Goal: Task Accomplishment & Management: Use online tool/utility

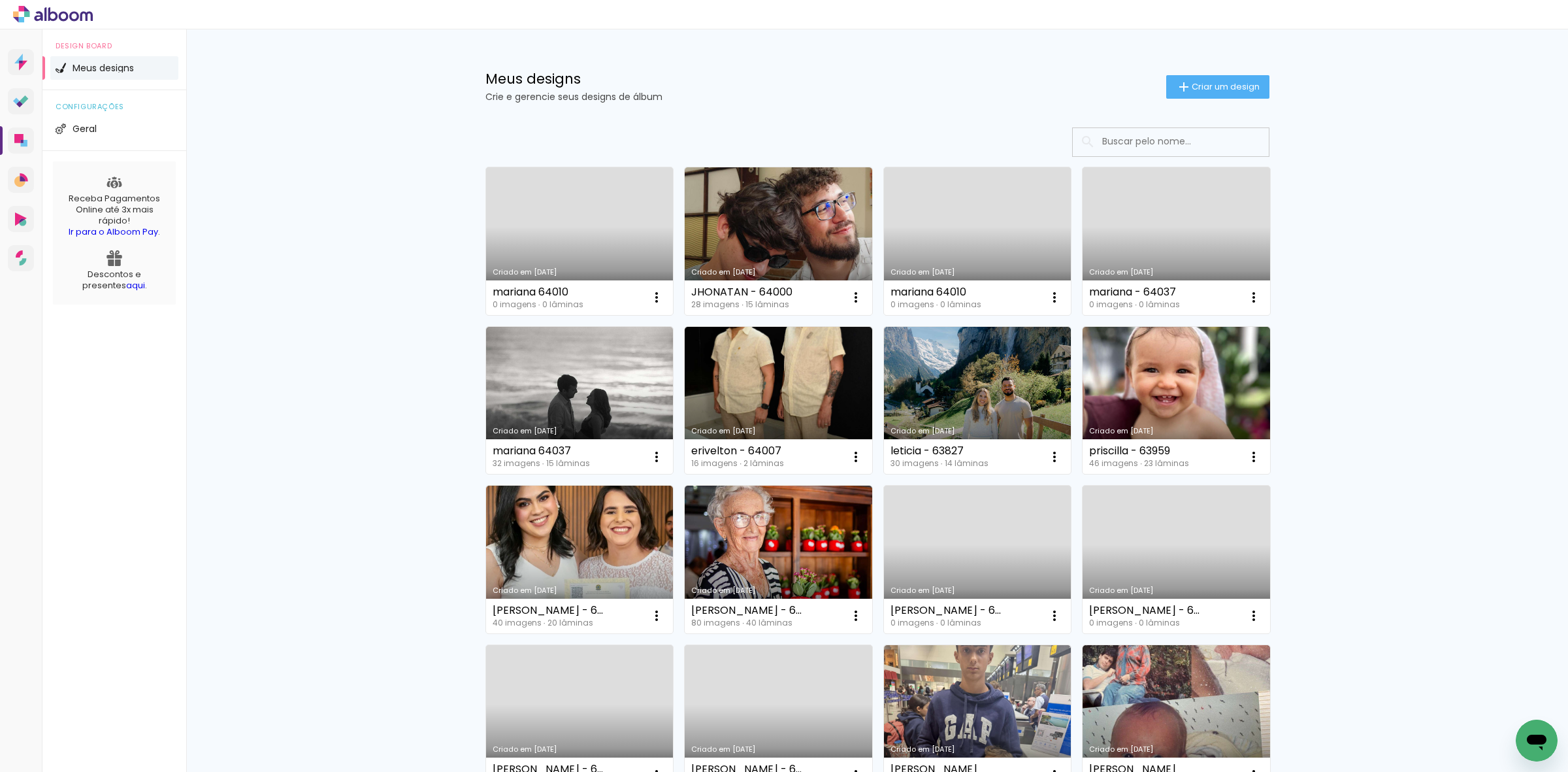
click at [1207, 83] on span "Criar um design" at bounding box center [1226, 87] width 68 height 8
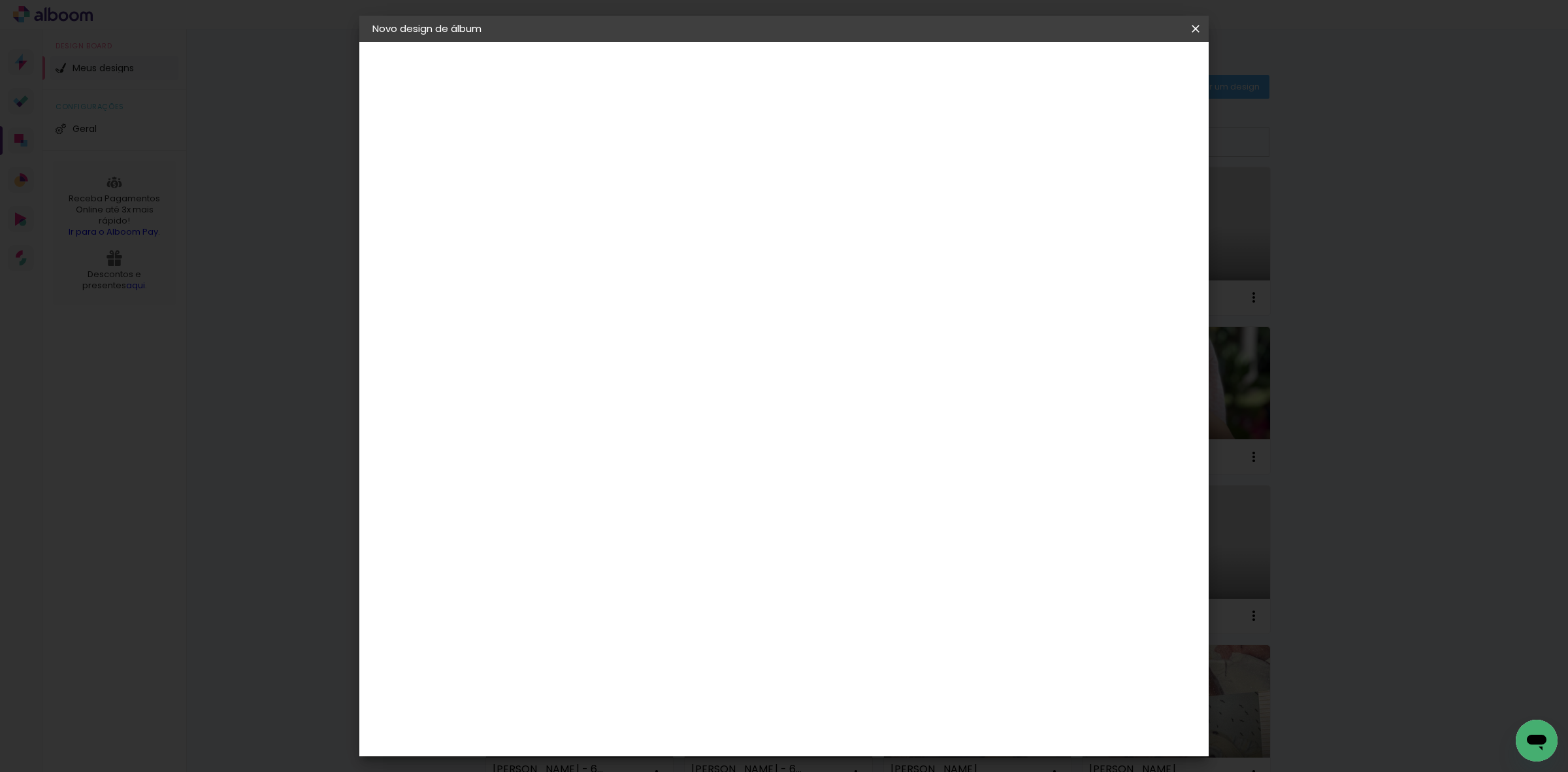
click at [1189, 22] on iron-icon at bounding box center [1195, 28] width 15 height 13
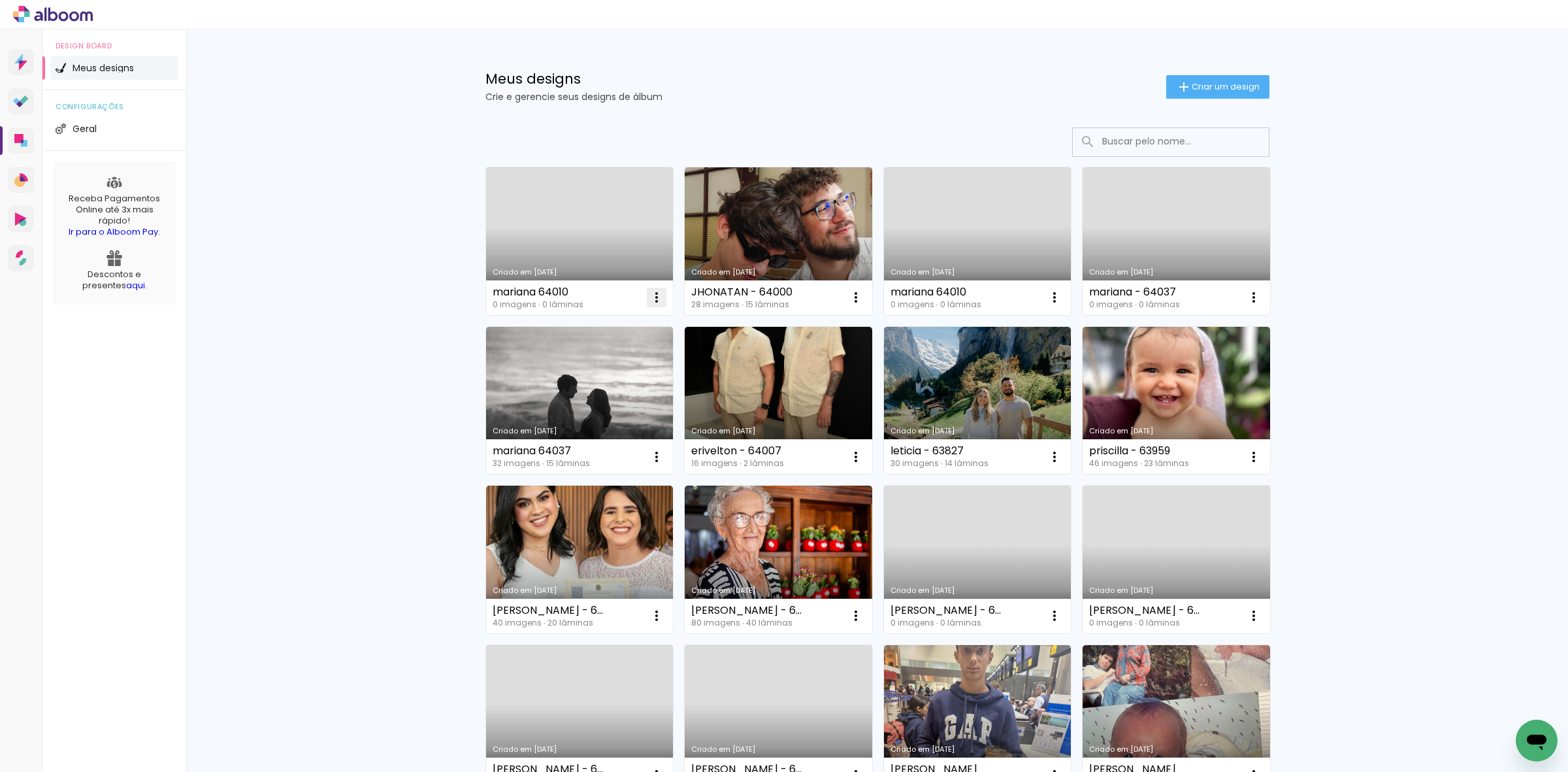
click at [651, 298] on iron-icon at bounding box center [656, 297] width 15 height 15
click at [572, 335] on paper-item "Abrir" at bounding box center [598, 328] width 131 height 26
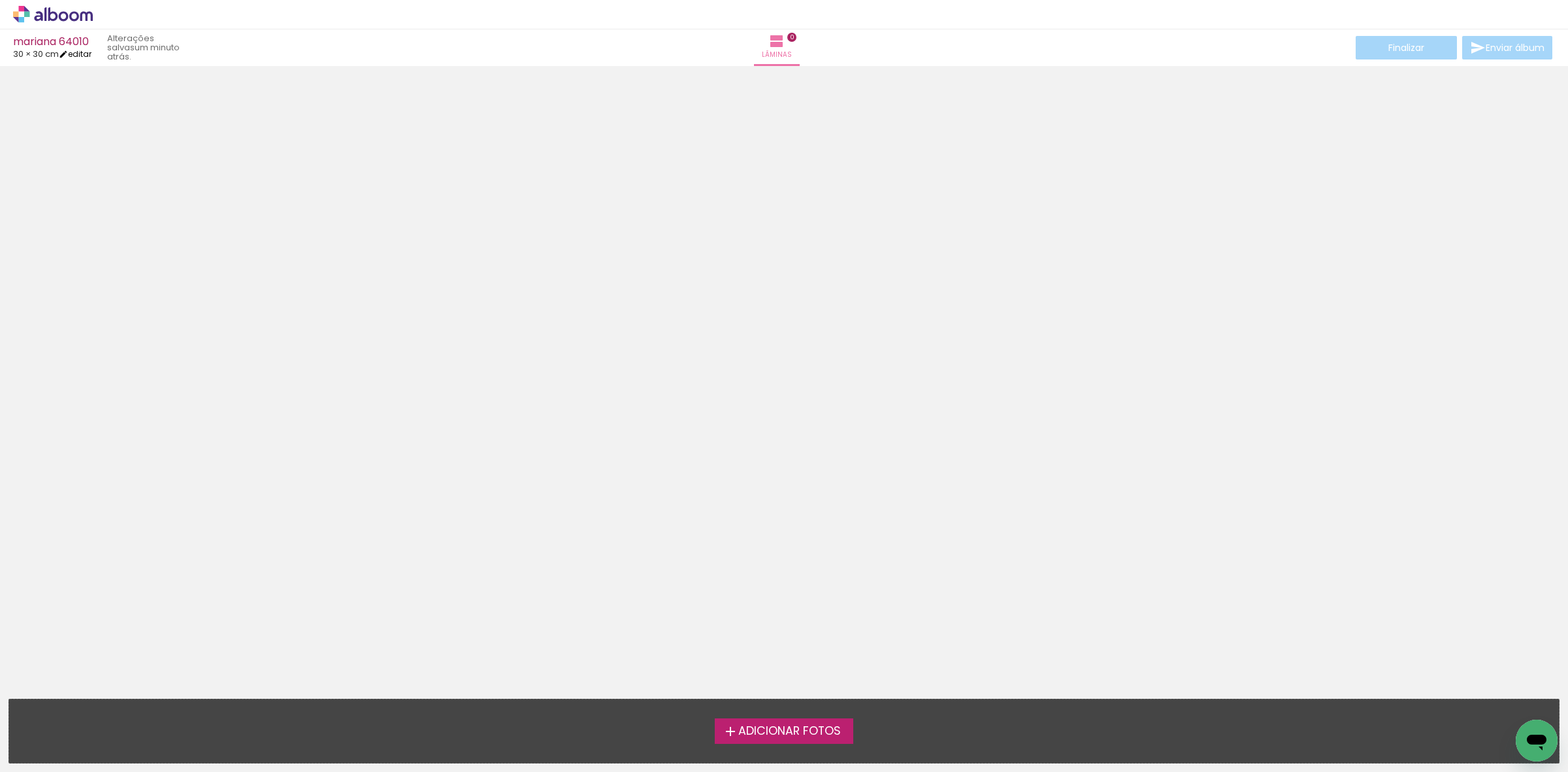
click at [86, 51] on link "editar" at bounding box center [75, 54] width 32 height 11
type input "30"
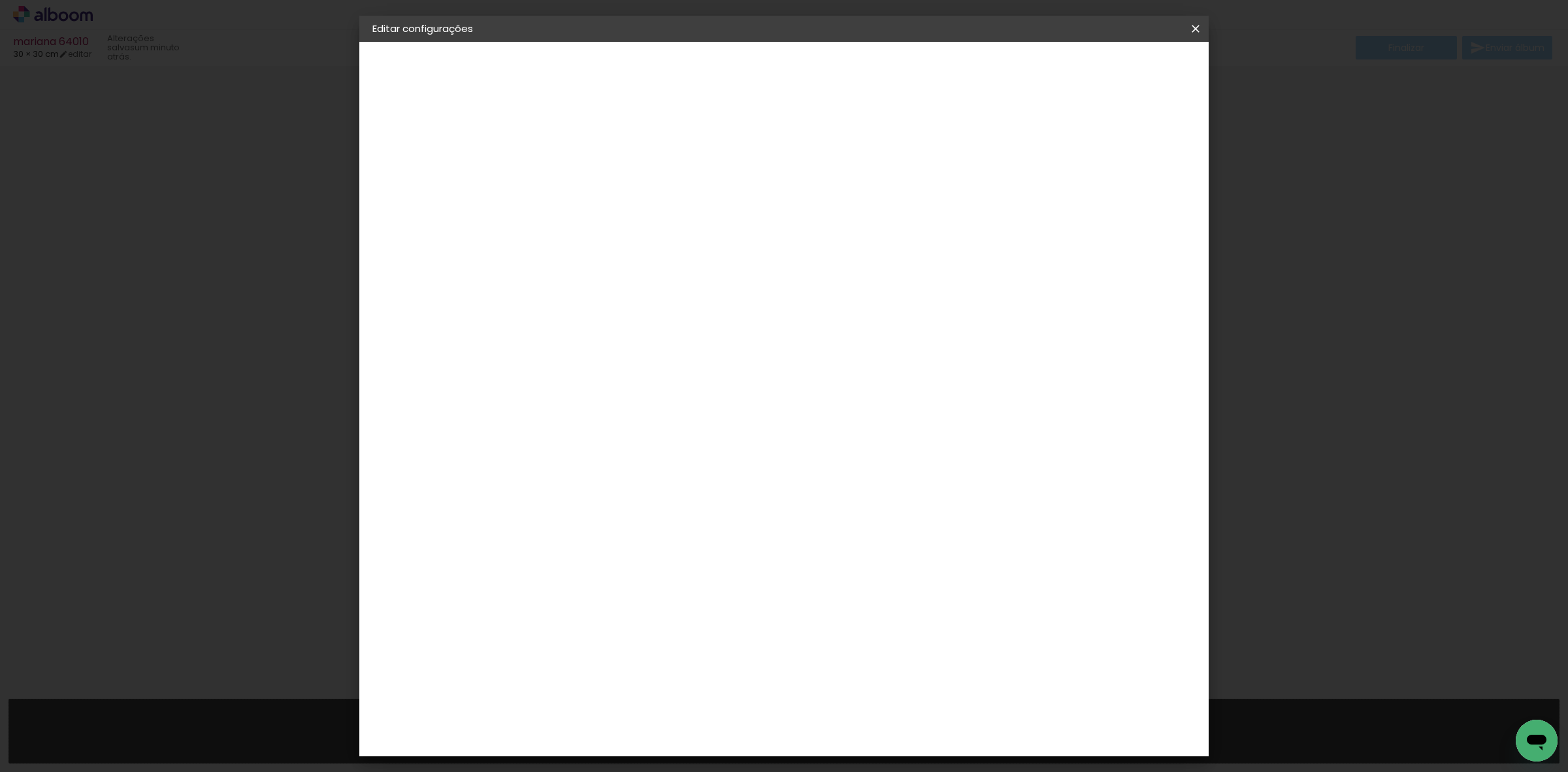
click at [859, 543] on input "60" at bounding box center [855, 543] width 34 height 19
click at [858, 541] on input "60" at bounding box center [855, 543] width 34 height 19
type input "15,2"
type paper-input "15,2"
click at [685, 472] on input "30" at bounding box center [684, 473] width 34 height 19
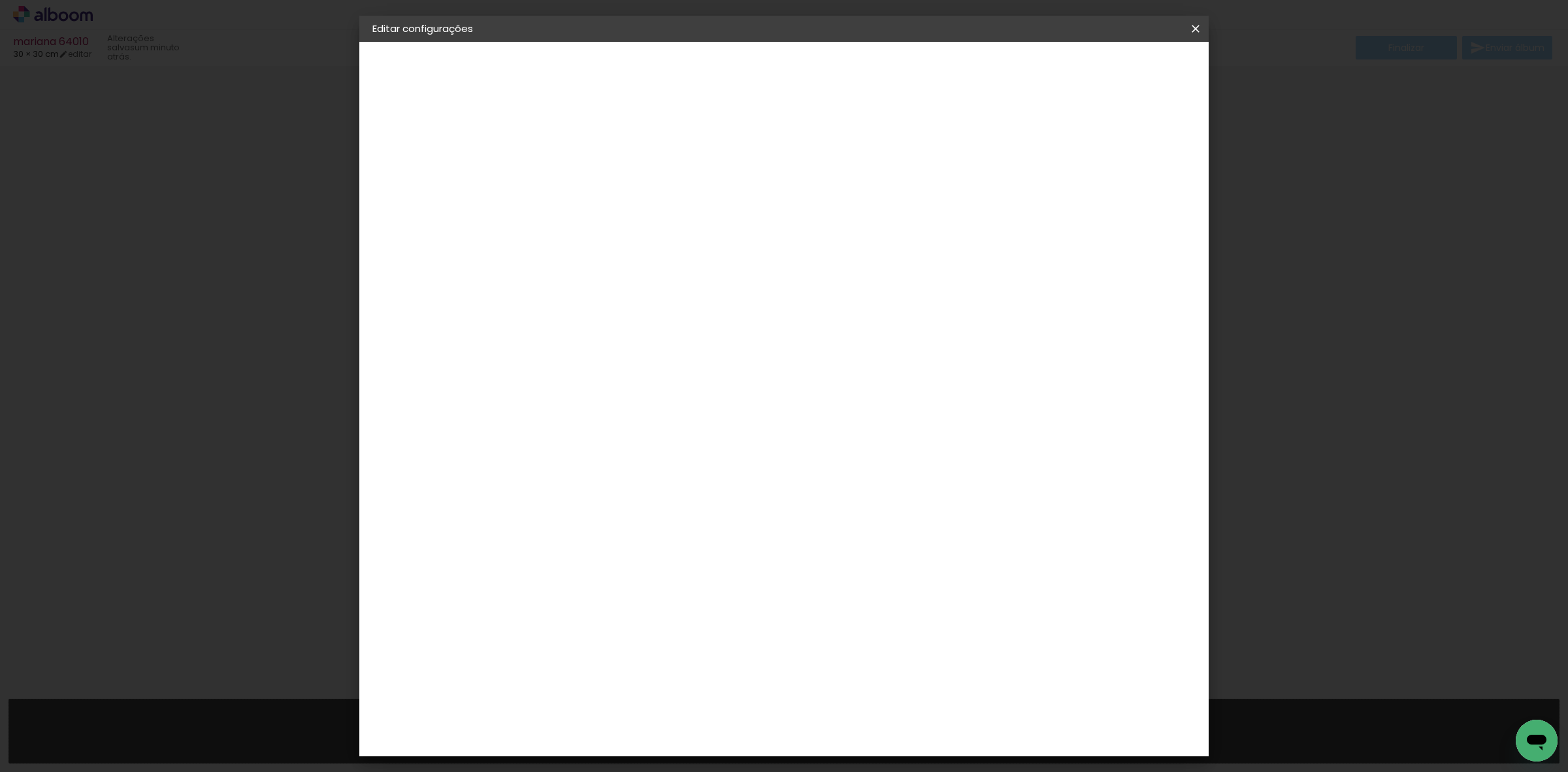
click at [685, 472] on input "30" at bounding box center [684, 473] width 34 height 19
type input "10,2"
type paper-input "10,2"
type input "4"
type paper-input "4"
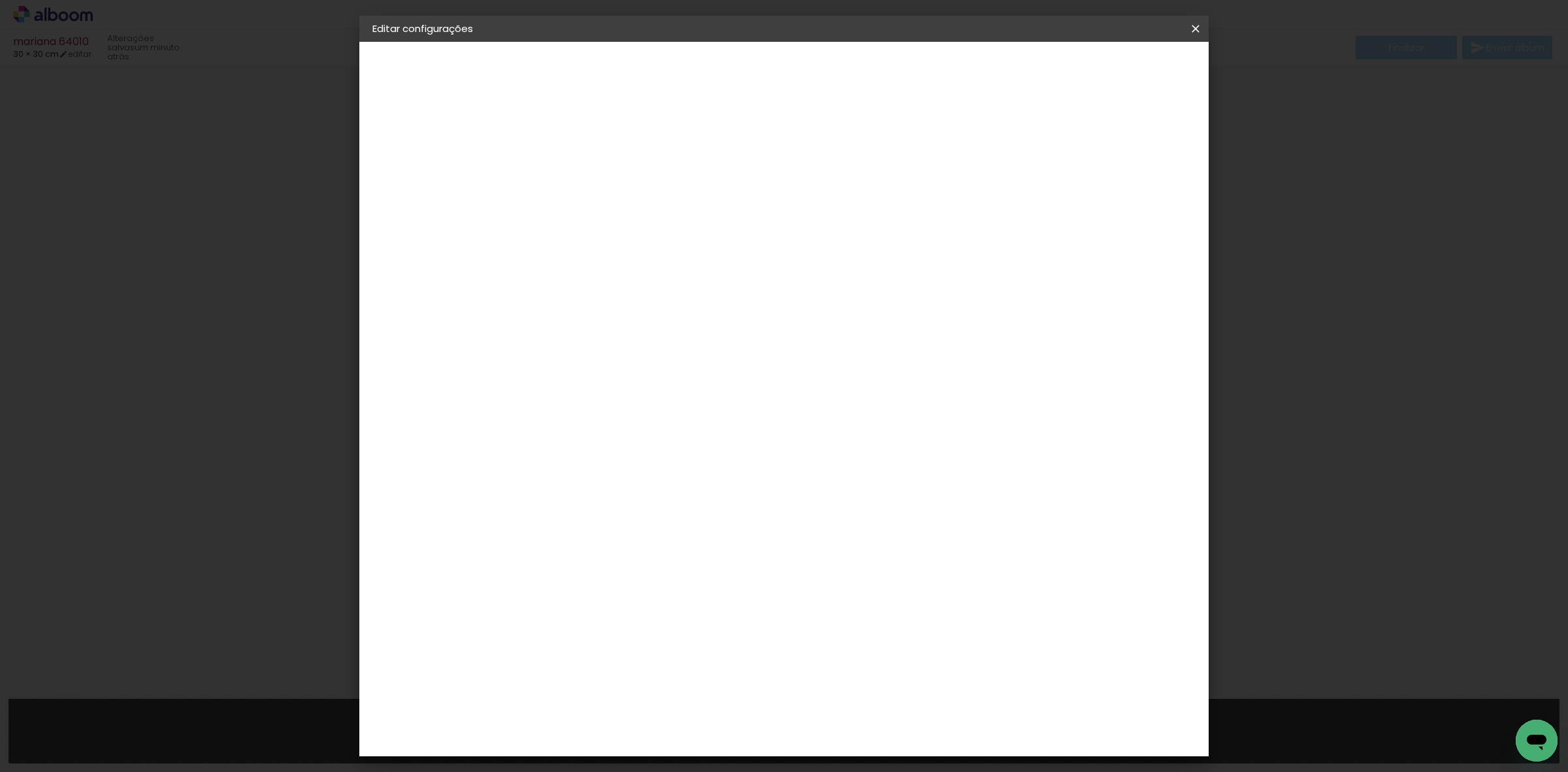
click at [1109, 200] on input "4" at bounding box center [1107, 197] width 24 height 19
type input "3"
type paper-input "3"
click at [1109, 200] on input "3" at bounding box center [1107, 197] width 24 height 19
click at [1115, 200] on input "3" at bounding box center [1114, 197] width 24 height 19
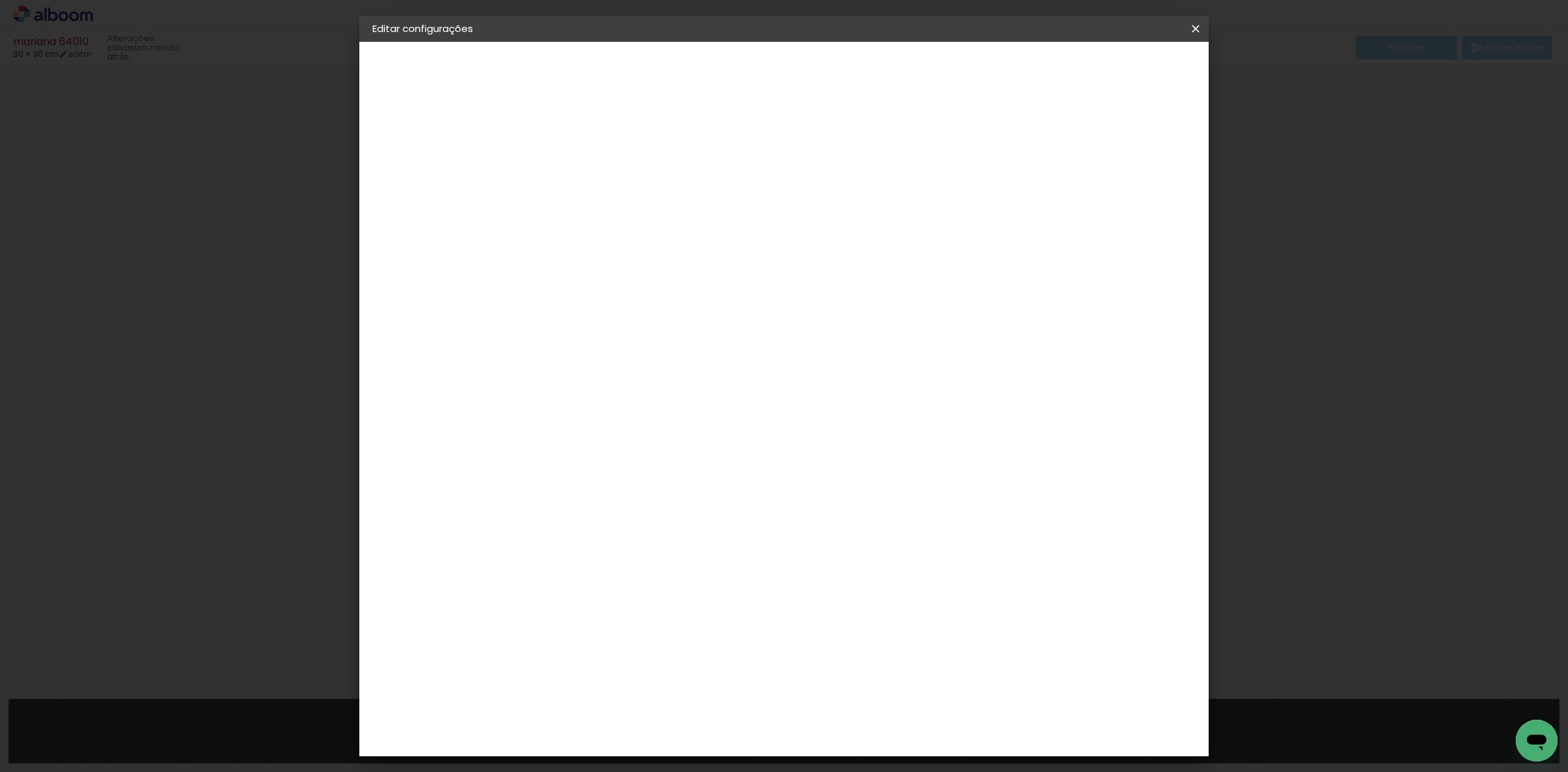
type input "2"
type paper-input "2"
click at [1123, 200] on input "2" at bounding box center [1120, 197] width 24 height 19
click at [1117, 76] on paper-button "Salvar configurações" at bounding box center [1064, 69] width 123 height 22
click at [1132, 82] on header "Tamanho livre Defina a largura, altura e sangria das lâminas. Voltar Salvar con…" at bounding box center [837, 75] width 615 height 67
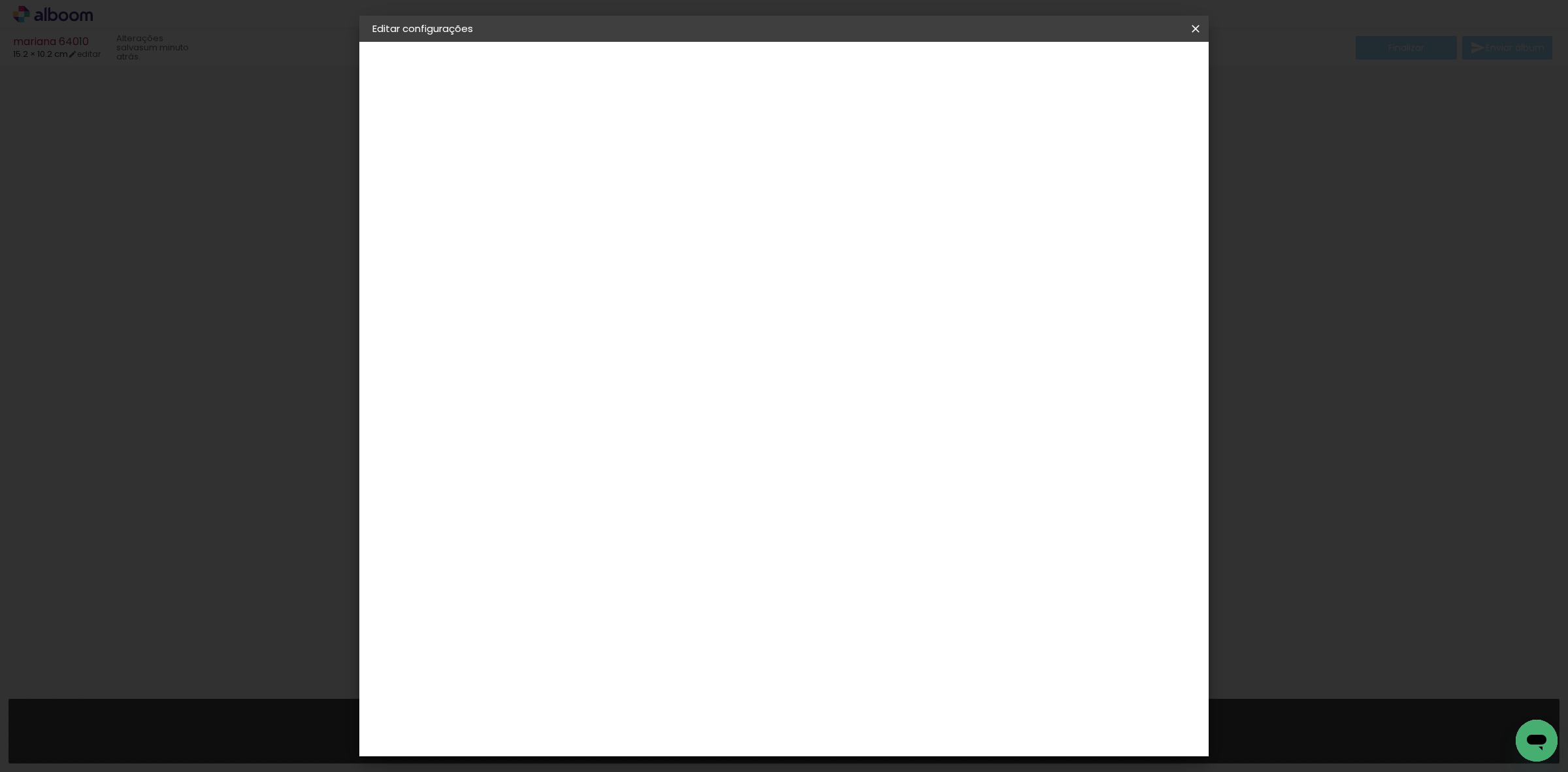
click at [1112, 73] on span "Salvar configurações" at bounding box center [1063, 69] width 96 height 9
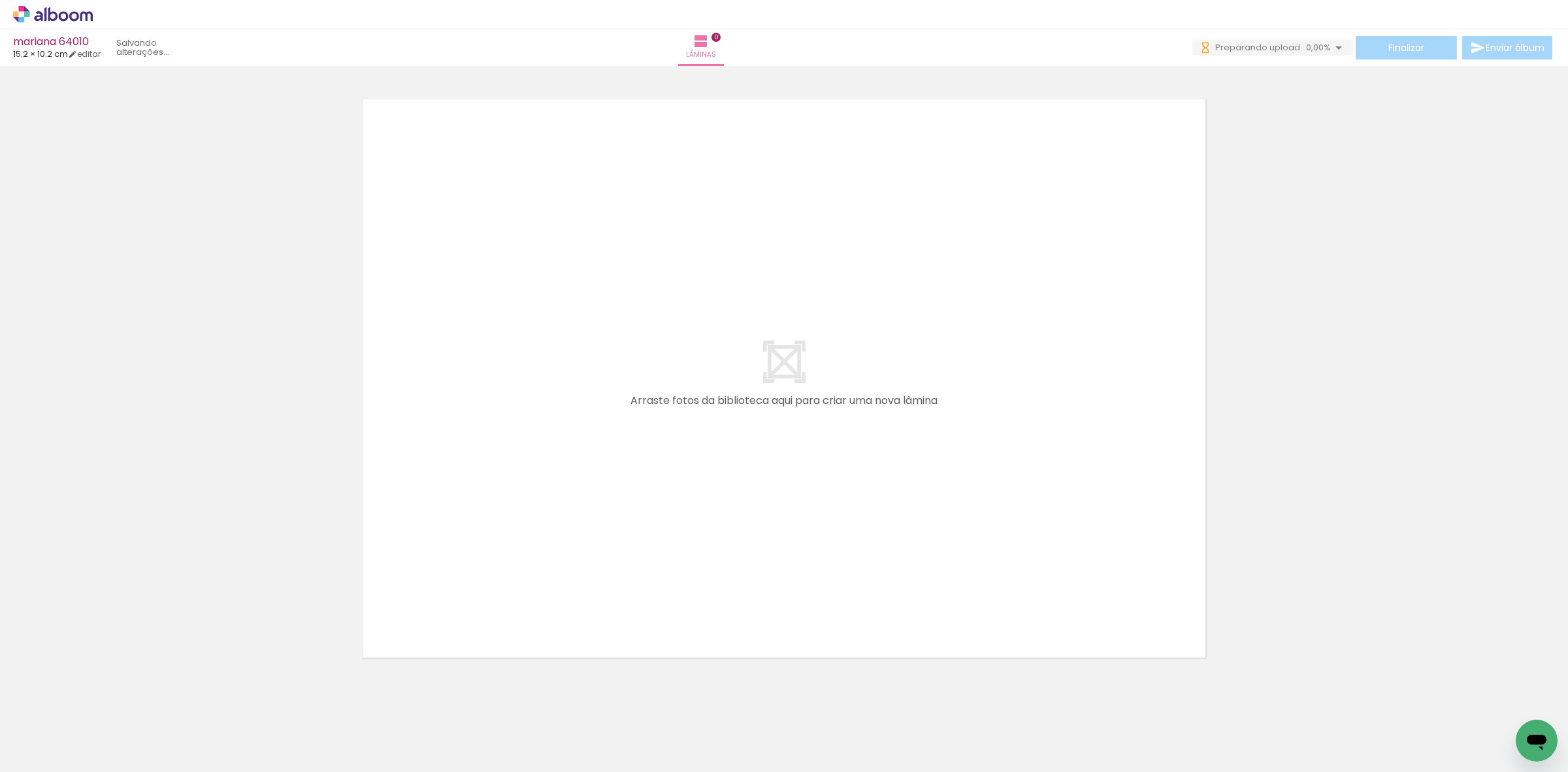
drag, startPoint x: 149, startPoint y: 729, endPoint x: 164, endPoint y: 768, distance: 41.8
click at [726, 449] on quentale-workspace at bounding box center [784, 386] width 1568 height 772
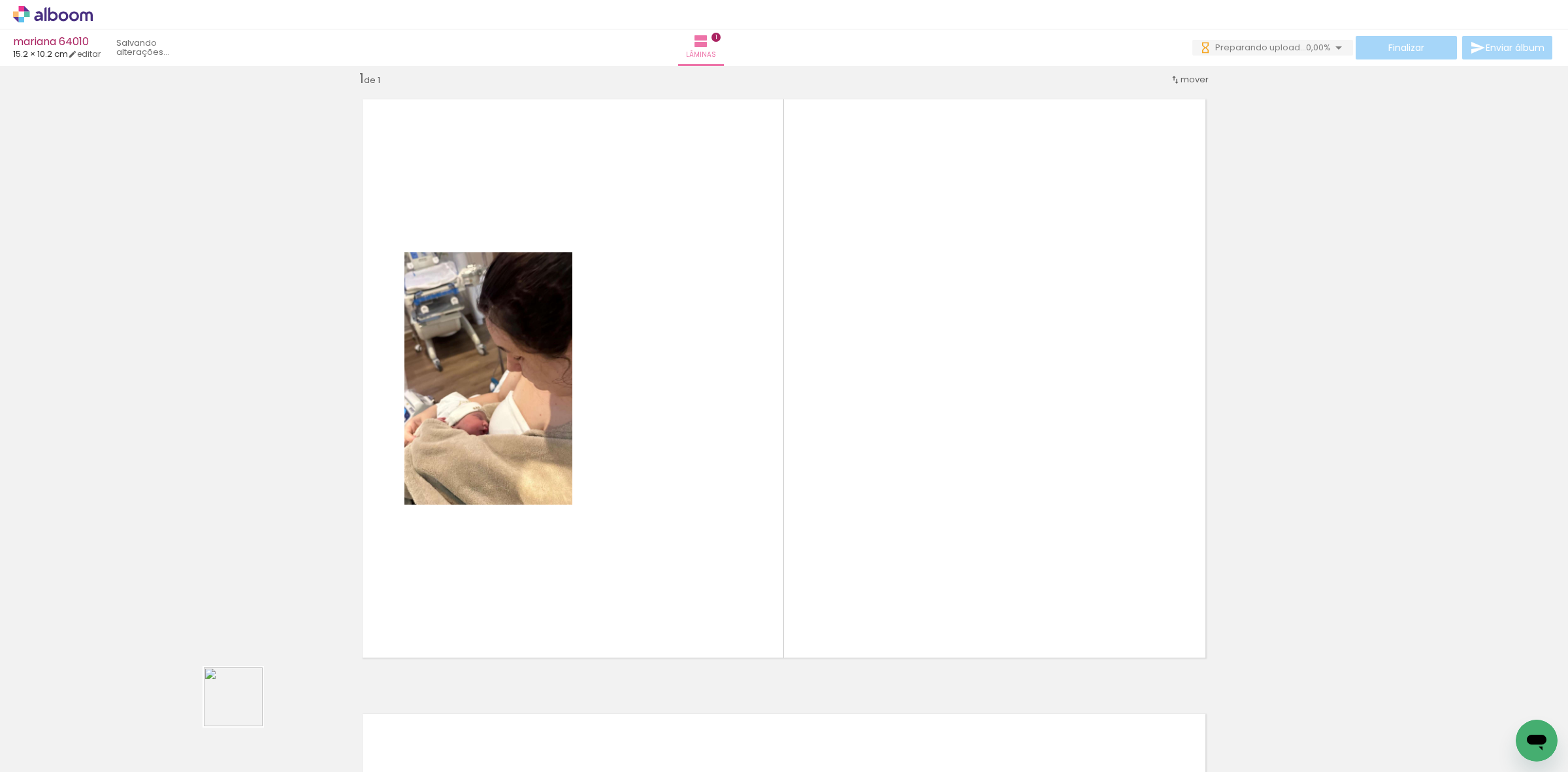
drag, startPoint x: 234, startPoint y: 713, endPoint x: 701, endPoint y: 711, distance: 467.0
click at [680, 486] on quentale-workspace at bounding box center [784, 386] width 1568 height 772
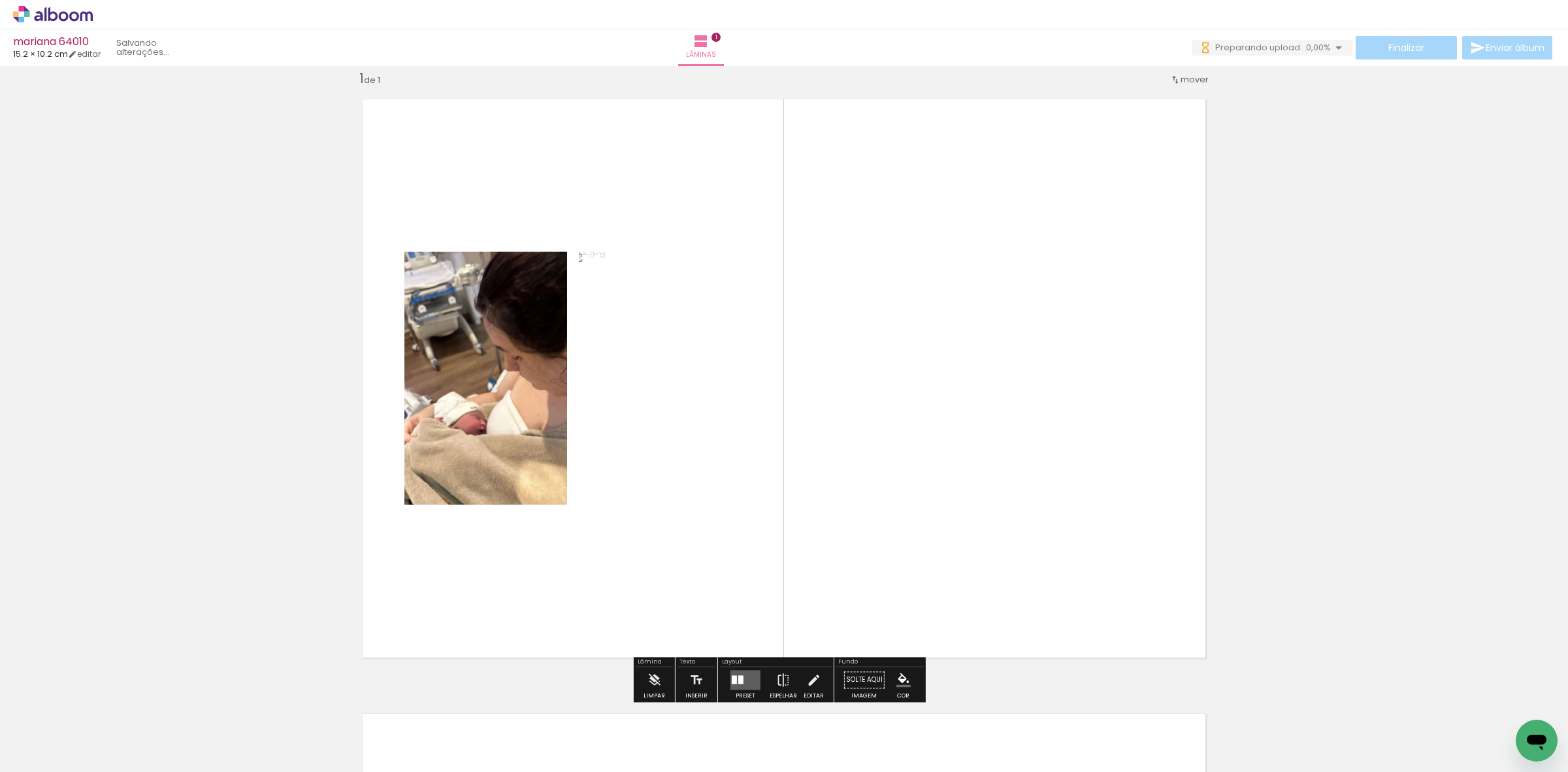
click at [732, 668] on div at bounding box center [746, 680] width 36 height 26
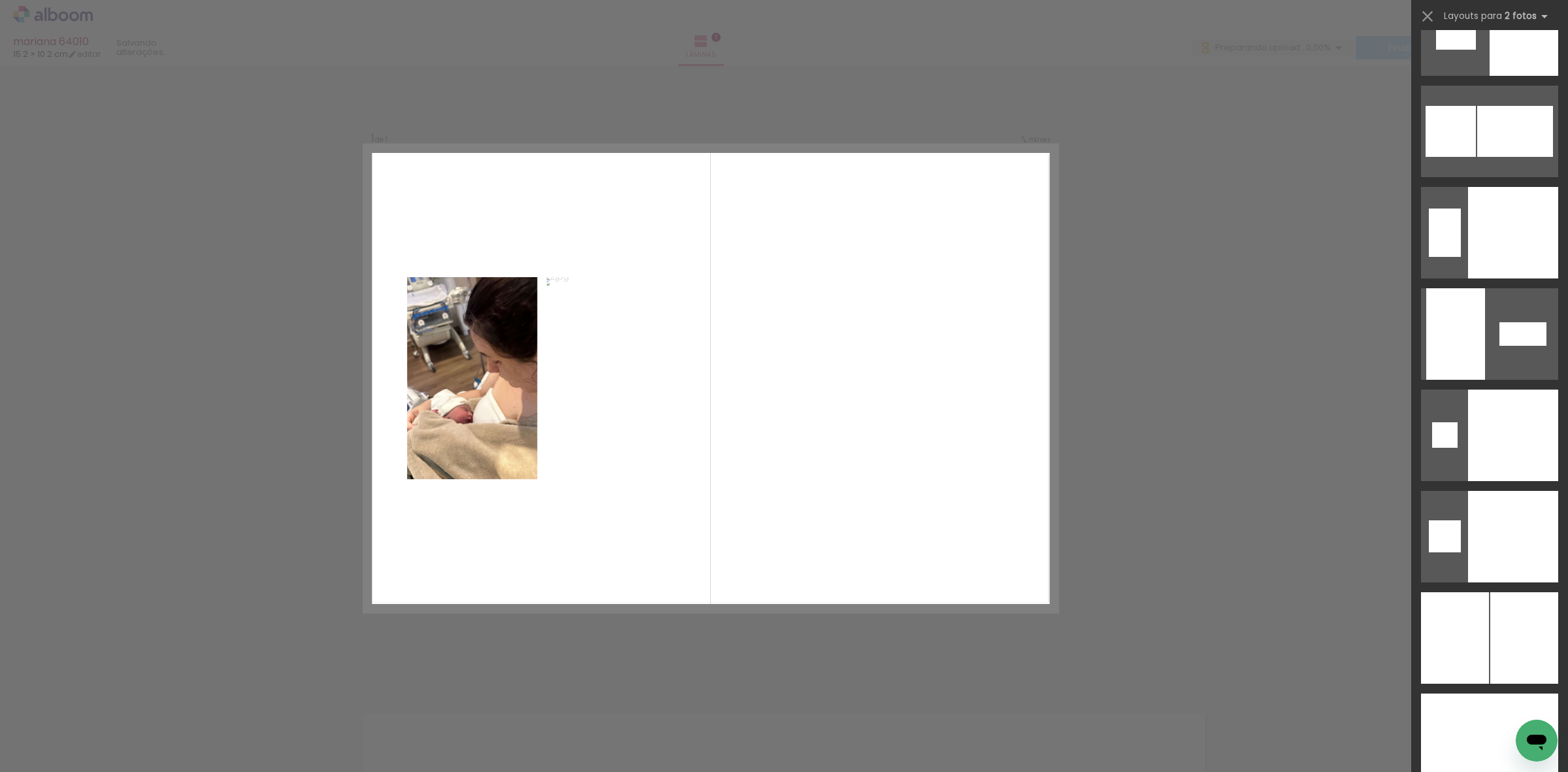
scroll to position [4690, 0]
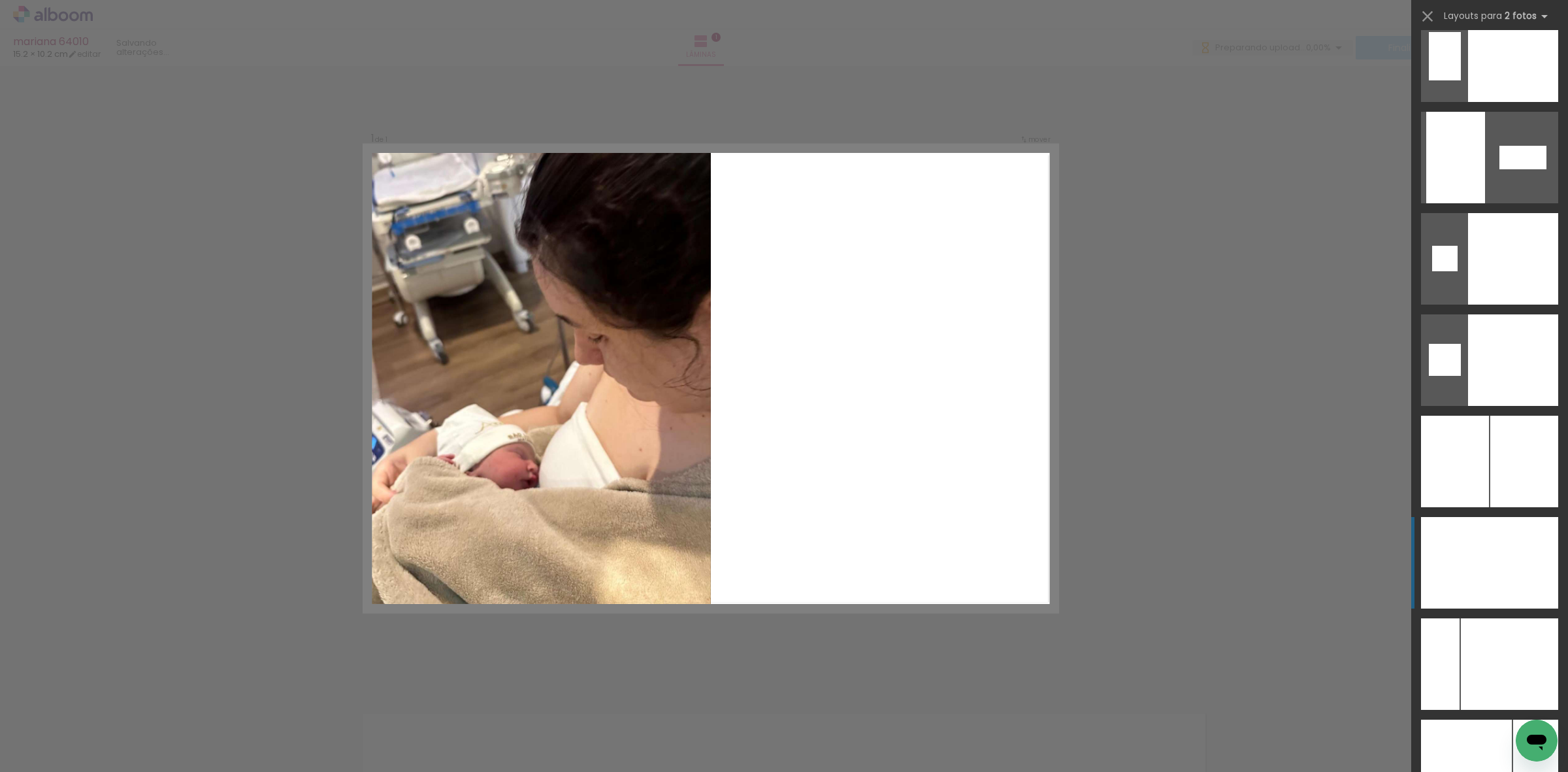
click at [1455, 569] on div at bounding box center [1455, 563] width 69 height 92
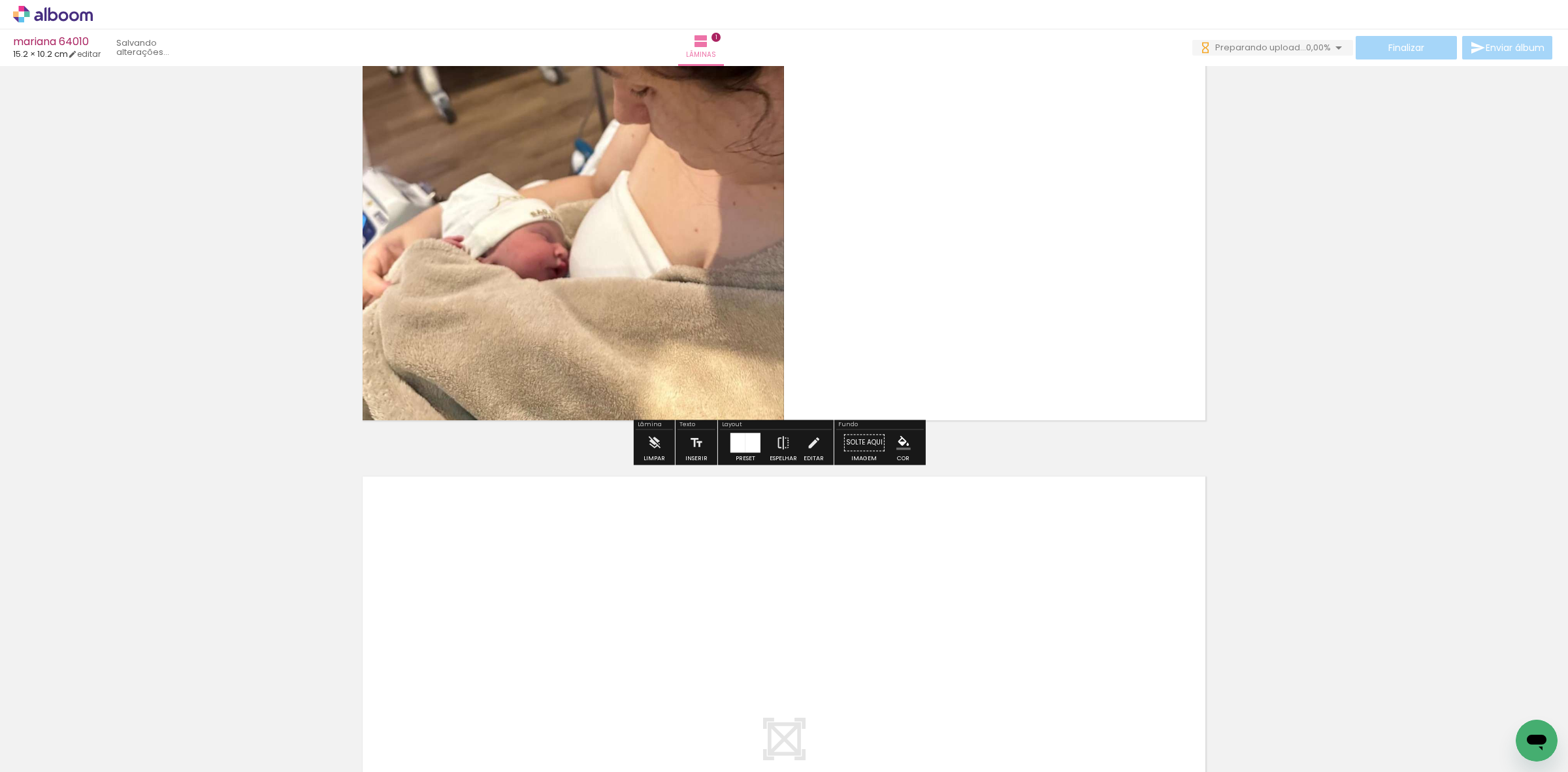
scroll to position [425, 0]
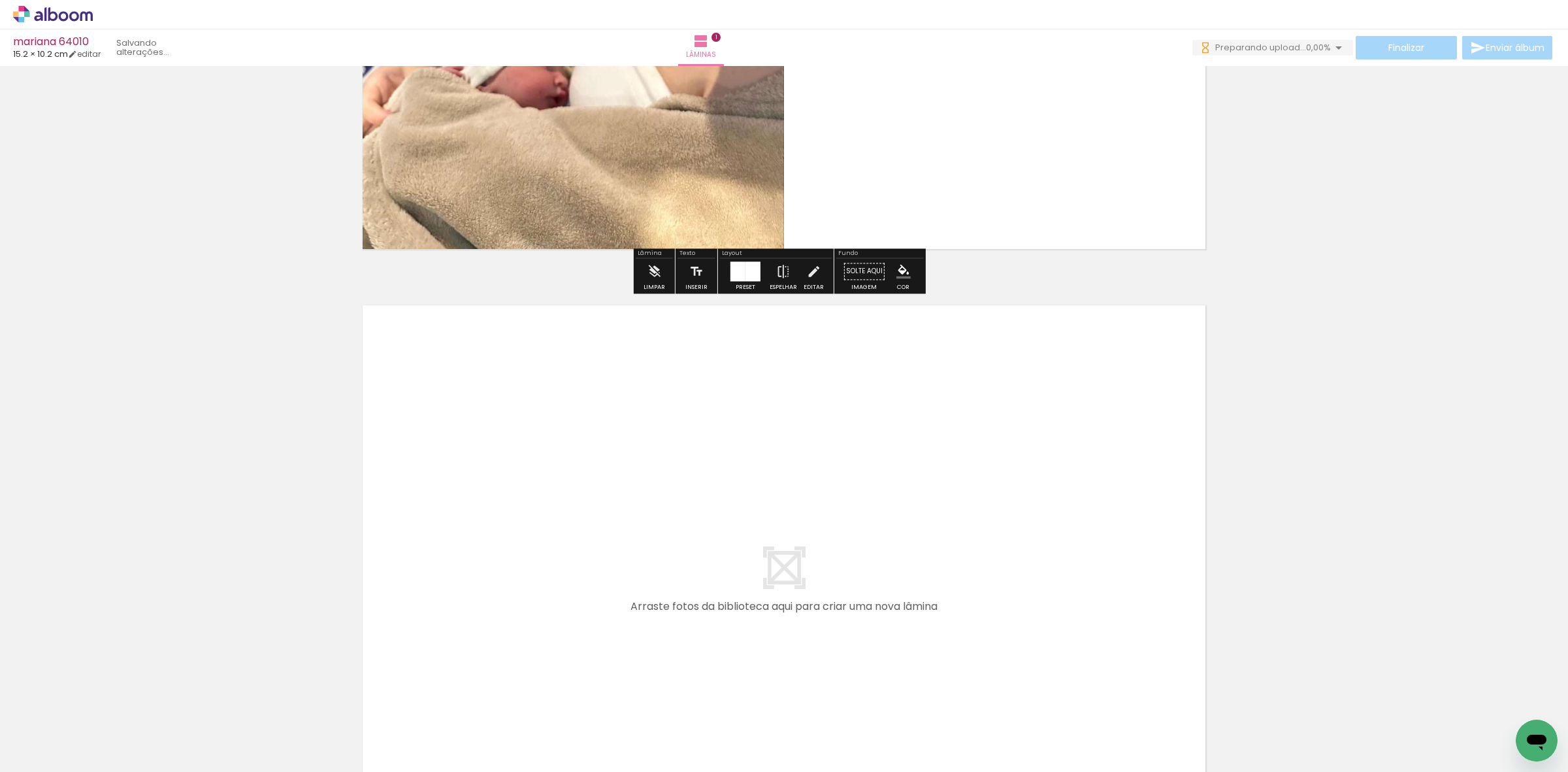
drag, startPoint x: 270, startPoint y: 720, endPoint x: 361, endPoint y: 713, distance: 91.3
click at [403, 563] on quentale-workspace at bounding box center [784, 386] width 1568 height 772
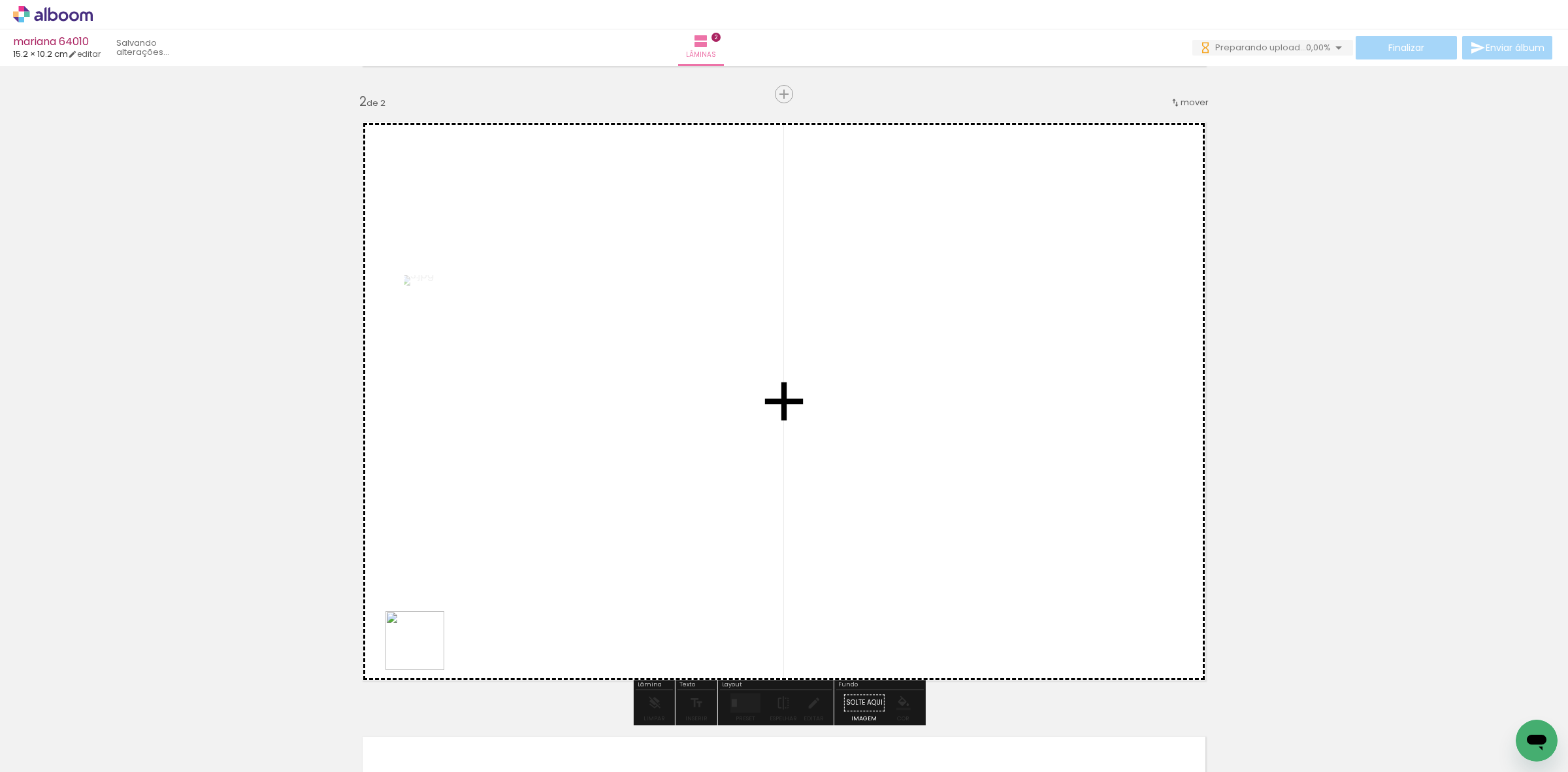
scroll to position [631, 0]
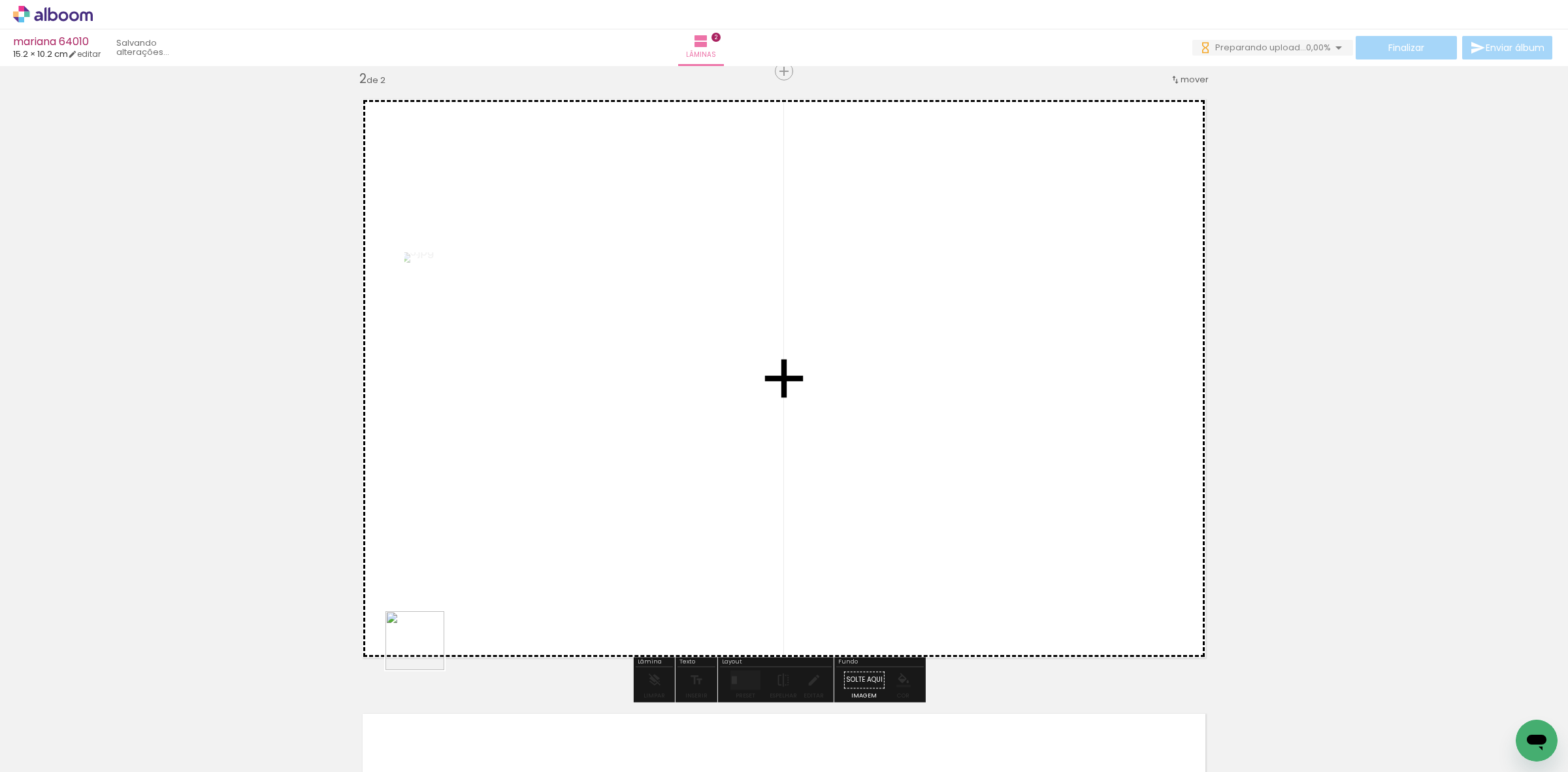
drag, startPoint x: 341, startPoint y: 744, endPoint x: 539, endPoint y: 612, distance: 238.0
click at [538, 575] on quentale-workspace at bounding box center [784, 386] width 1568 height 772
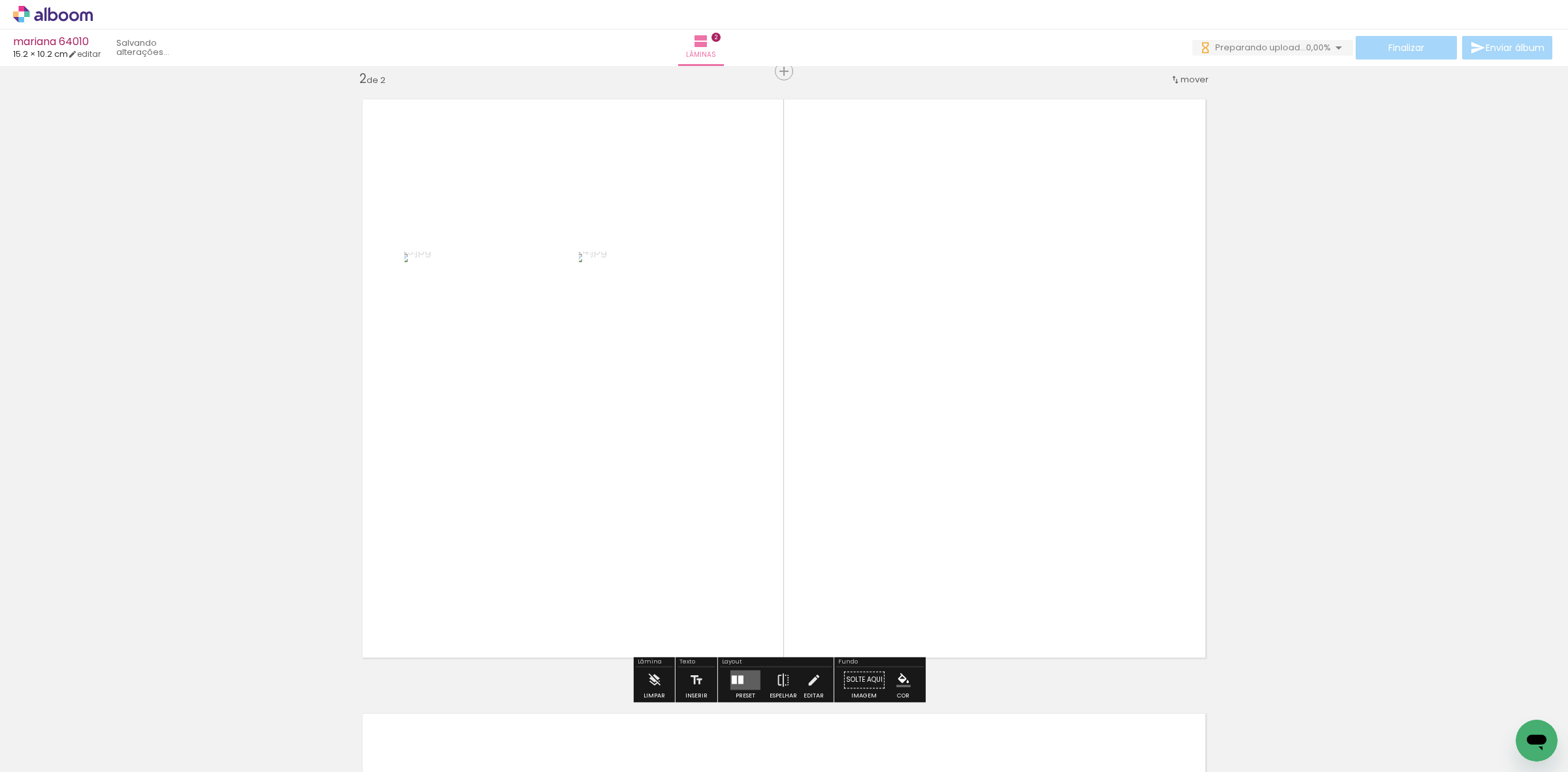
click at [748, 688] on quentale-layouter at bounding box center [745, 680] width 30 height 19
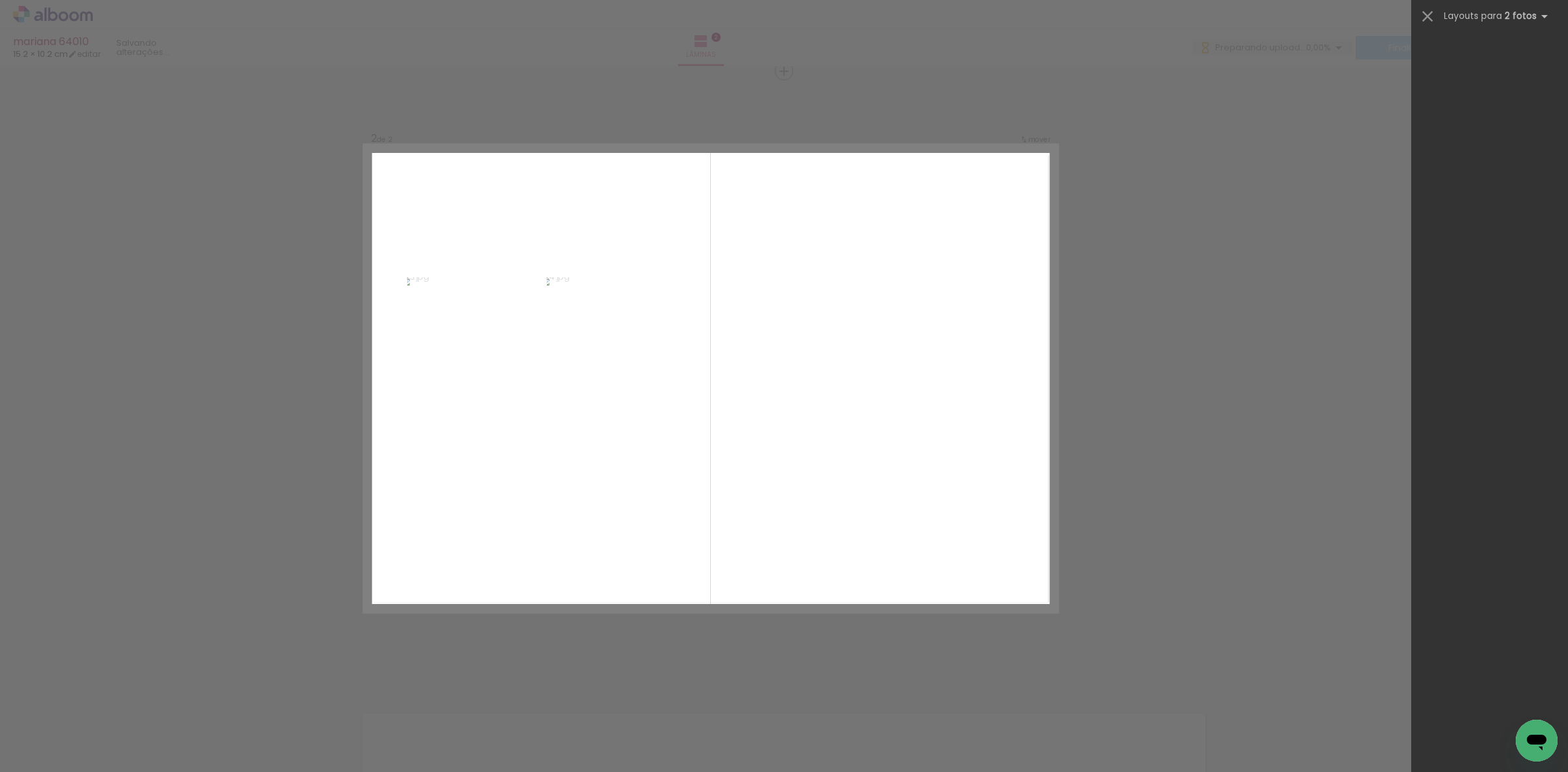
scroll to position [0, 0]
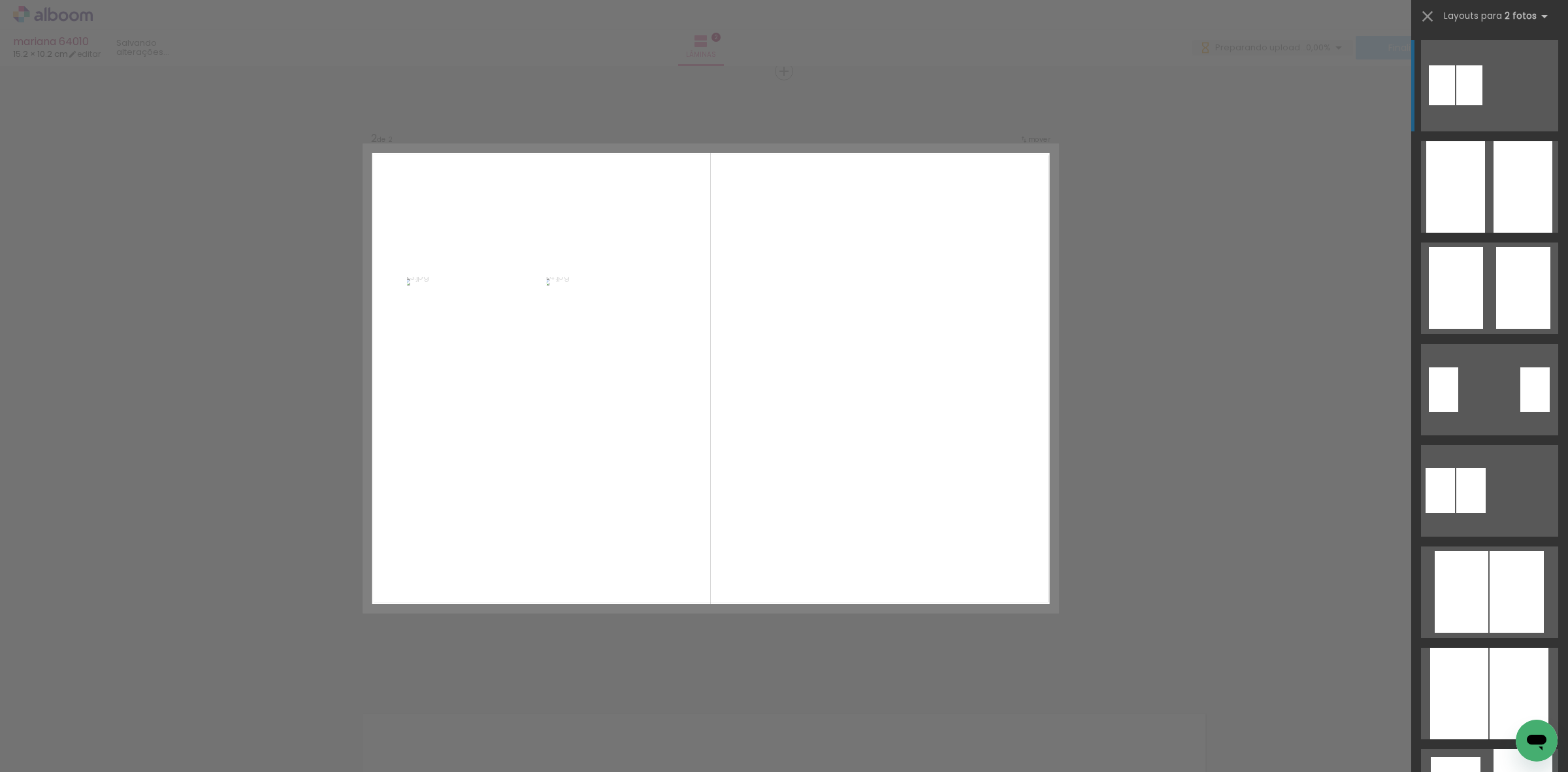
drag, startPoint x: 1555, startPoint y: 72, endPoint x: 1567, endPoint y: 119, distance: 48.5
click at [1567, 197] on div at bounding box center [1489, 401] width 156 height 742
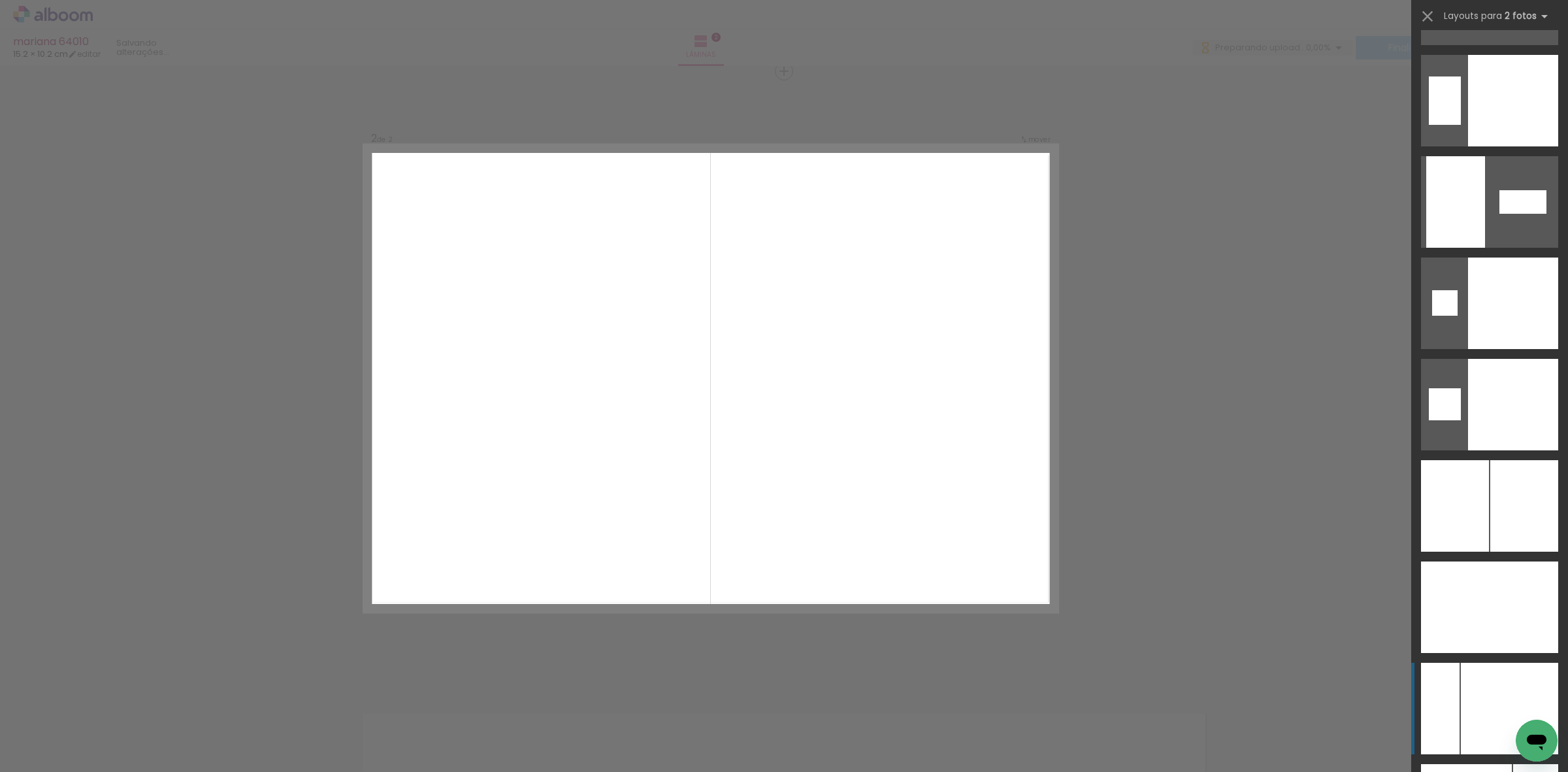
scroll to position [4810, 0]
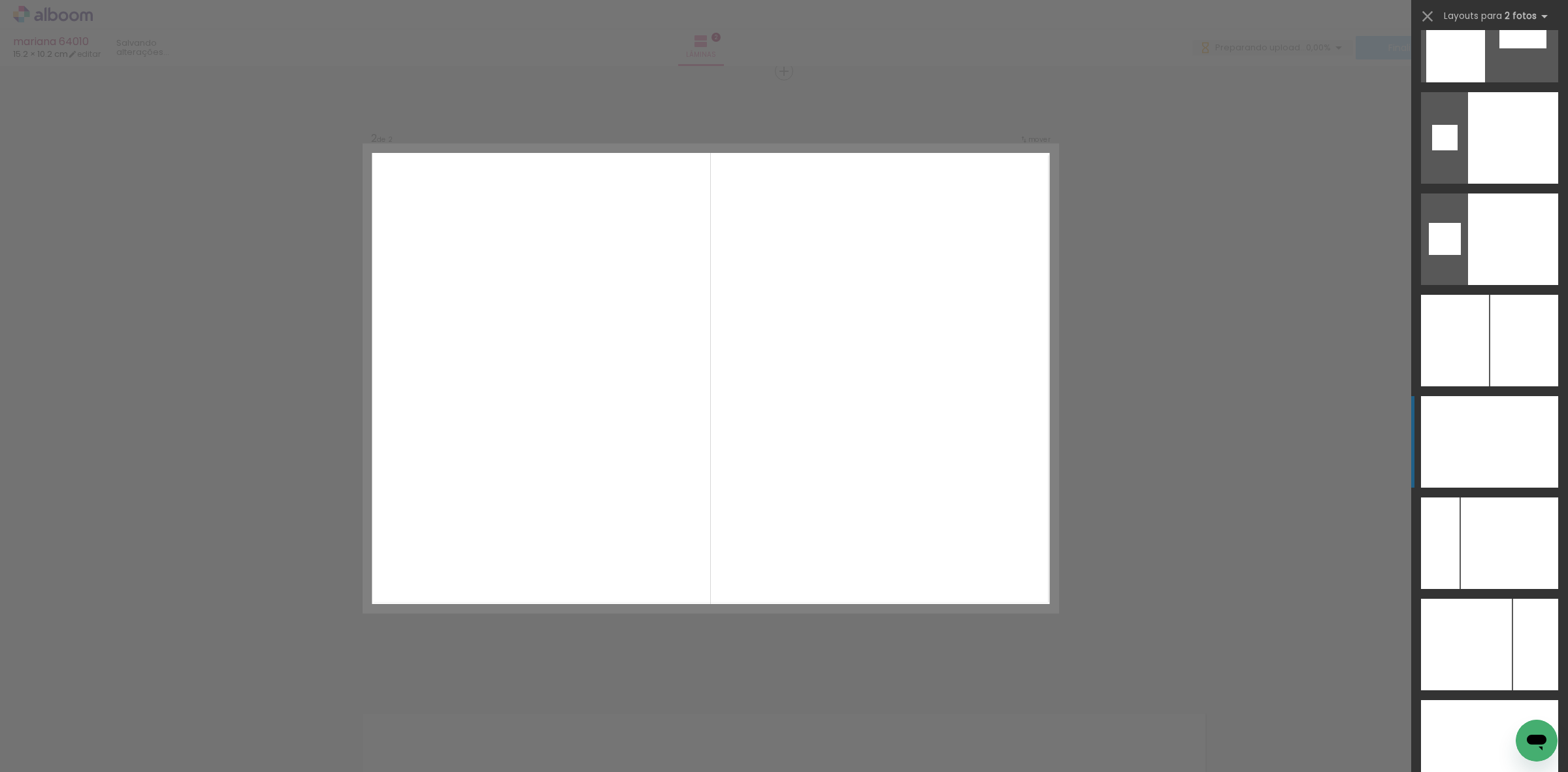
click at [1476, 422] on div at bounding box center [1455, 441] width 69 height 92
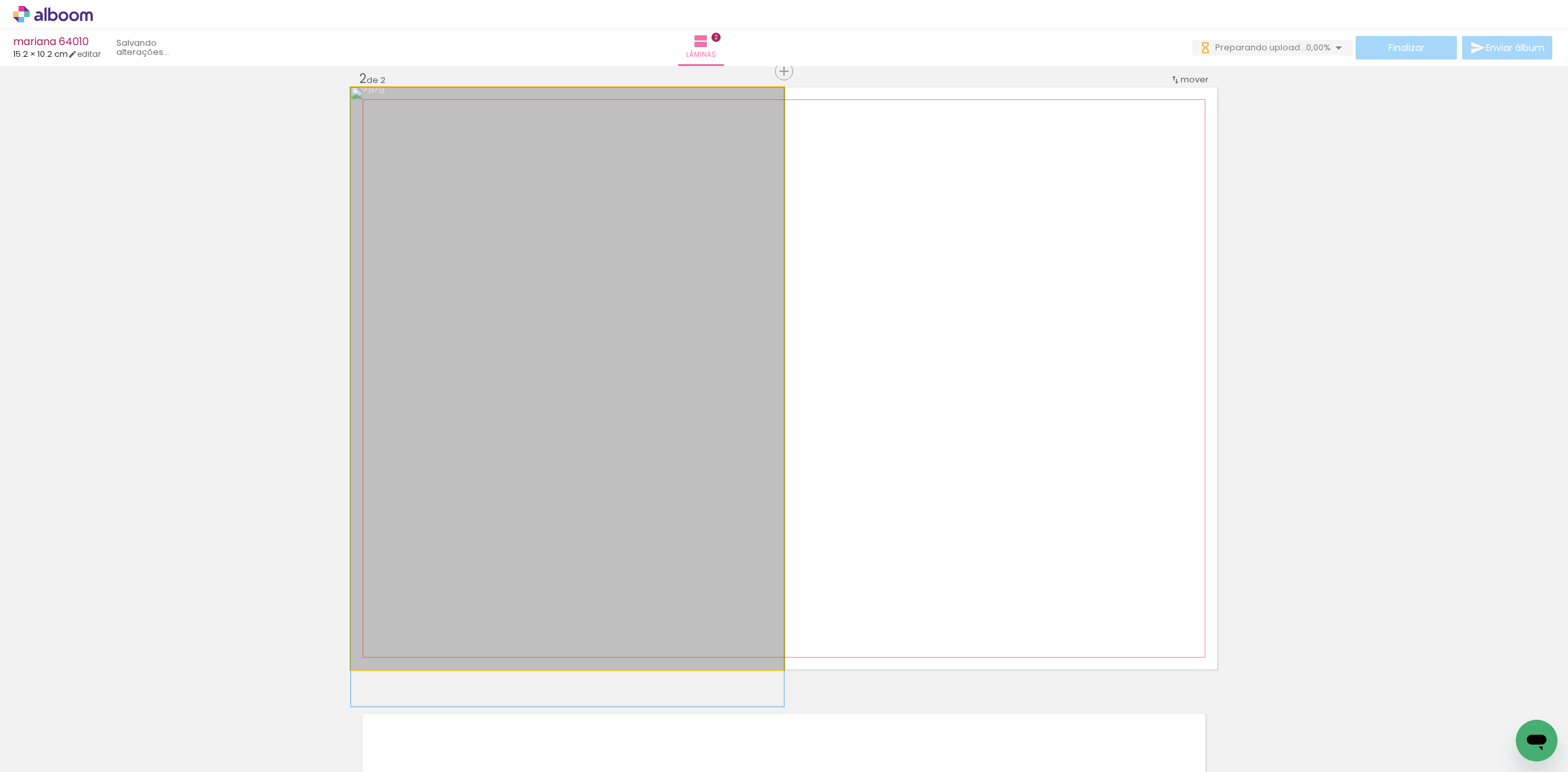
drag, startPoint x: 590, startPoint y: 386, endPoint x: 590, endPoint y: 485, distance: 99.0
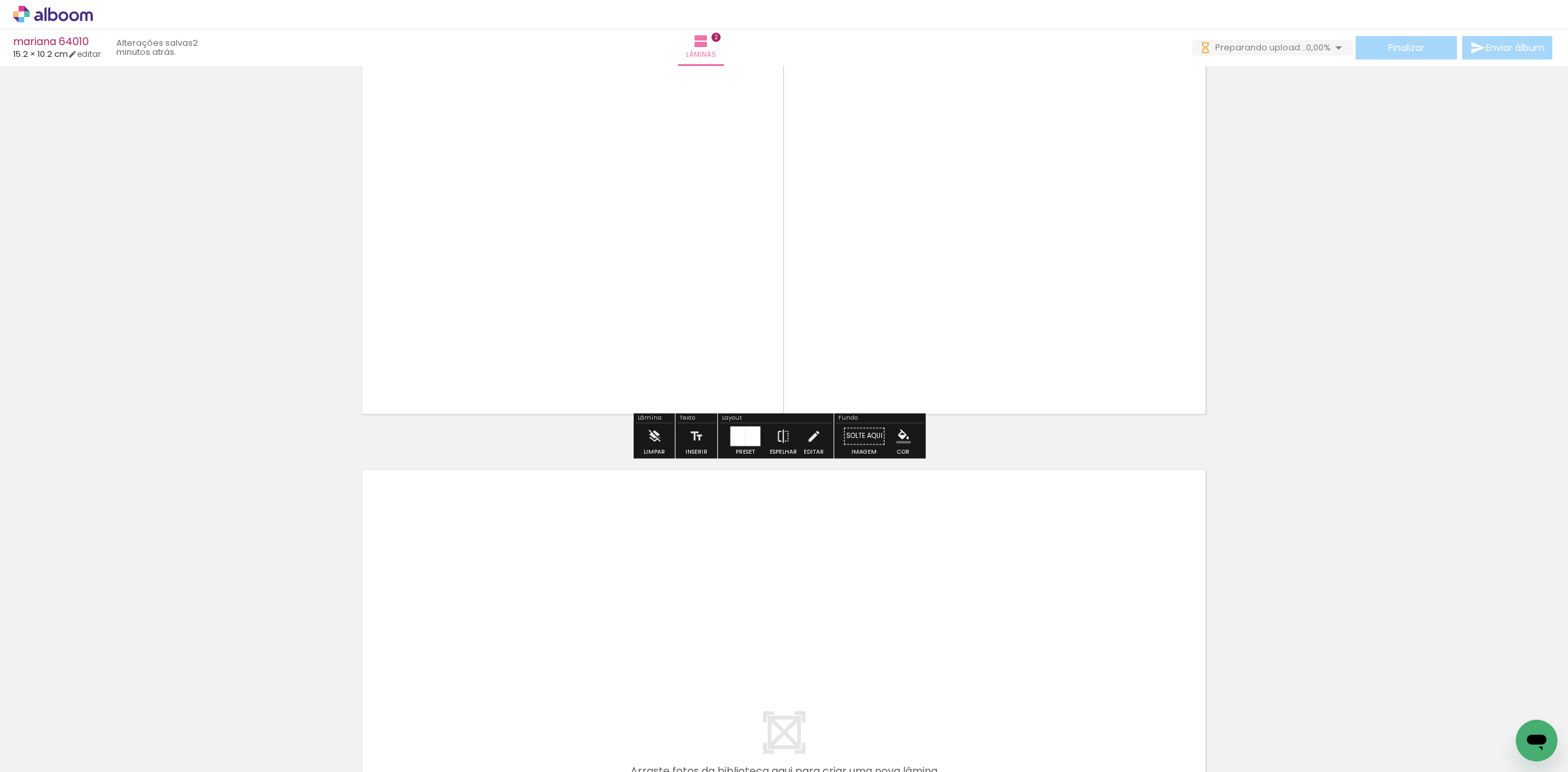
scroll to position [876, 0]
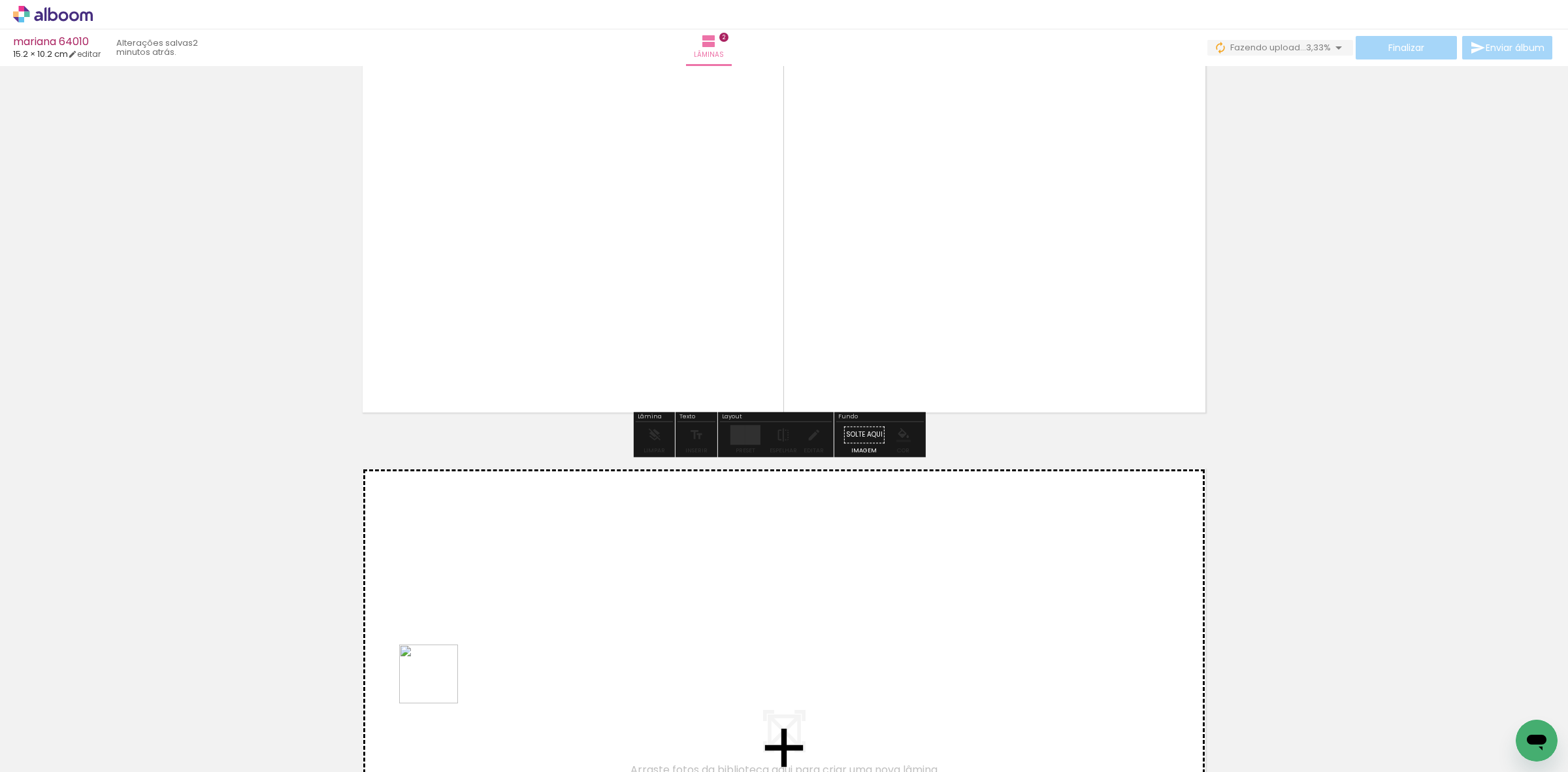
drag, startPoint x: 435, startPoint y: 704, endPoint x: 500, endPoint y: 740, distance: 74.3
click at [461, 660] on quentale-workspace at bounding box center [784, 386] width 1568 height 772
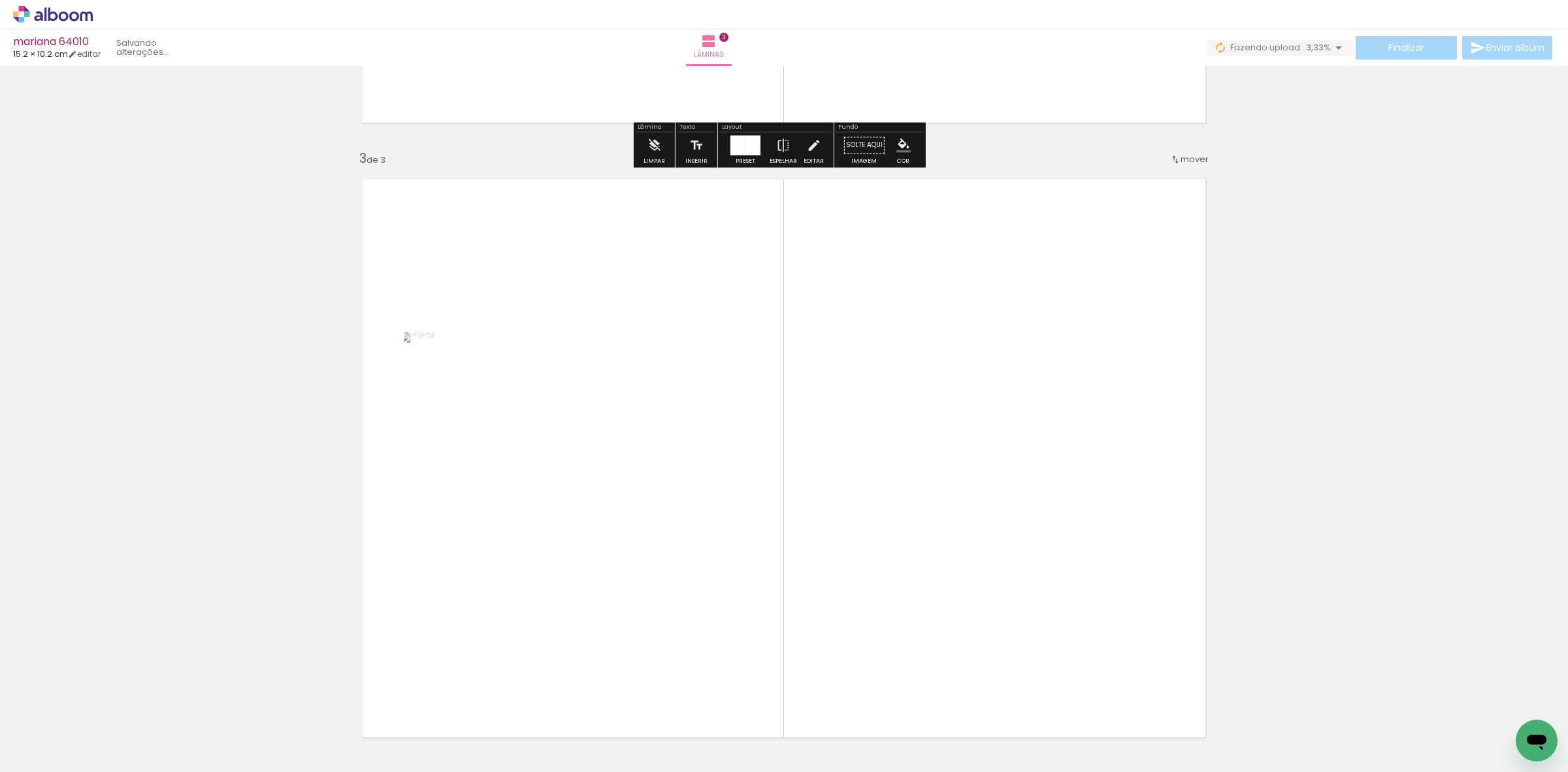
drag, startPoint x: 500, startPoint y: 740, endPoint x: 588, endPoint y: 639, distance: 134.0
click at [582, 625] on quentale-workspace at bounding box center [784, 386] width 1568 height 772
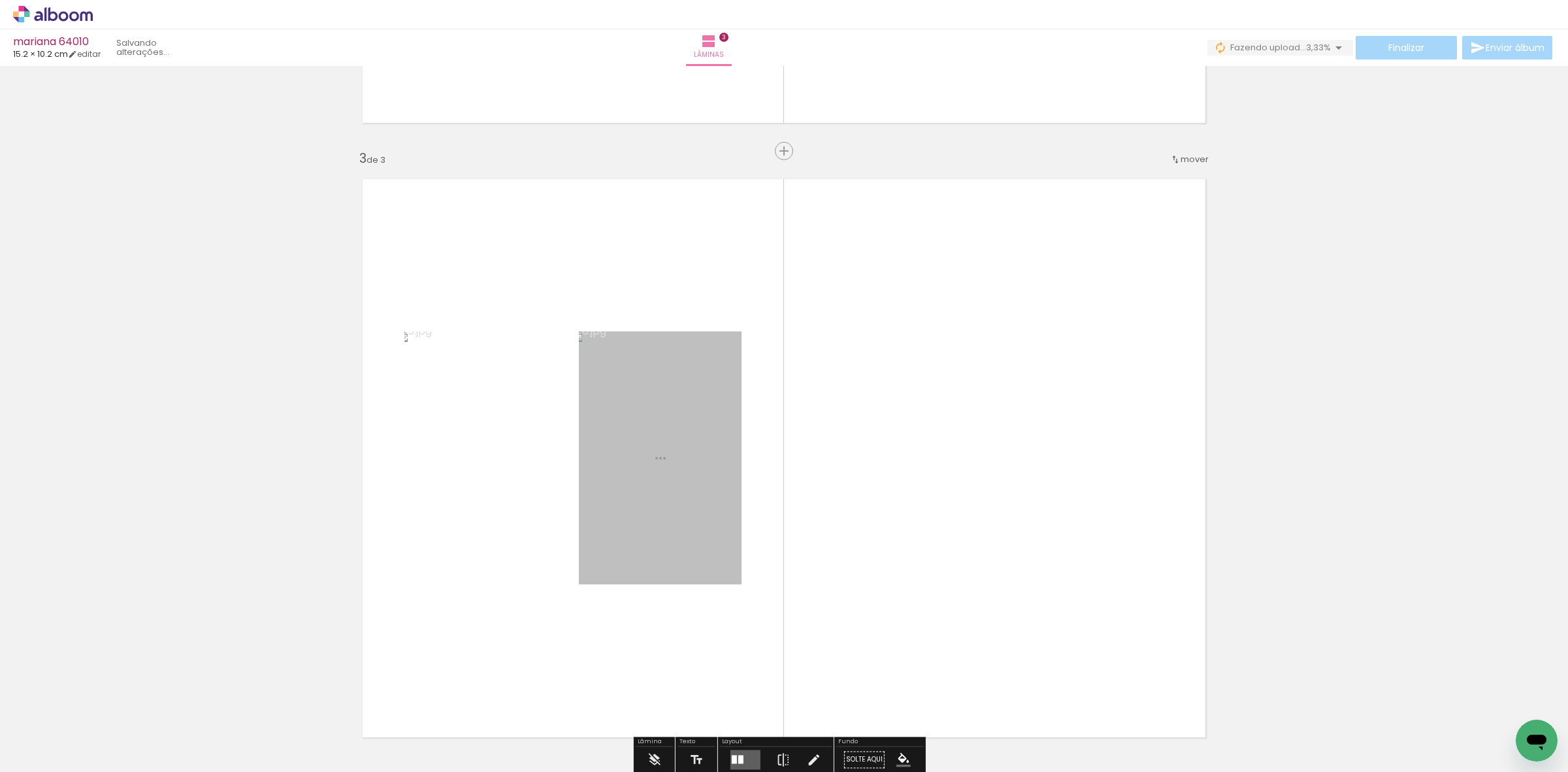
scroll to position [1245, 0]
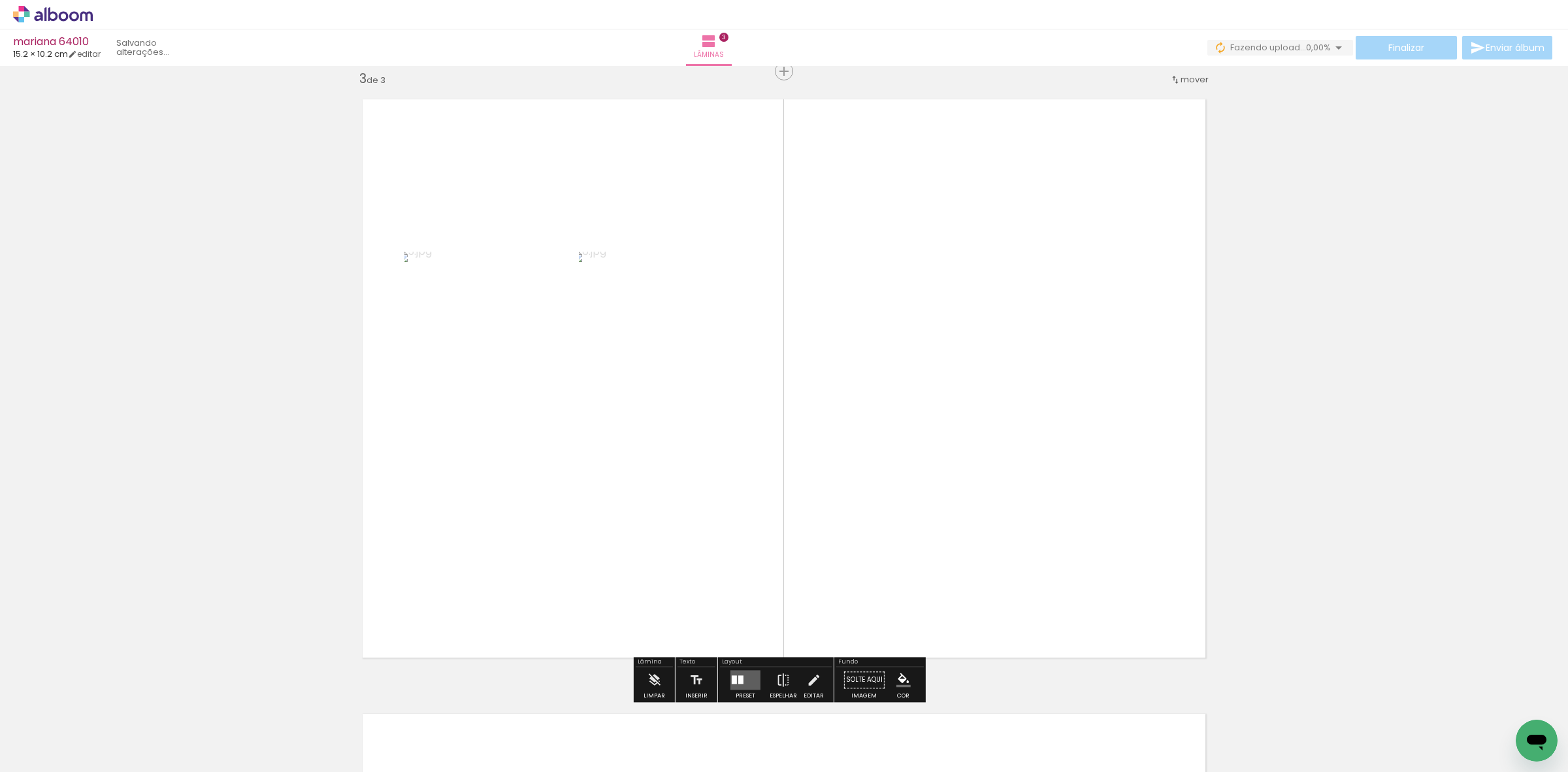
click at [732, 676] on div at bounding box center [735, 680] width 5 height 8
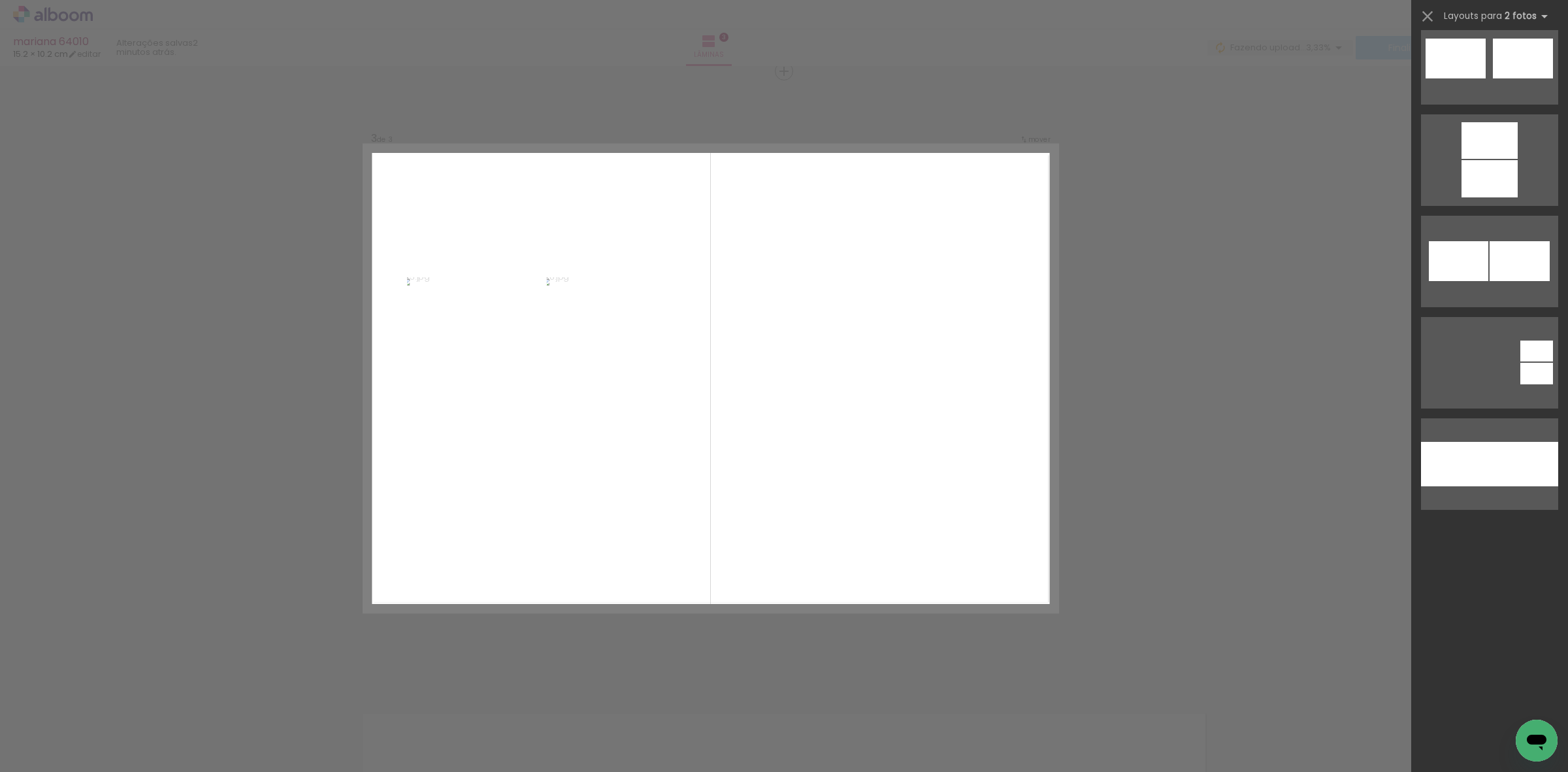
scroll to position [5175, 0]
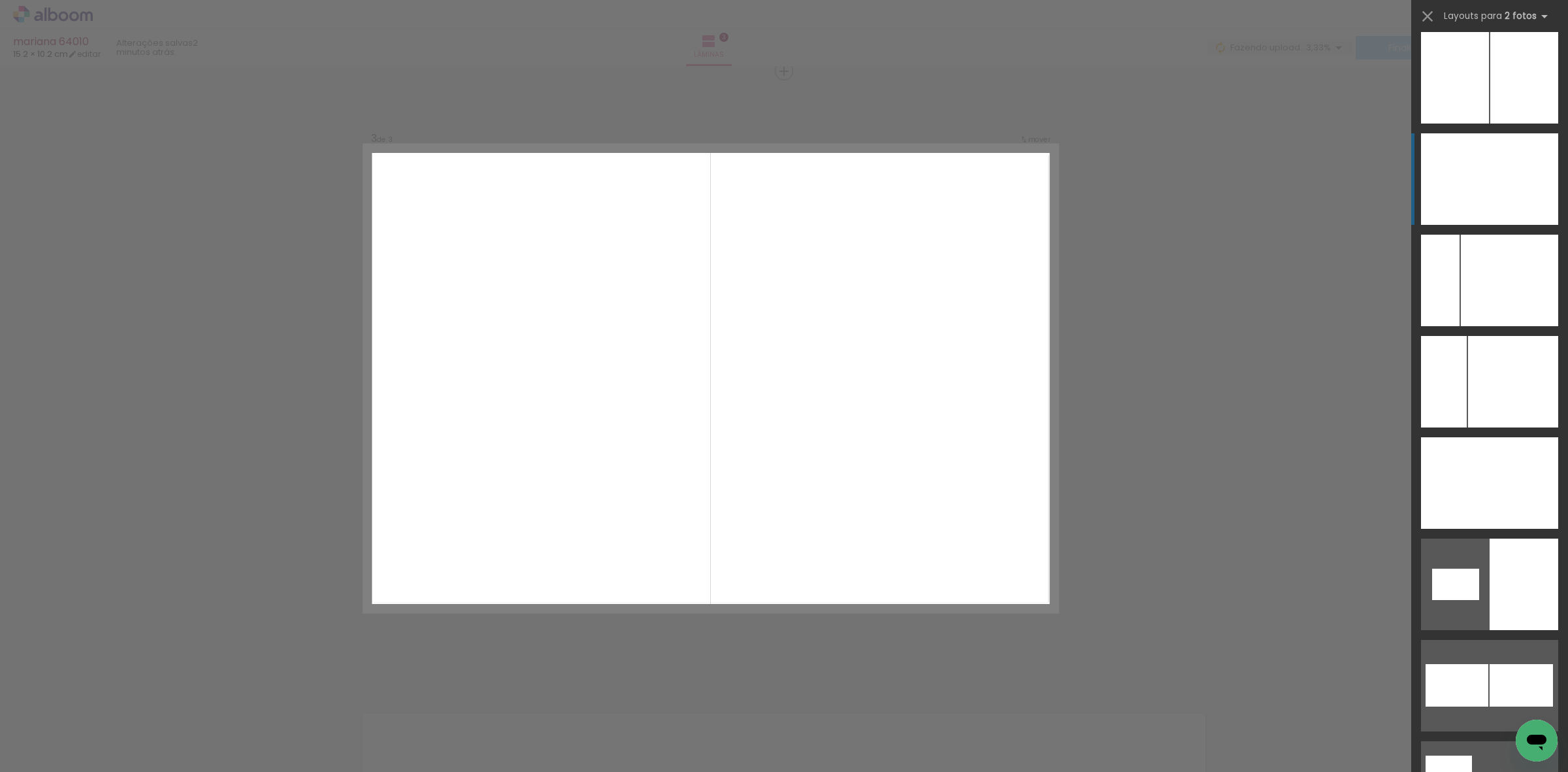
click at [1513, 133] on div at bounding box center [1524, 178] width 69 height 92
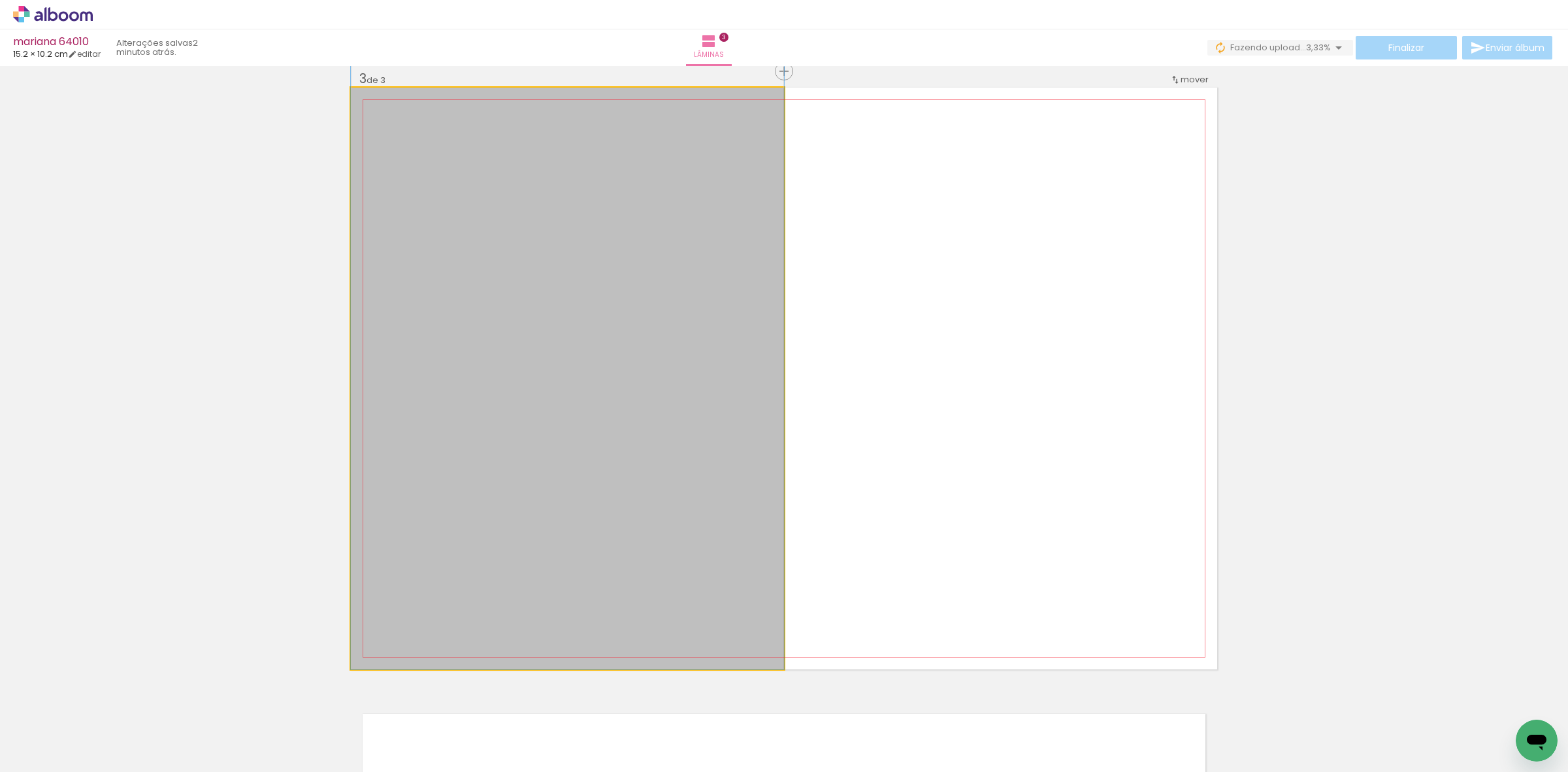
drag, startPoint x: 514, startPoint y: 440, endPoint x: 529, endPoint y: 360, distance: 81.4
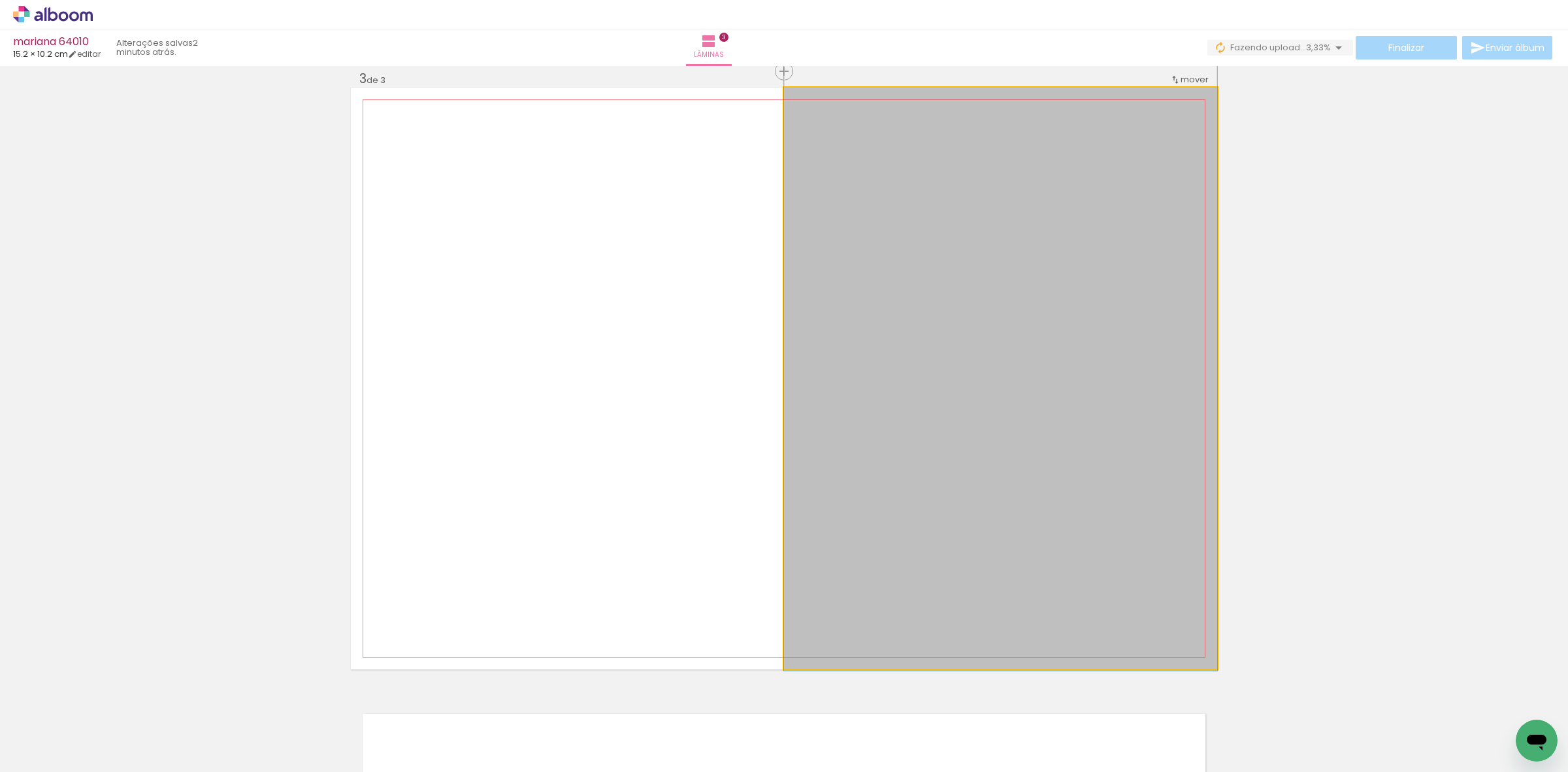
drag, startPoint x: 1025, startPoint y: 430, endPoint x: 1030, endPoint y: 360, distance: 70.2
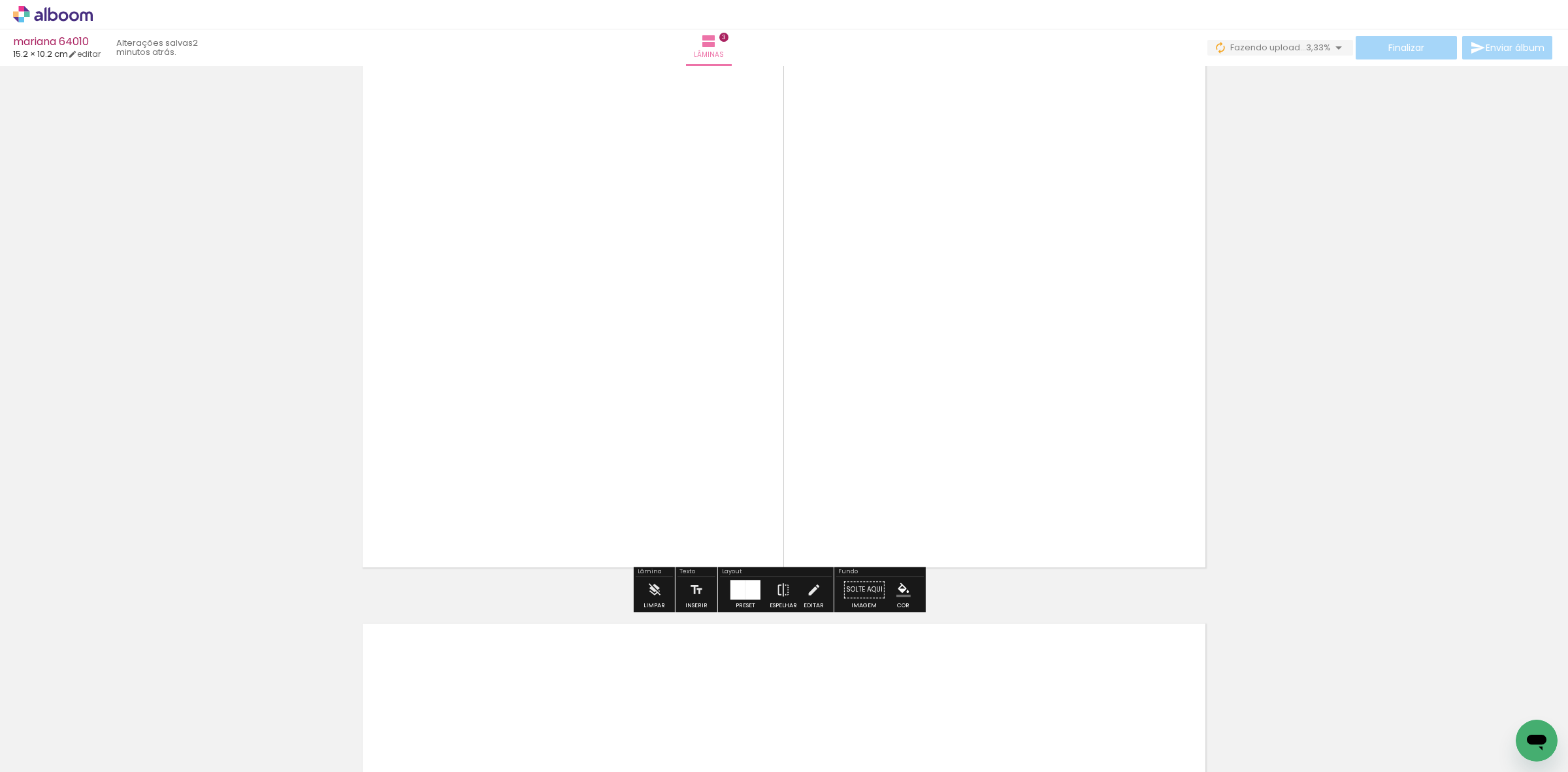
scroll to position [1490, 0]
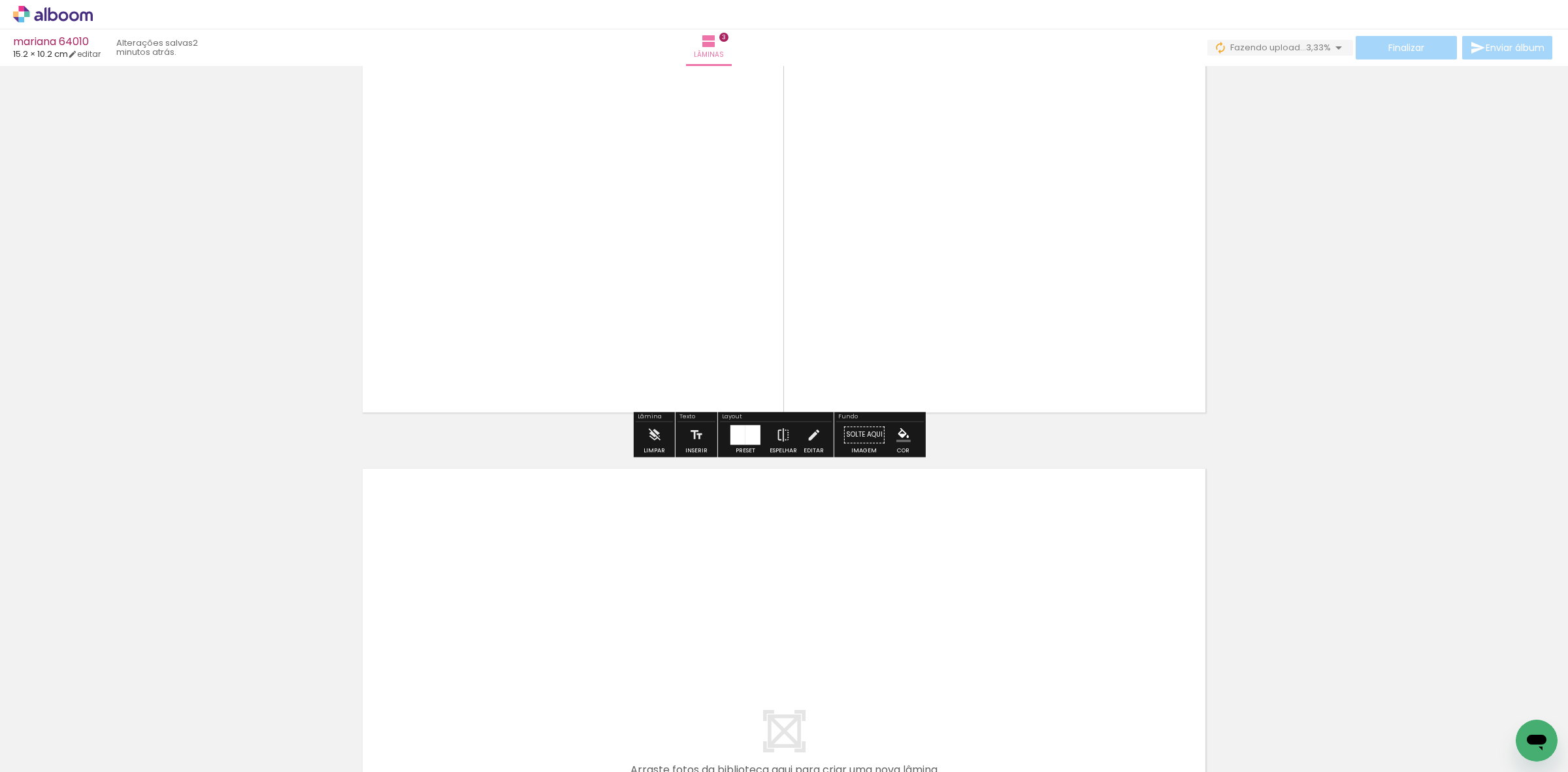
drag, startPoint x: 581, startPoint y: 727, endPoint x: 658, endPoint y: 726, distance: 77.0
click at [601, 629] on quentale-workspace at bounding box center [784, 386] width 1568 height 772
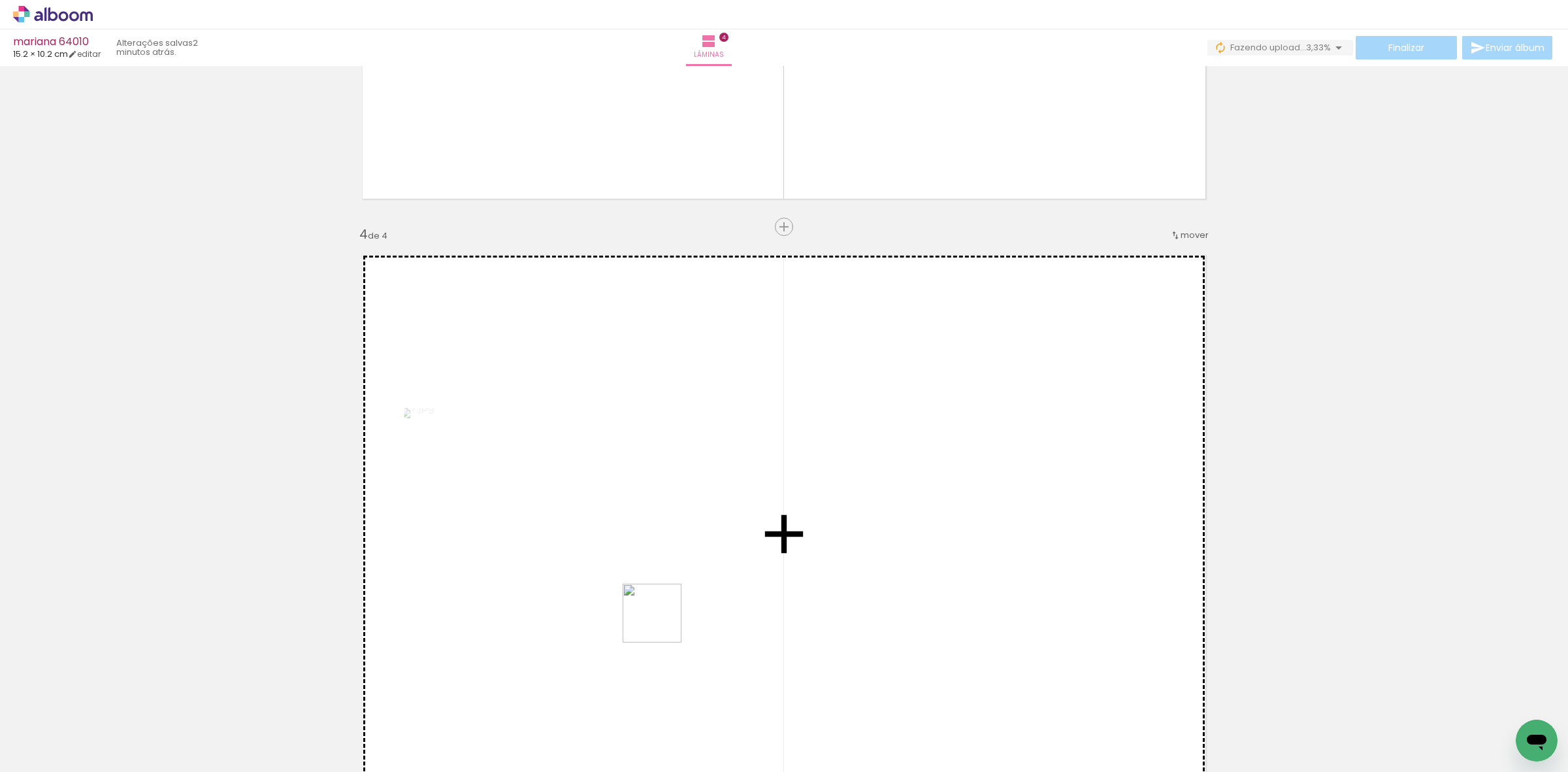
drag, startPoint x: 662, startPoint y: 623, endPoint x: 669, endPoint y: 618, distance: 8.6
click at [662, 591] on quentale-workspace at bounding box center [784, 386] width 1568 height 772
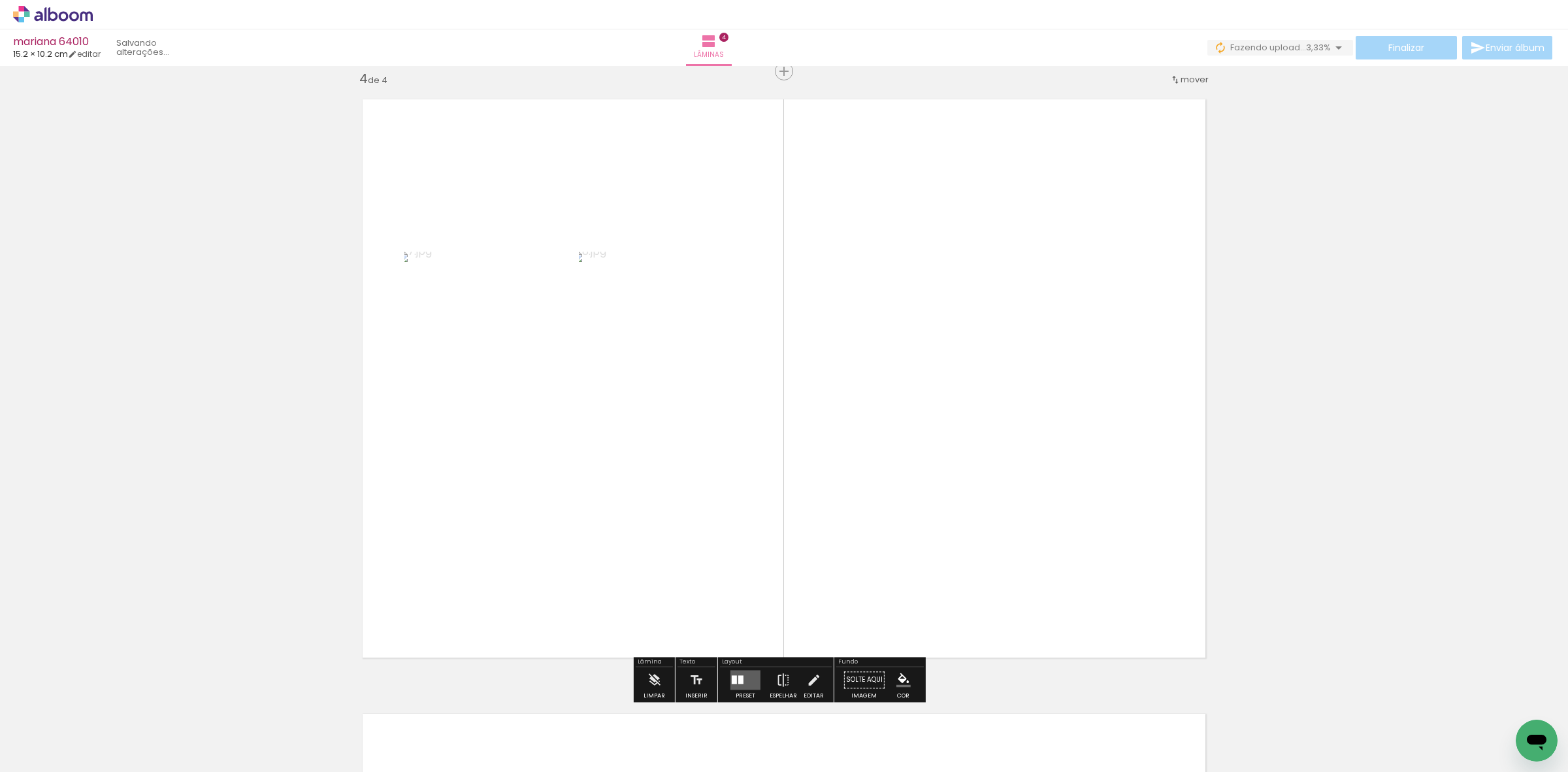
click at [735, 671] on quentale-layouter at bounding box center [745, 680] width 30 height 19
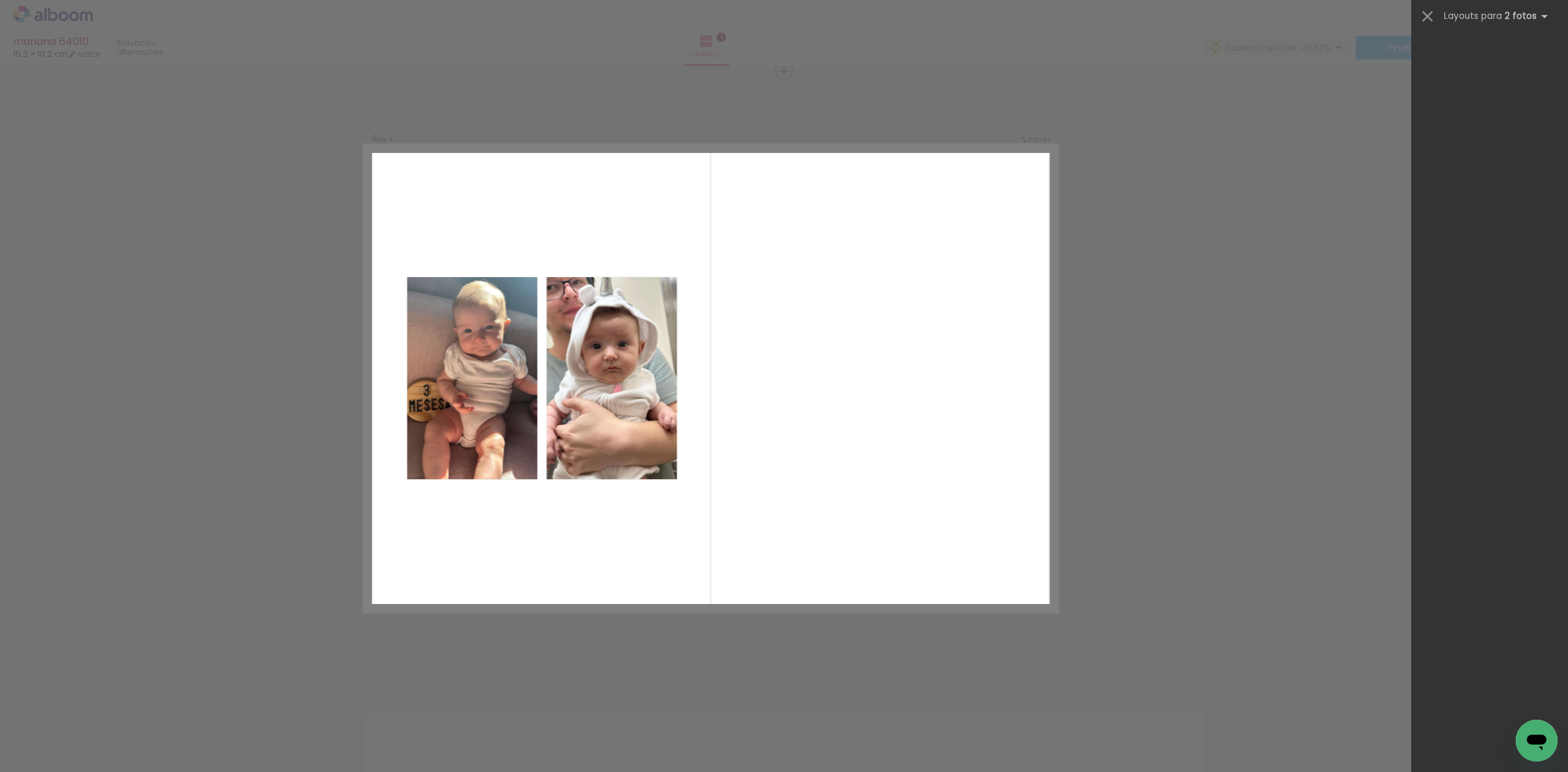
scroll to position [0, 0]
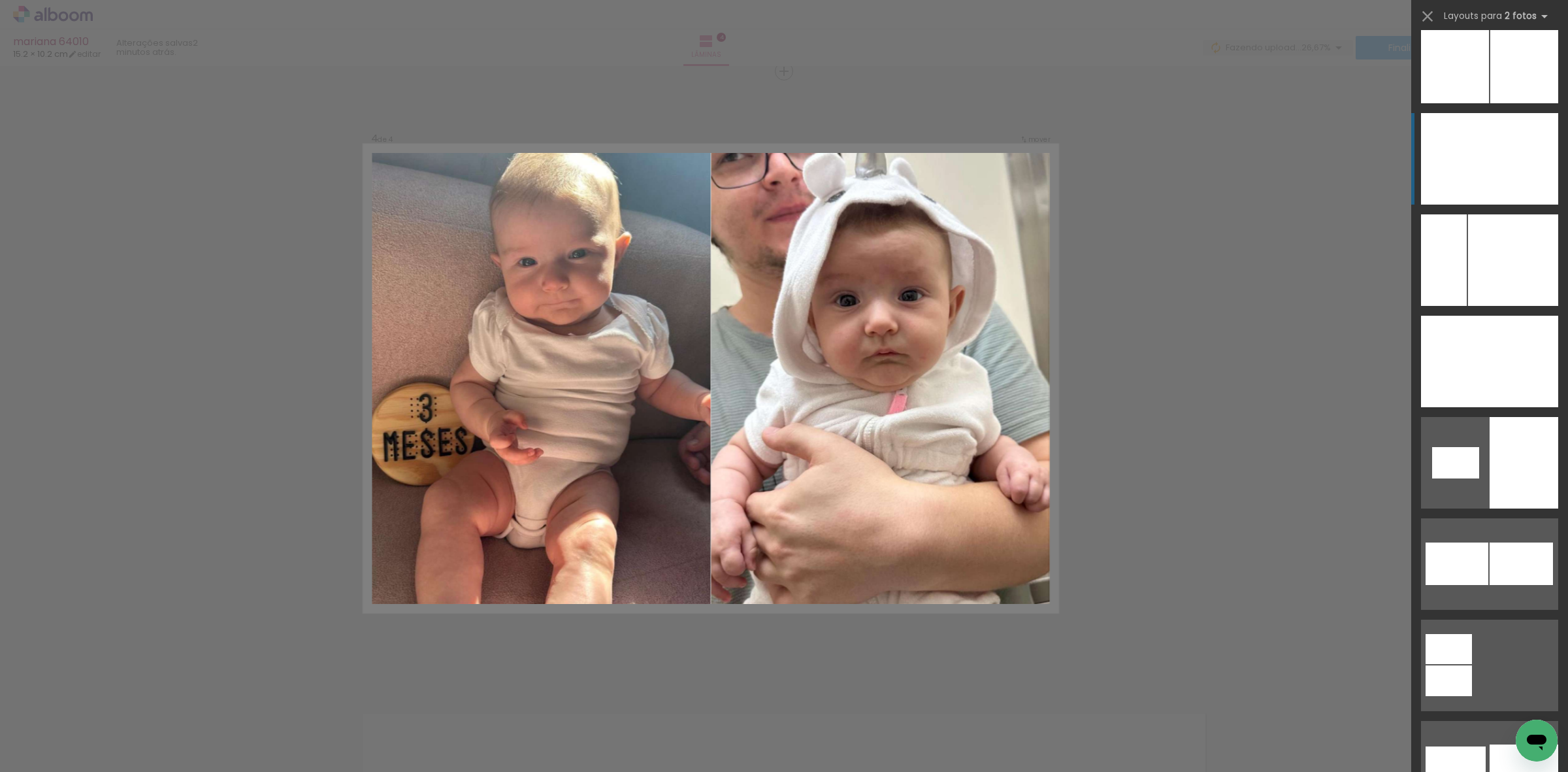
click at [1490, 167] on div at bounding box center [1524, 158] width 69 height 92
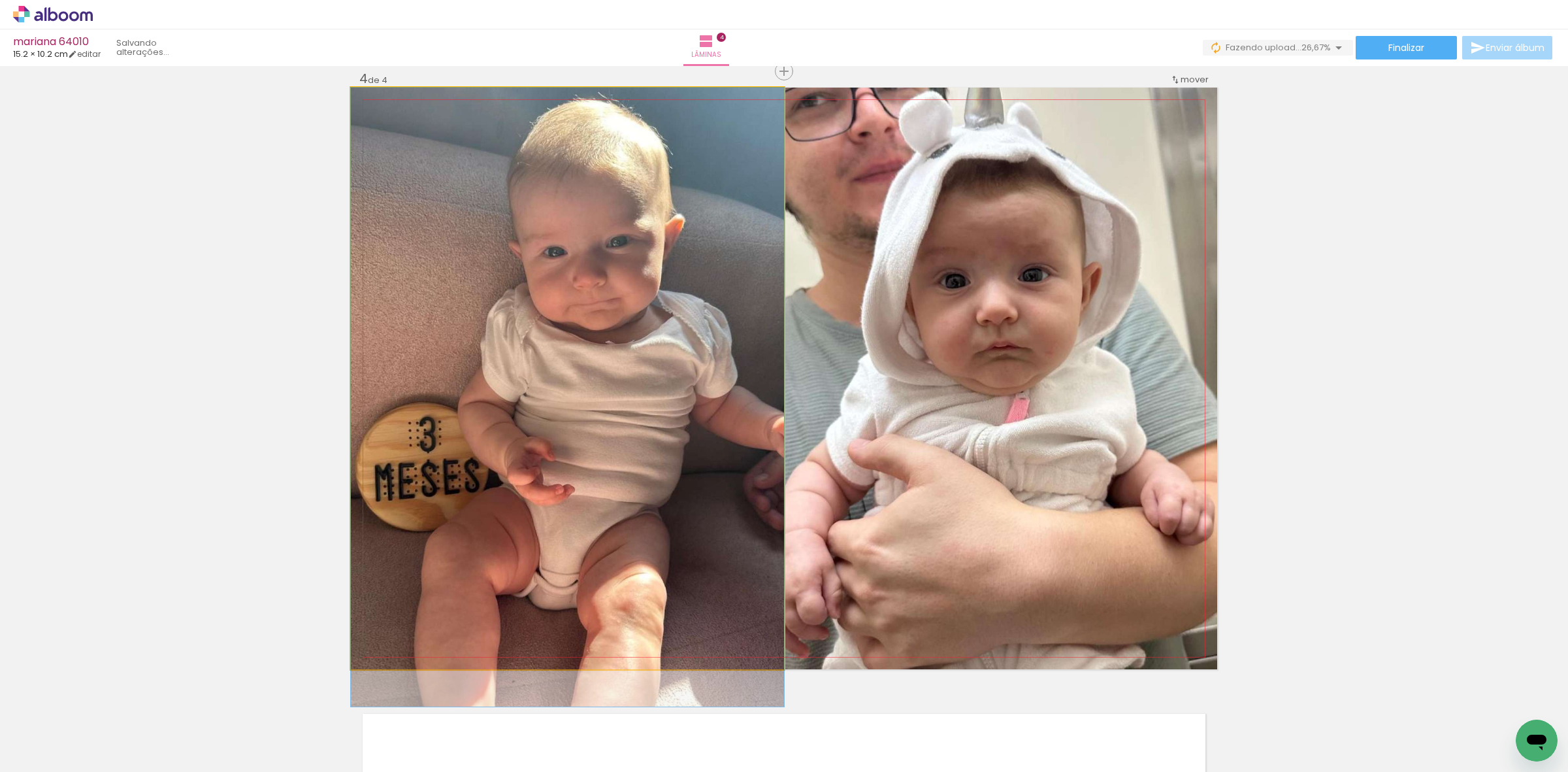
drag, startPoint x: 613, startPoint y: 491, endPoint x: 616, endPoint y: 553, distance: 62.1
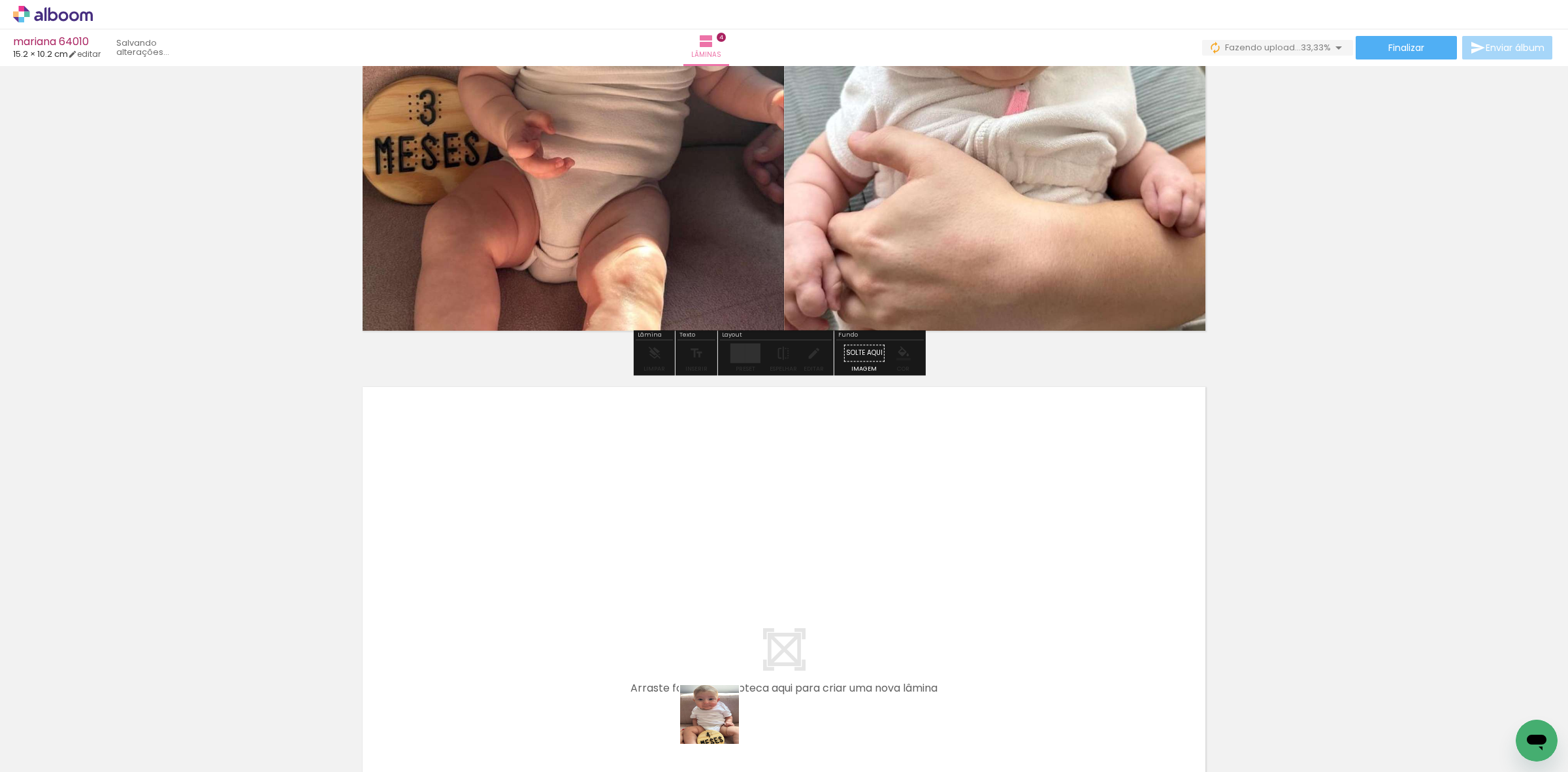
drag, startPoint x: 717, startPoint y: 745, endPoint x: 776, endPoint y: 716, distance: 65.7
click at [735, 652] on quentale-workspace at bounding box center [784, 386] width 1568 height 772
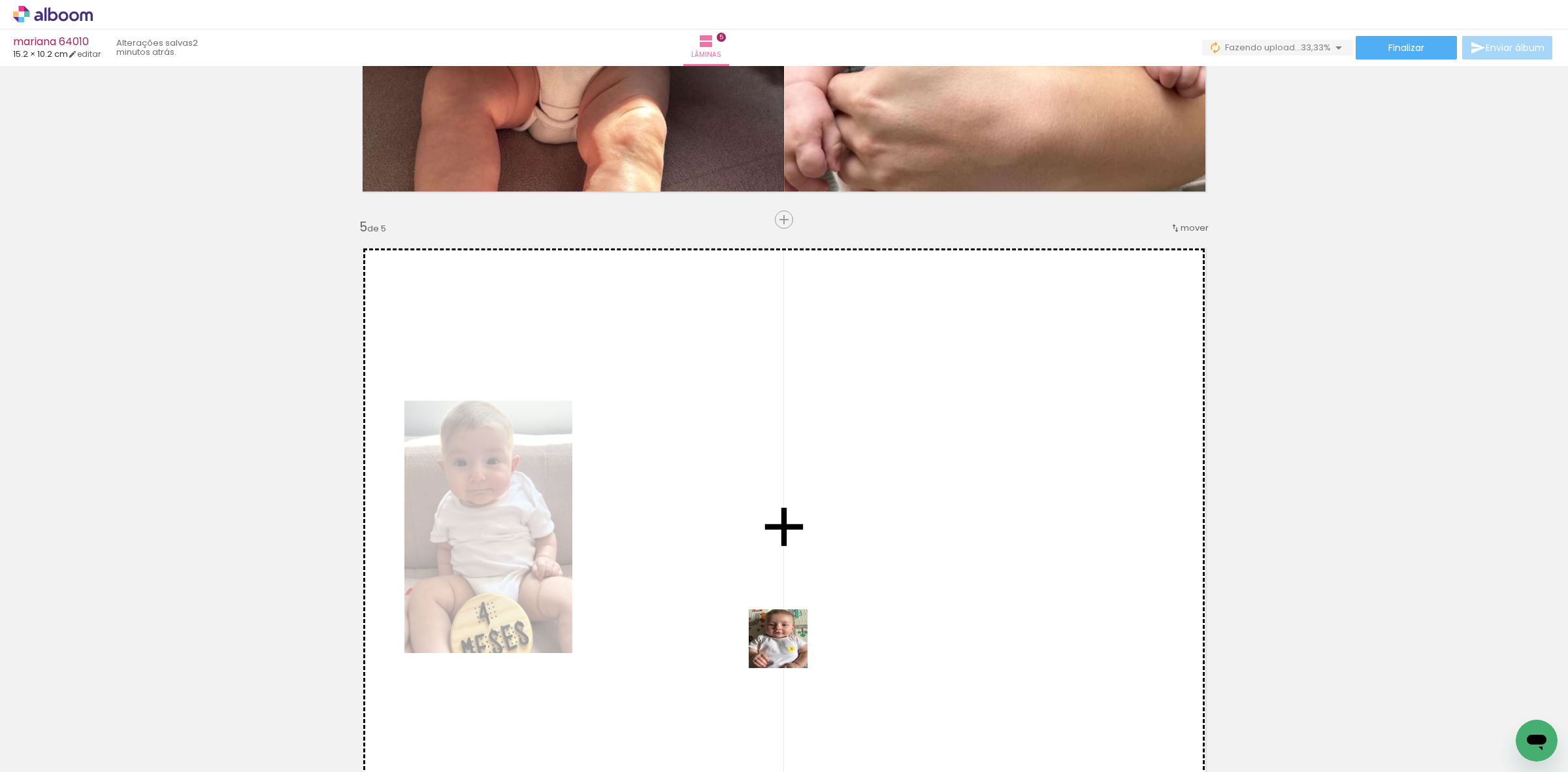
drag, startPoint x: 780, startPoint y: 719, endPoint x: 769, endPoint y: 625, distance: 94.6
click at [788, 616] on quentale-workspace at bounding box center [784, 386] width 1568 height 772
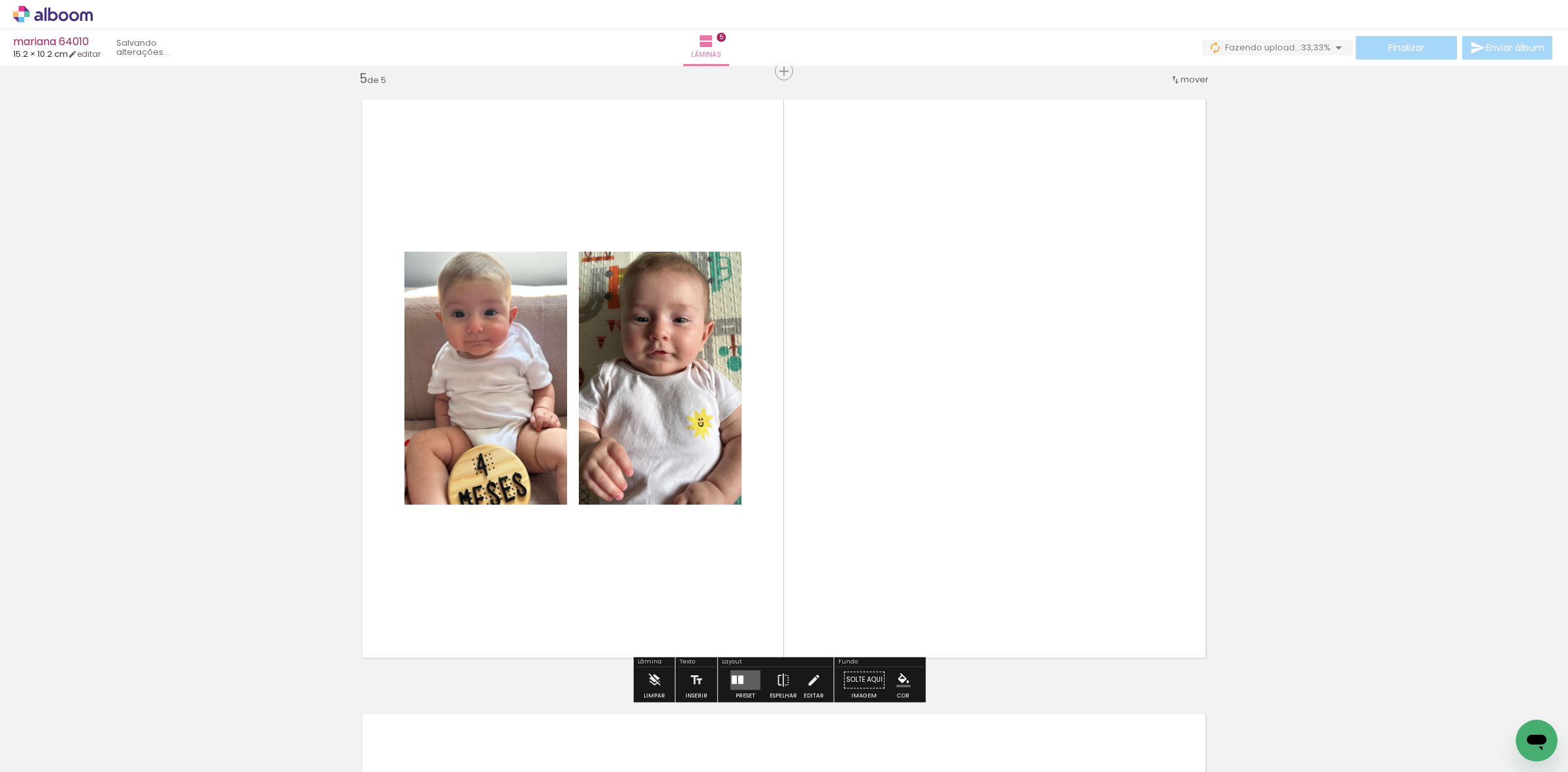
click at [730, 671] on quentale-layouter at bounding box center [745, 680] width 30 height 19
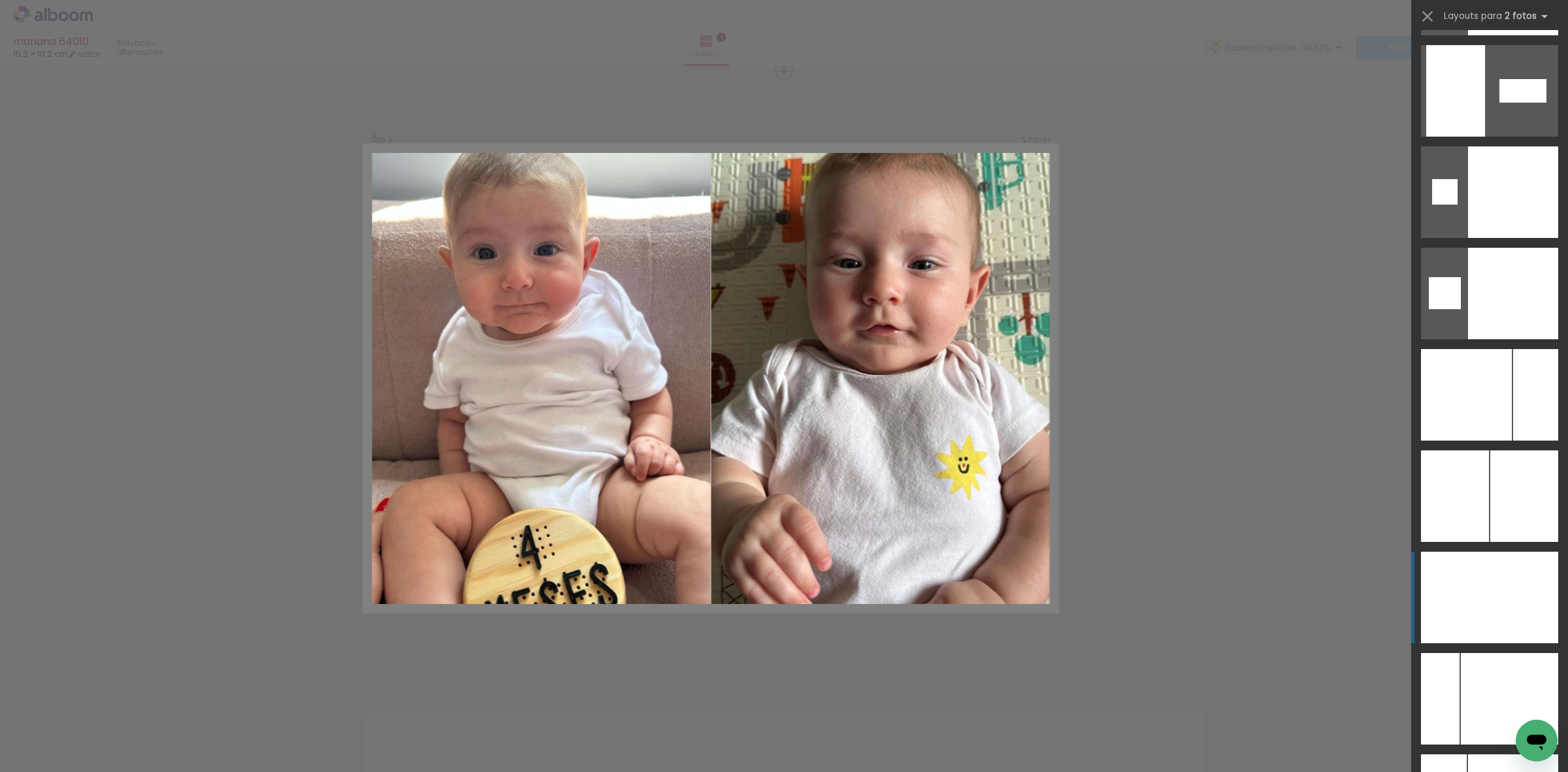
click at [1531, 573] on div at bounding box center [1524, 597] width 69 height 92
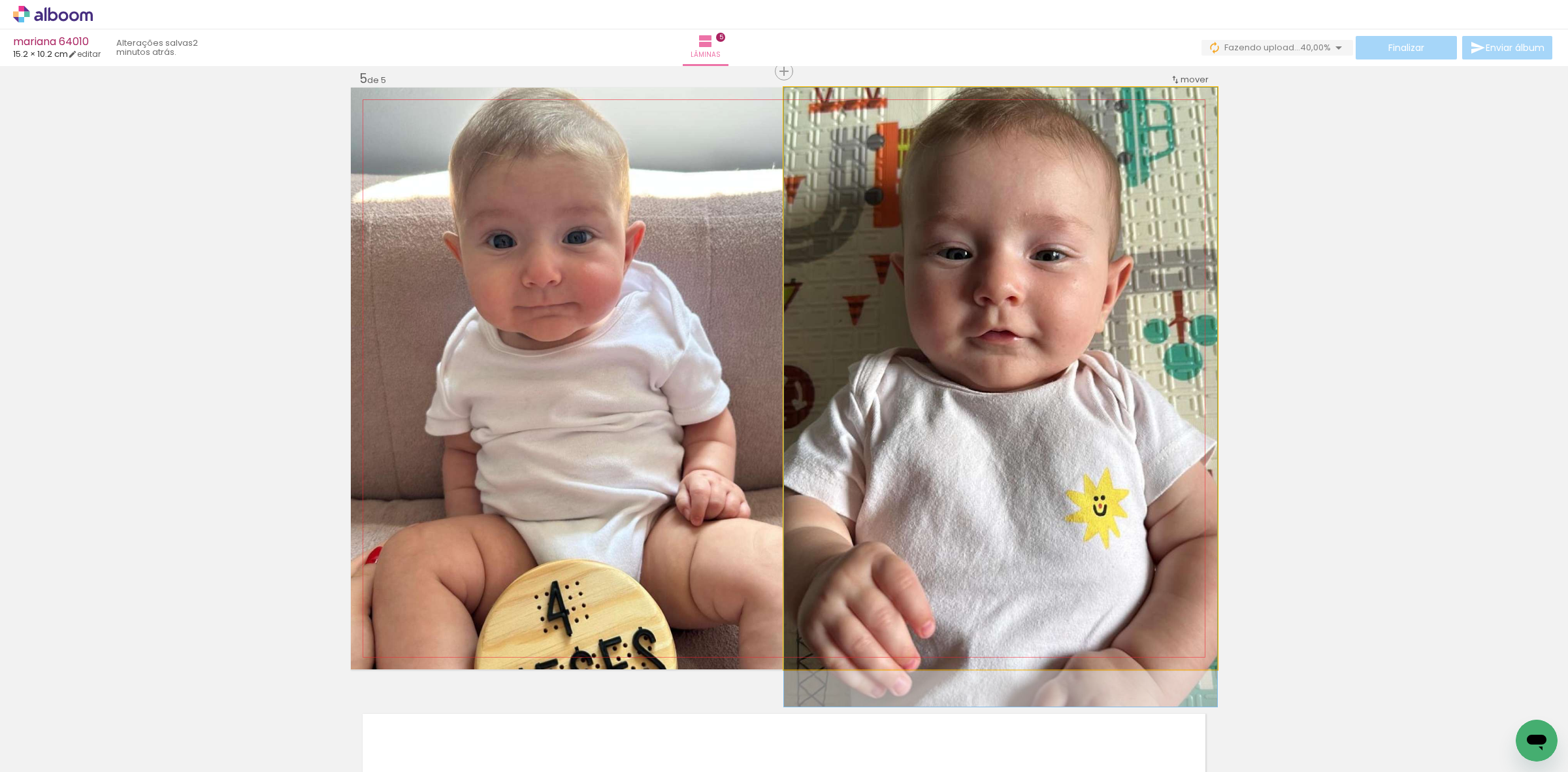
drag, startPoint x: 990, startPoint y: 435, endPoint x: 1000, endPoint y: 518, distance: 83.6
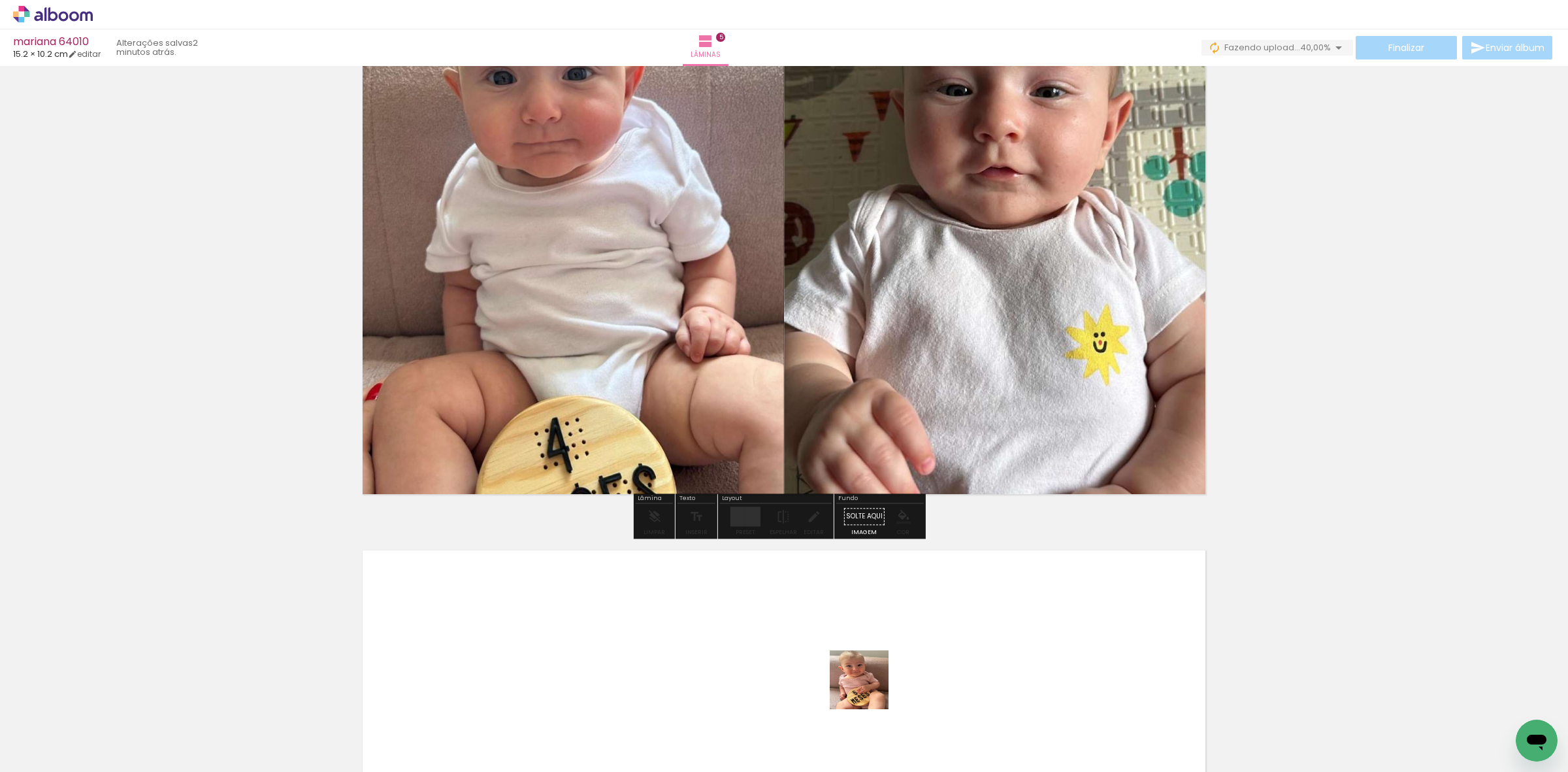
drag, startPoint x: 863, startPoint y: 695, endPoint x: 936, endPoint y: 746, distance: 89.1
click at [901, 623] on quentale-workspace at bounding box center [784, 386] width 1568 height 772
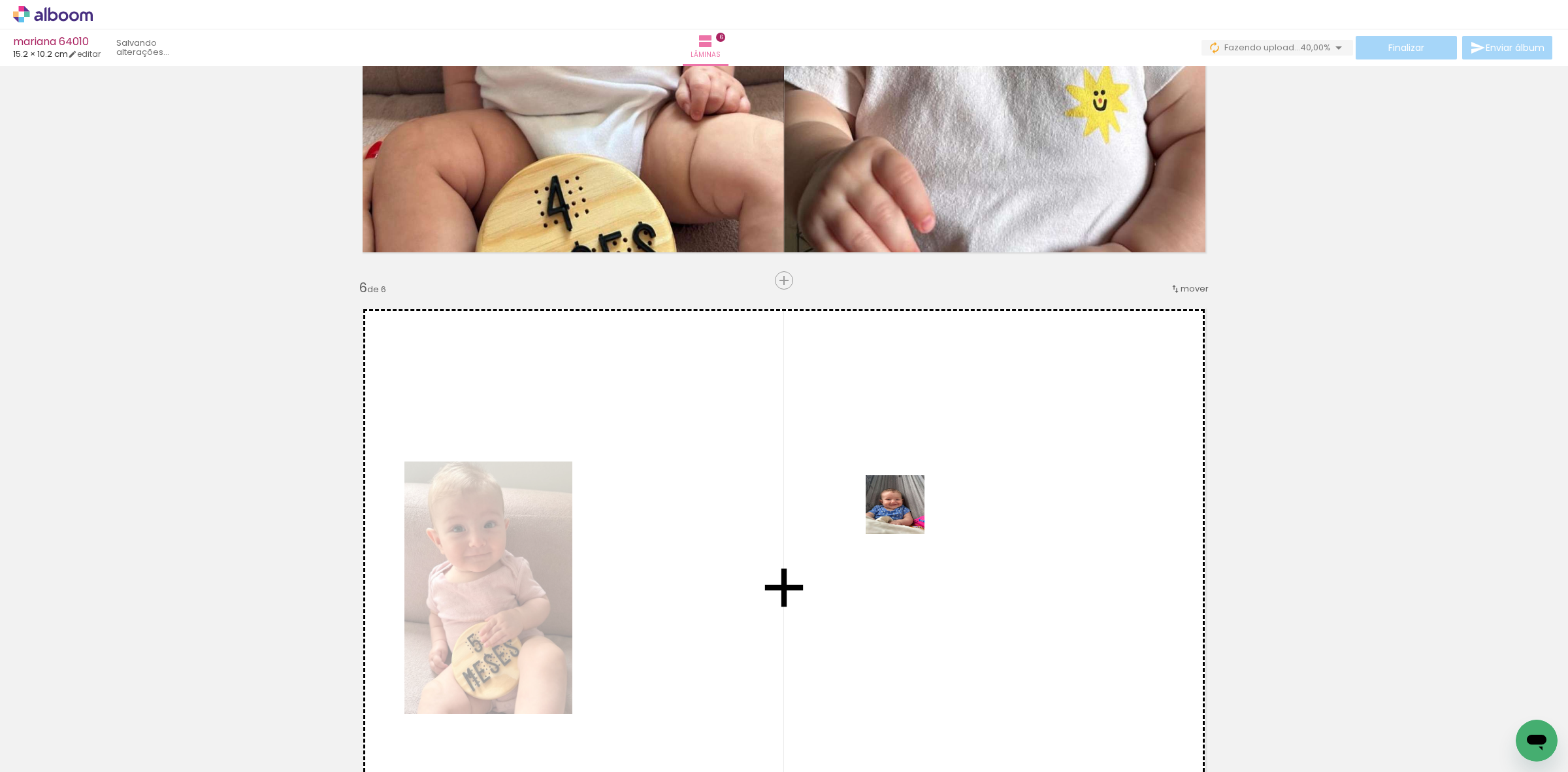
drag, startPoint x: 905, startPoint y: 514, endPoint x: 838, endPoint y: 462, distance: 84.8
click at [838, 462] on quentale-workspace at bounding box center [784, 386] width 1568 height 772
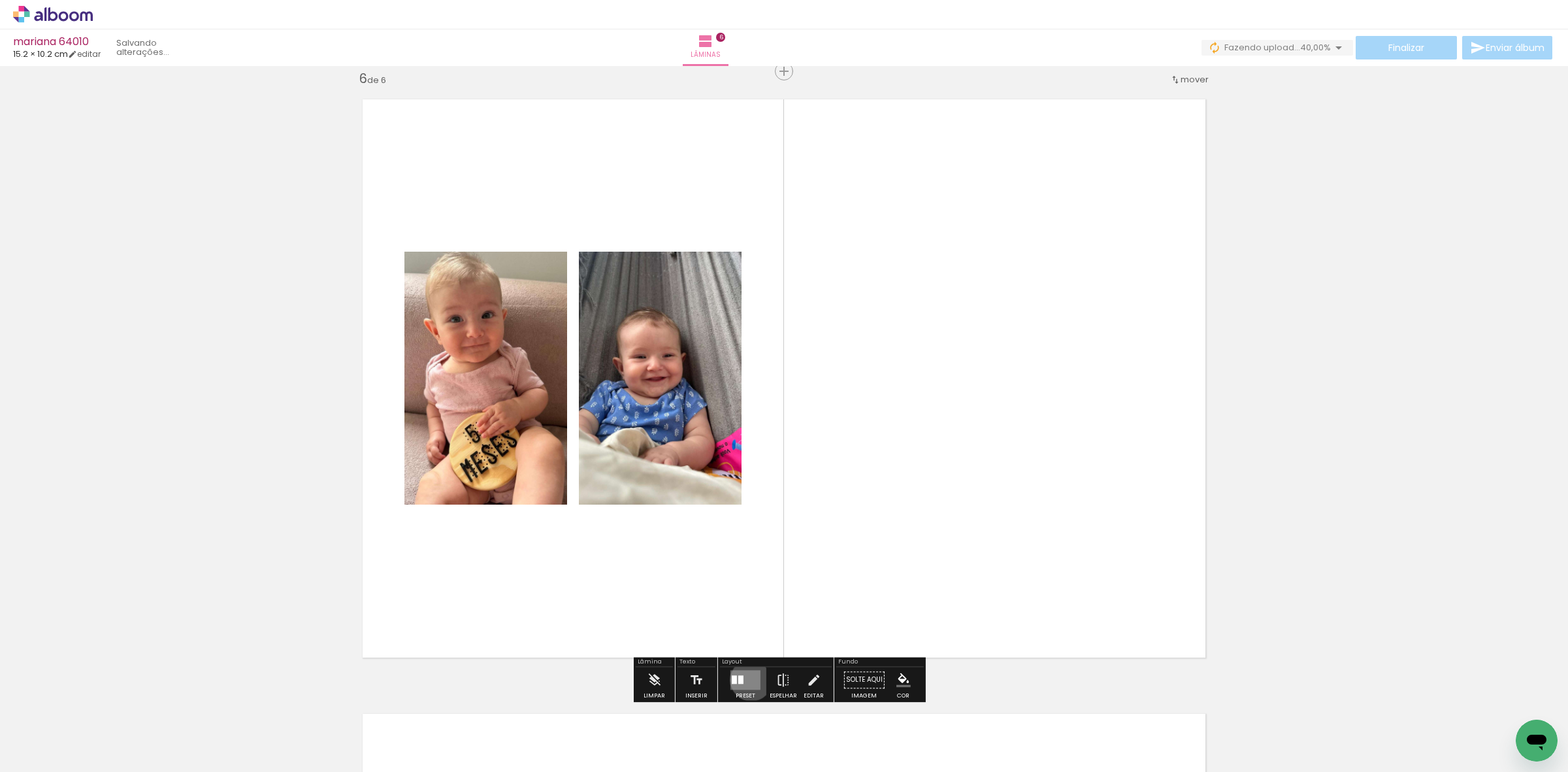
click at [748, 680] on quentale-layouter at bounding box center [745, 680] width 30 height 19
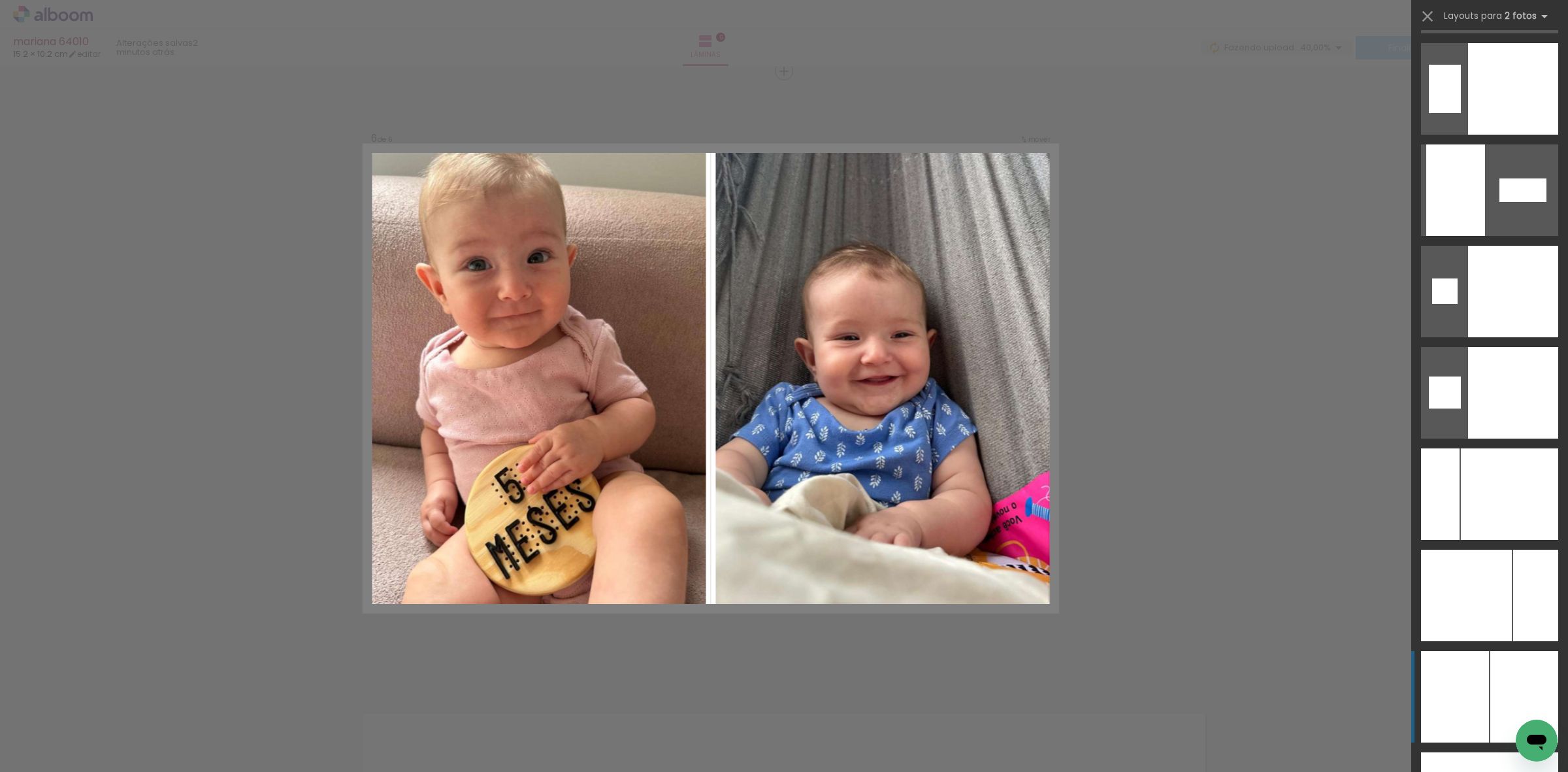
drag, startPoint x: 1500, startPoint y: 675, endPoint x: 1500, endPoint y: 688, distance: 13.0
click at [1500, 687] on div at bounding box center [1524, 697] width 68 height 92
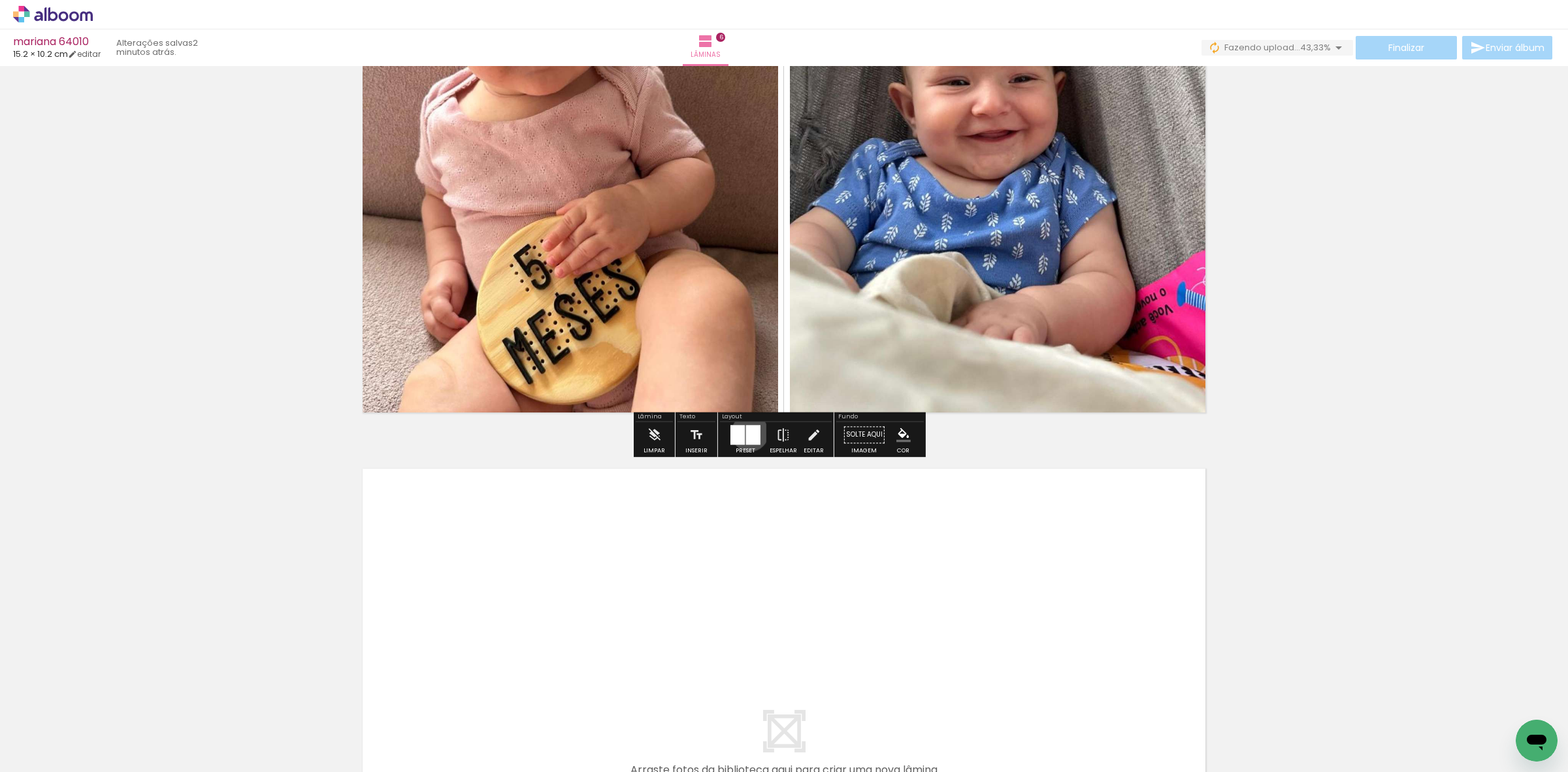
click at [747, 433] on div at bounding box center [753, 435] width 15 height 19
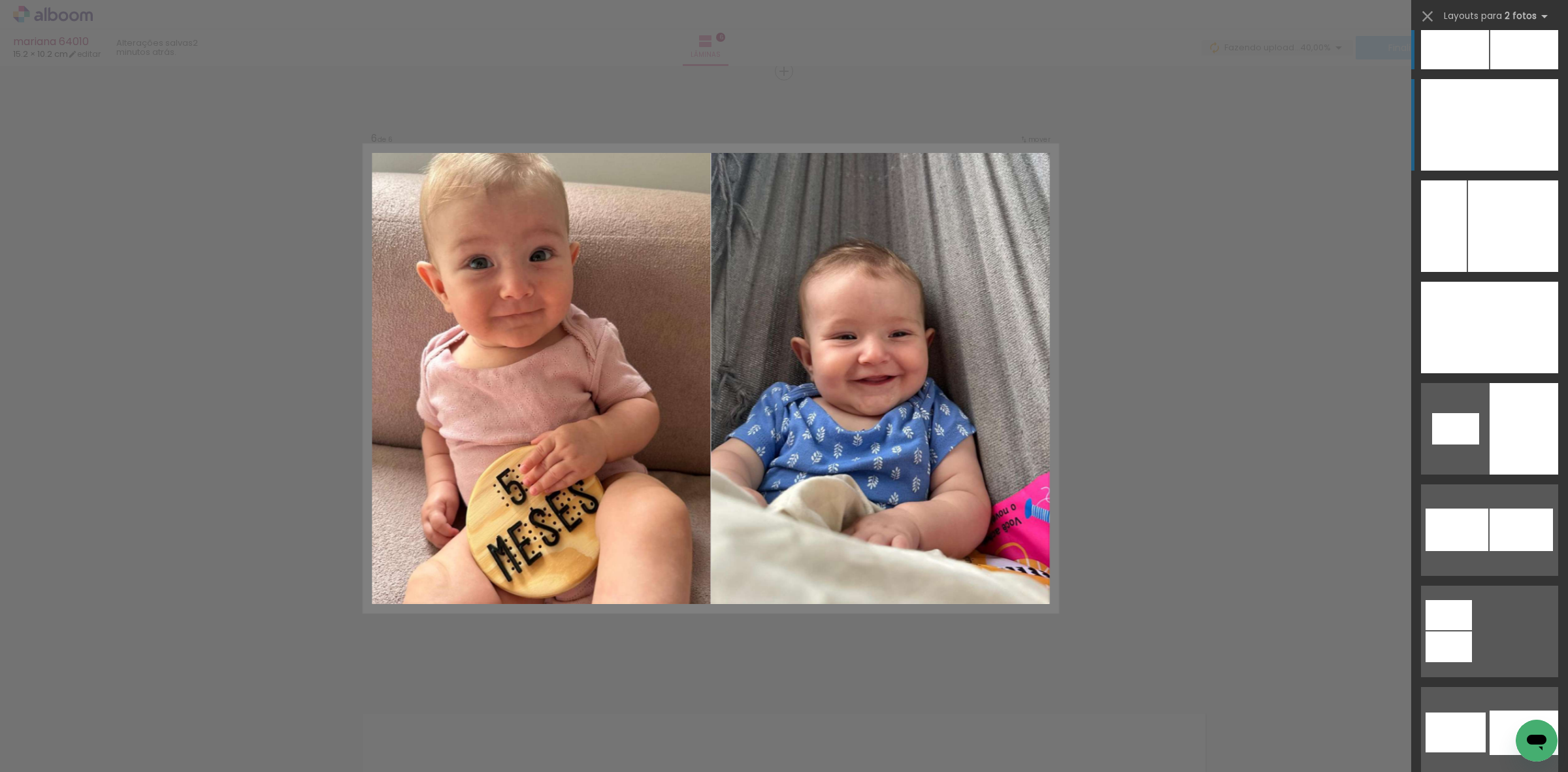
click at [1470, 103] on div at bounding box center [1455, 125] width 69 height 92
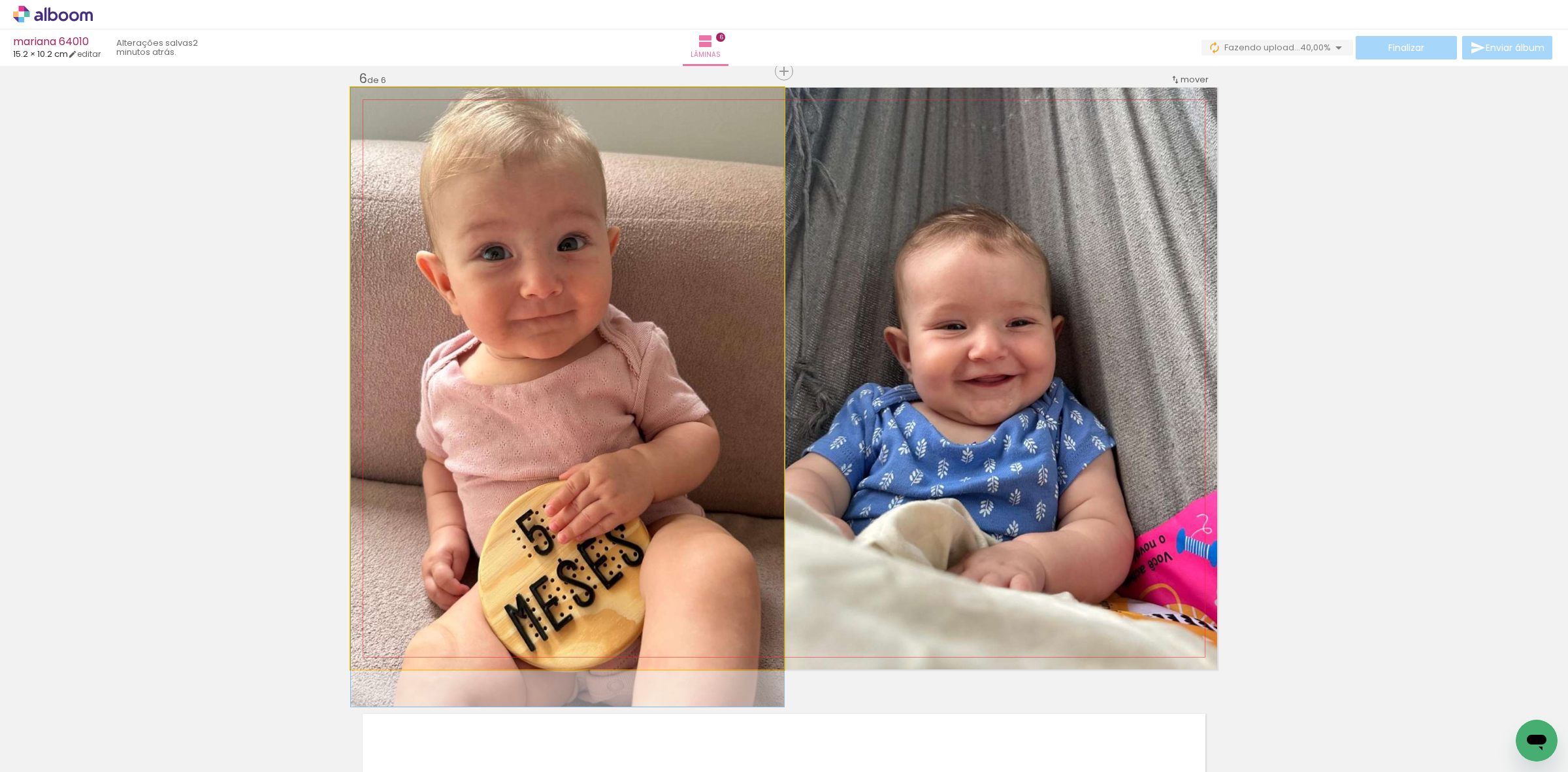
drag, startPoint x: 484, startPoint y: 413, endPoint x: 510, endPoint y: 534, distance: 123.8
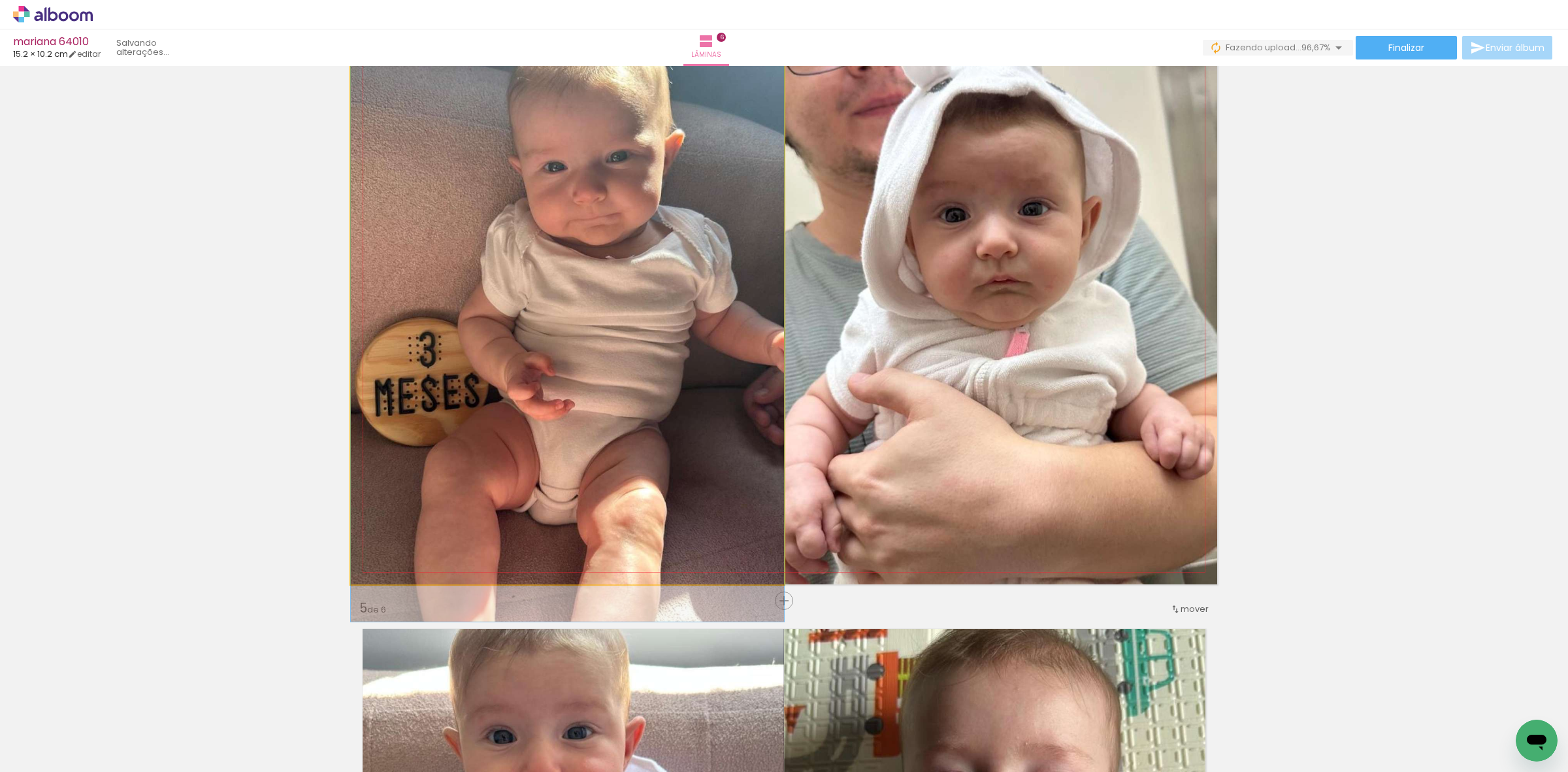
click at [626, 433] on quentale-photo at bounding box center [568, 293] width 433 height 581
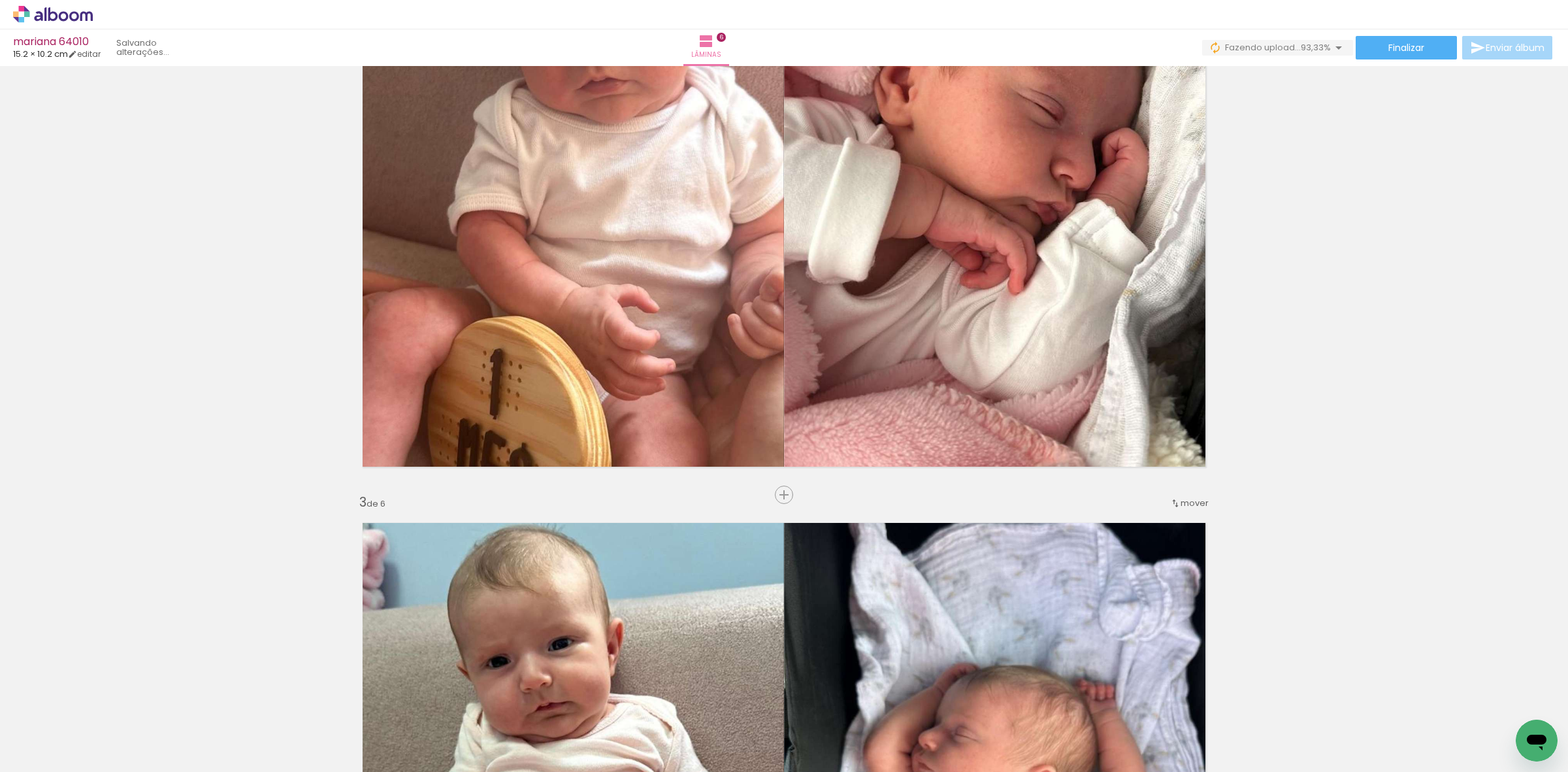
scroll to position [637, 0]
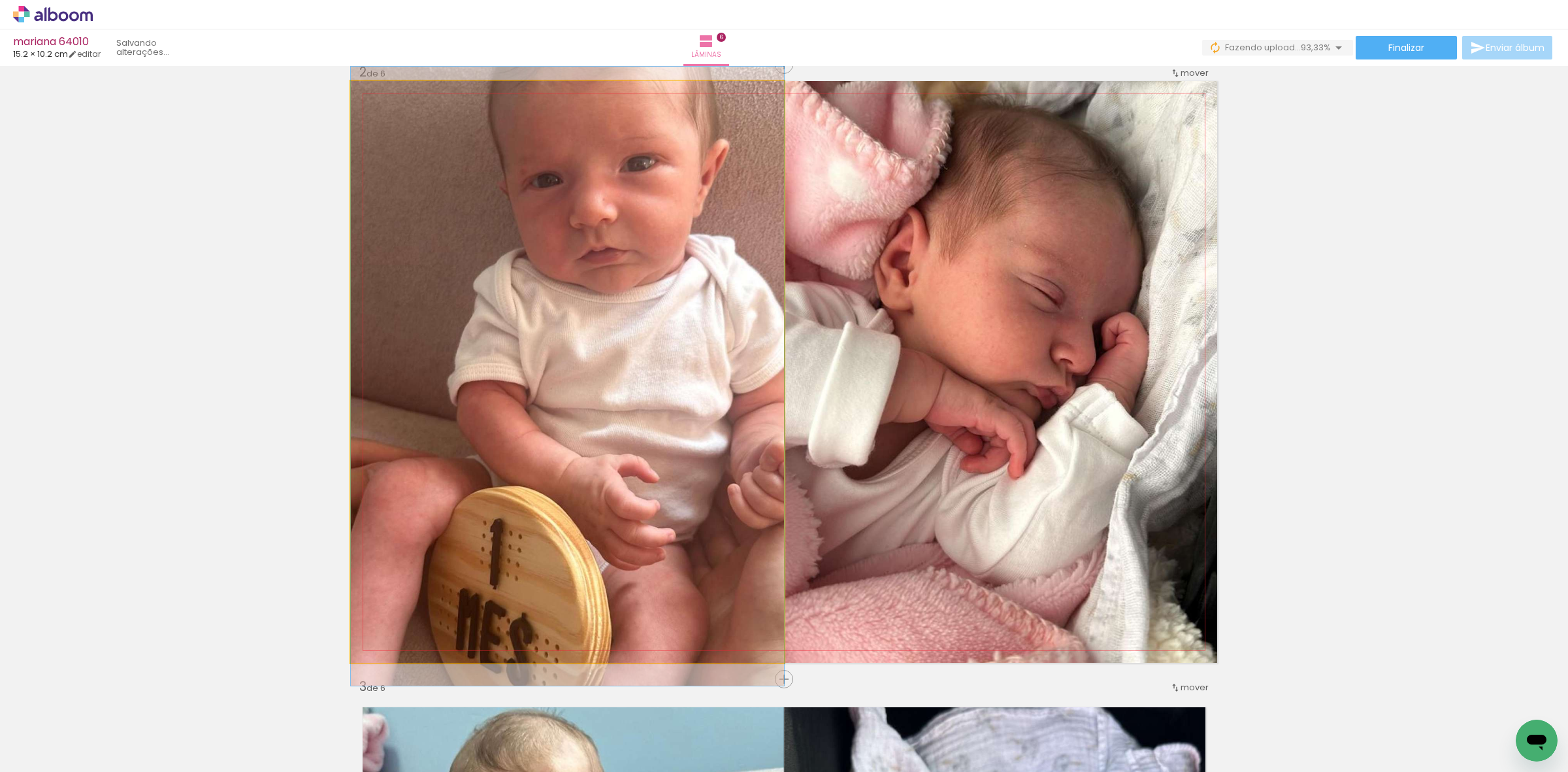
drag, startPoint x: 621, startPoint y: 435, endPoint x: 629, endPoint y: 377, distance: 58.5
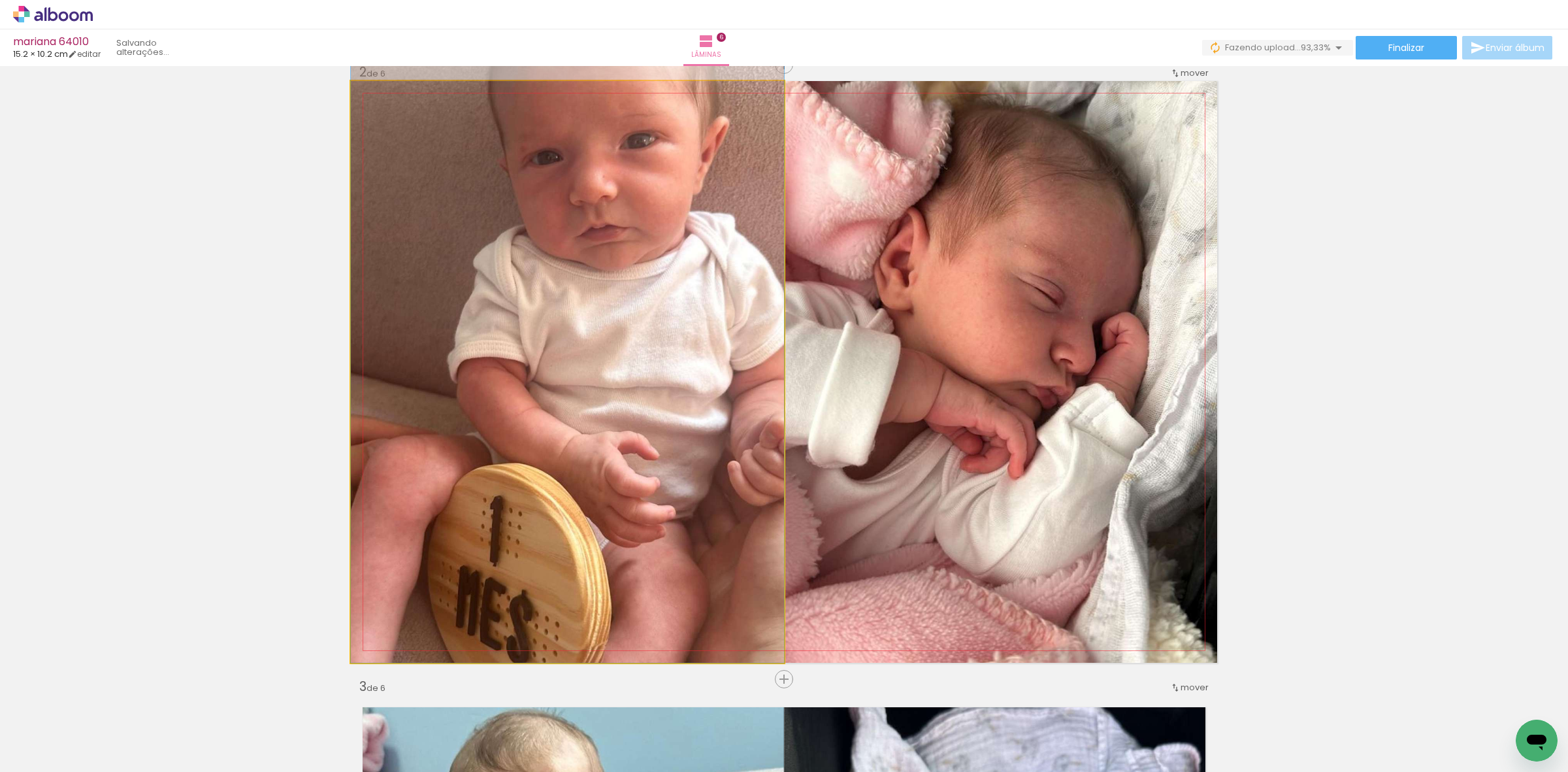
click at [701, 344] on quentale-photo at bounding box center [568, 371] width 433 height 581
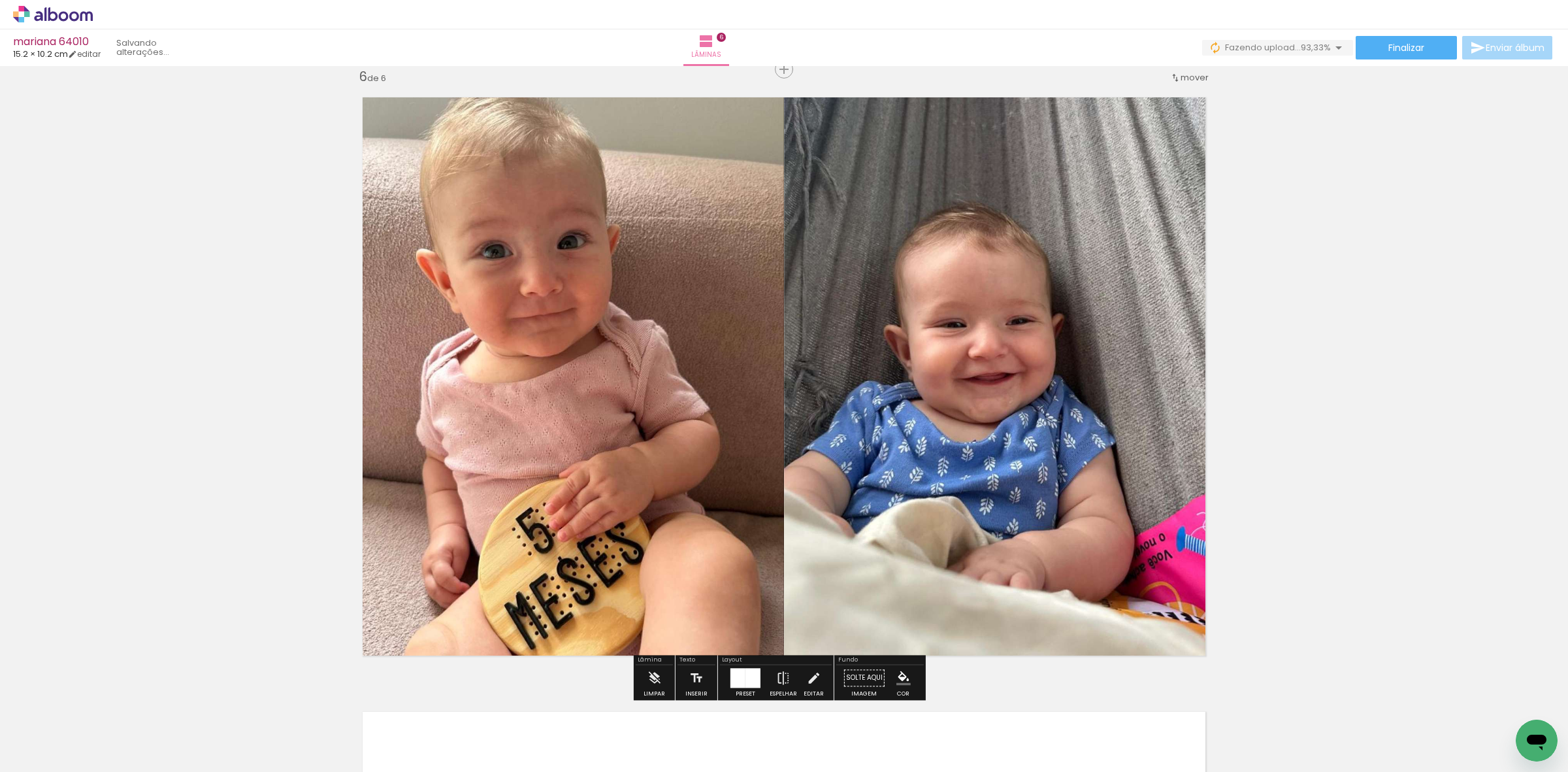
scroll to position [3333, 0]
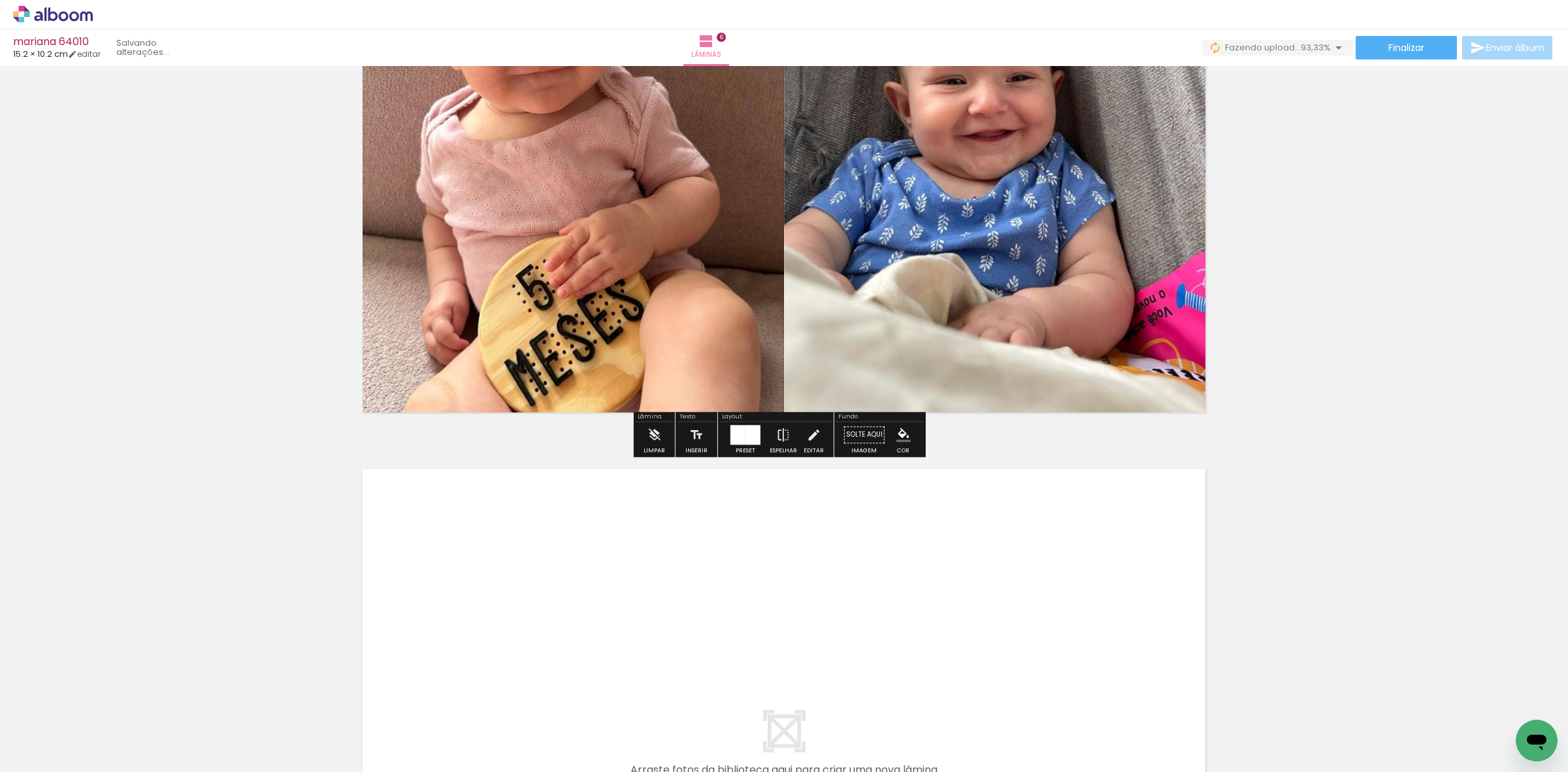
drag, startPoint x: 1026, startPoint y: 708, endPoint x: 997, endPoint y: 635, distance: 78.5
click at [997, 635] on quentale-workspace at bounding box center [784, 386] width 1568 height 772
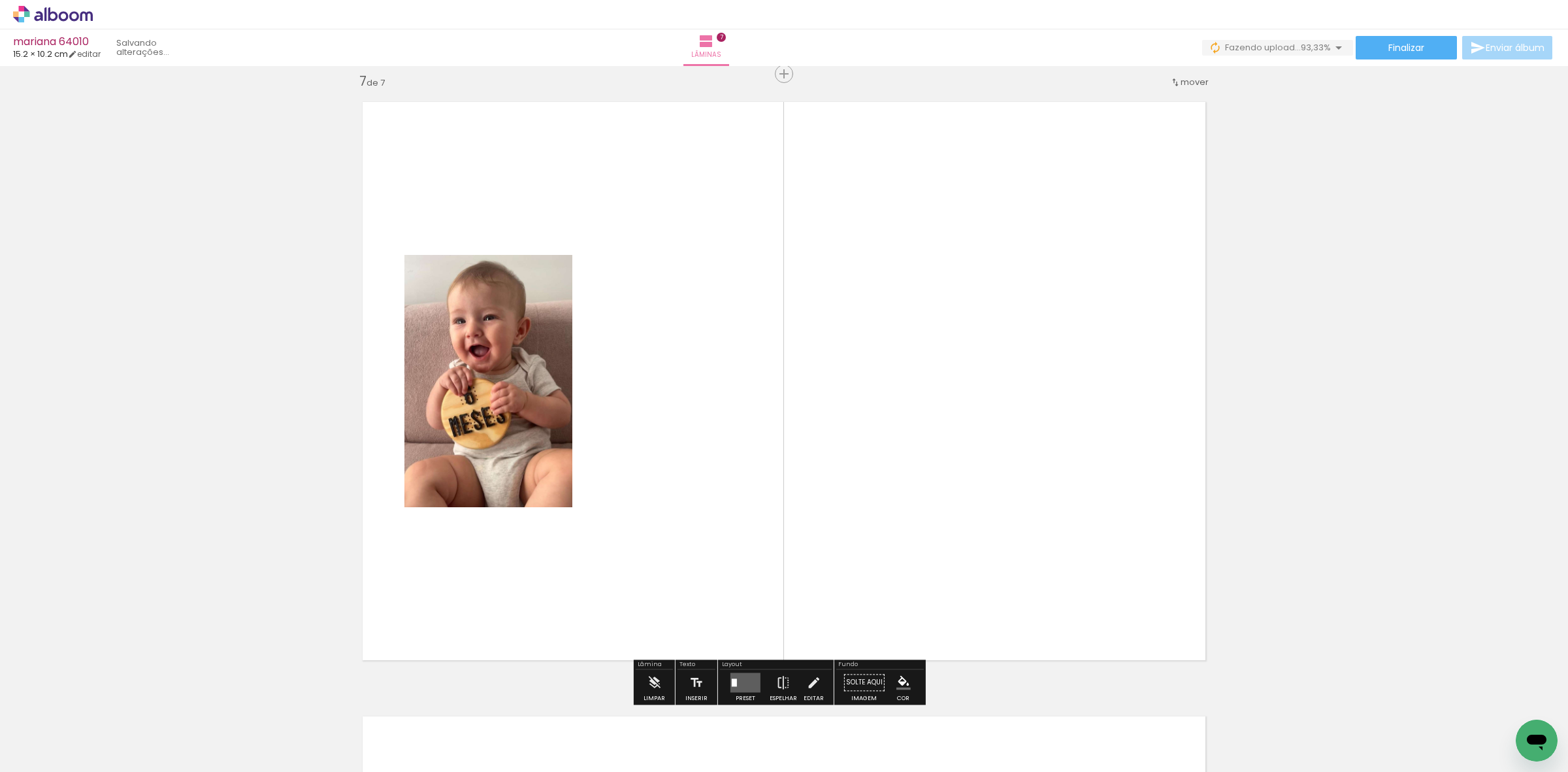
scroll to position [3703, 0]
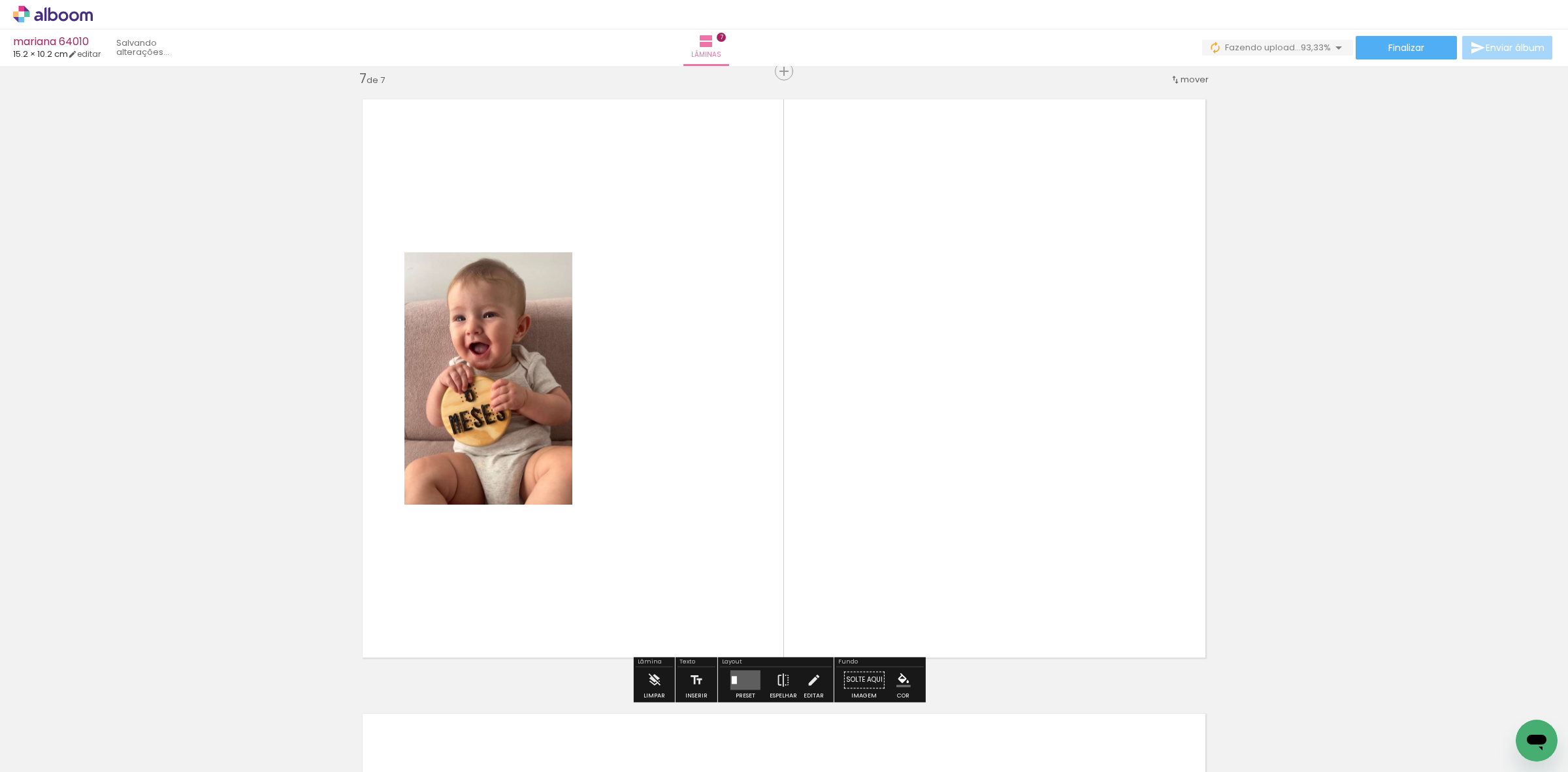
click at [1040, 587] on quentale-workspace at bounding box center [784, 386] width 1568 height 772
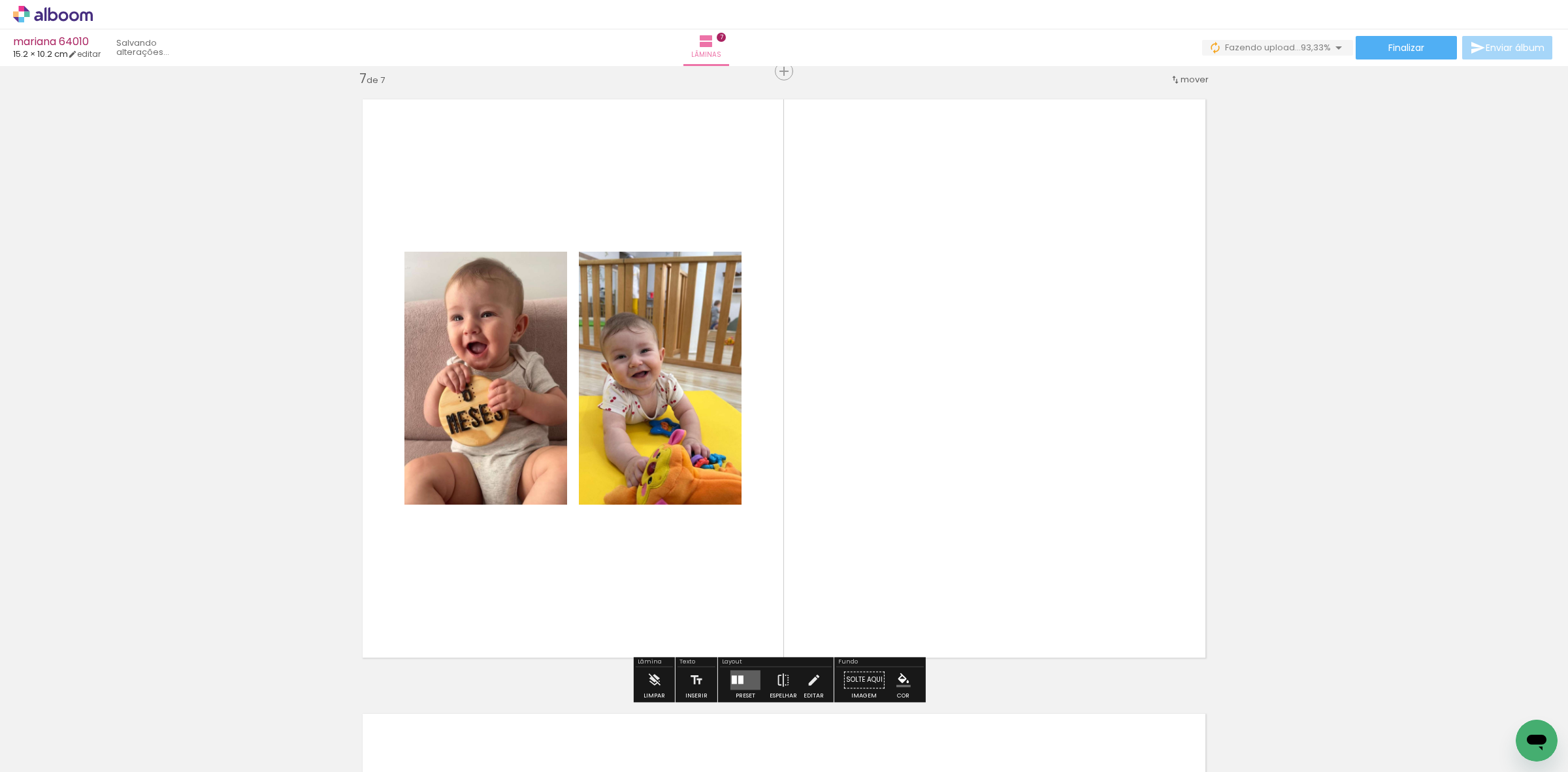
click at [718, 677] on div "Layout Preset Espelhar Editar" at bounding box center [776, 680] width 116 height 45
click at [720, 677] on div "Preset Espelhar Editar" at bounding box center [776, 683] width 112 height 33
click at [732, 678] on div at bounding box center [735, 680] width 5 height 8
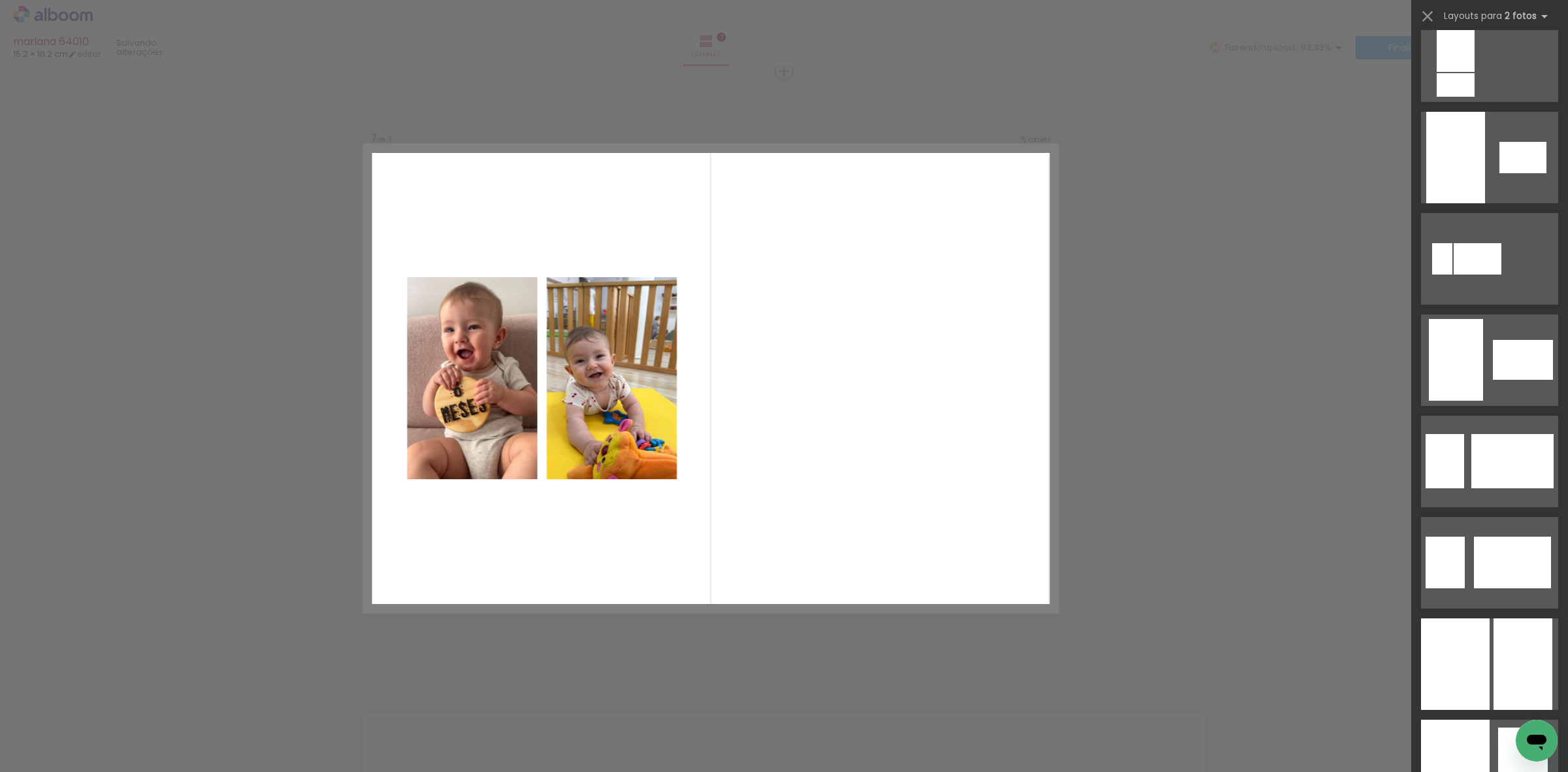
scroll to position [4539, 0]
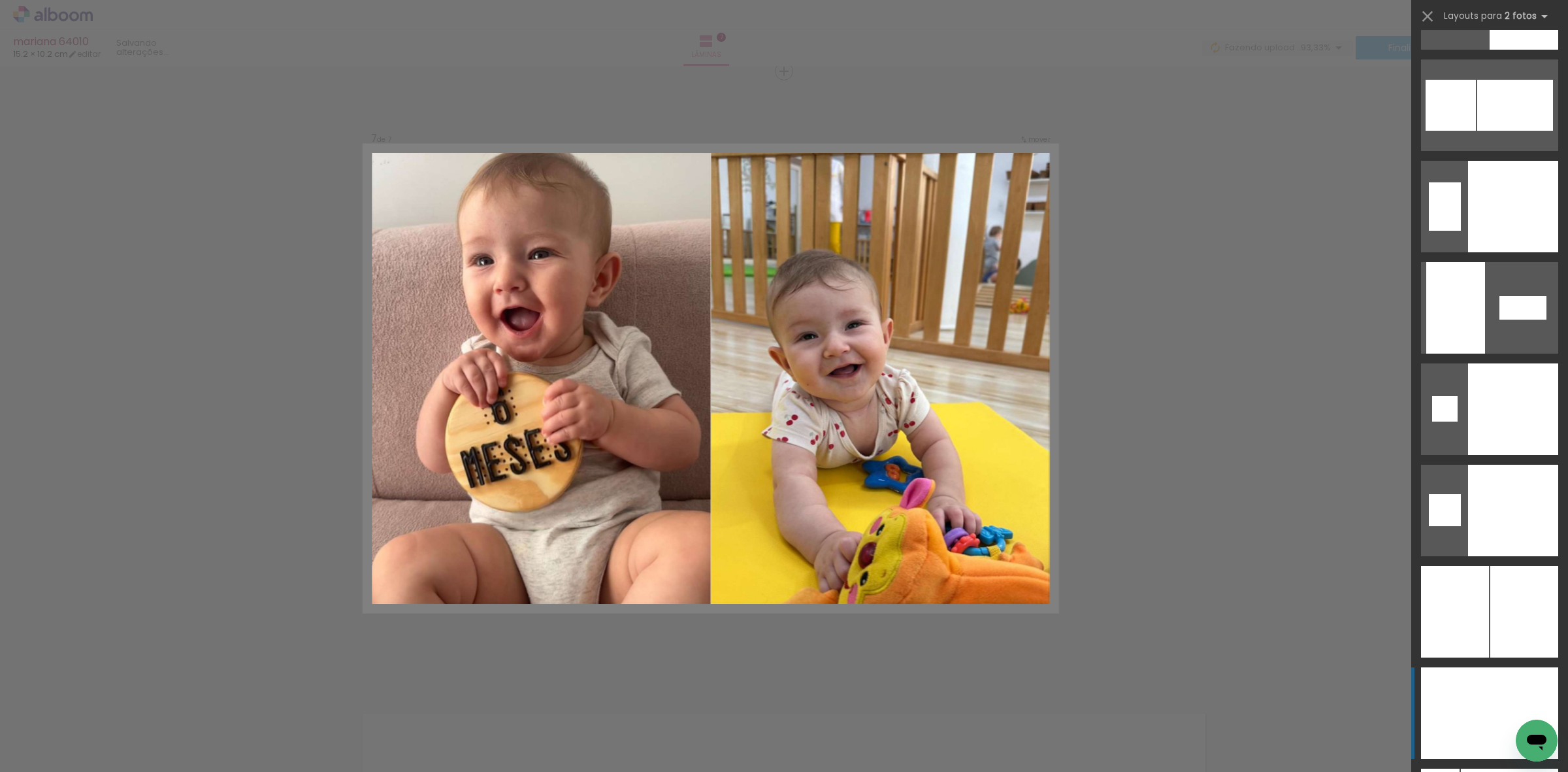
click at [1476, 729] on div at bounding box center [1455, 713] width 69 height 92
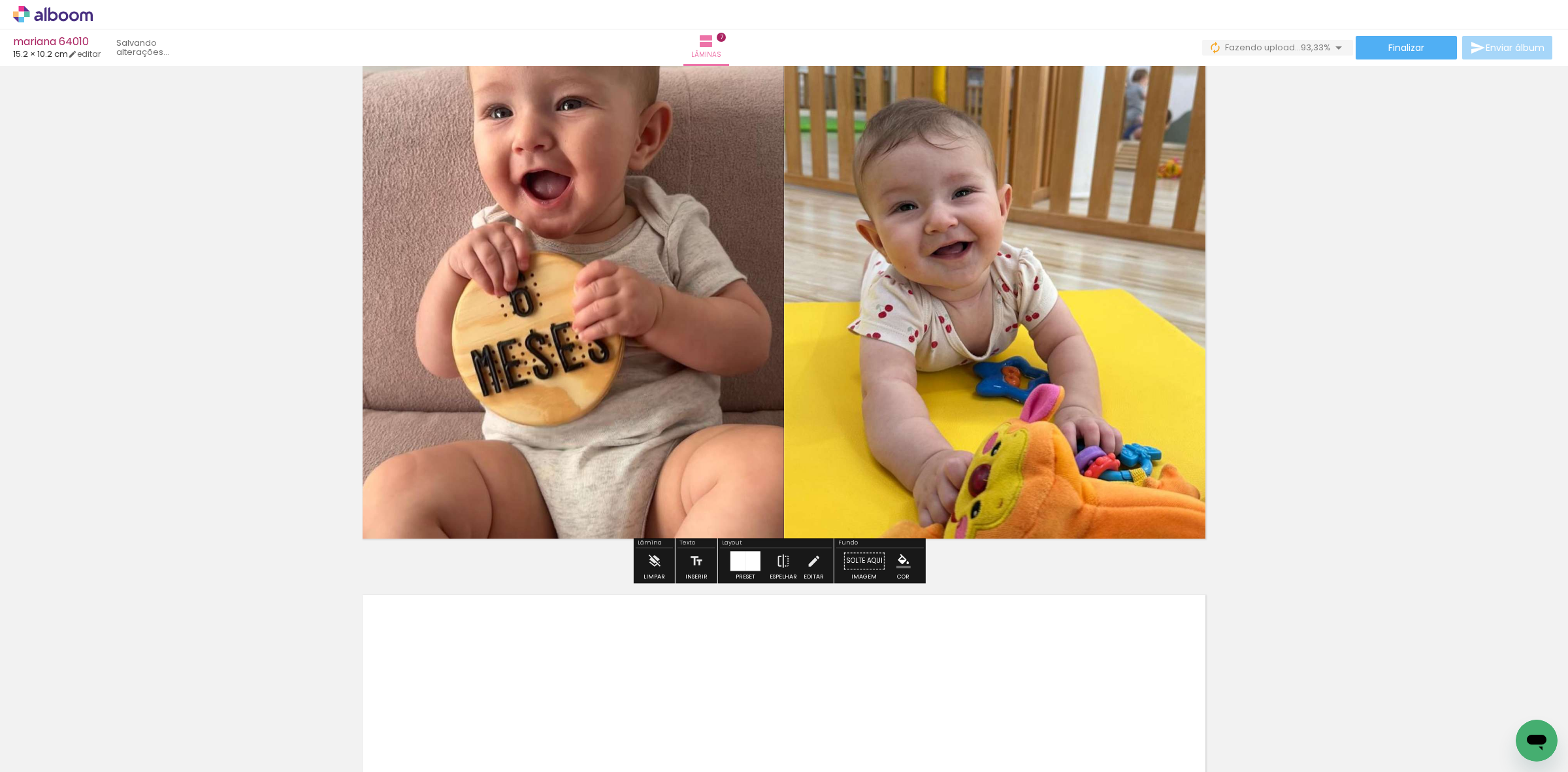
scroll to position [3948, 0]
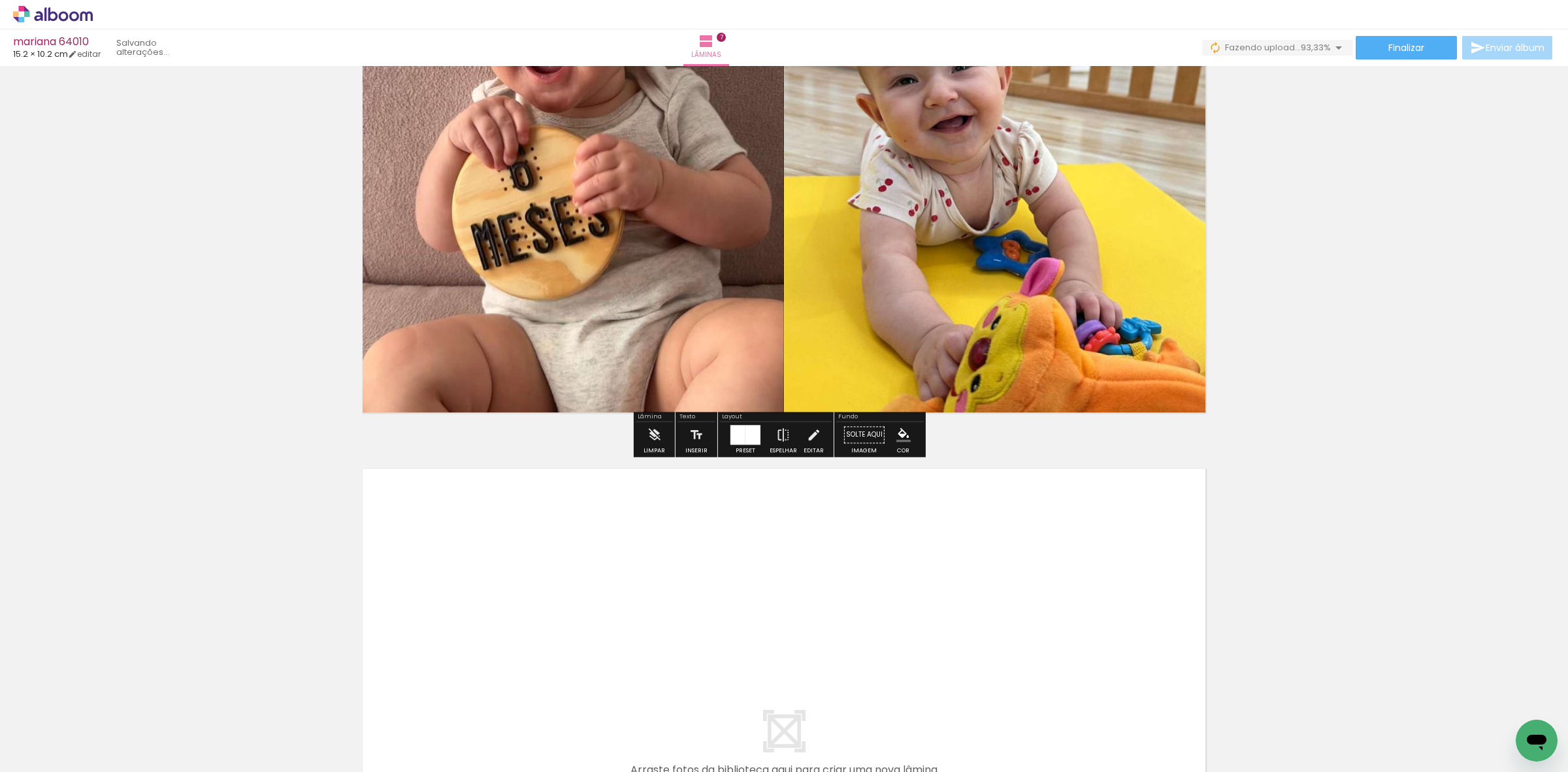
drag, startPoint x: 1160, startPoint y: 707, endPoint x: 1206, endPoint y: 719, distance: 47.5
click at [1112, 652] on quentale-workspace at bounding box center [784, 386] width 1568 height 772
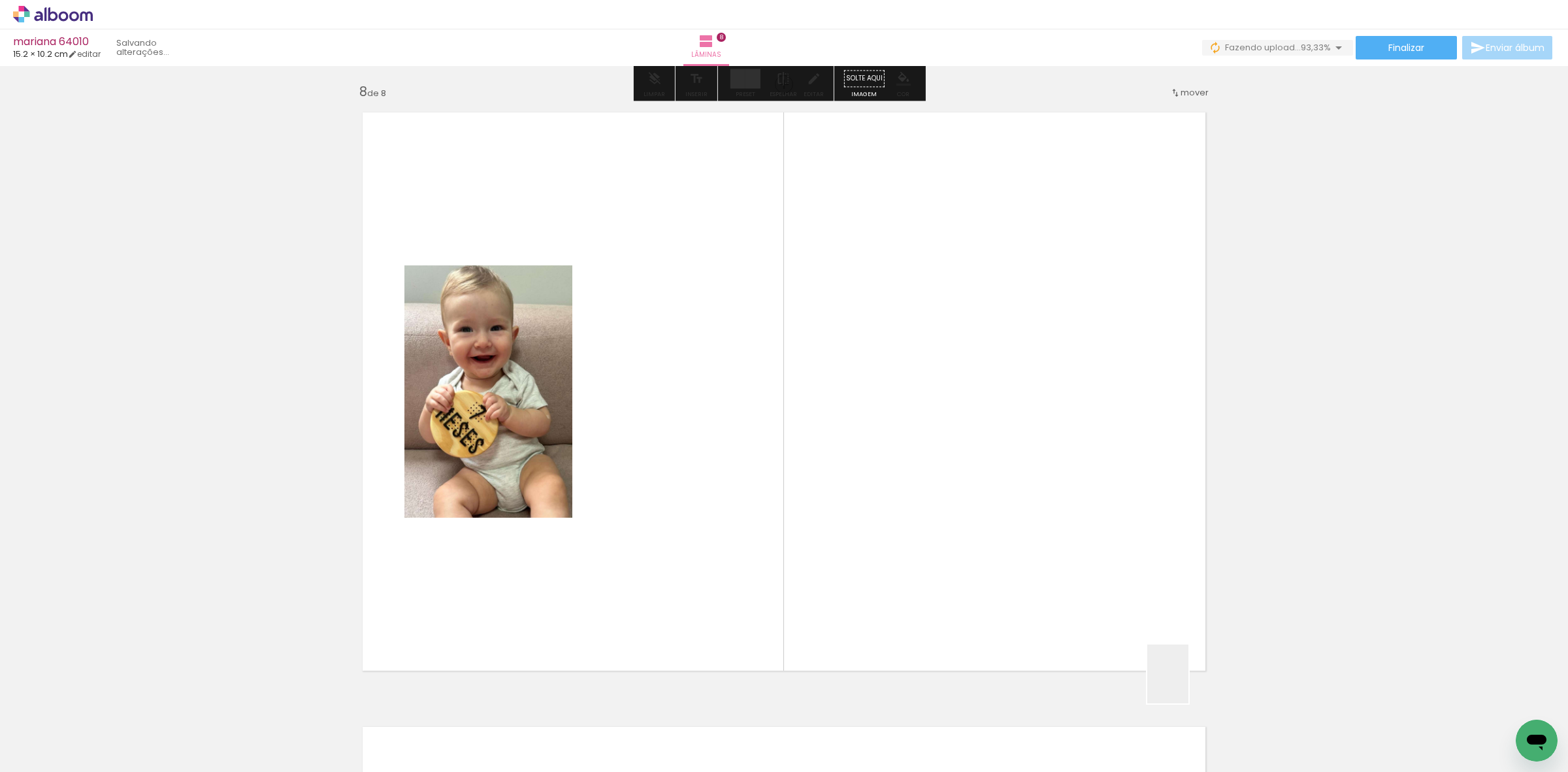
scroll to position [4317, 0]
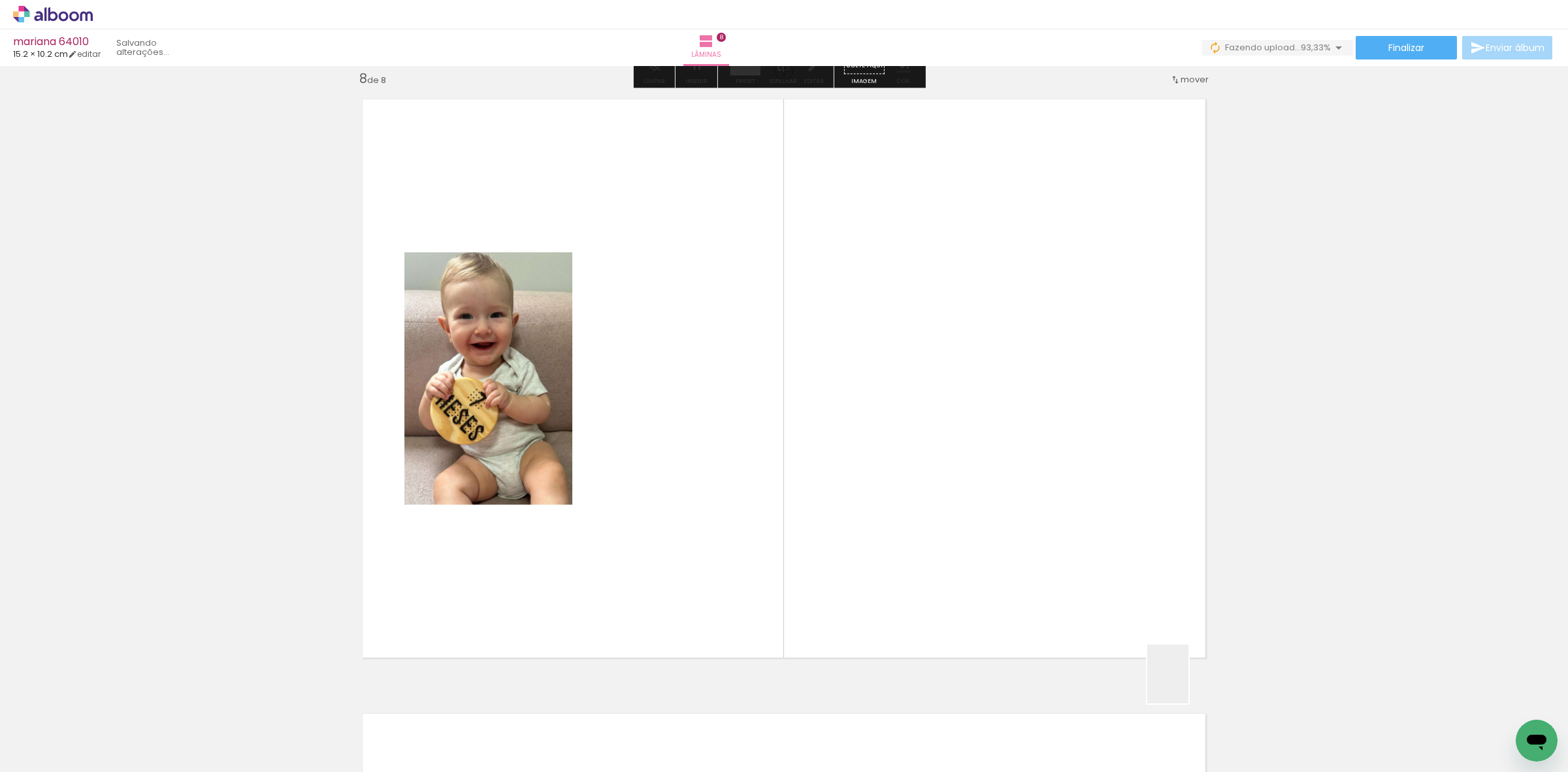
drag, startPoint x: 1231, startPoint y: 732, endPoint x: 746, endPoint y: 655, distance: 491.1
click at [898, 562] on quentale-workspace at bounding box center [784, 386] width 1568 height 772
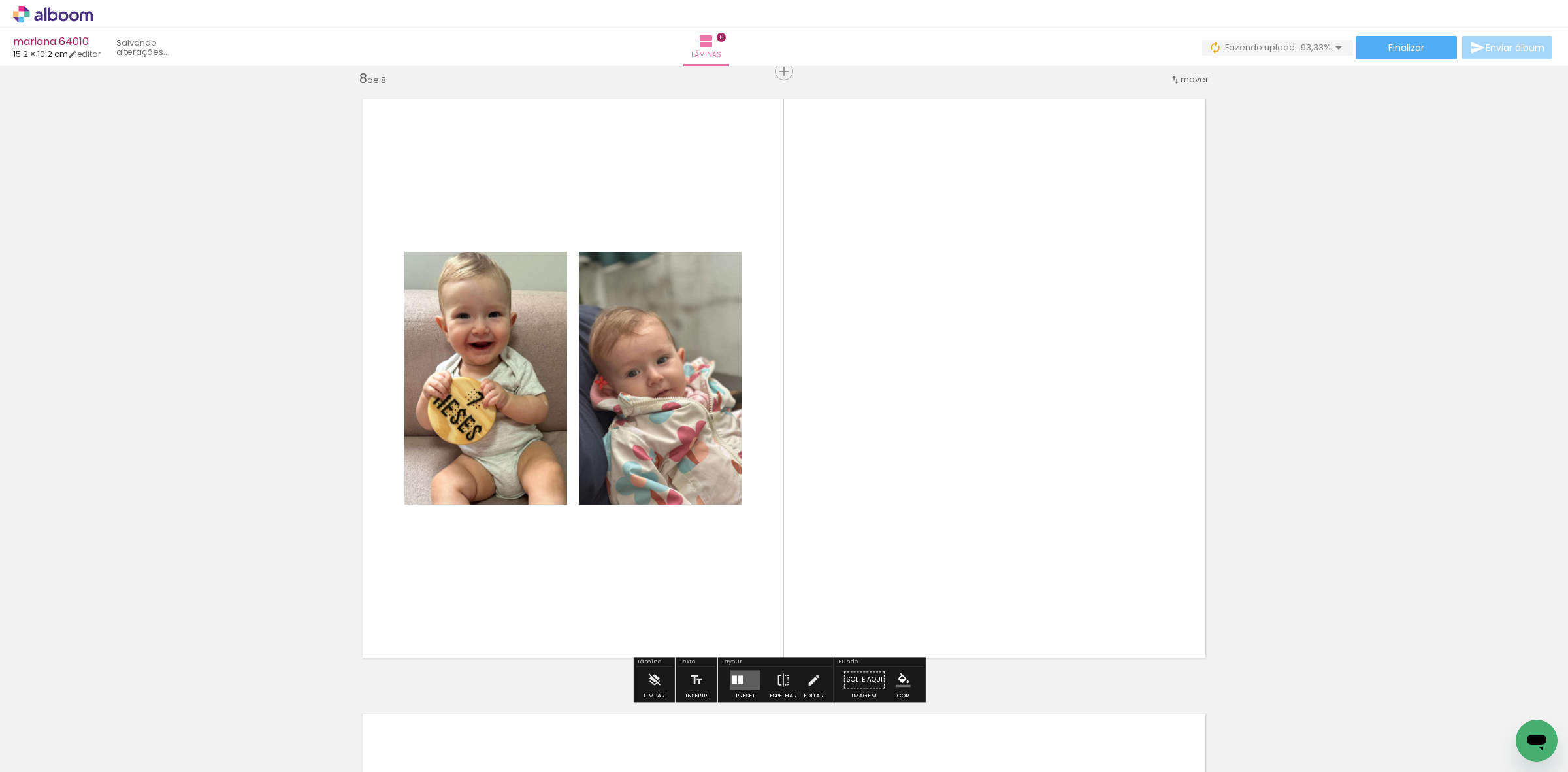
click at [720, 676] on div "Preset Espelhar Editar" at bounding box center [776, 683] width 112 height 33
click at [739, 676] on div at bounding box center [741, 680] width 5 height 8
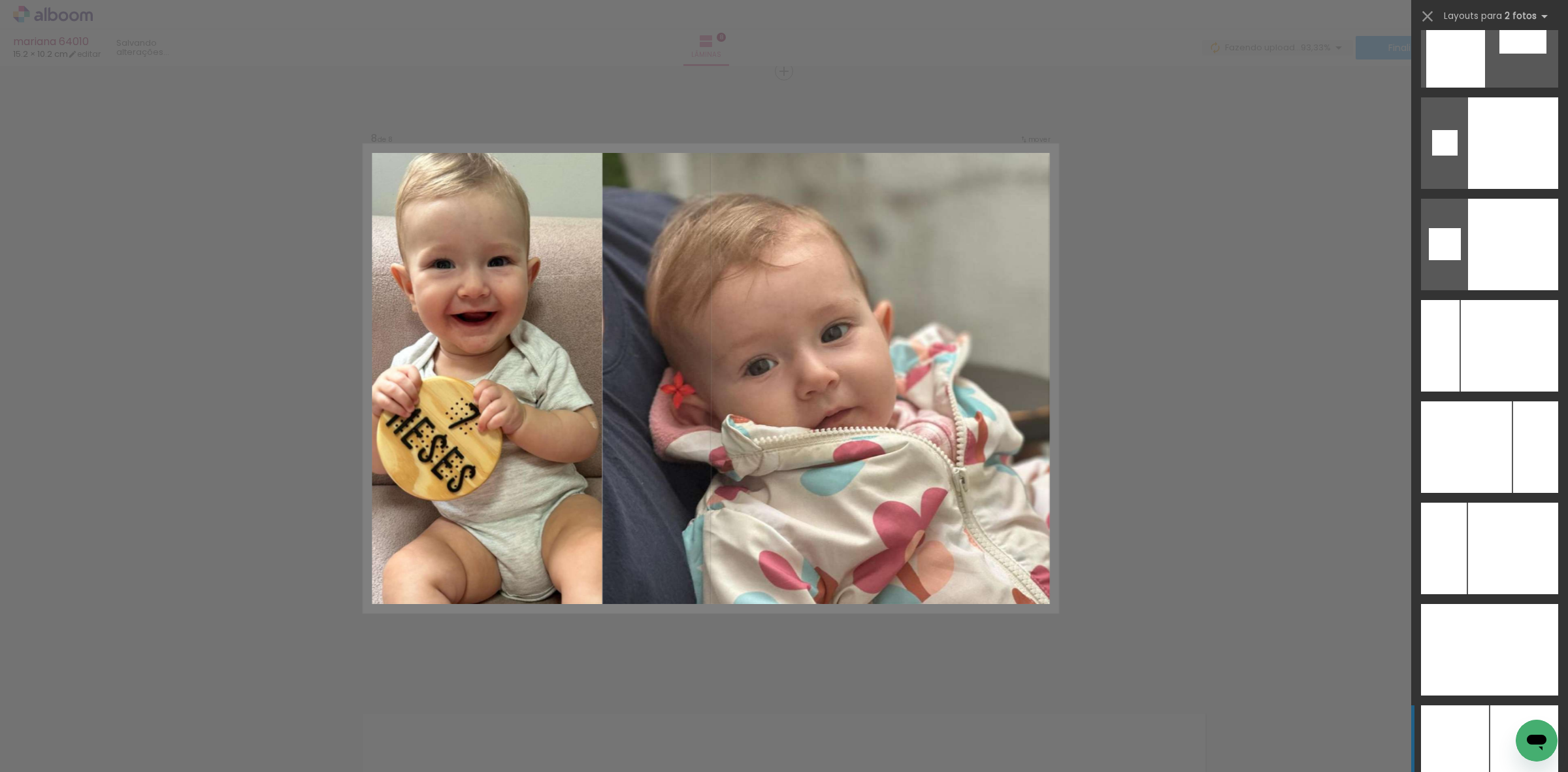
scroll to position [5010, 0]
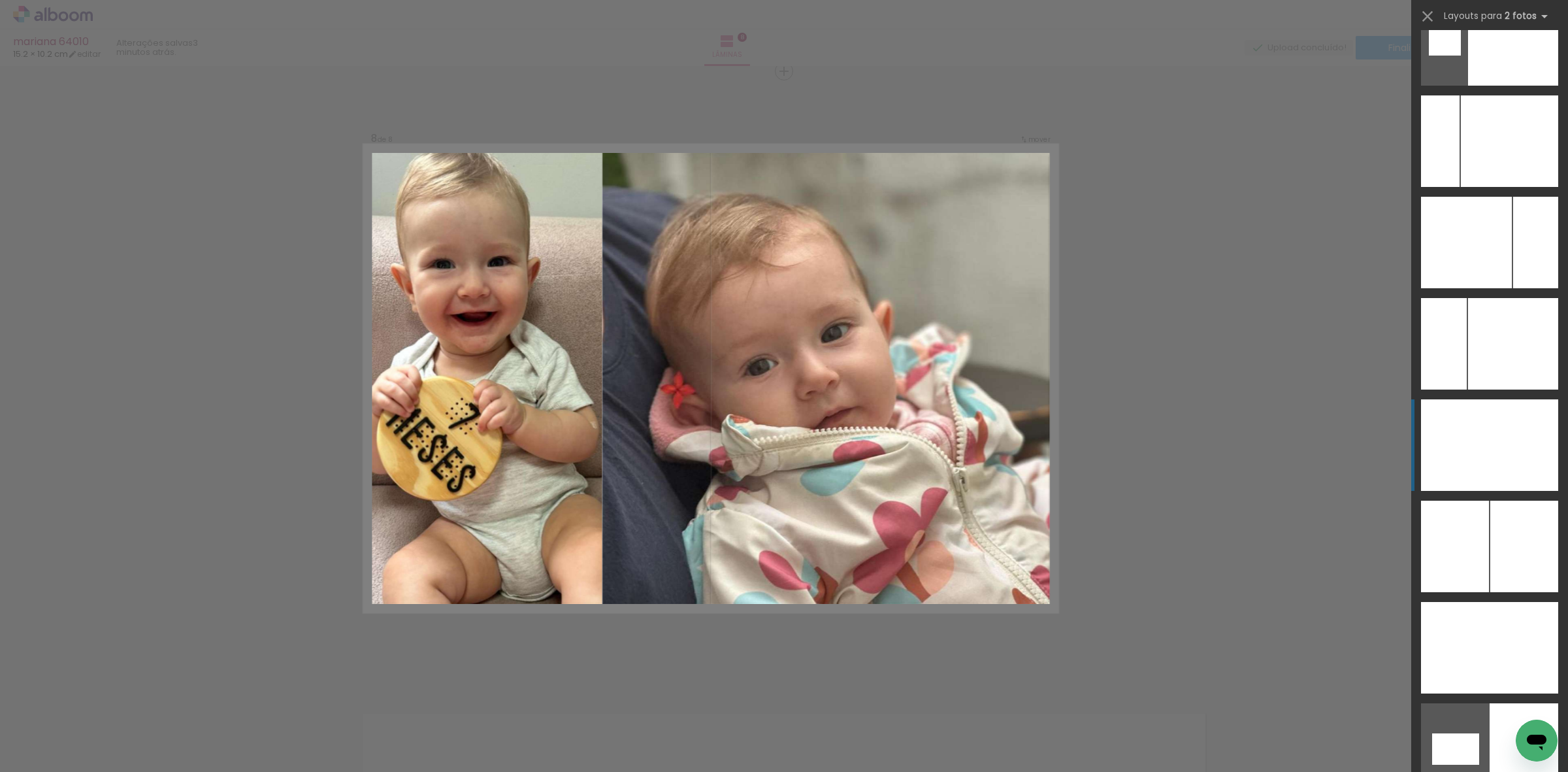
click at [1490, 444] on div at bounding box center [1512, 444] width 92 height 92
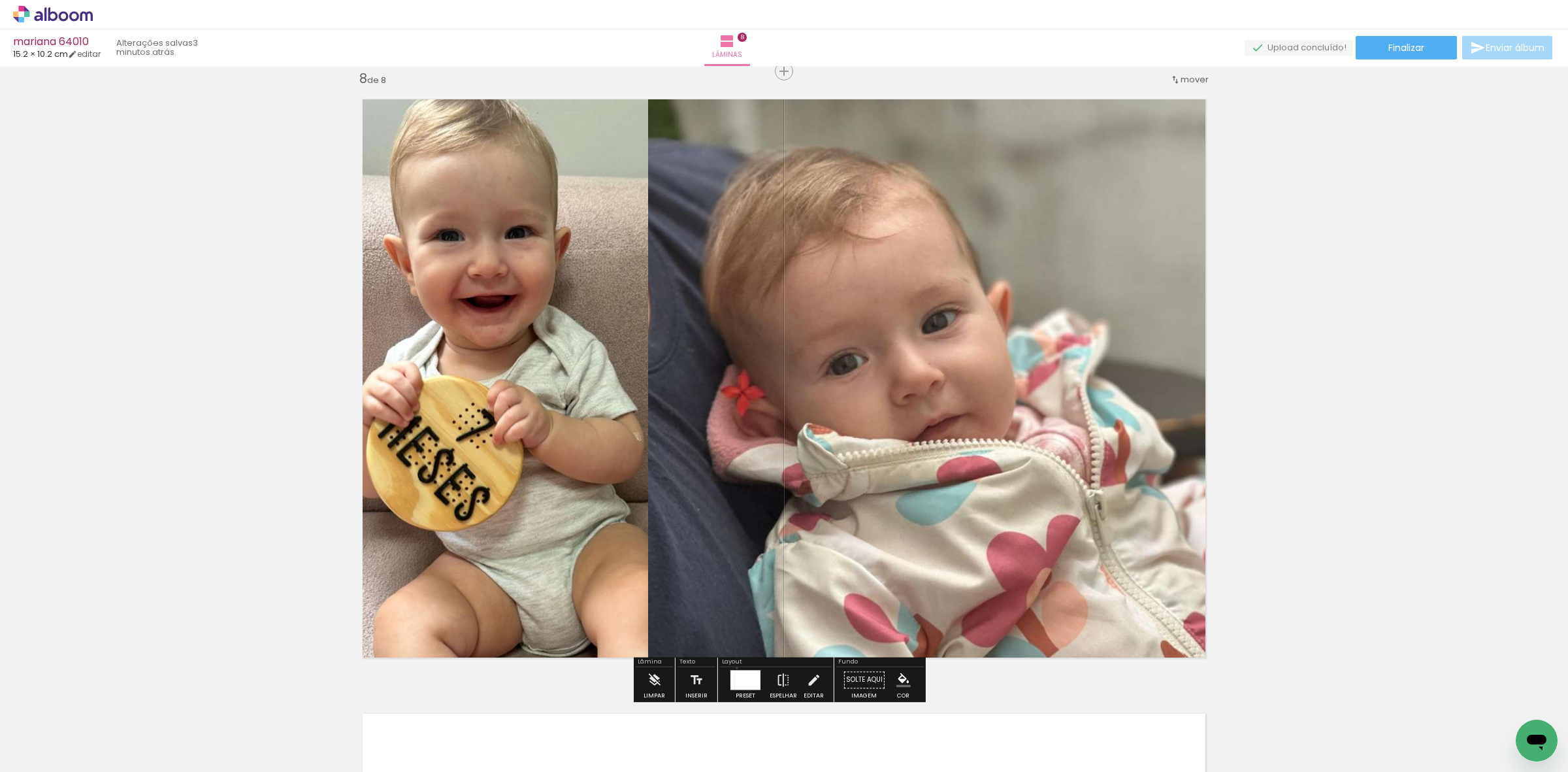
click at [734, 668] on div at bounding box center [746, 680] width 36 height 26
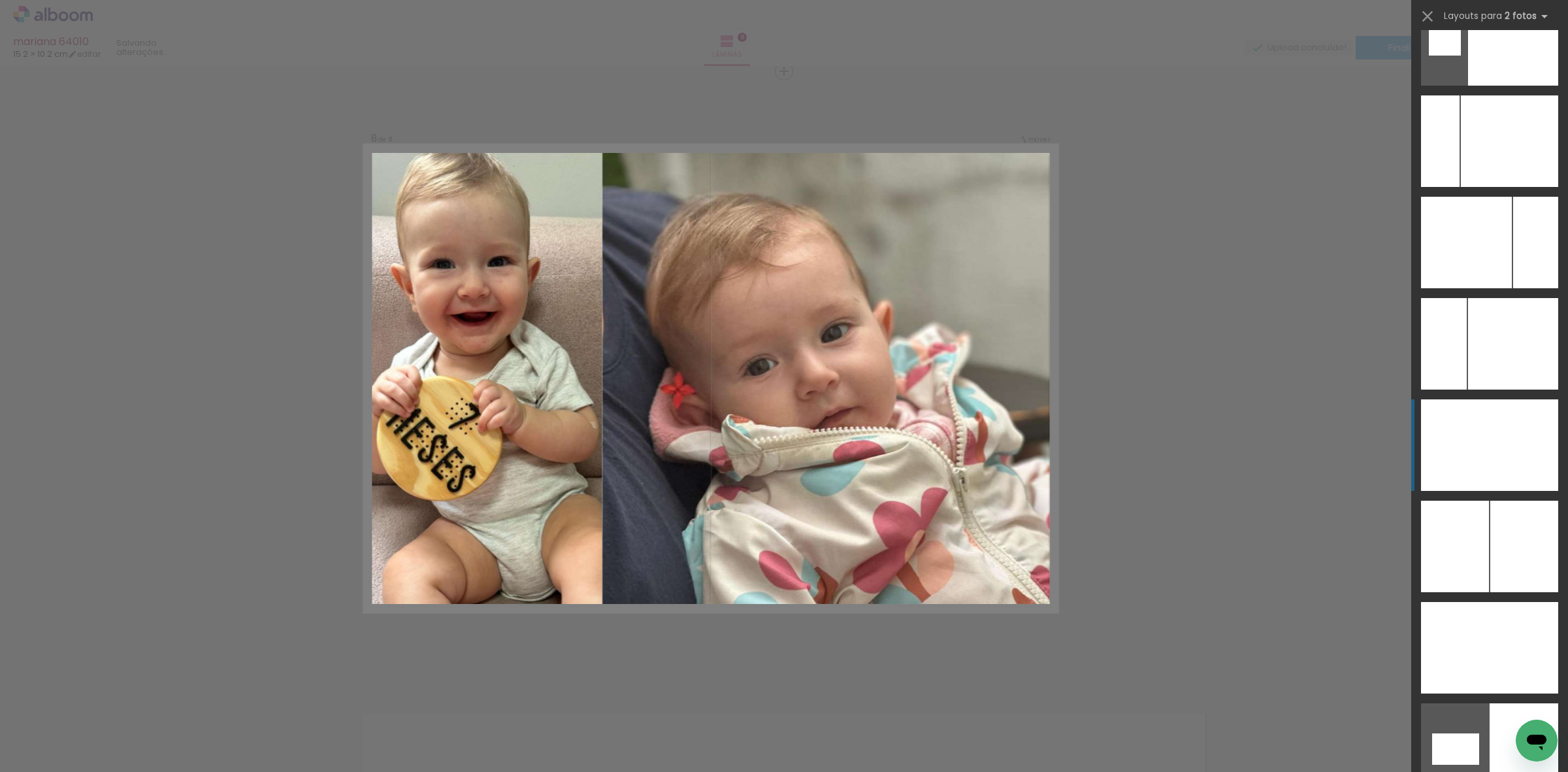
scroll to position [5369, 0]
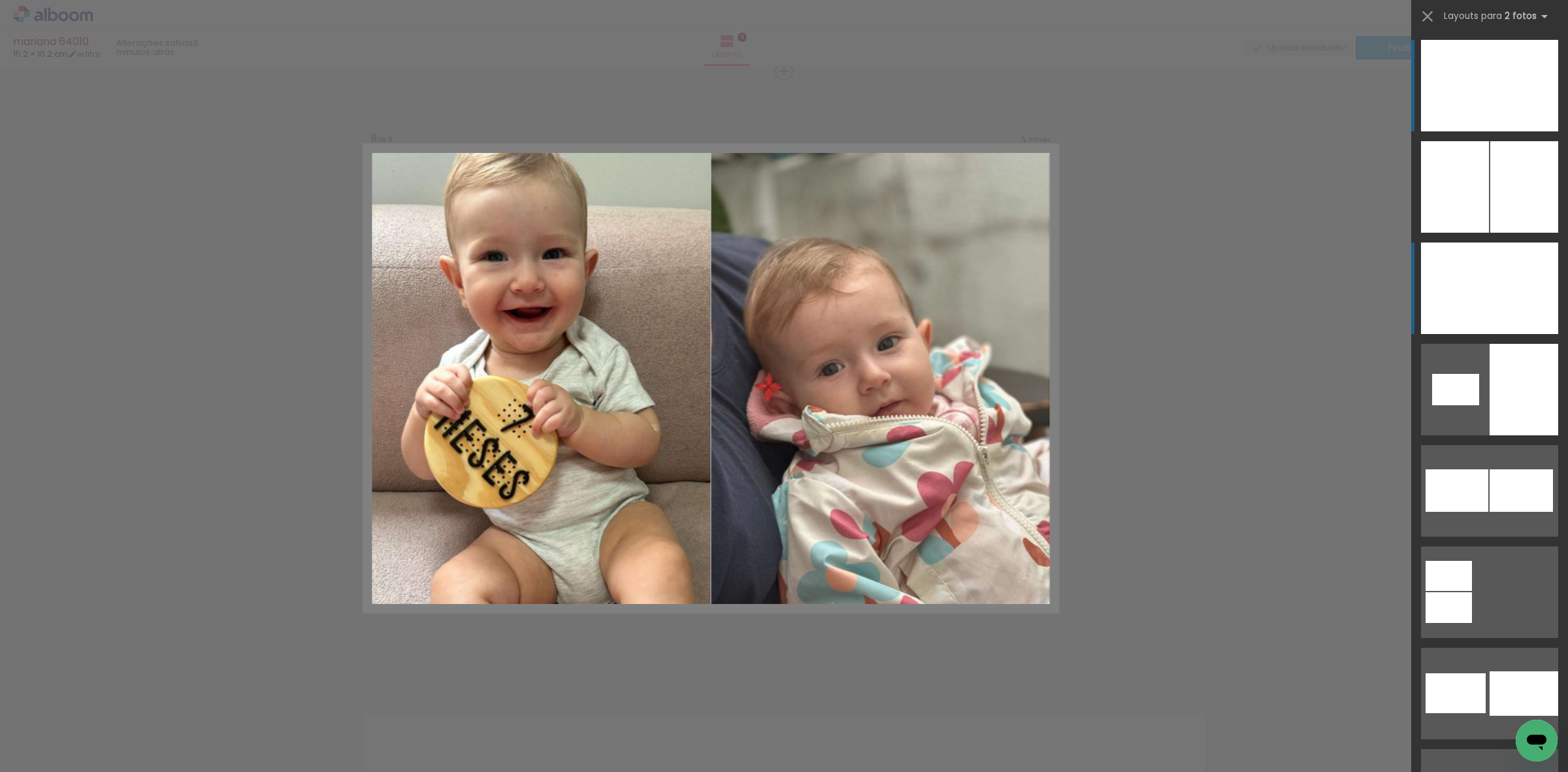
click at [1470, 278] on div at bounding box center [1455, 288] width 69 height 92
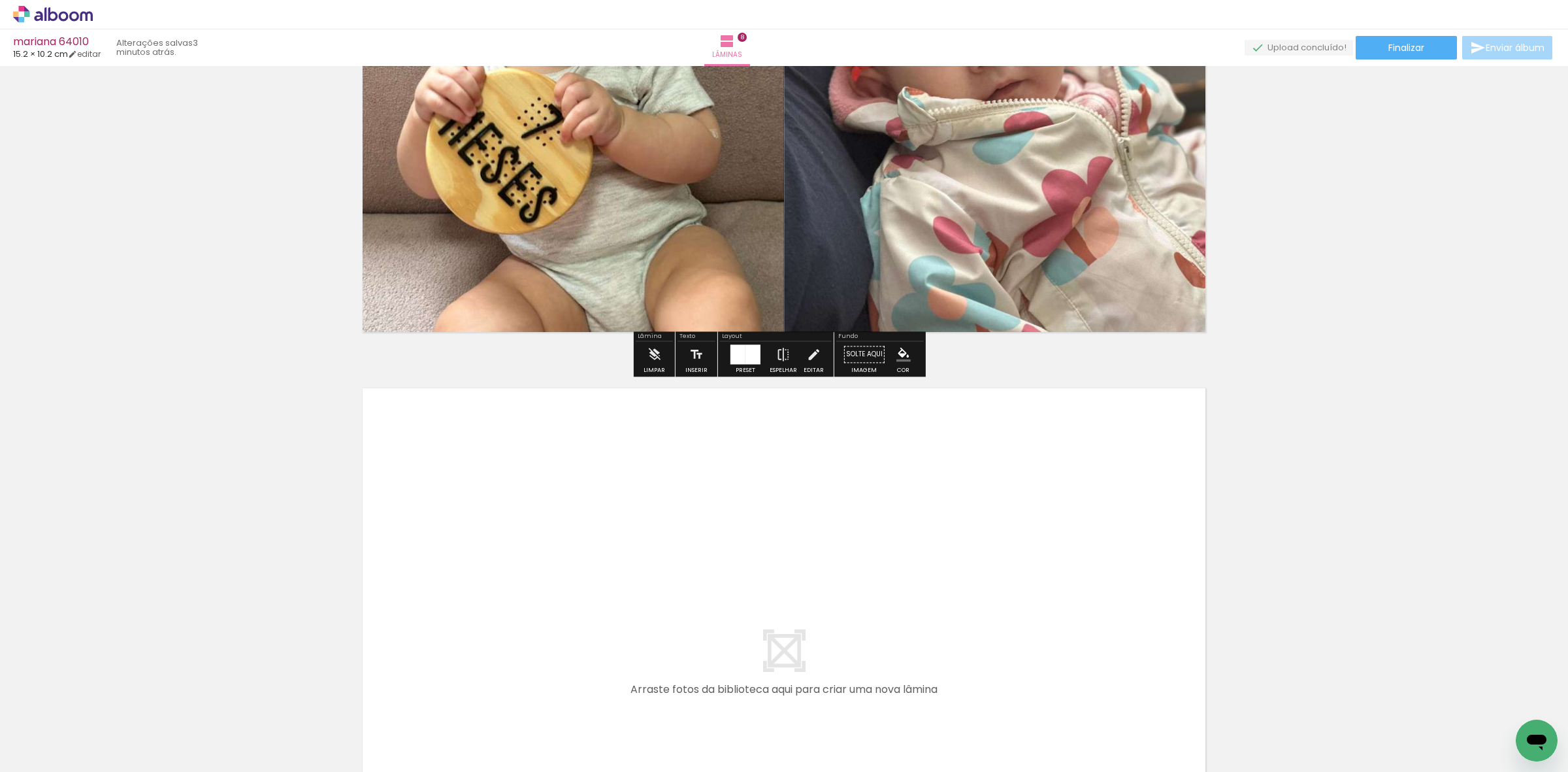
scroll to position [4643, 0]
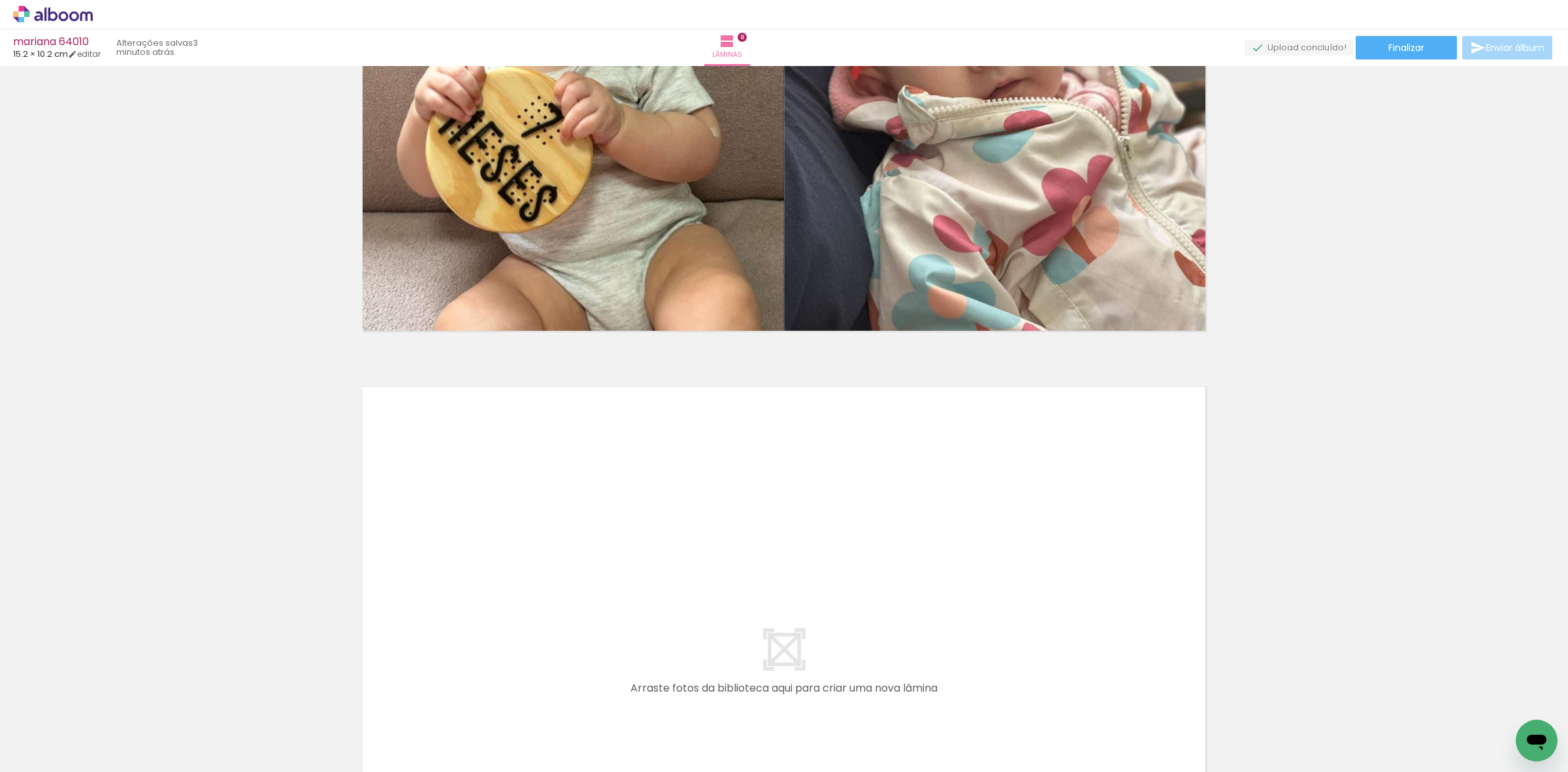
drag, startPoint x: 842, startPoint y: 546, endPoint x: 844, endPoint y: 555, distance: 9.2
click at [842, 546] on quentale-layouter at bounding box center [784, 666] width 867 height 581
click at [107, 760] on iron-horizontal-list at bounding box center [94, 731] width 26 height 82
drag, startPoint x: 588, startPoint y: 723, endPoint x: 652, endPoint y: 701, distance: 67.7
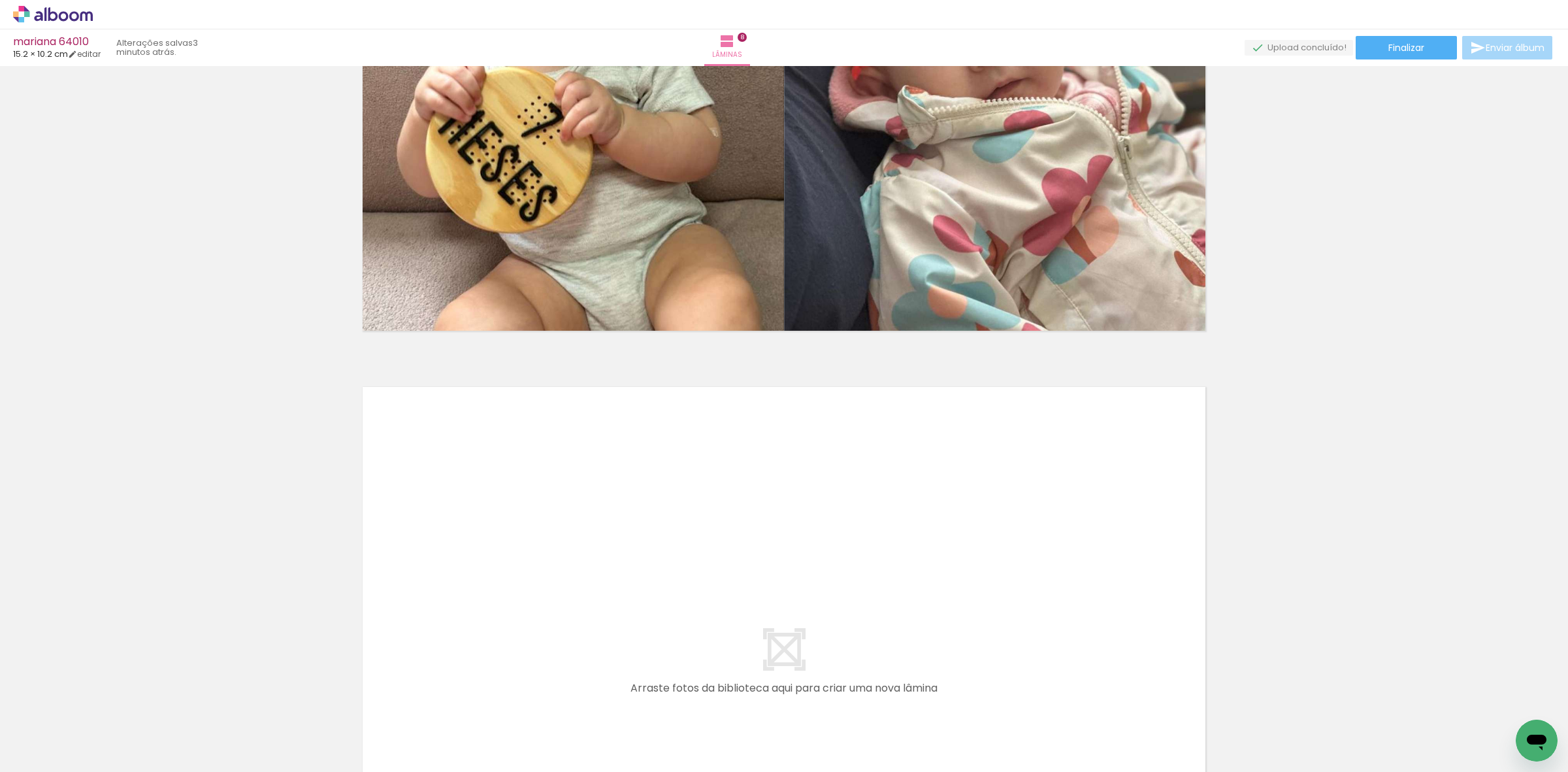
click at [632, 611] on quentale-workspace at bounding box center [784, 386] width 1568 height 772
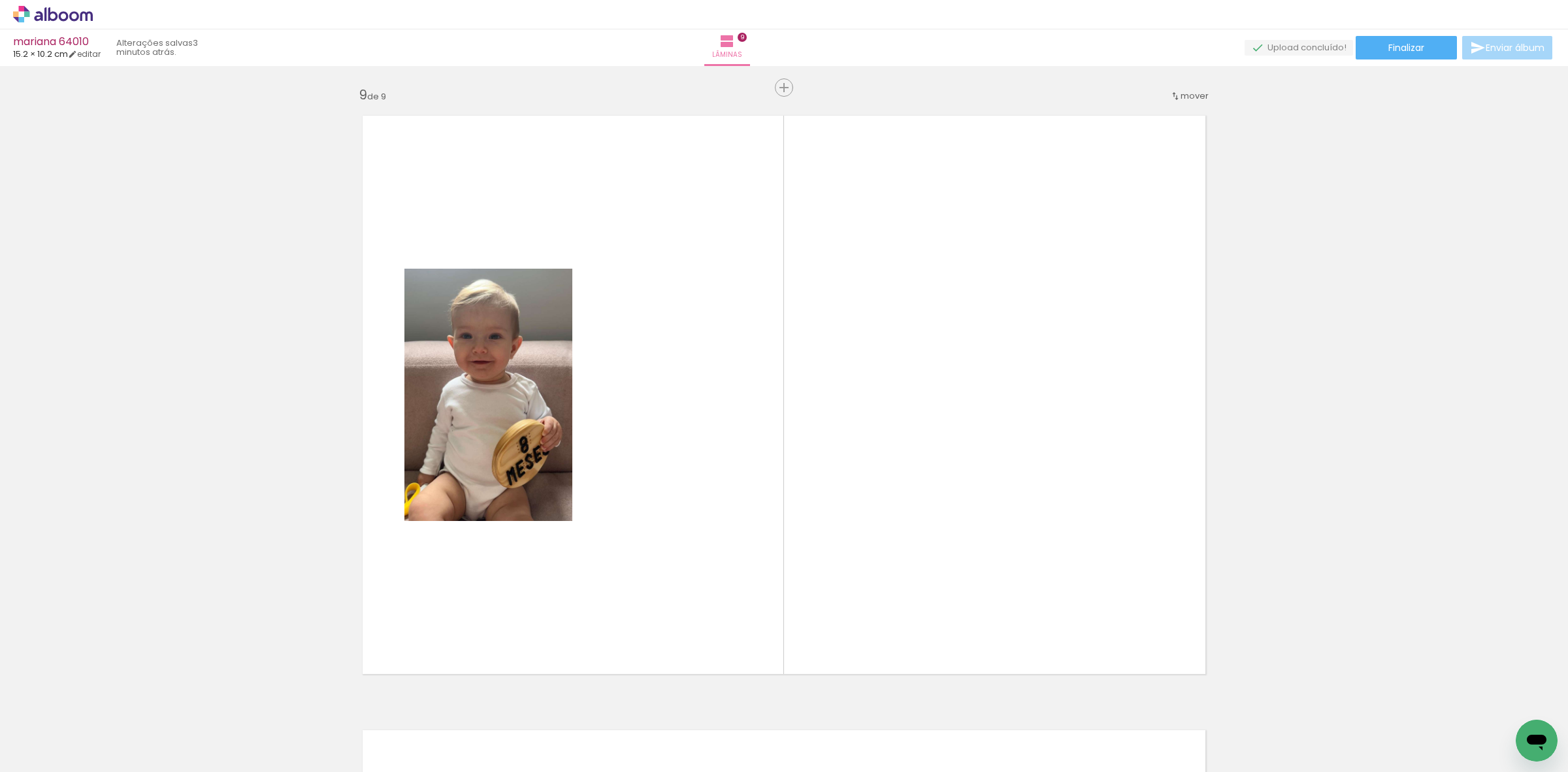
drag, startPoint x: 645, startPoint y: 719, endPoint x: 716, endPoint y: 647, distance: 101.1
click at [689, 605] on quentale-workspace at bounding box center [784, 386] width 1568 height 772
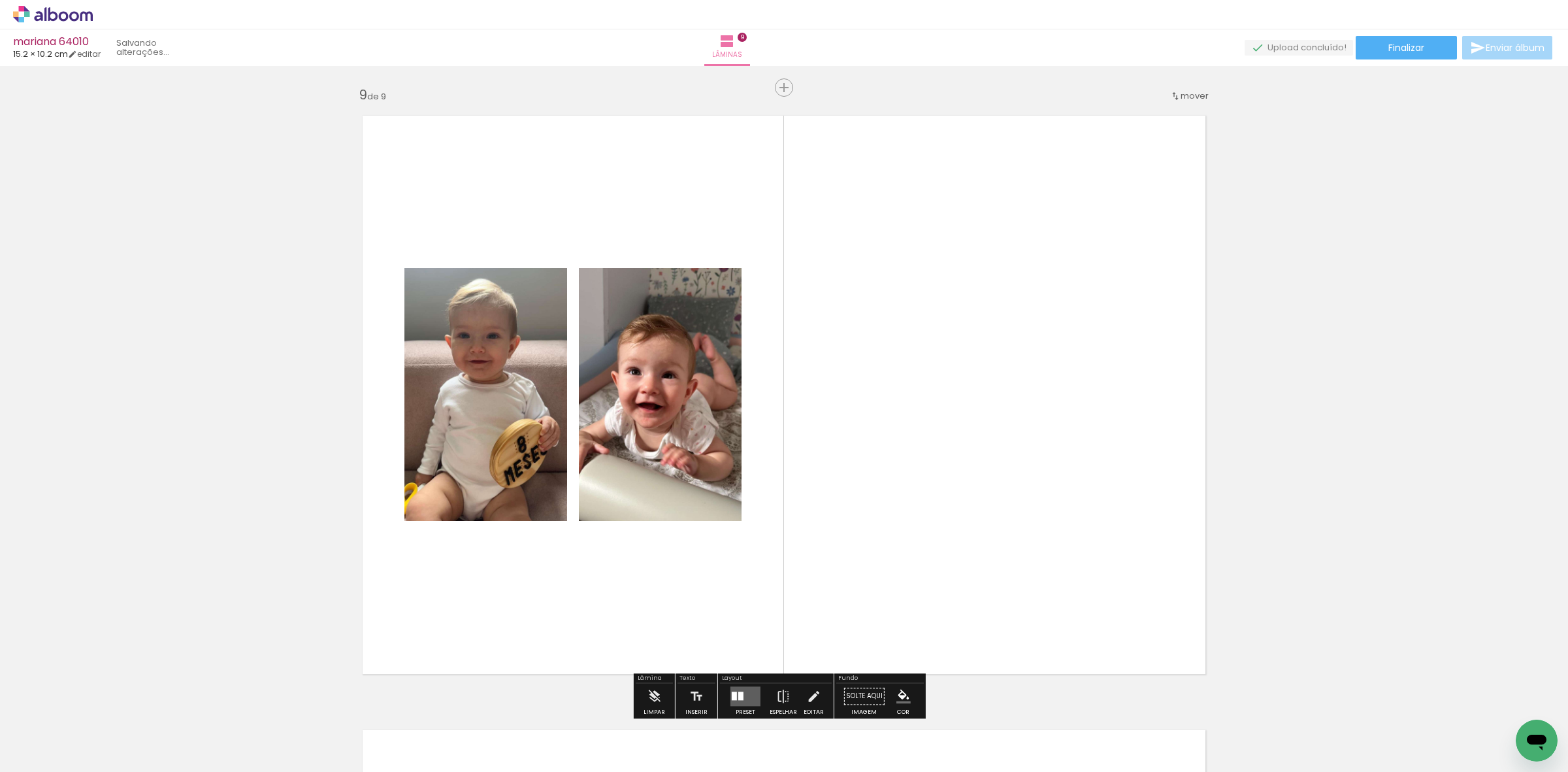
scroll to position [4931, 0]
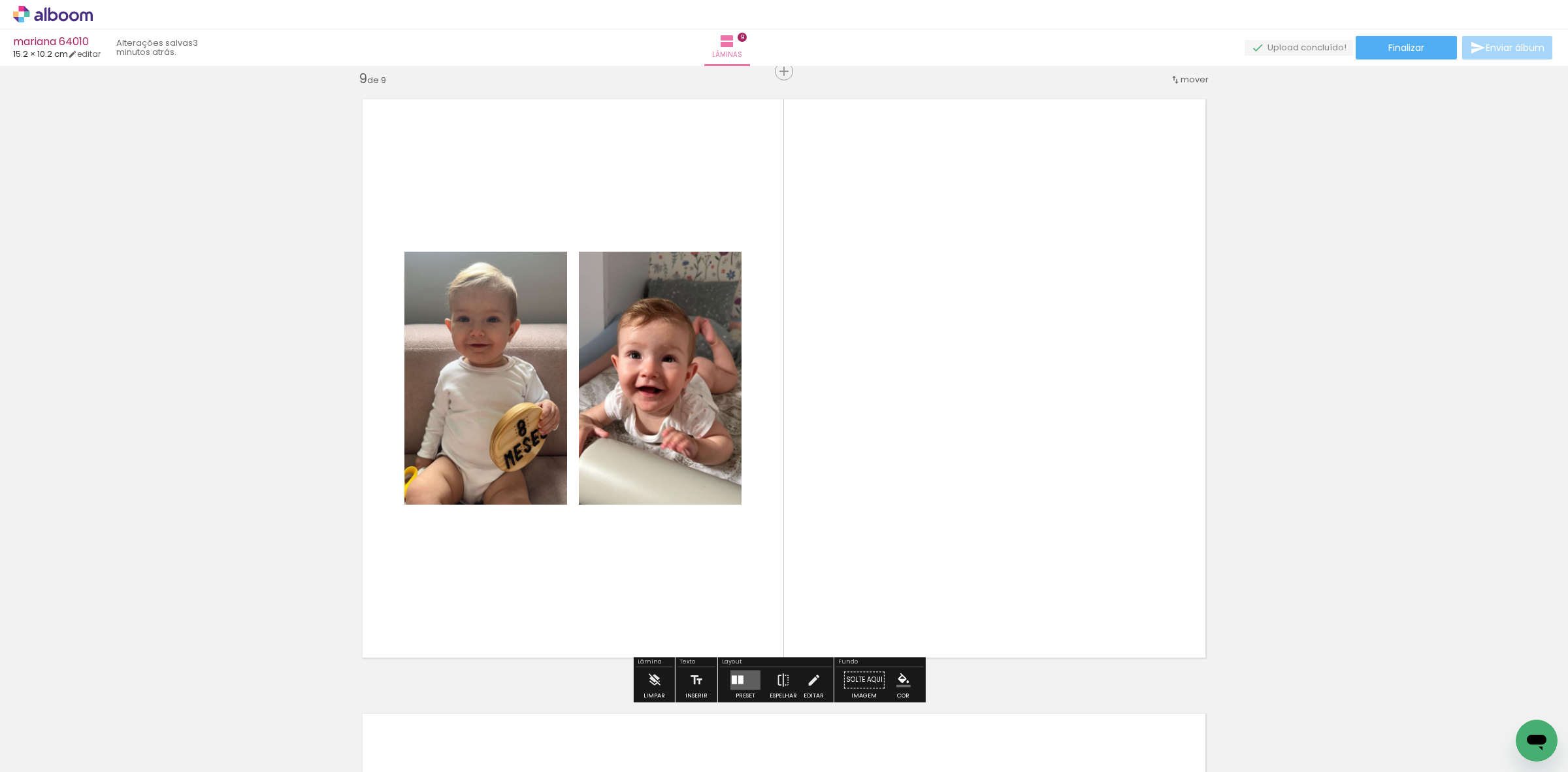
drag, startPoint x: 749, startPoint y: 684, endPoint x: 719, endPoint y: 657, distance: 40.4
click at [748, 683] on quentale-layouter at bounding box center [745, 680] width 30 height 19
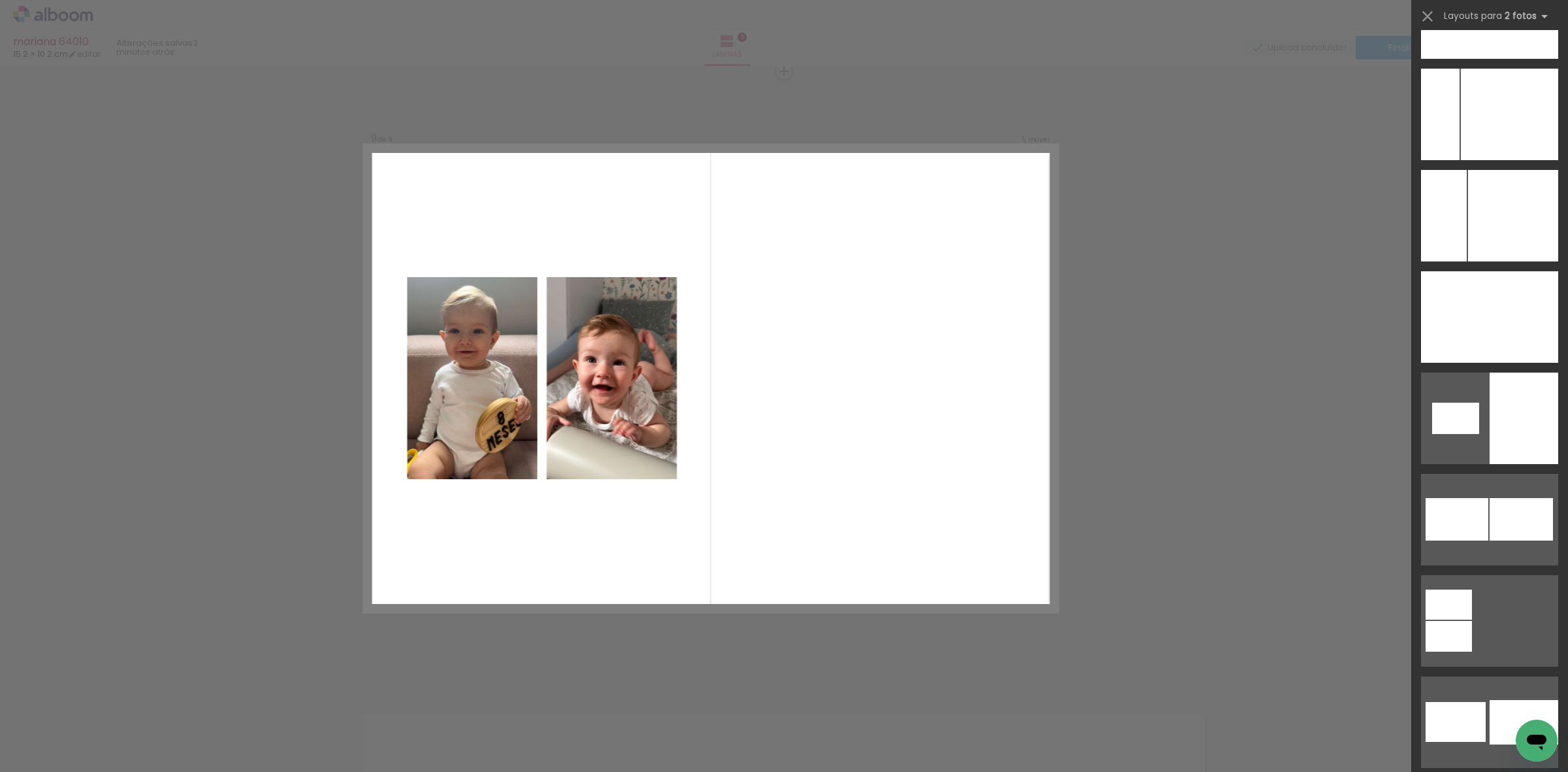
scroll to position [5042, 0]
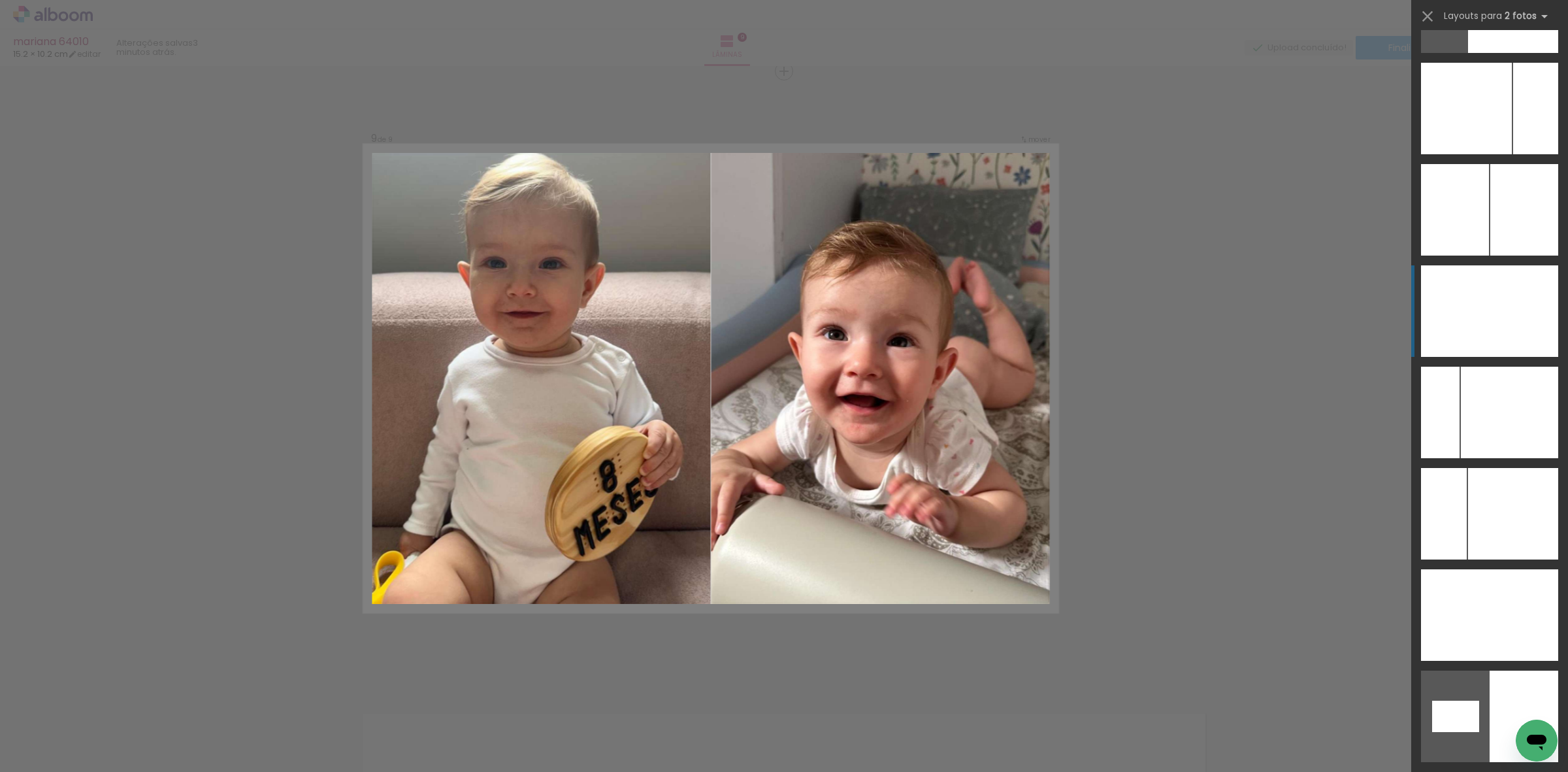
click at [1458, 301] on div at bounding box center [1455, 311] width 69 height 92
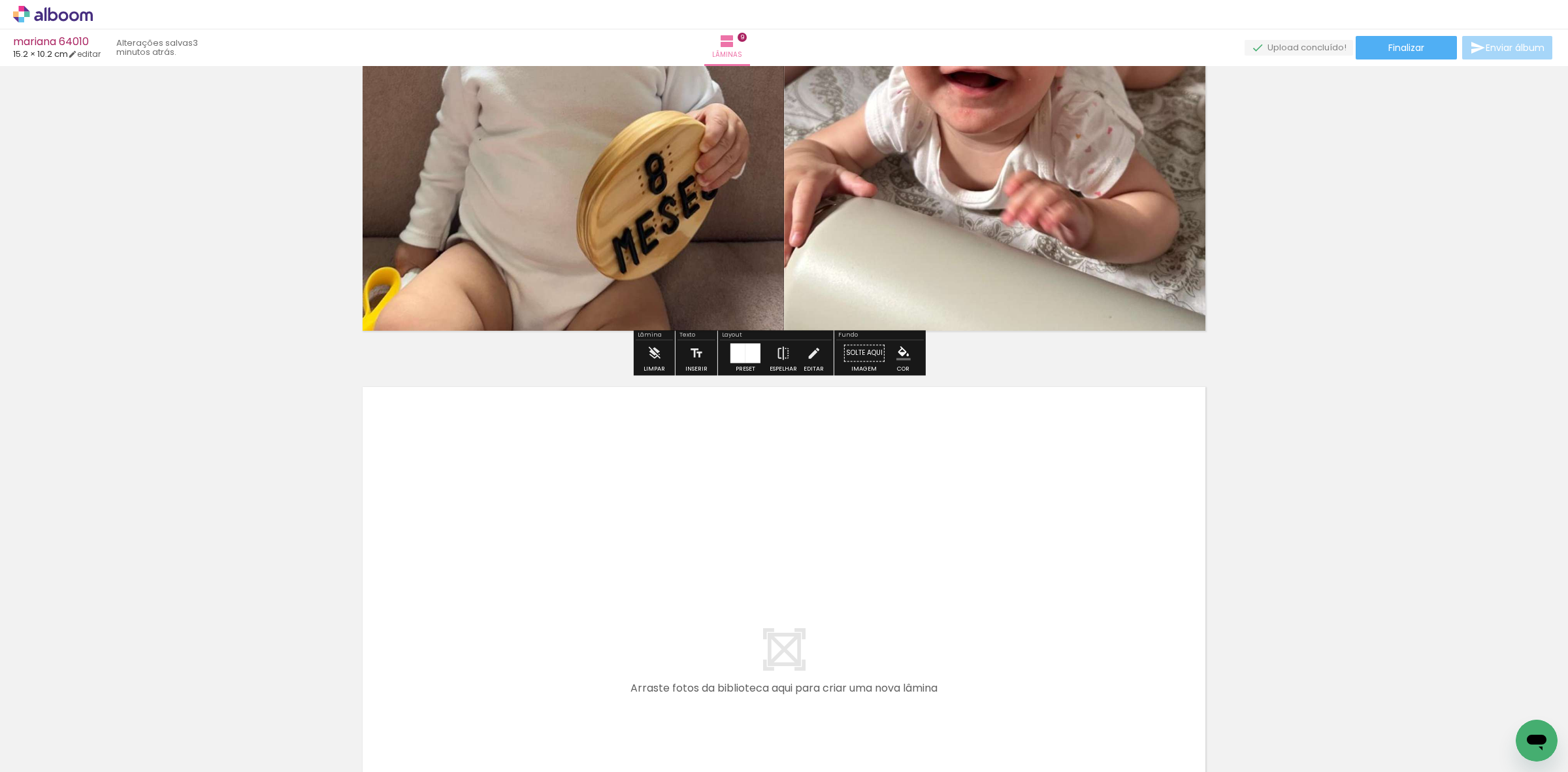
click at [745, 608] on quentale-workspace at bounding box center [784, 386] width 1568 height 772
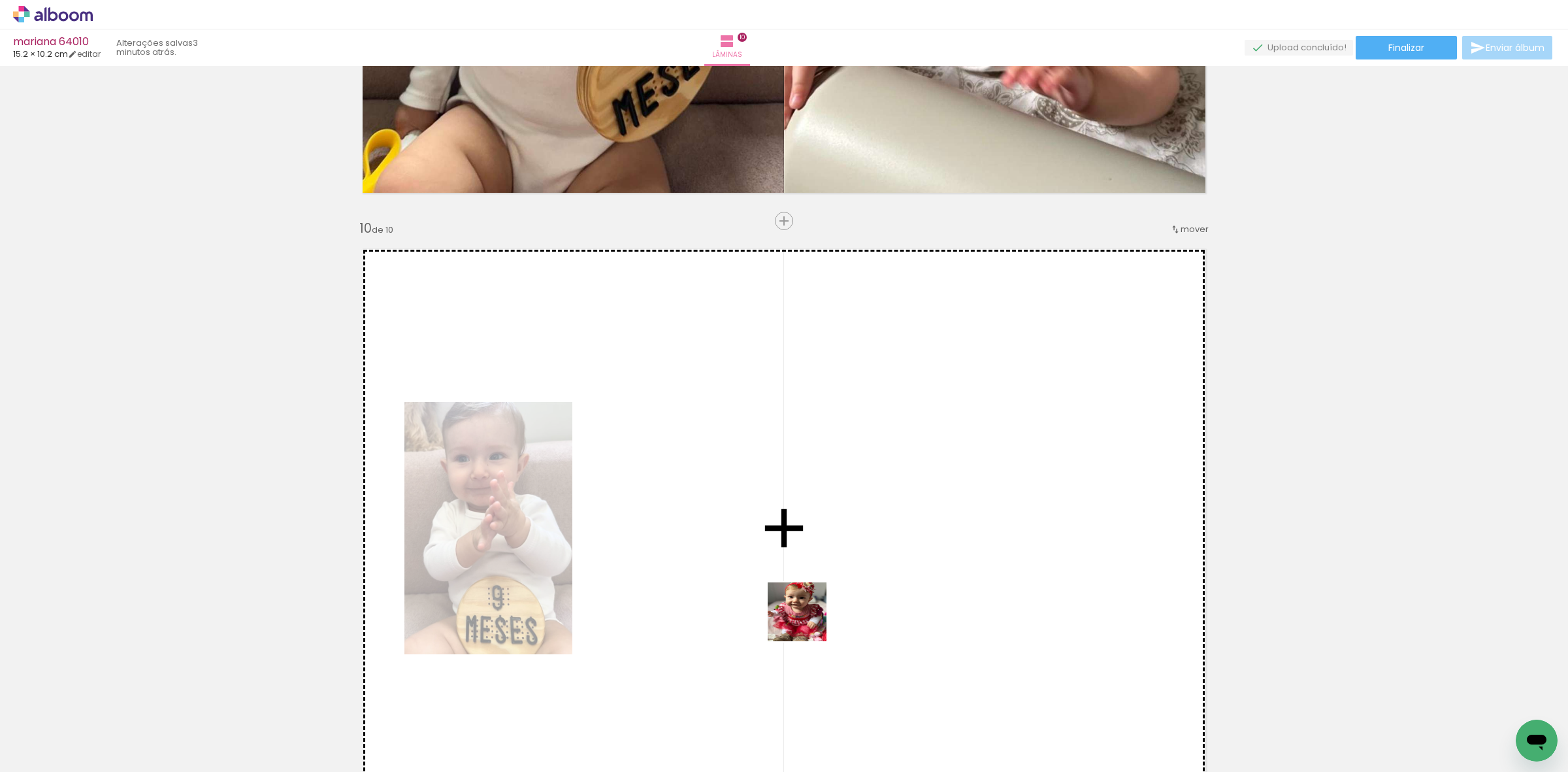
drag, startPoint x: 807, startPoint y: 621, endPoint x: 739, endPoint y: 661, distance: 78.9
click at [816, 553] on quentale-workspace at bounding box center [784, 386] width 1568 height 772
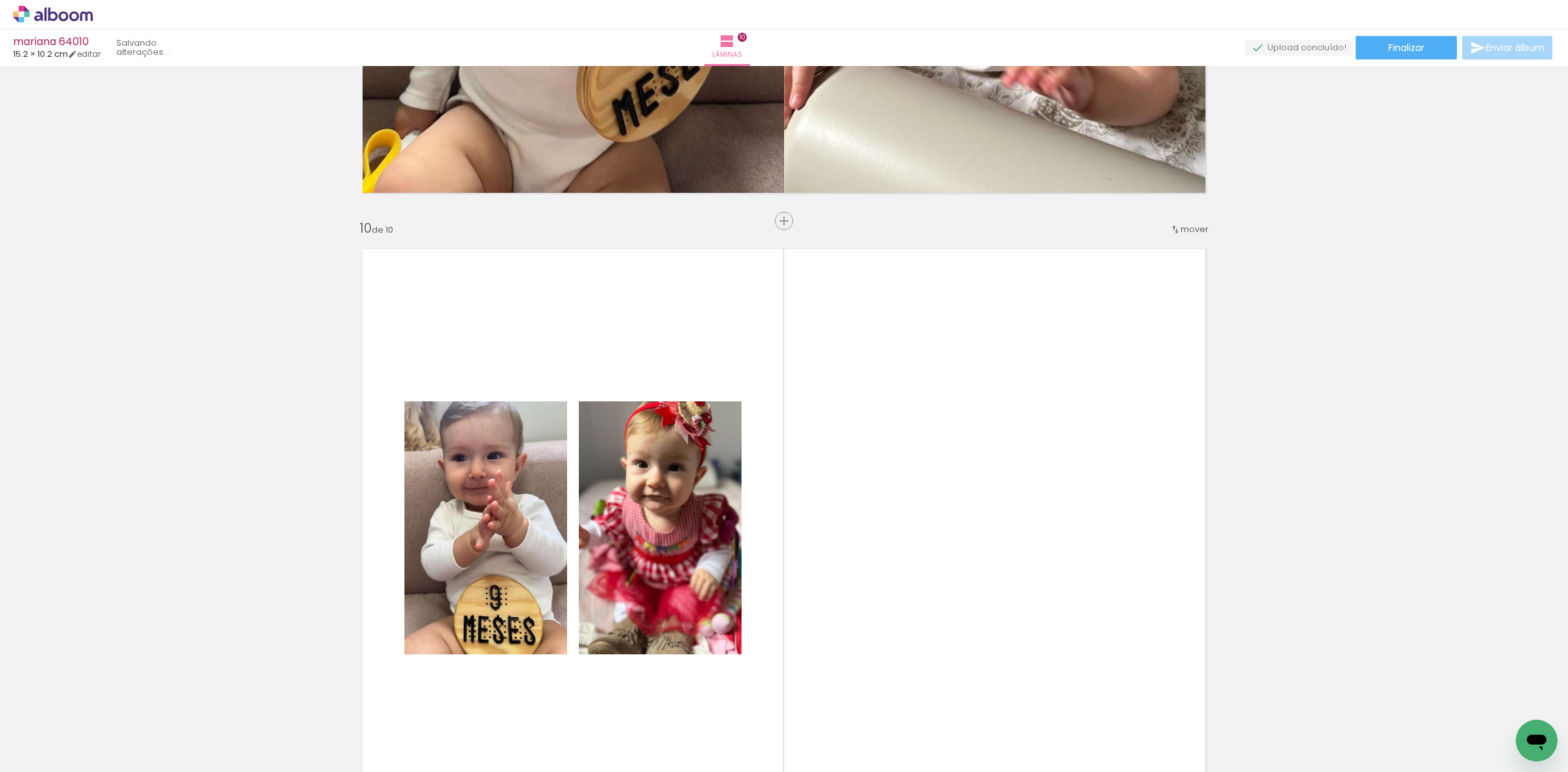
scroll to position [5546, 0]
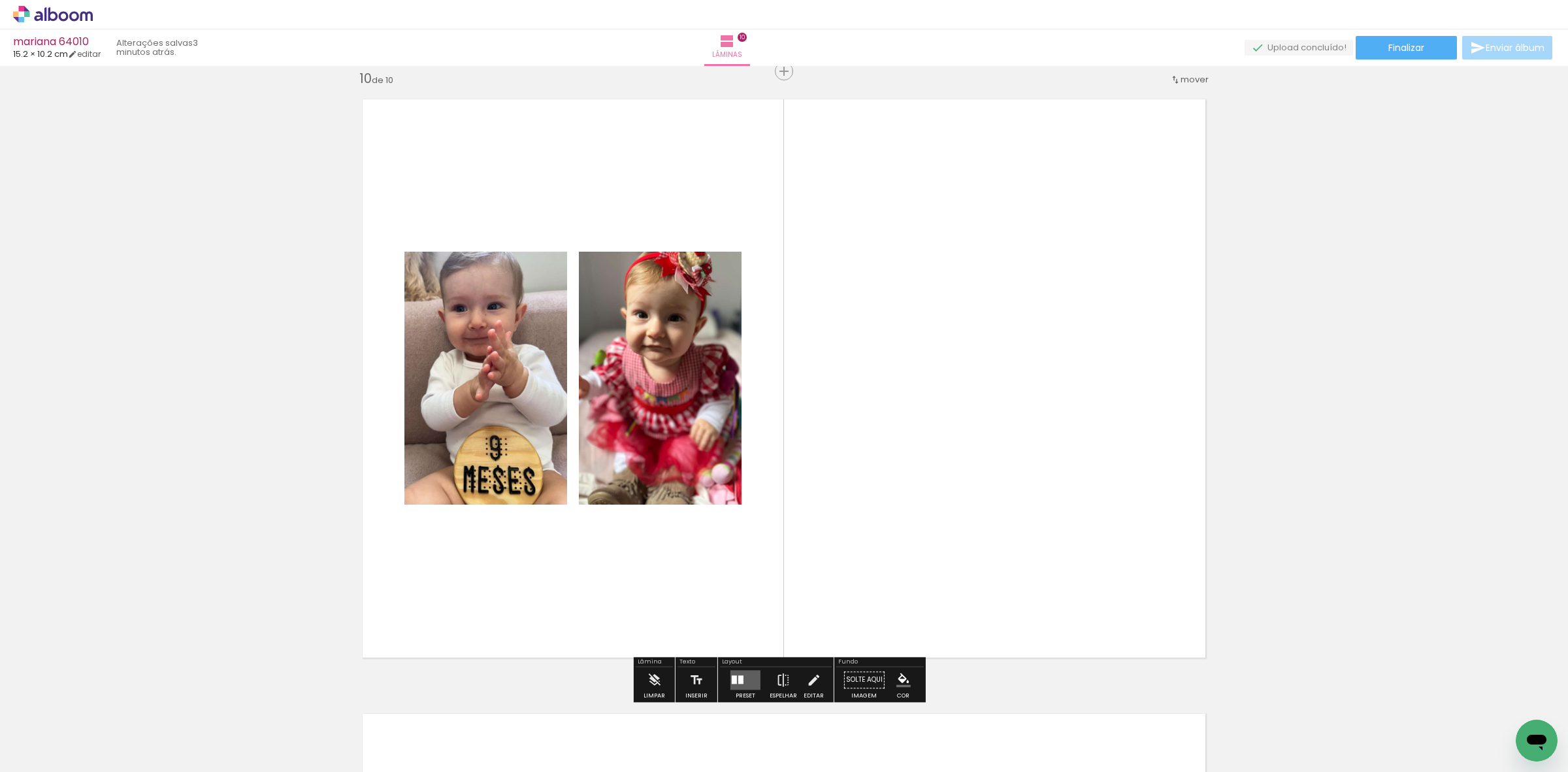
click at [732, 672] on quentale-layouter at bounding box center [745, 680] width 30 height 19
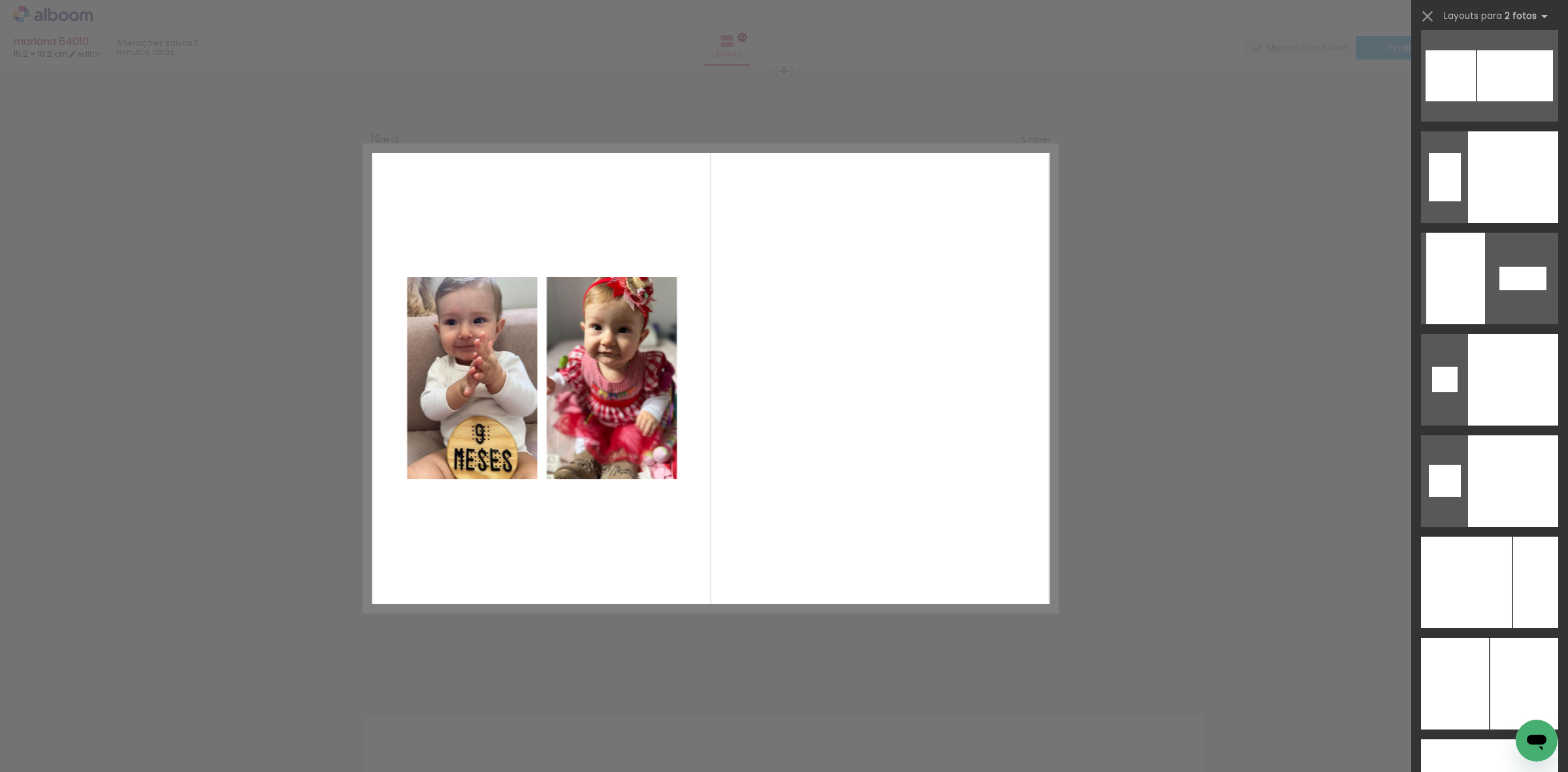
scroll to position [4922, 0]
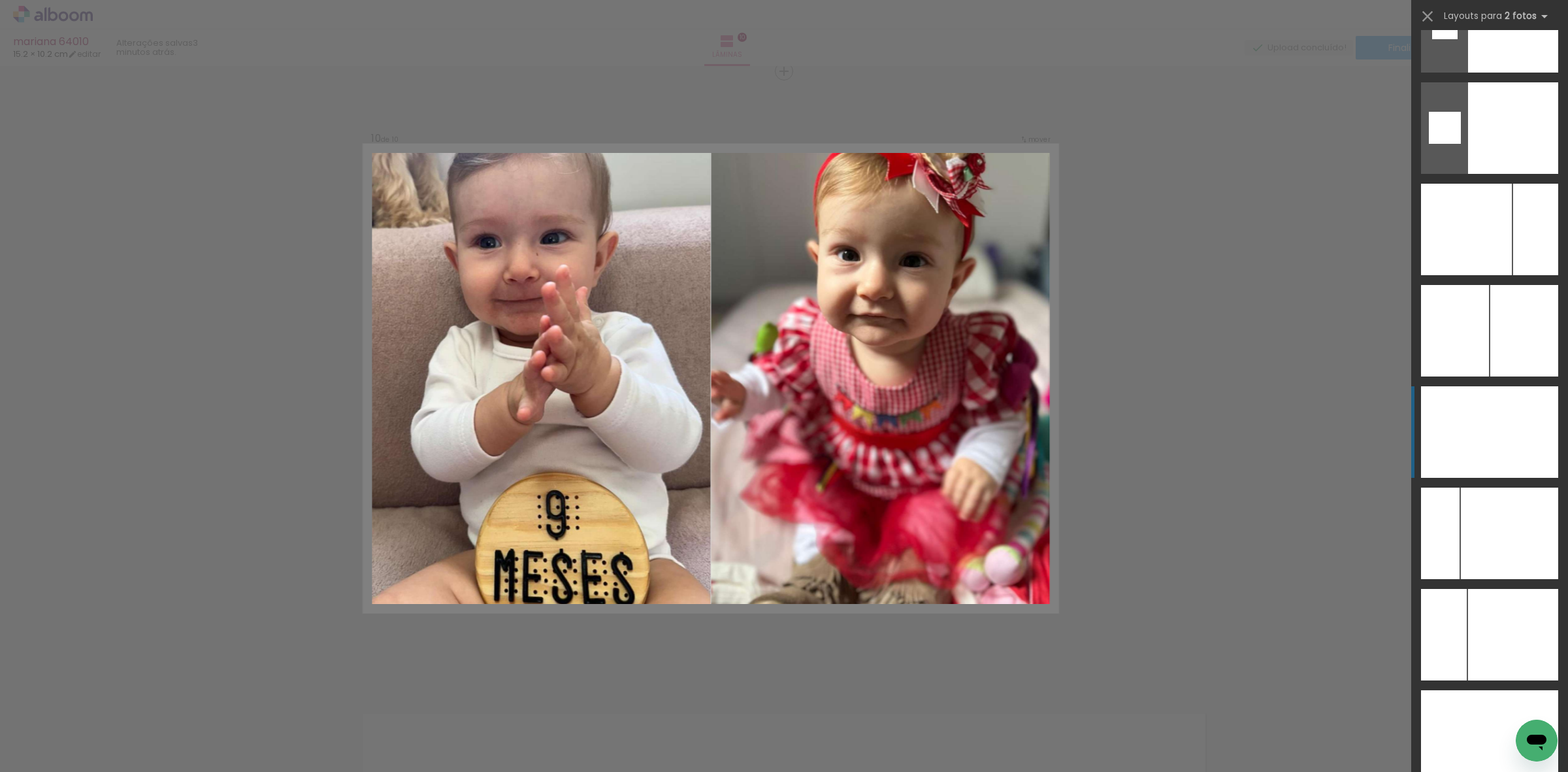
click at [1520, 450] on div at bounding box center [1524, 431] width 69 height 92
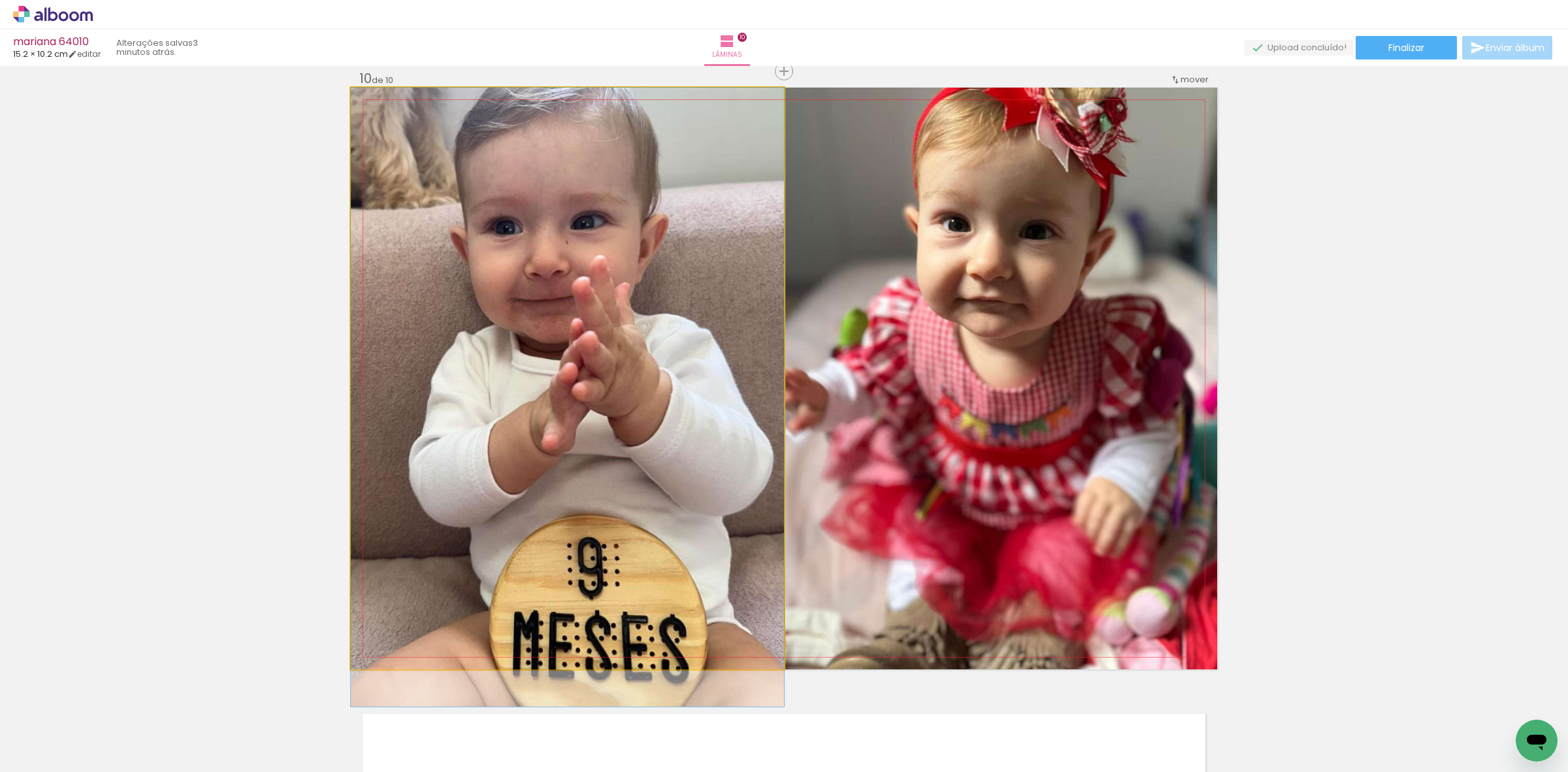
drag, startPoint x: 533, startPoint y: 369, endPoint x: 605, endPoint y: 315, distance: 90.0
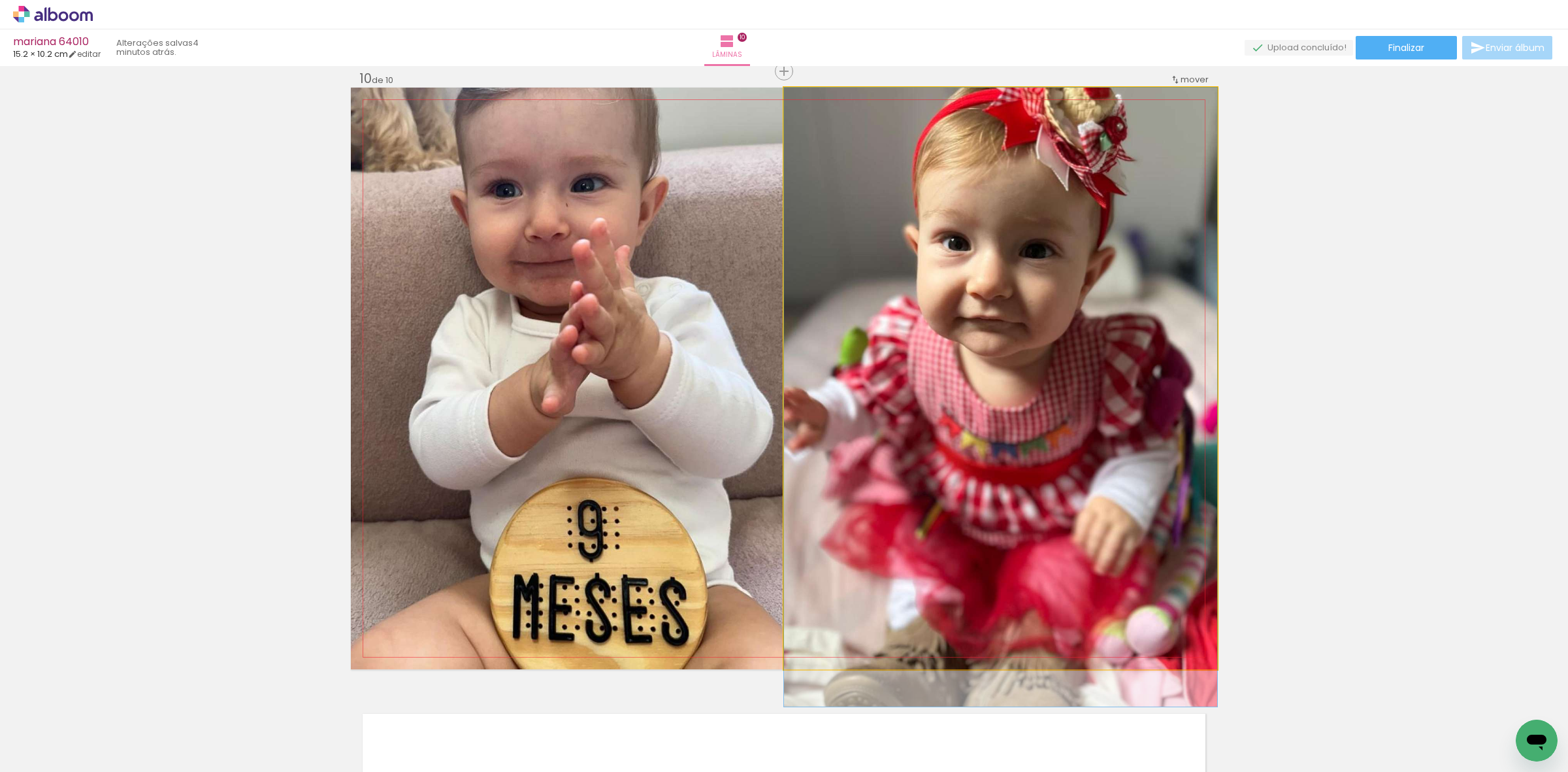
drag, startPoint x: 959, startPoint y: 332, endPoint x: 922, endPoint y: 441, distance: 115.1
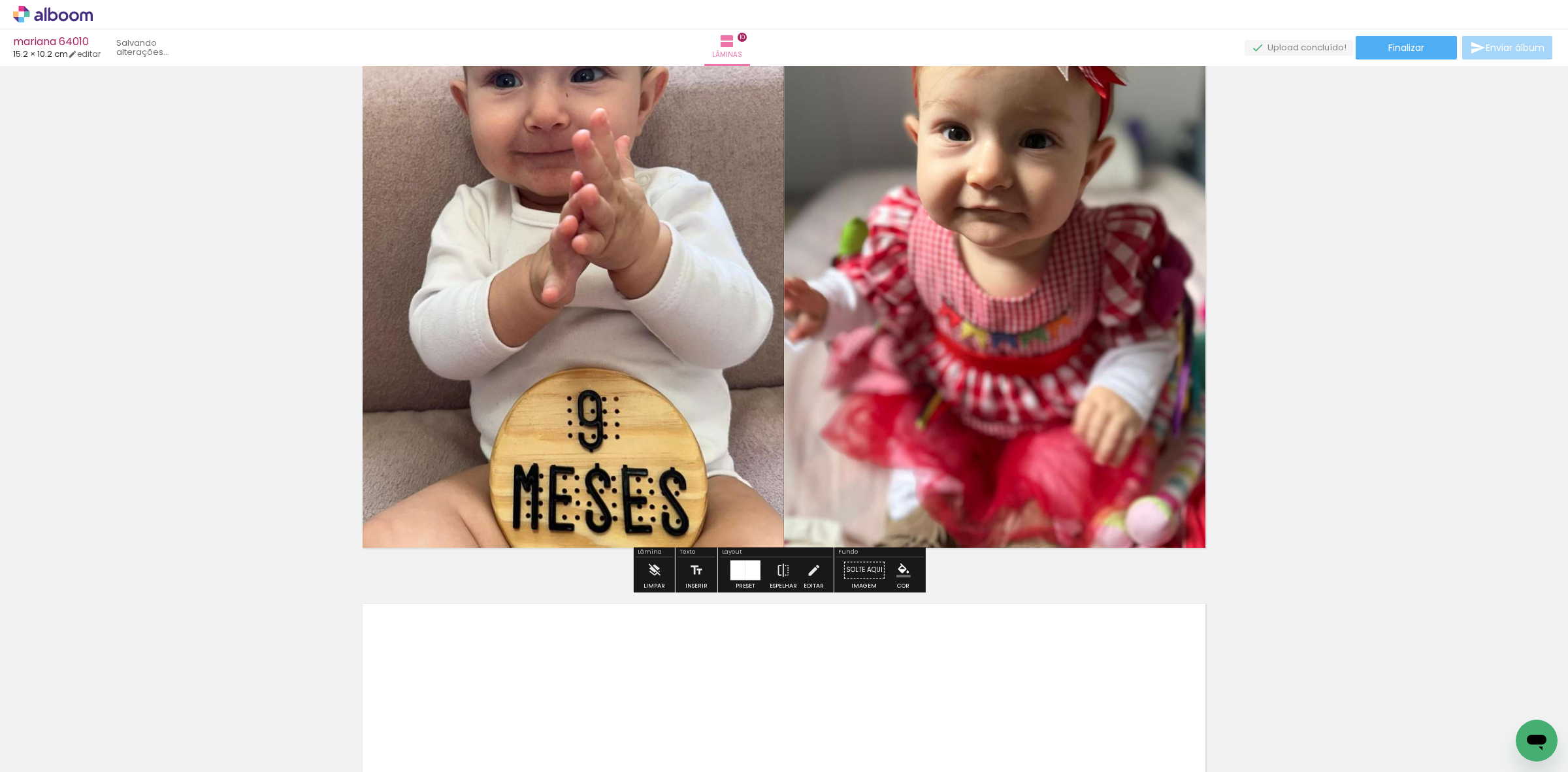
scroll to position [5873, 0]
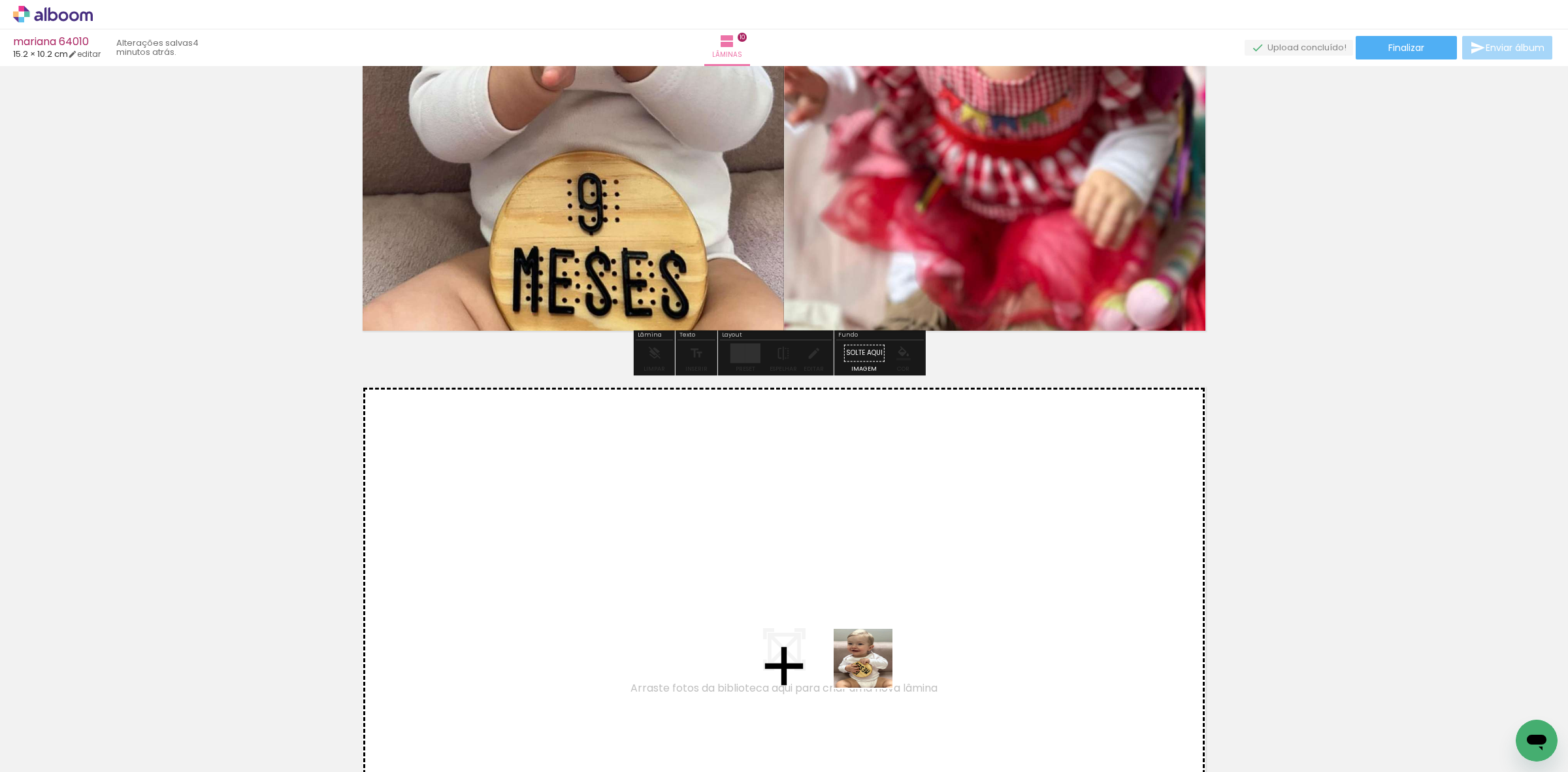
drag, startPoint x: 854, startPoint y: 718, endPoint x: 873, endPoint y: 668, distance: 53.5
click at [873, 668] on quentale-workspace at bounding box center [784, 386] width 1568 height 772
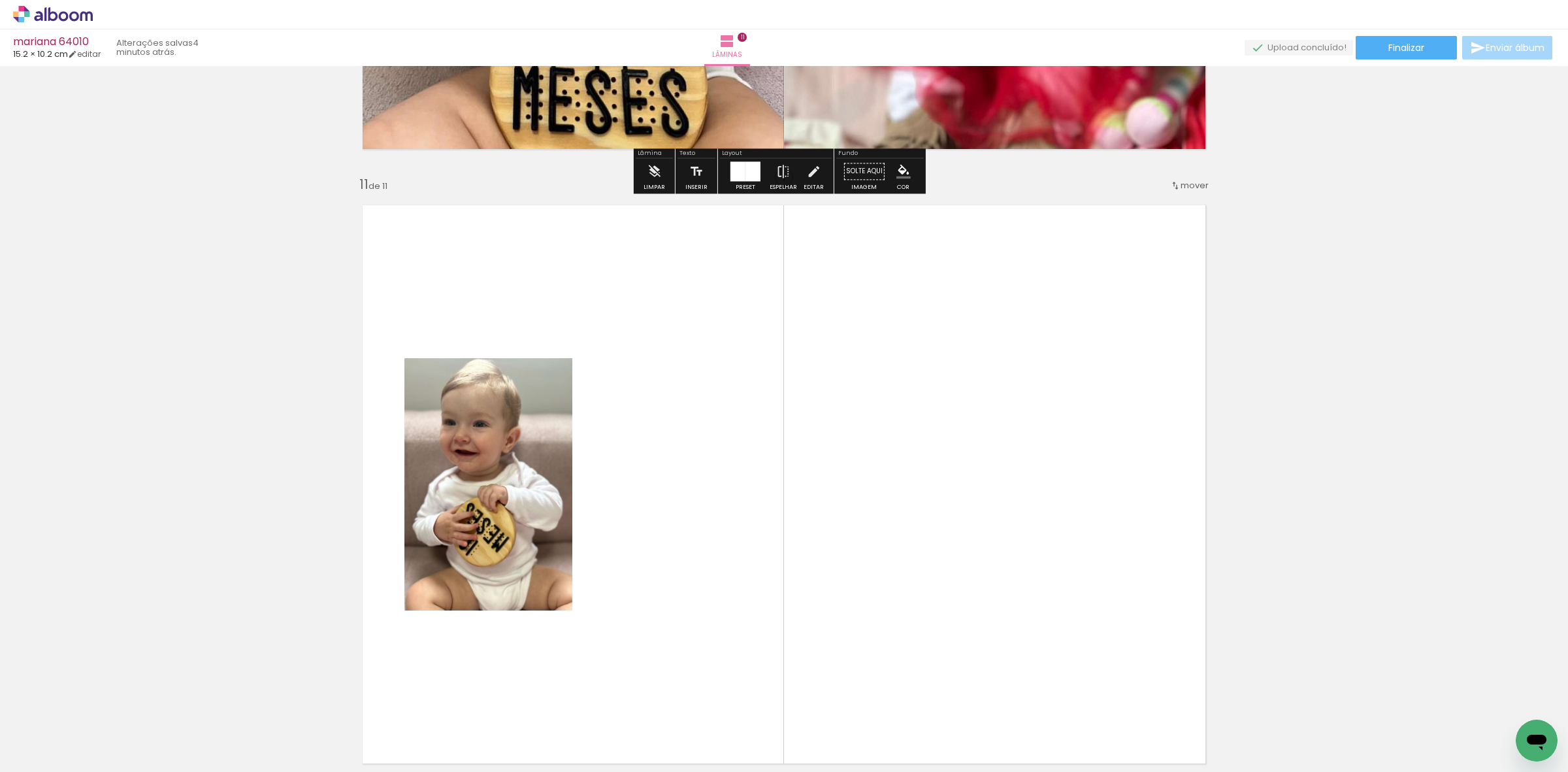
drag, startPoint x: 939, startPoint y: 747, endPoint x: 837, endPoint y: 463, distance: 301.8
click at [905, 590] on quentale-workspace at bounding box center [784, 386] width 1568 height 772
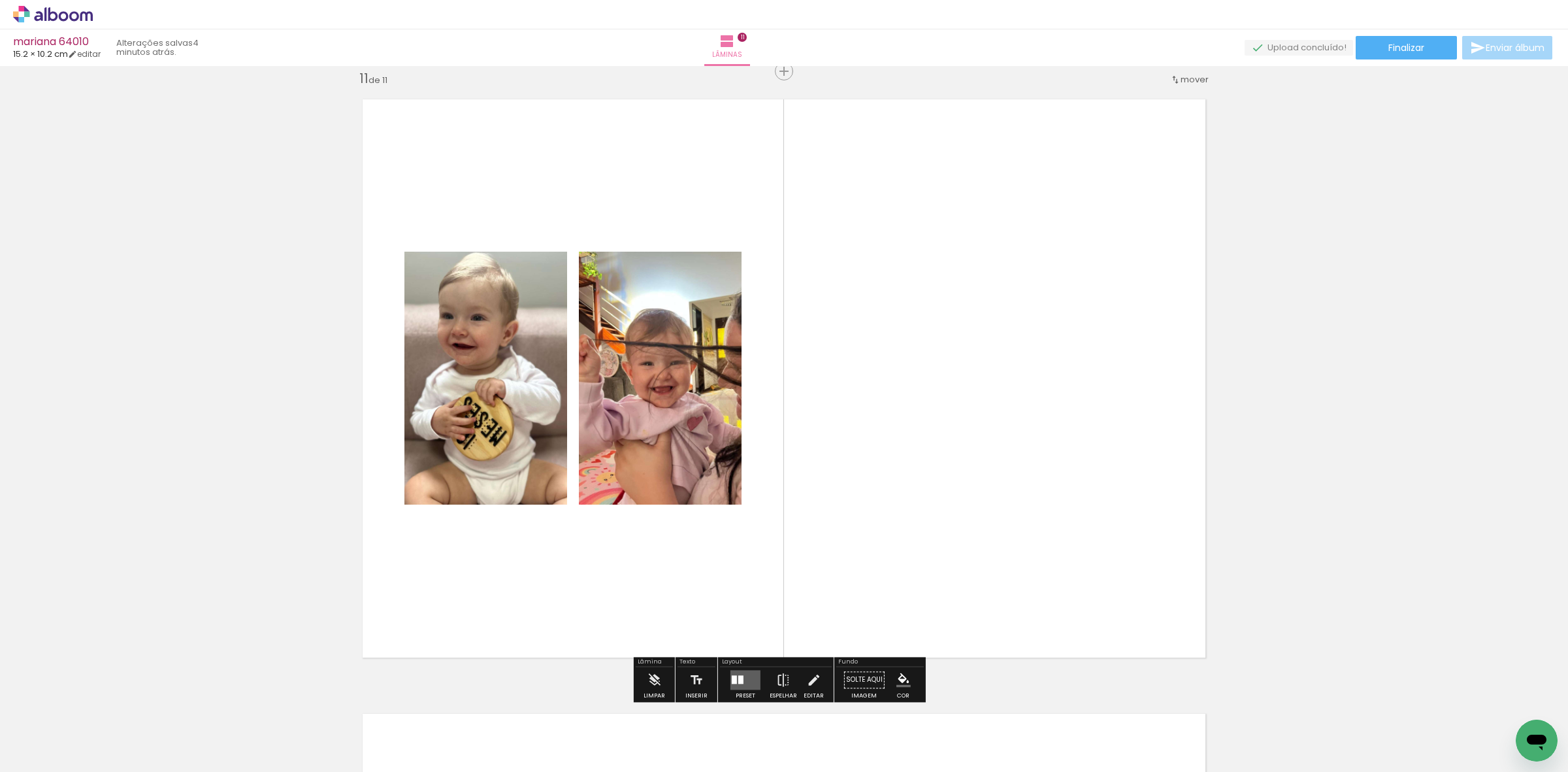
scroll to position [6160, 0]
click at [732, 676] on div at bounding box center [735, 680] width 5 height 8
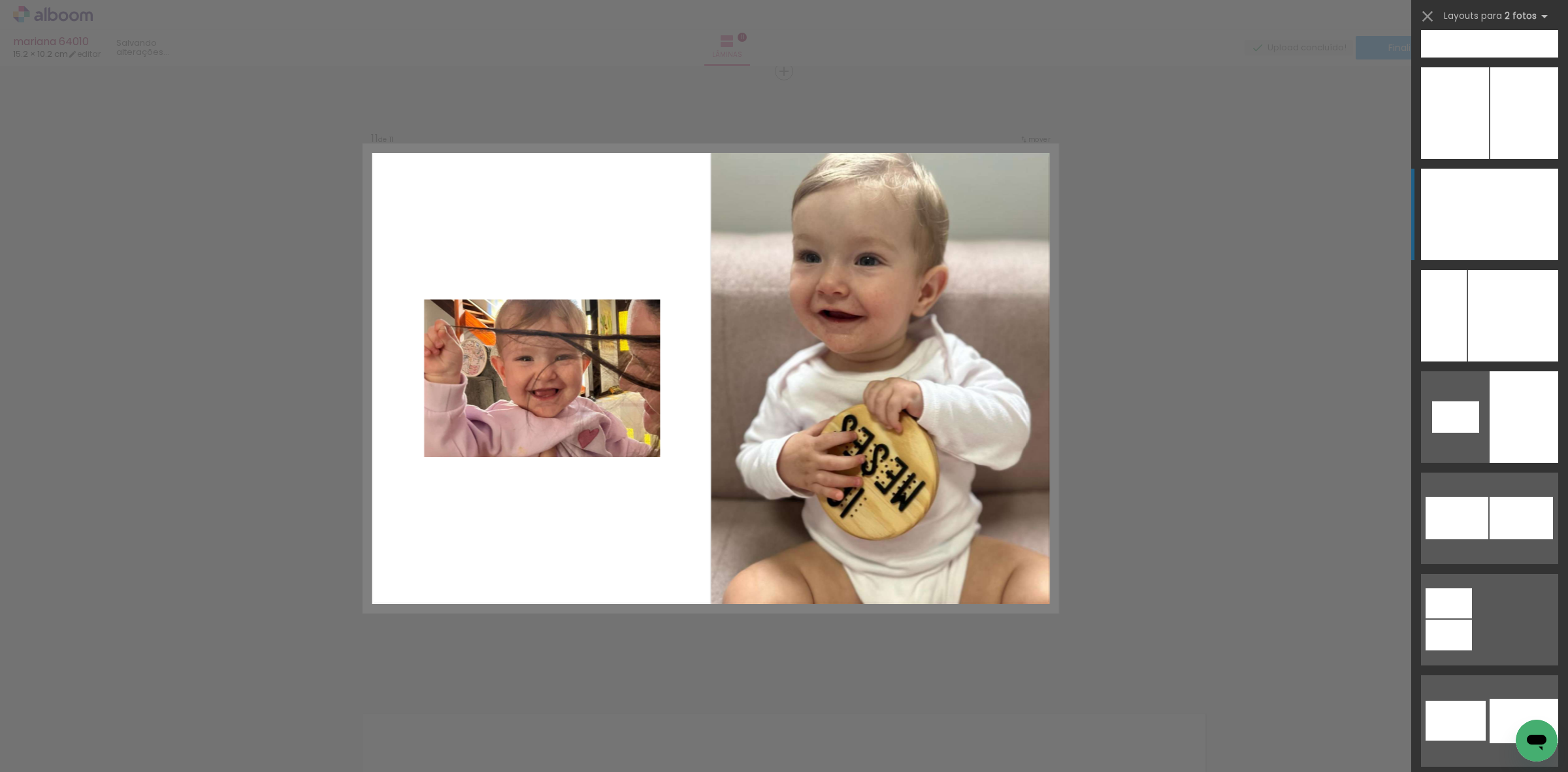
scroll to position [5249, 0]
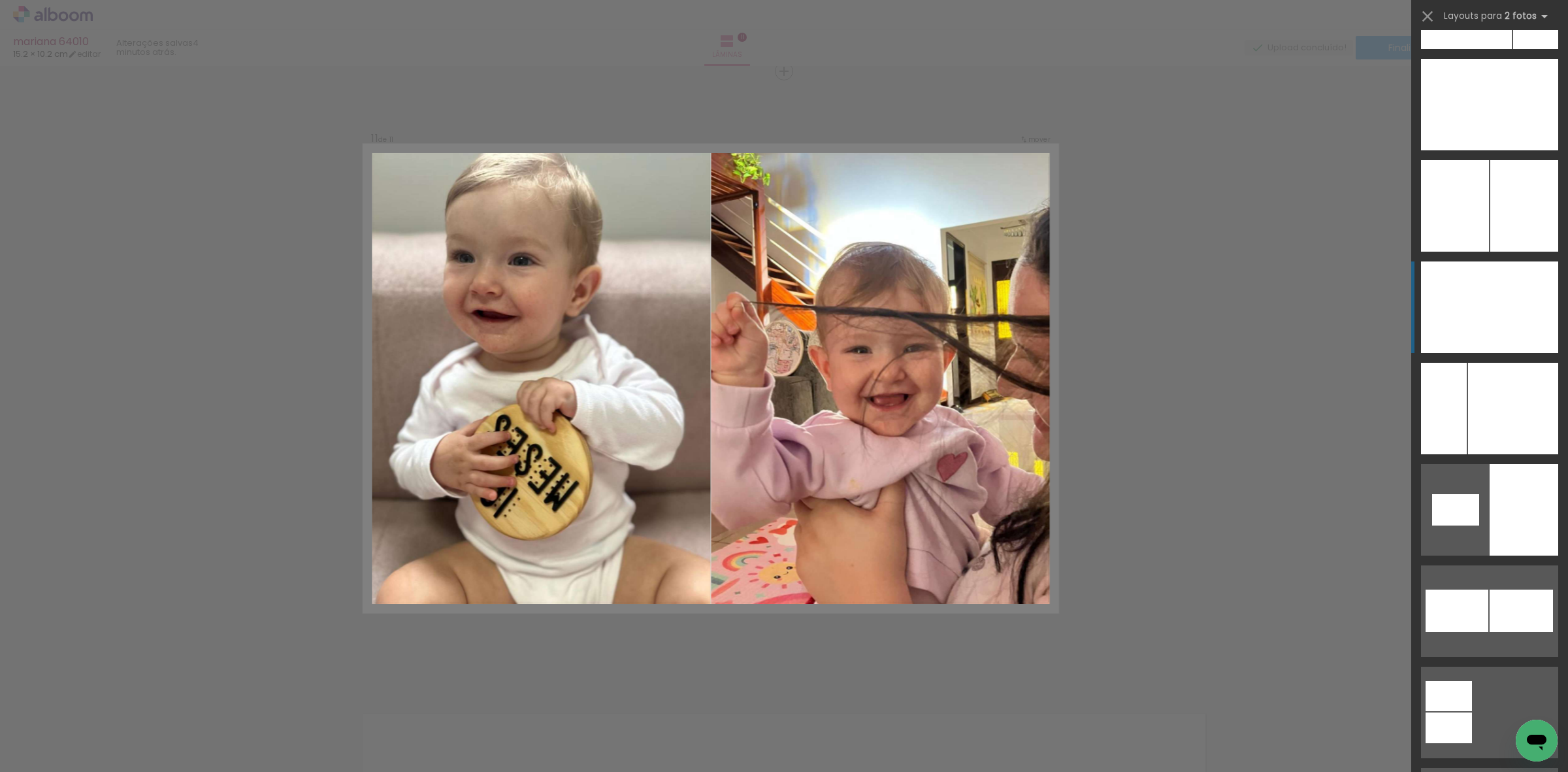
click at [1498, 308] on div at bounding box center [1524, 307] width 69 height 92
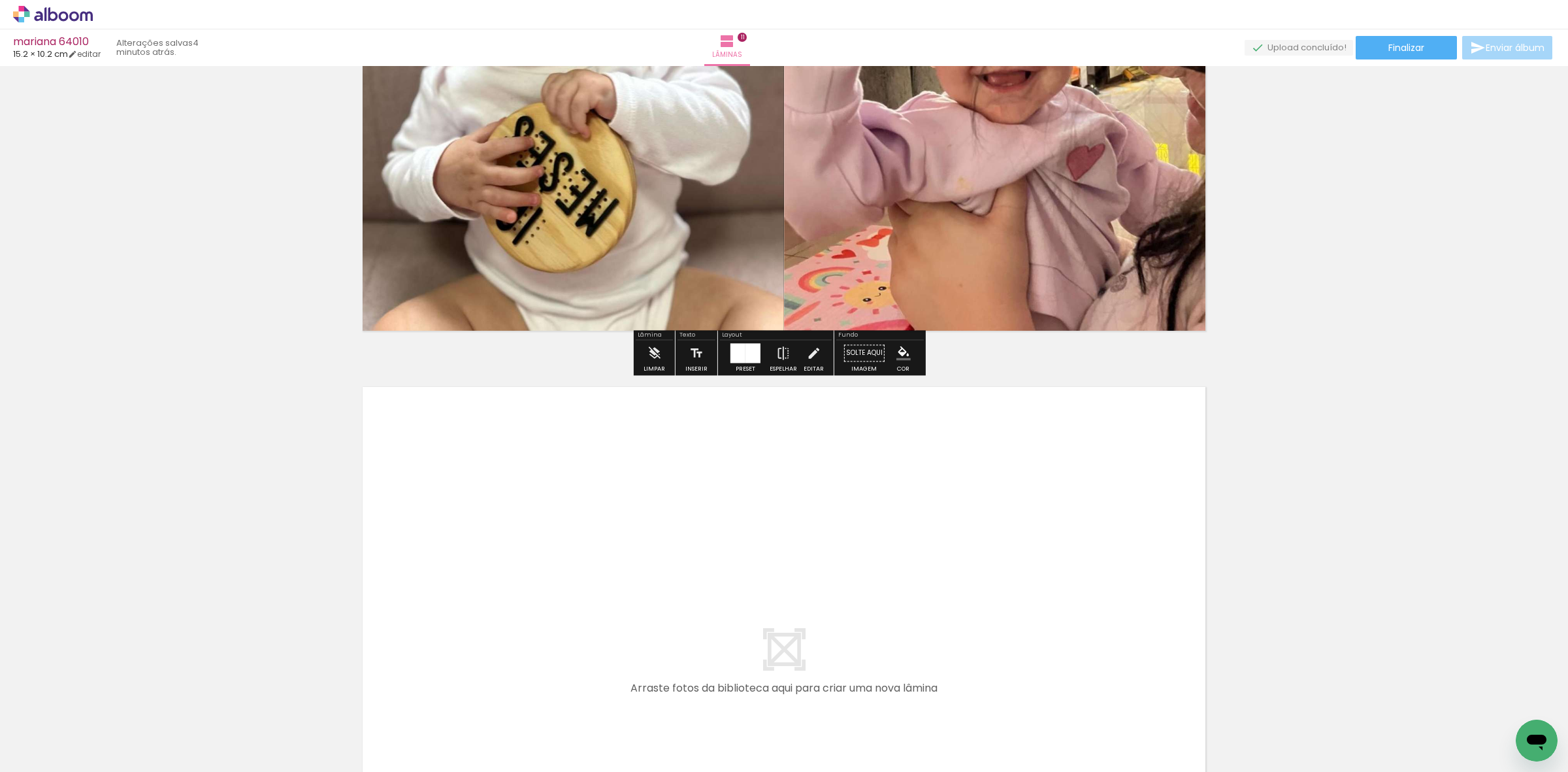
drag, startPoint x: 1021, startPoint y: 746, endPoint x: 1035, endPoint y: 693, distance: 54.8
click at [1027, 688] on quentale-workspace at bounding box center [784, 386] width 1568 height 772
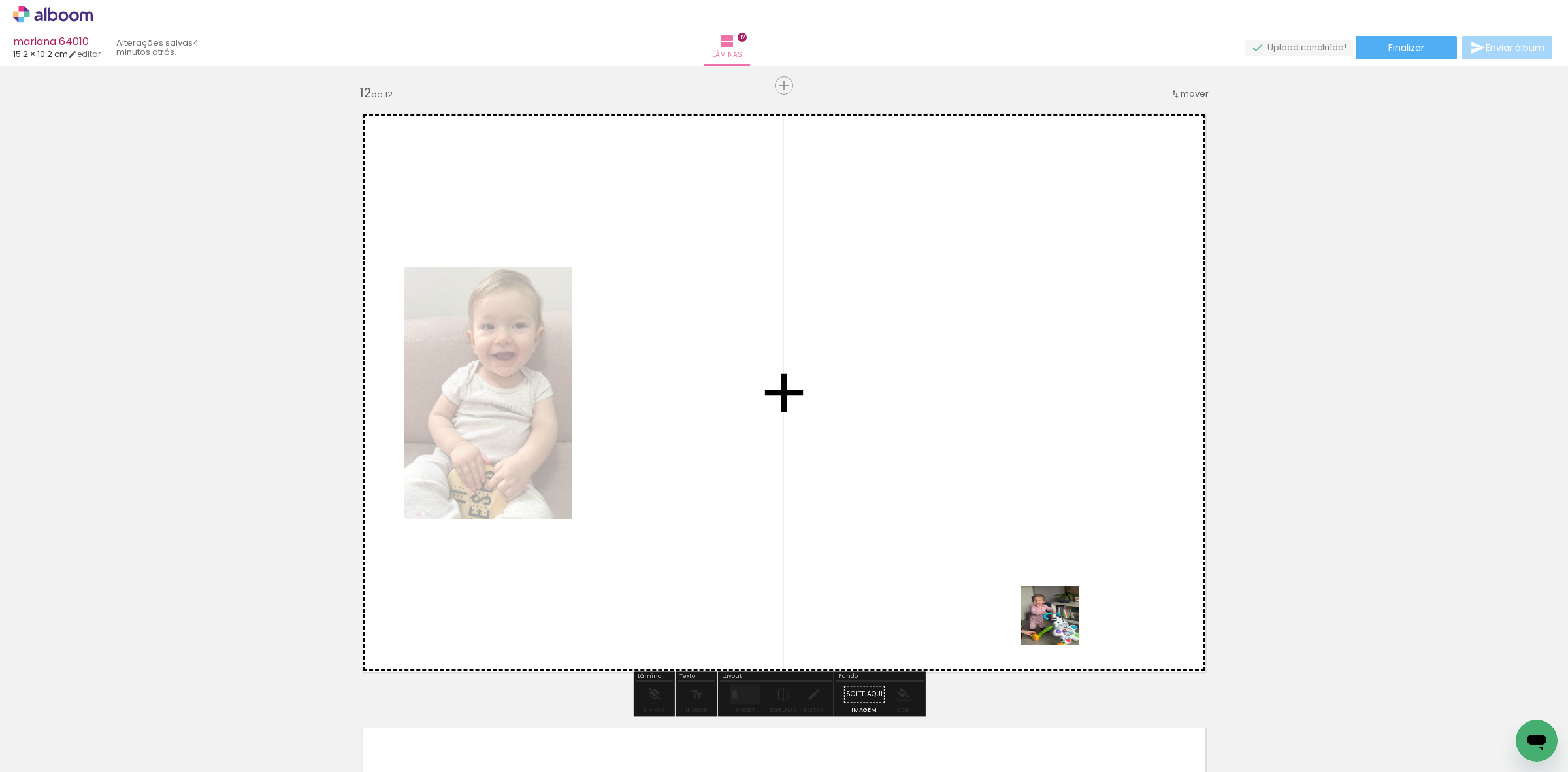
drag, startPoint x: 1060, startPoint y: 625, endPoint x: 854, endPoint y: 628, distance: 206.0
click at [1049, 603] on quentale-workspace at bounding box center [784, 386] width 1568 height 772
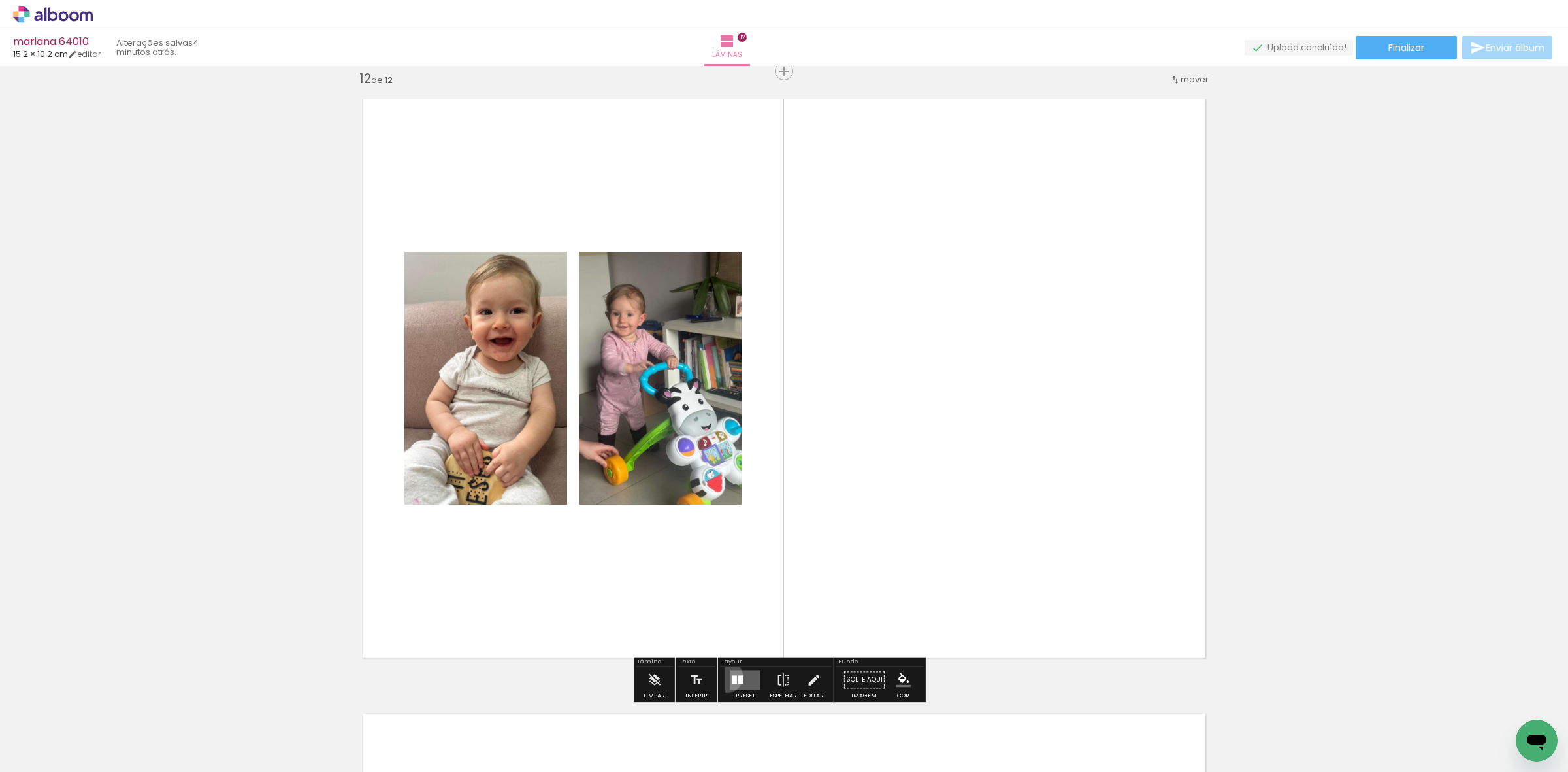
click at [728, 676] on div at bounding box center [746, 680] width 36 height 26
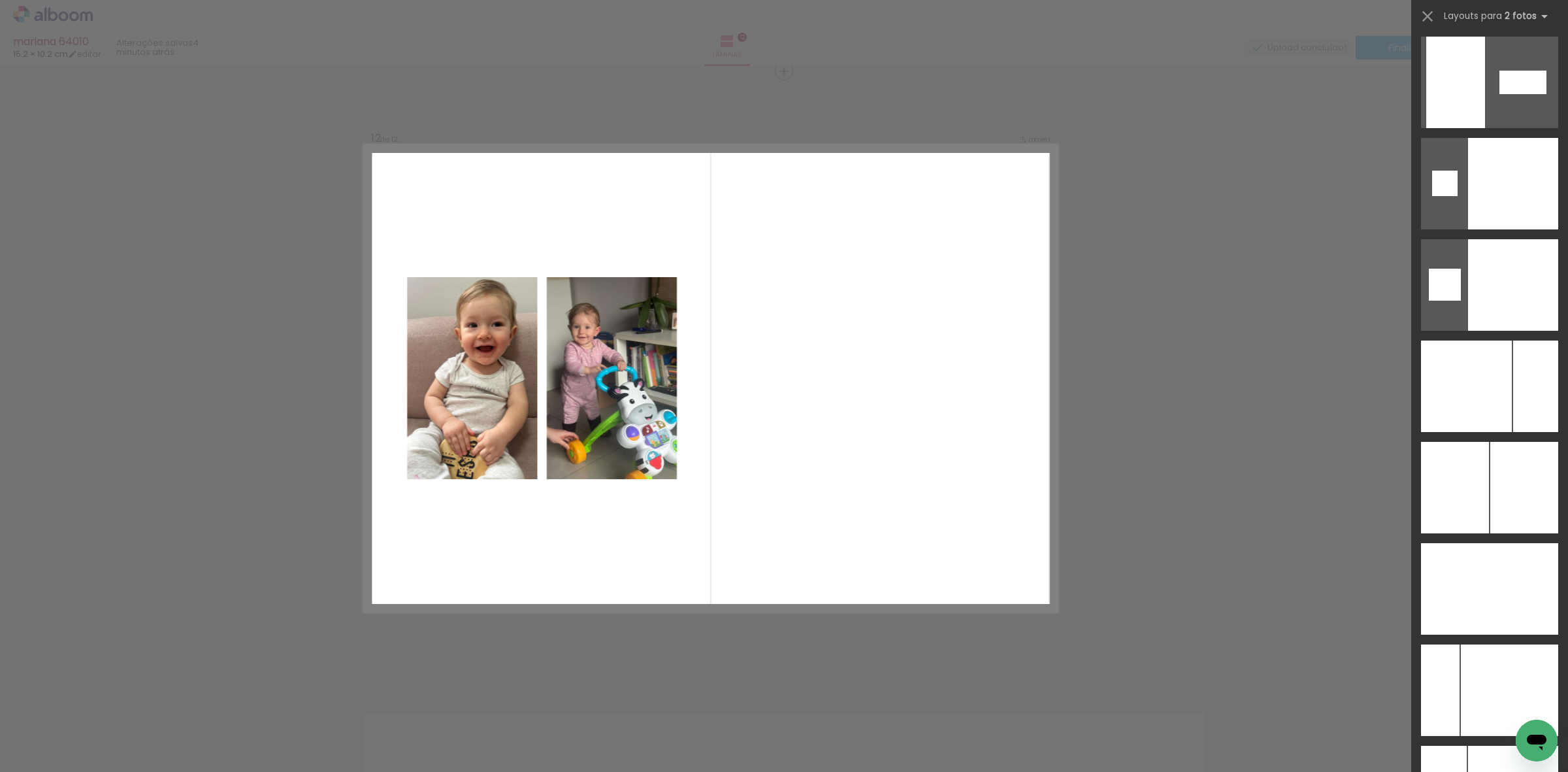
scroll to position [4919, 0]
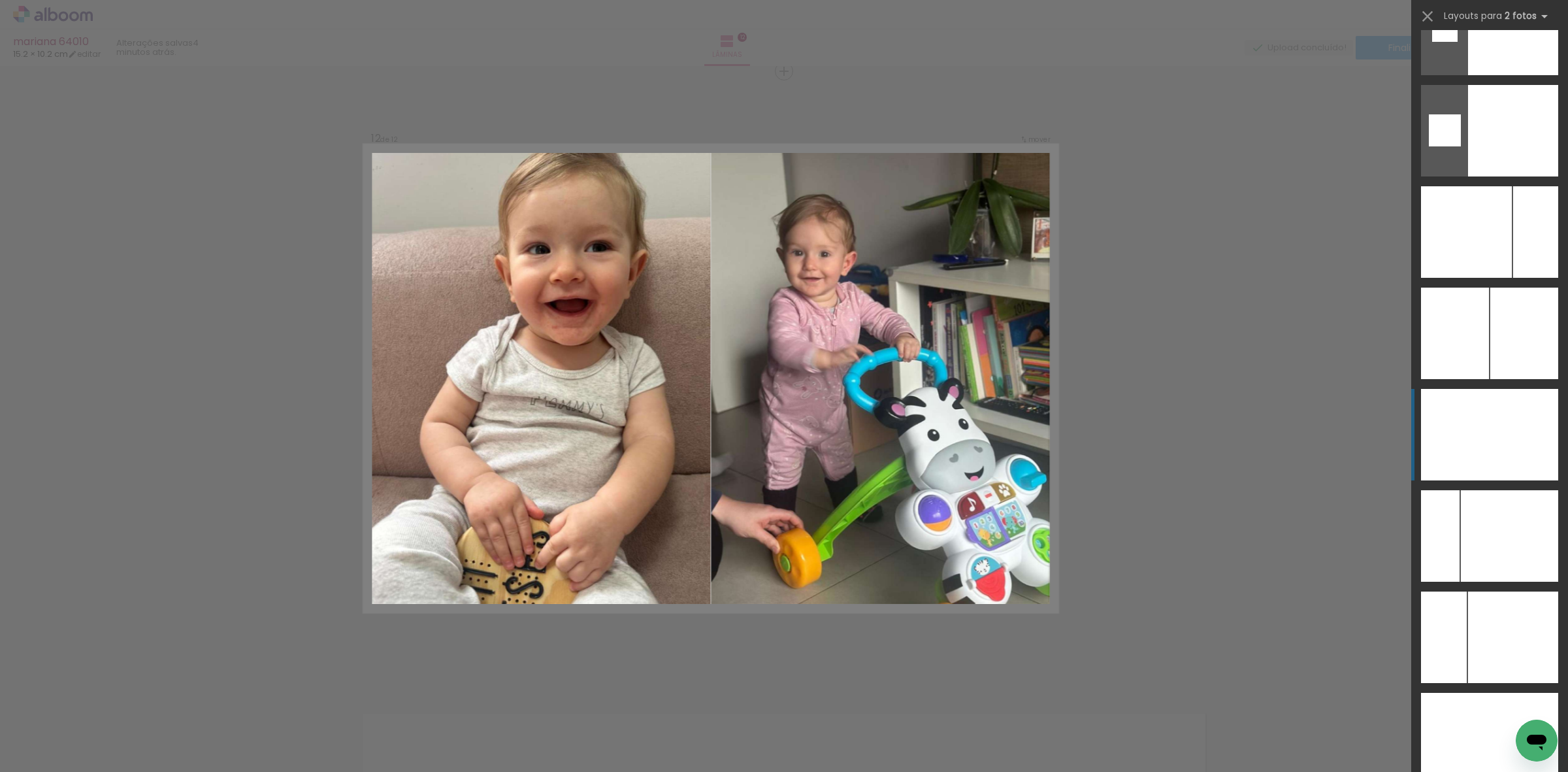
click at [1527, 443] on div at bounding box center [1524, 435] width 69 height 92
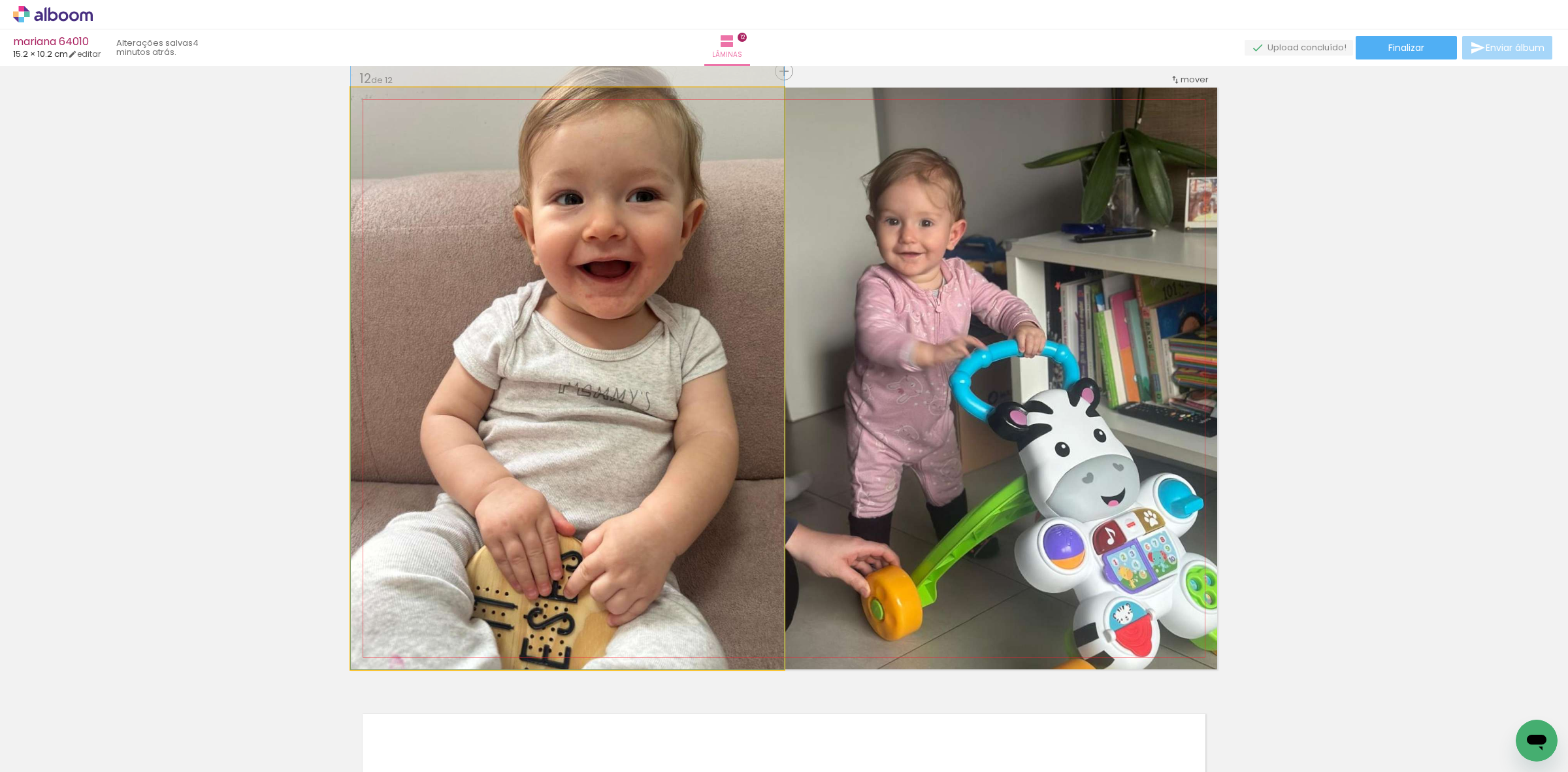
drag, startPoint x: 608, startPoint y: 417, endPoint x: 618, endPoint y: 384, distance: 34.5
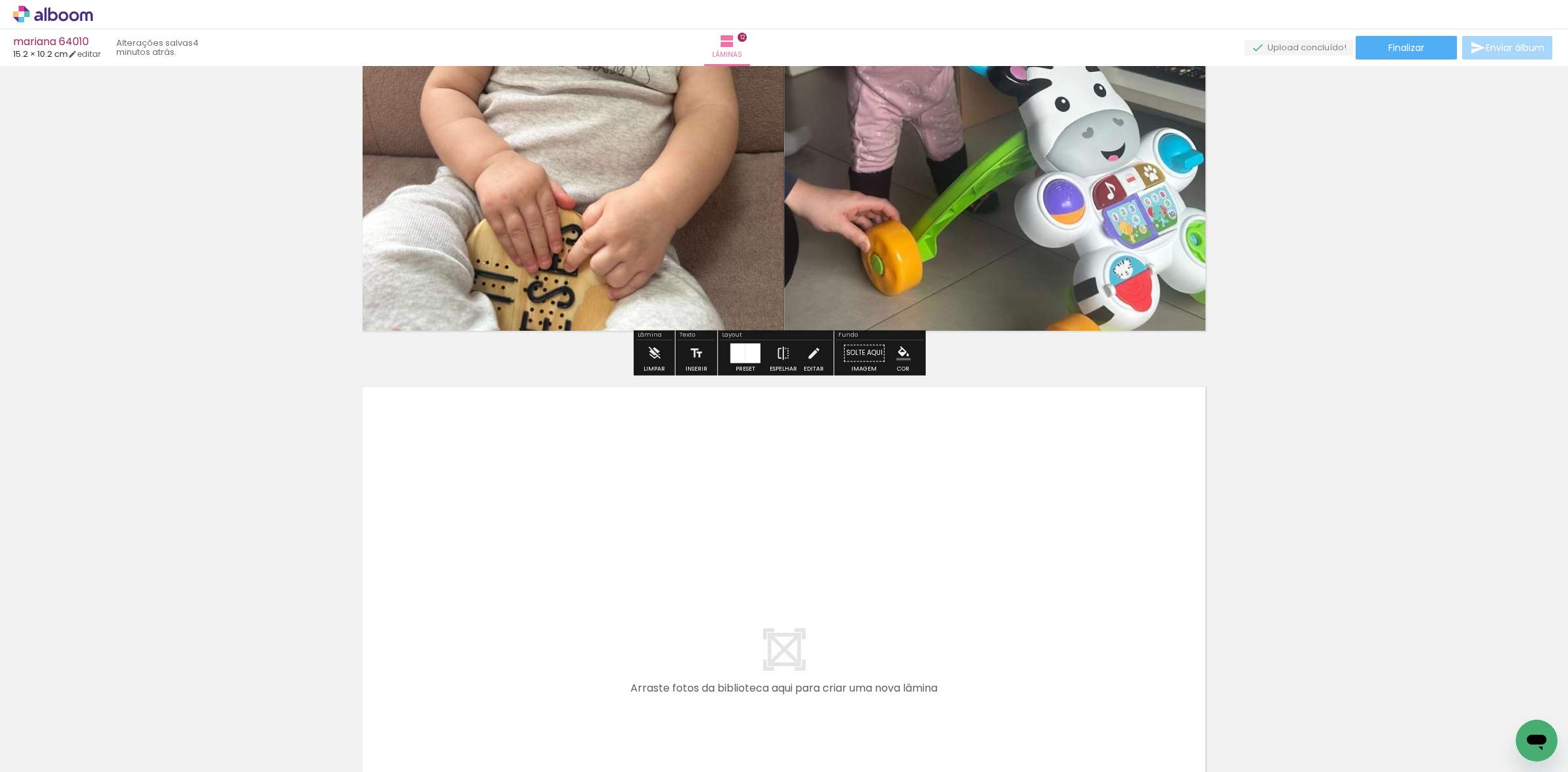
drag, startPoint x: 1159, startPoint y: 727, endPoint x: 1121, endPoint y: 624, distance: 109.8
click at [1121, 624] on quentale-workspace at bounding box center [784, 386] width 1568 height 772
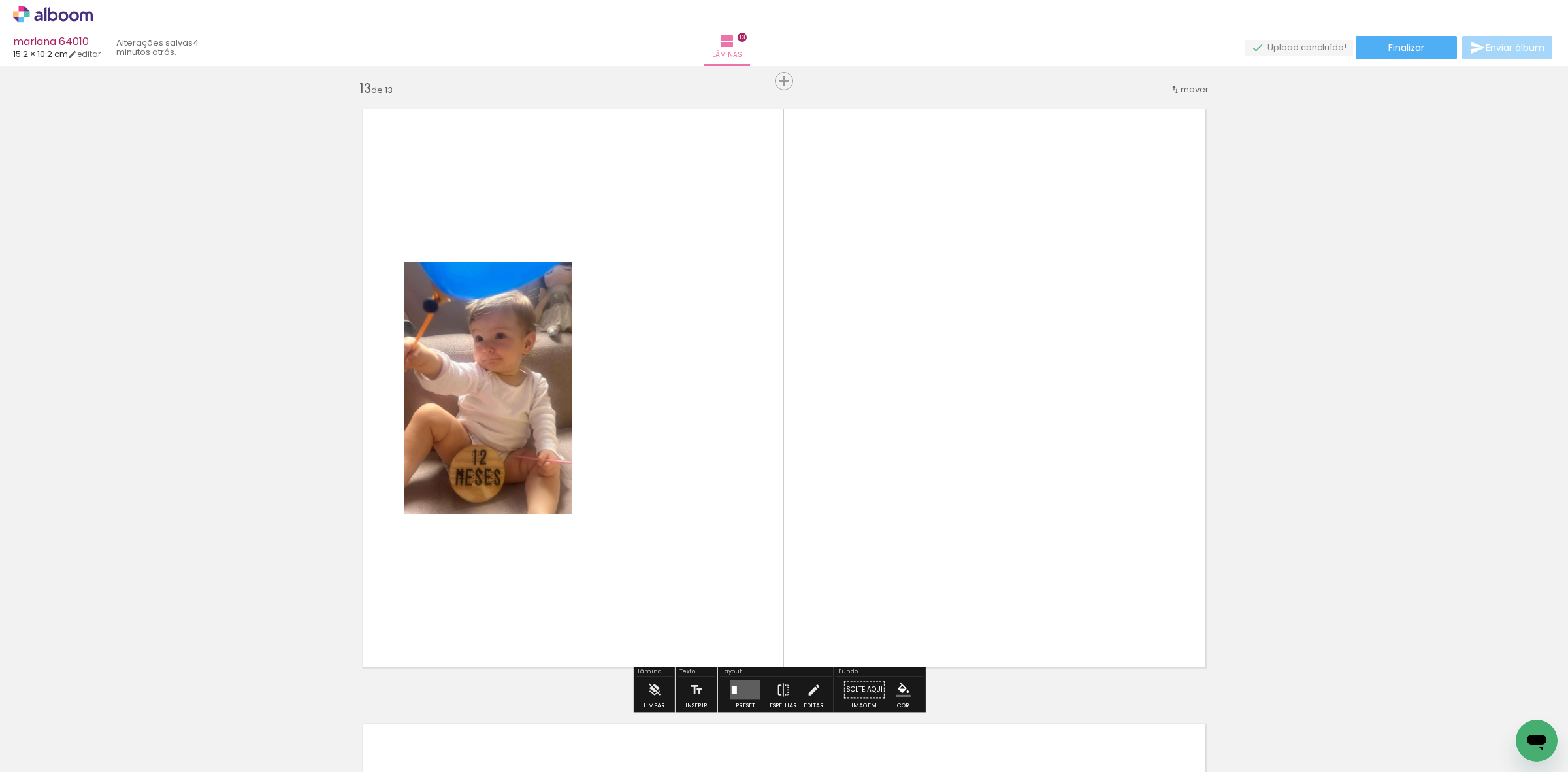
scroll to position [7388, 0]
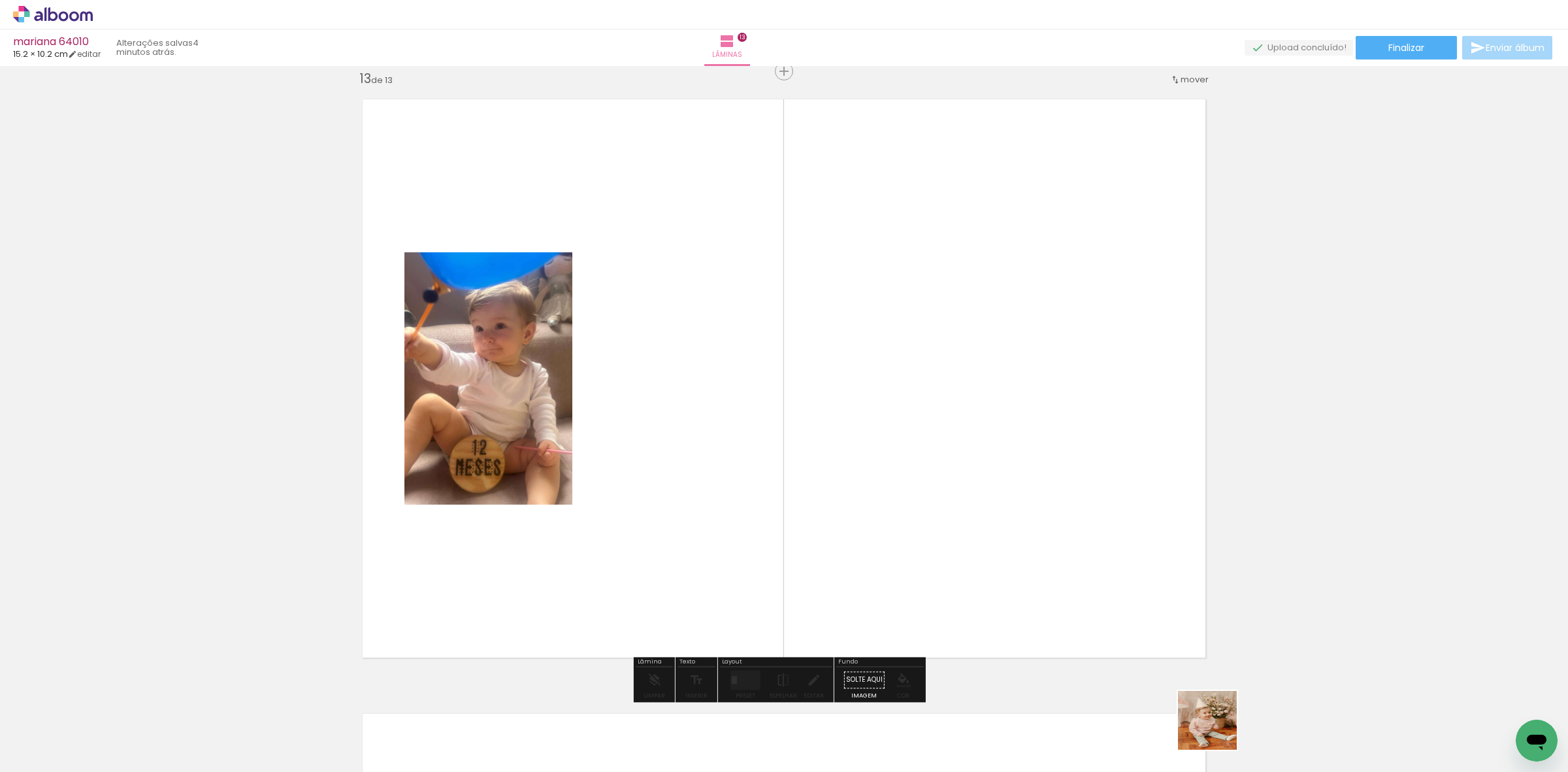
drag, startPoint x: 1218, startPoint y: 744, endPoint x: 1059, endPoint y: 544, distance: 255.5
click at [1129, 577] on quentale-workspace at bounding box center [784, 386] width 1568 height 772
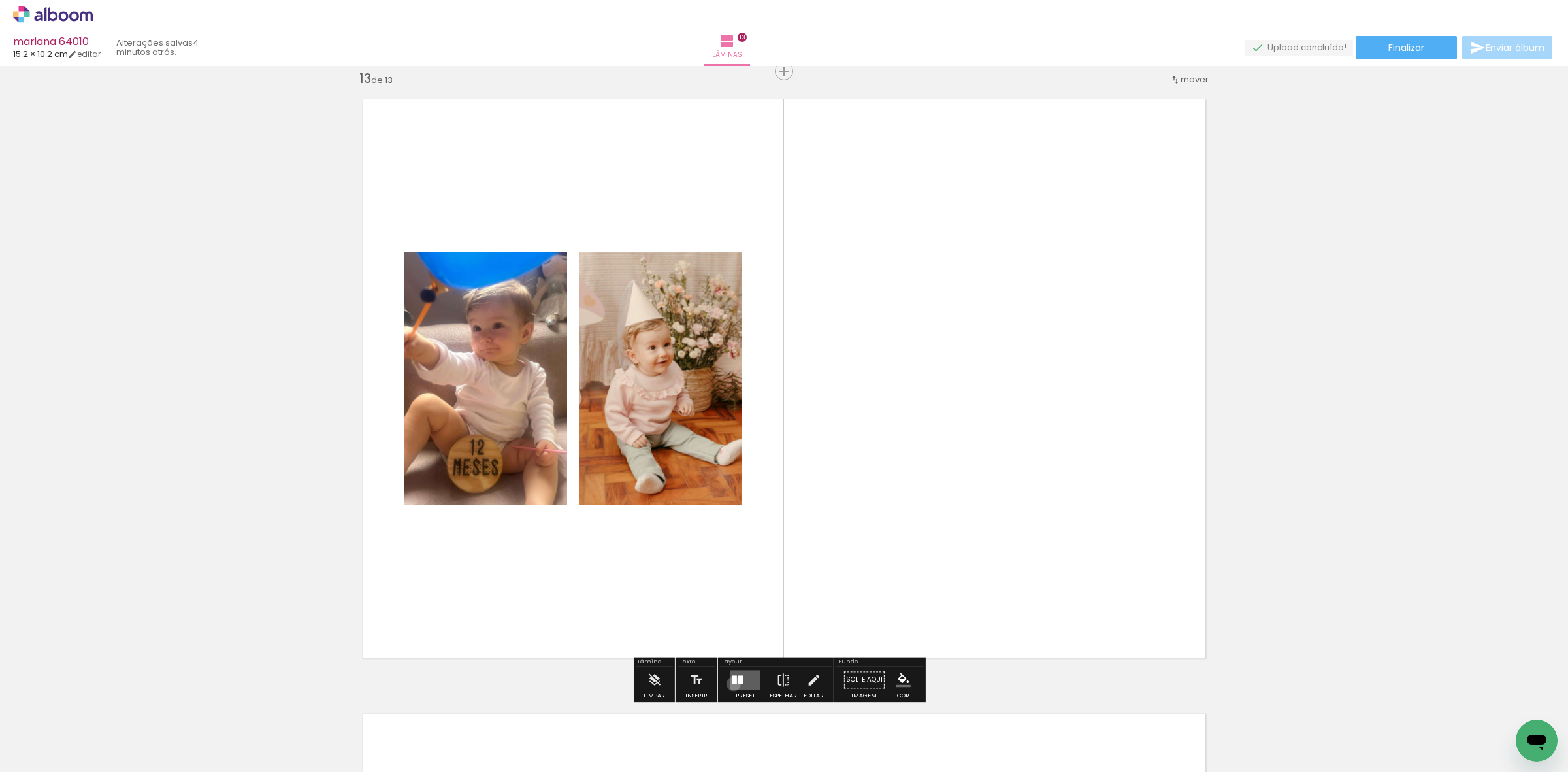
click at [732, 684] on div at bounding box center [735, 680] width 5 height 8
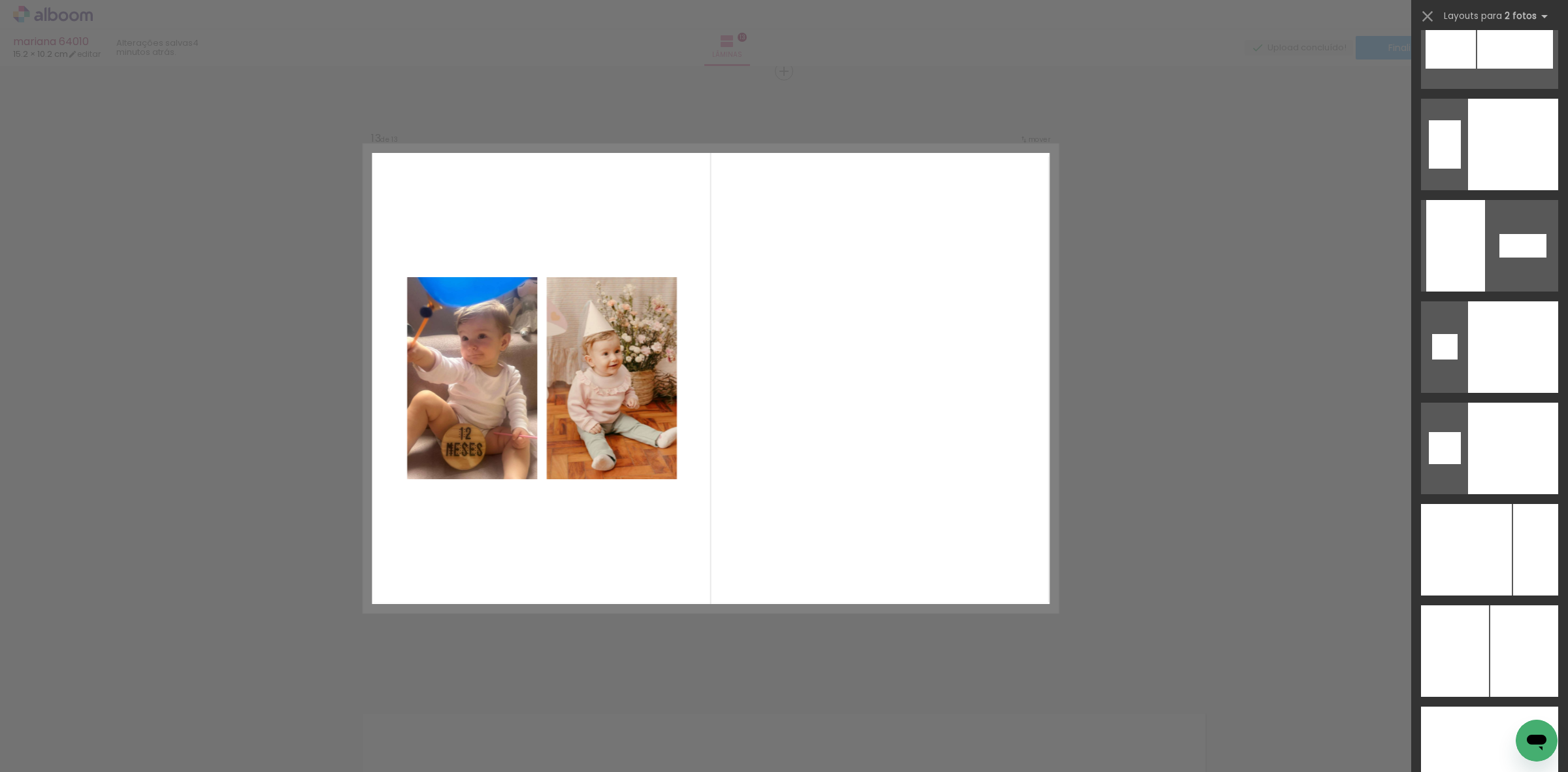
scroll to position [4887, 0]
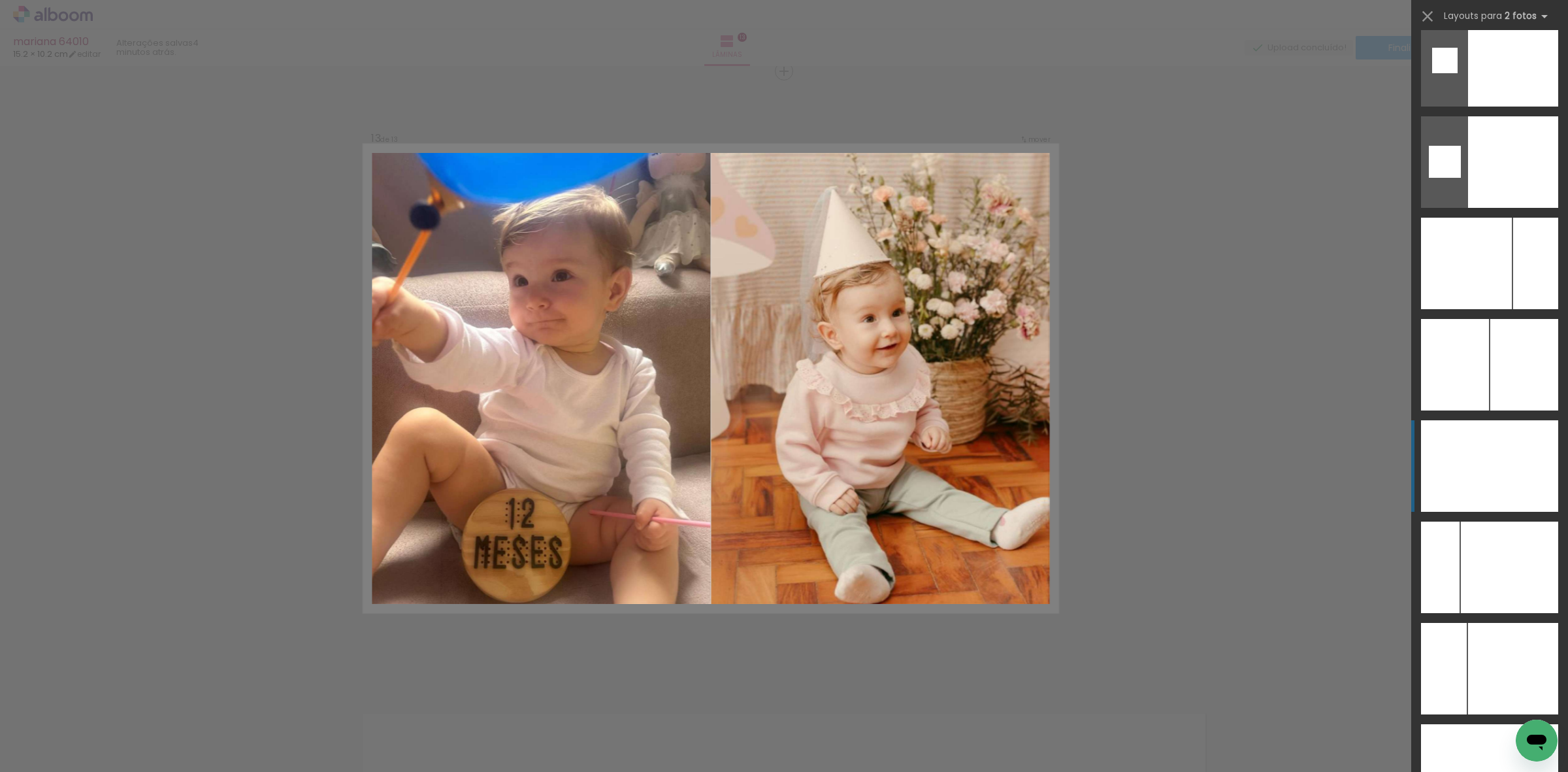
click at [1537, 456] on div at bounding box center [1524, 465] width 69 height 92
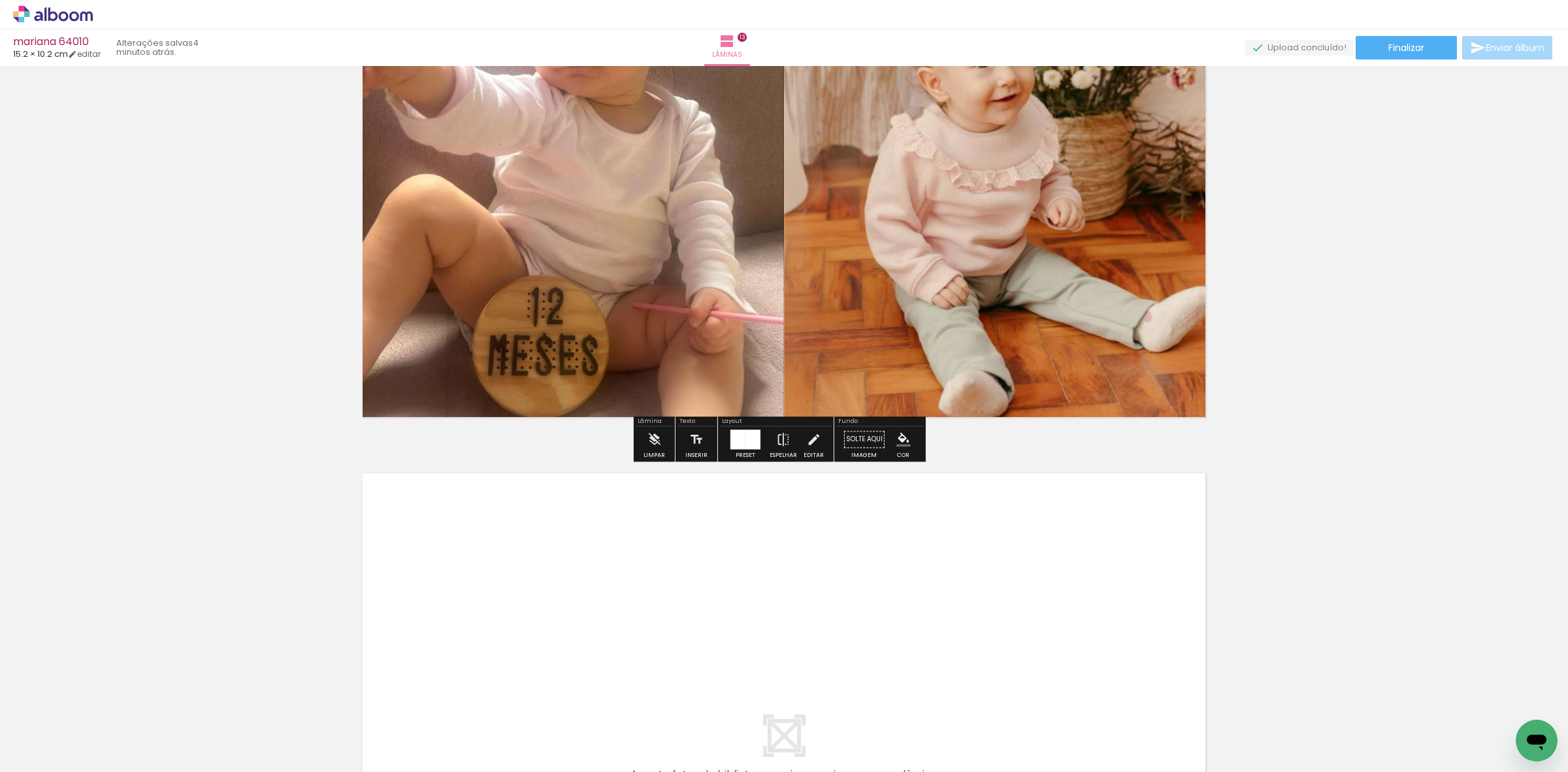
scroll to position [7634, 0]
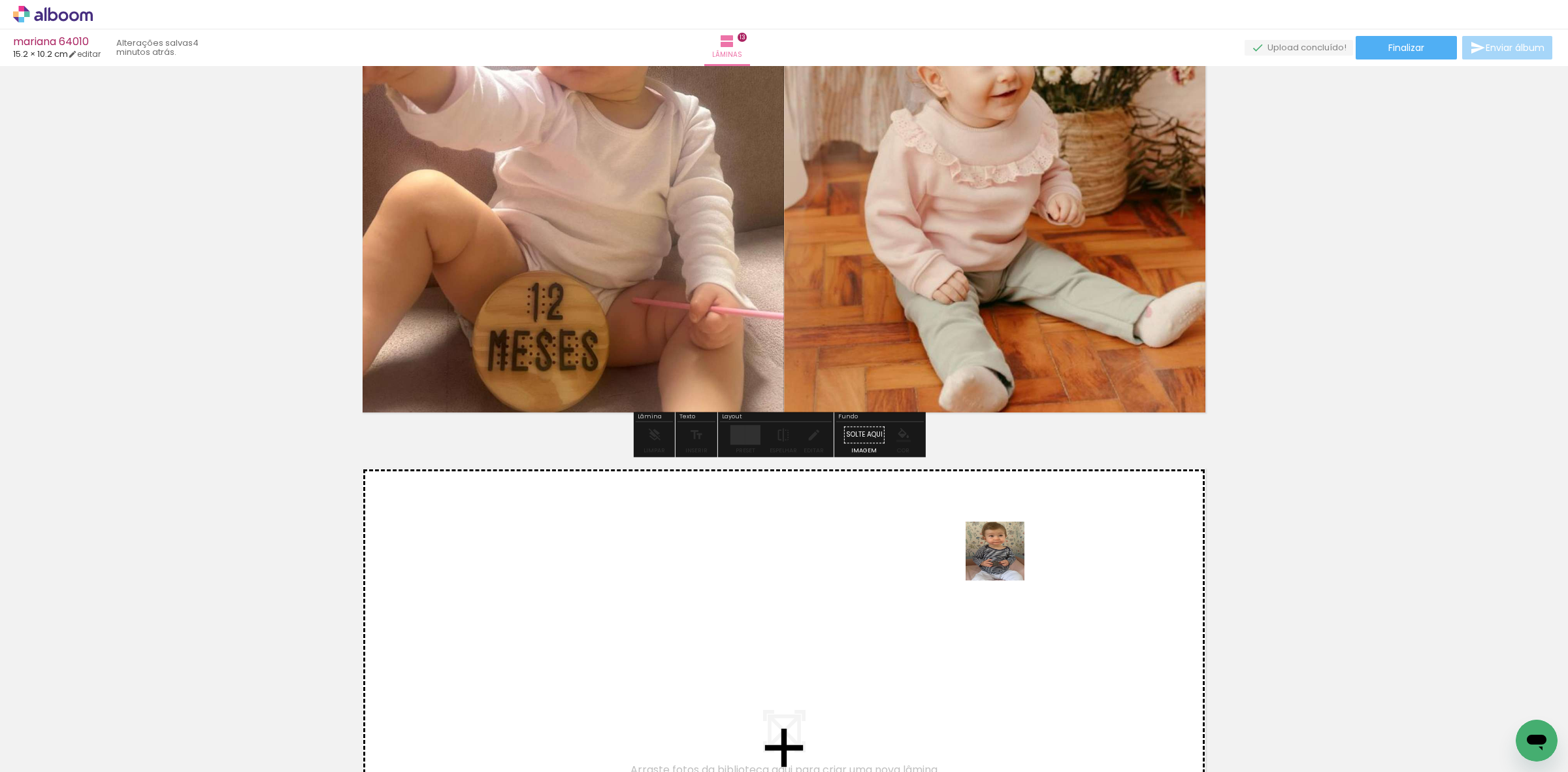
drag, startPoint x: 1098, startPoint y: 591, endPoint x: 1311, endPoint y: 672, distance: 227.9
click at [1001, 560] on quentale-workspace at bounding box center [784, 386] width 1568 height 772
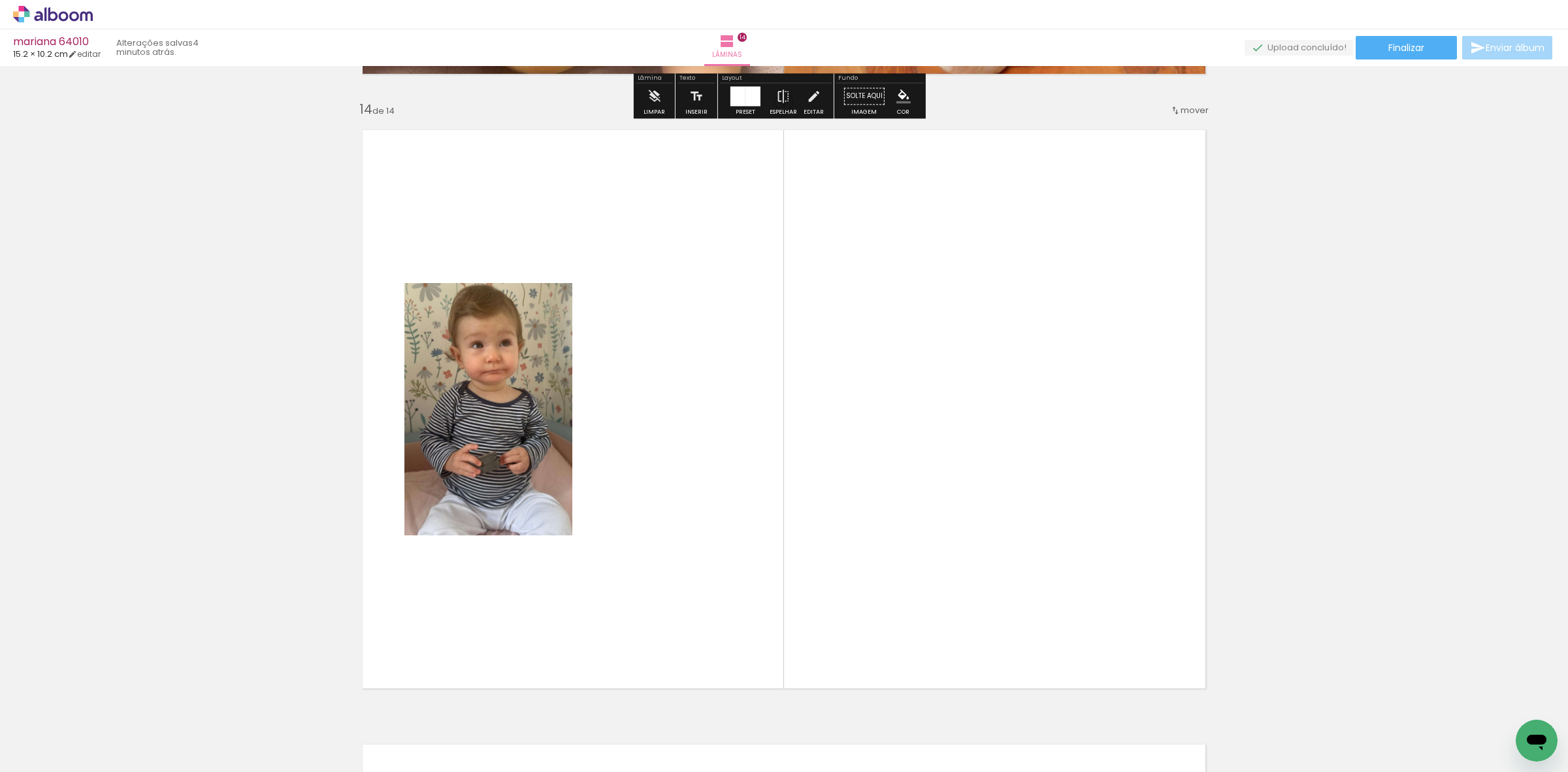
scroll to position [8003, 0]
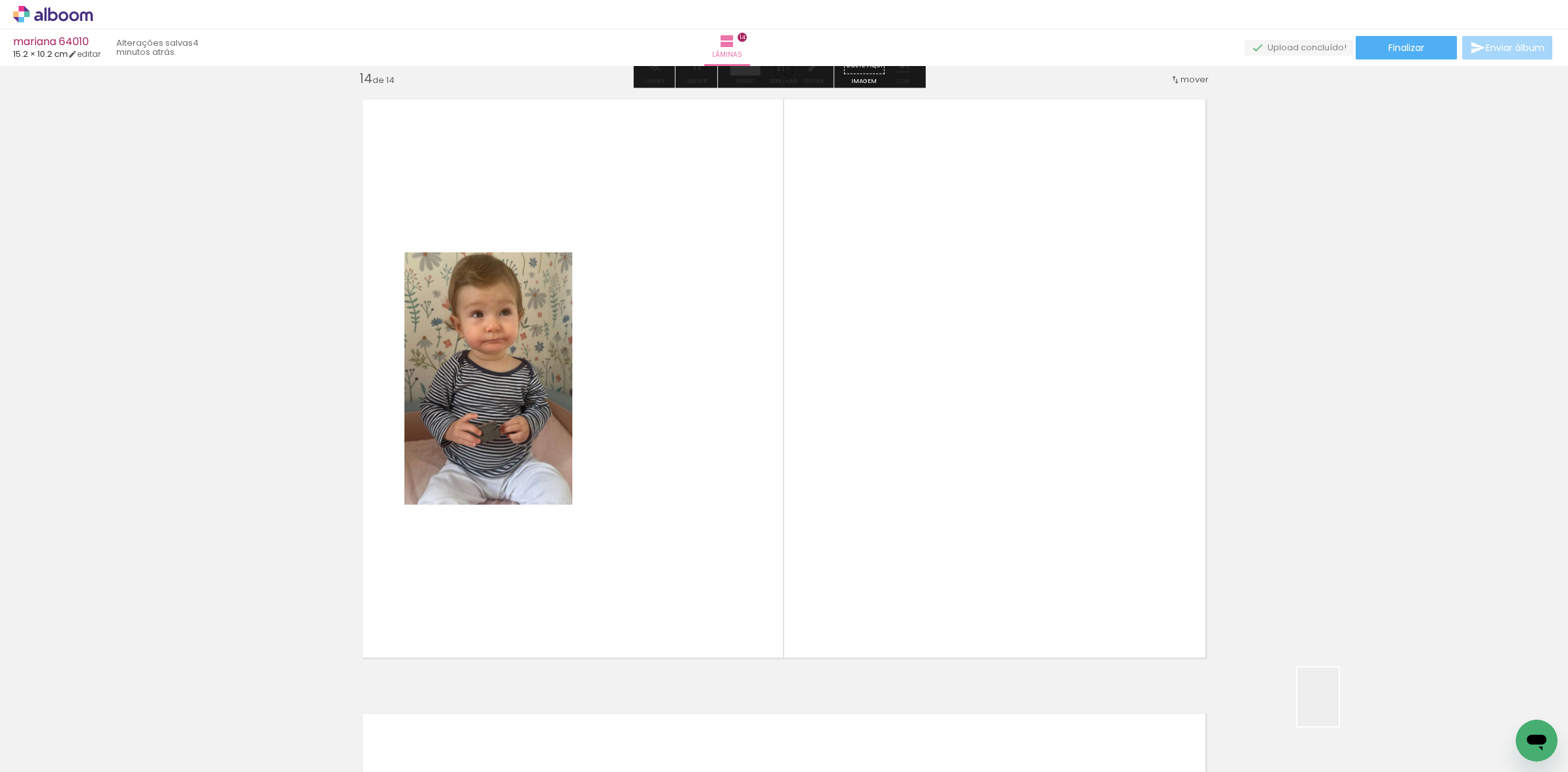
drag, startPoint x: 1337, startPoint y: 706, endPoint x: 703, endPoint y: 565, distance: 649.5
click at [752, 419] on quentale-workspace at bounding box center [784, 386] width 1568 height 772
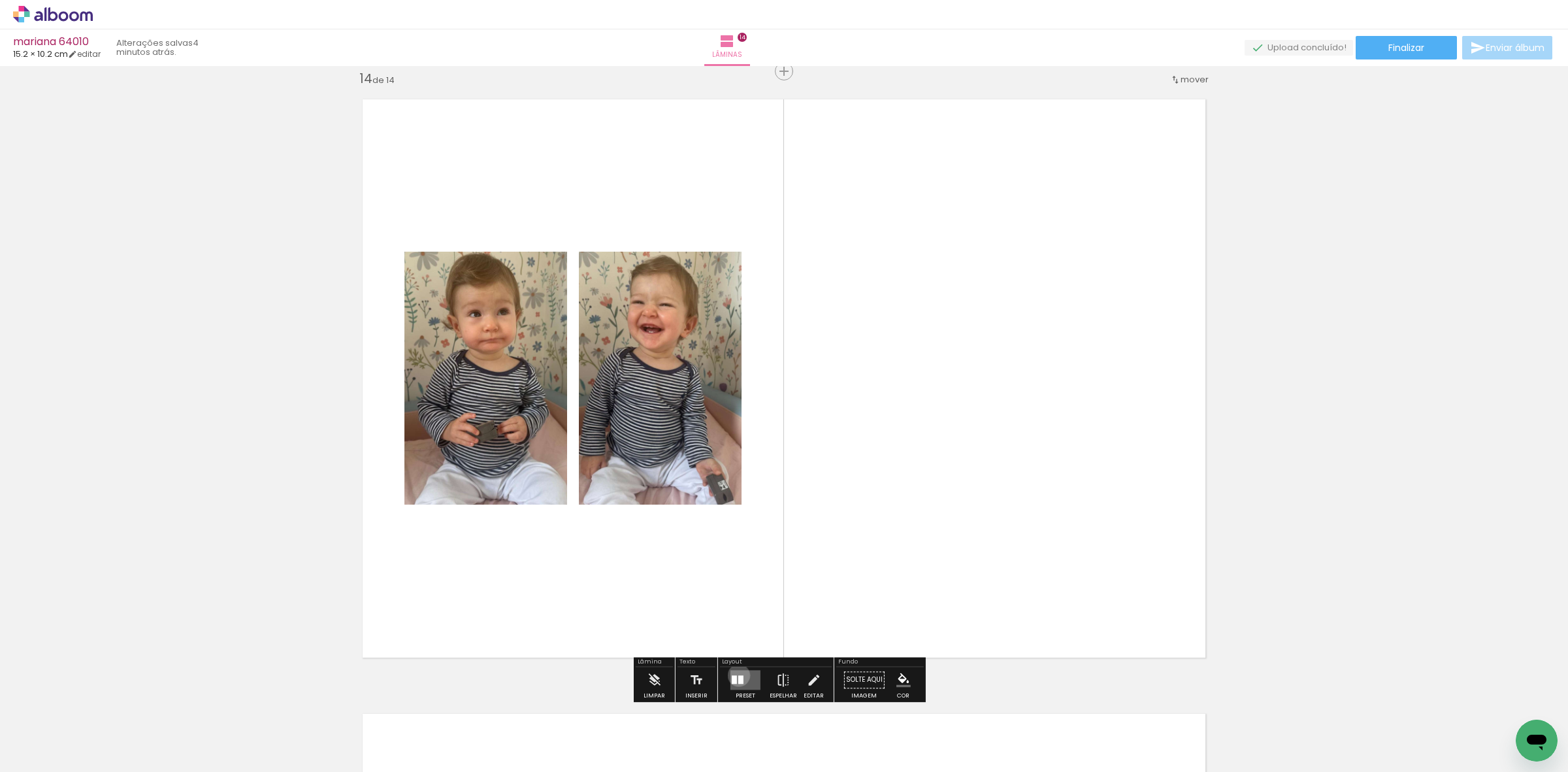
click at [739, 676] on div at bounding box center [741, 680] width 5 height 8
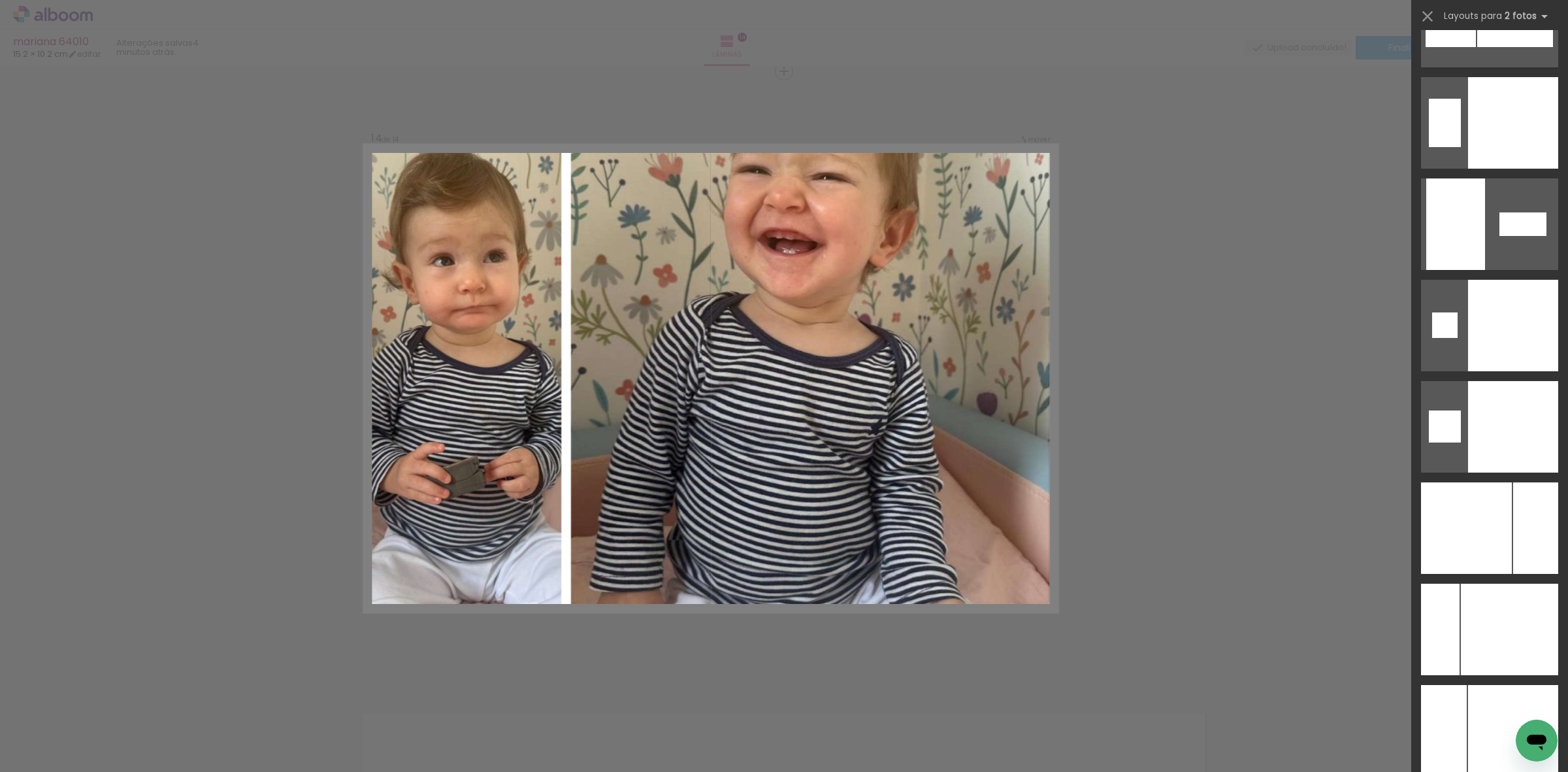
scroll to position [4950, 0]
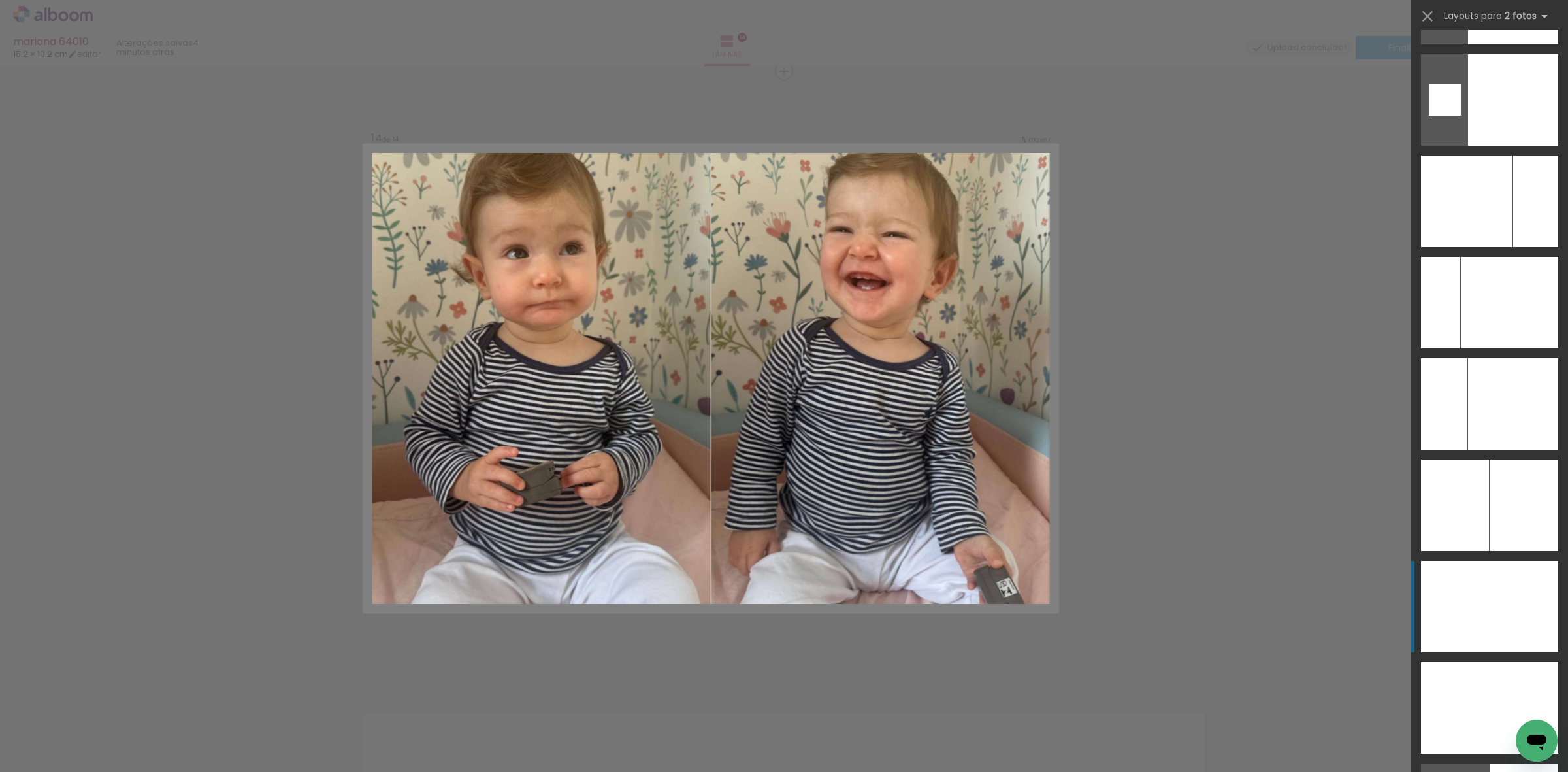
click at [1494, 596] on div at bounding box center [1524, 607] width 69 height 92
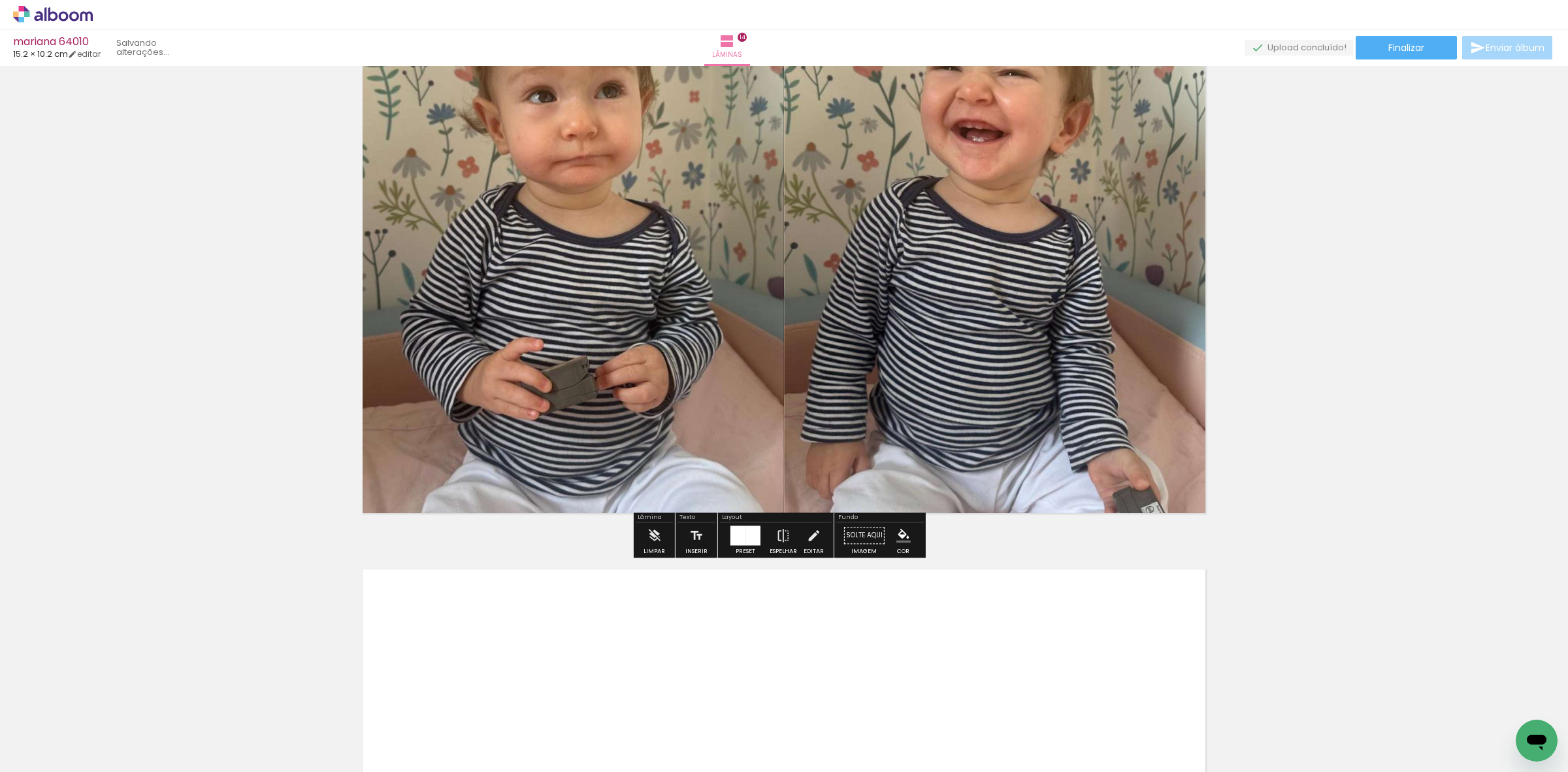
scroll to position [8412, 0]
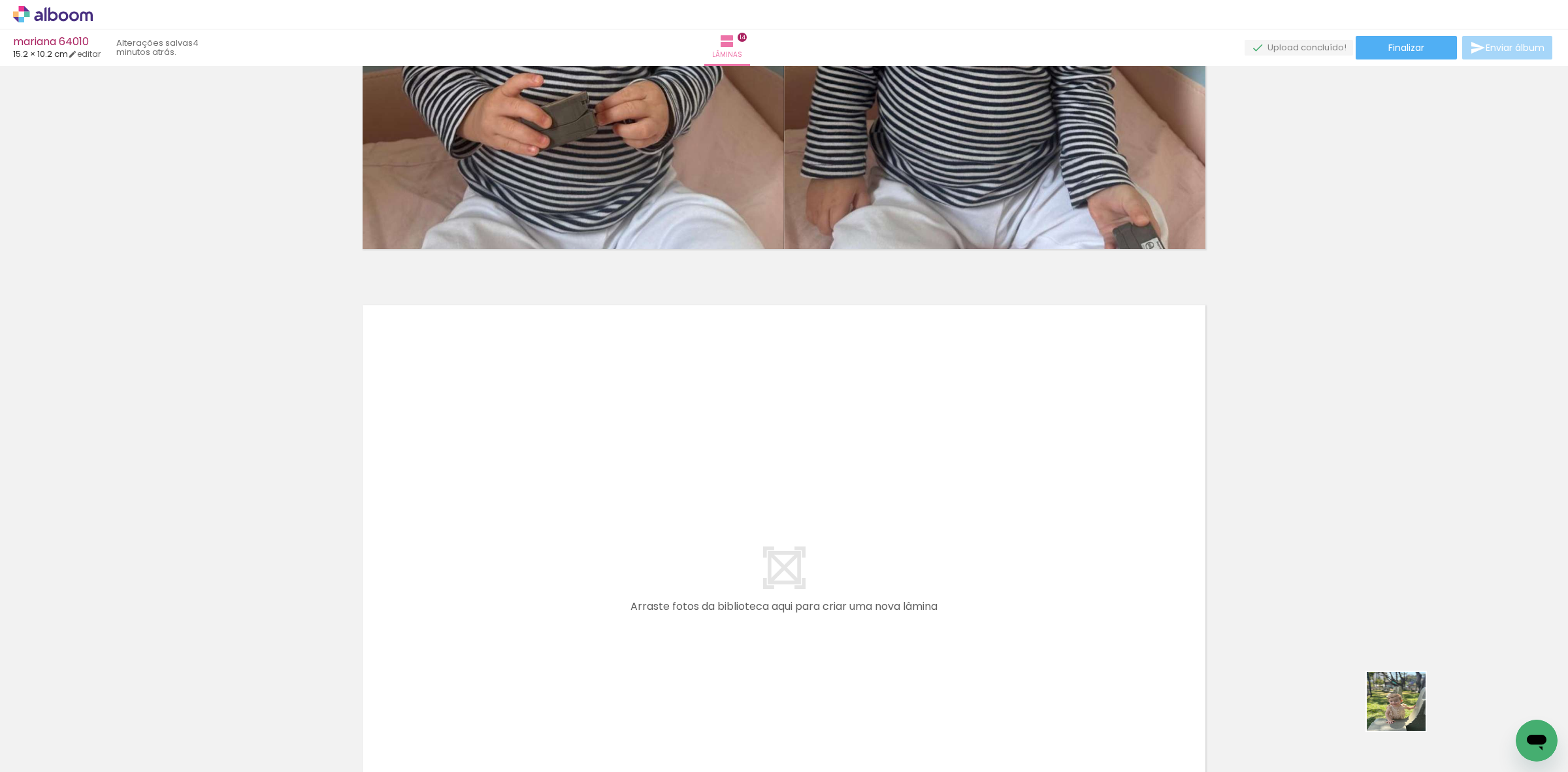
drag, startPoint x: 1406, startPoint y: 711, endPoint x: 1386, endPoint y: 707, distance: 20.4
click at [0, 0] on slot at bounding box center [0, 0] width 0 height 0
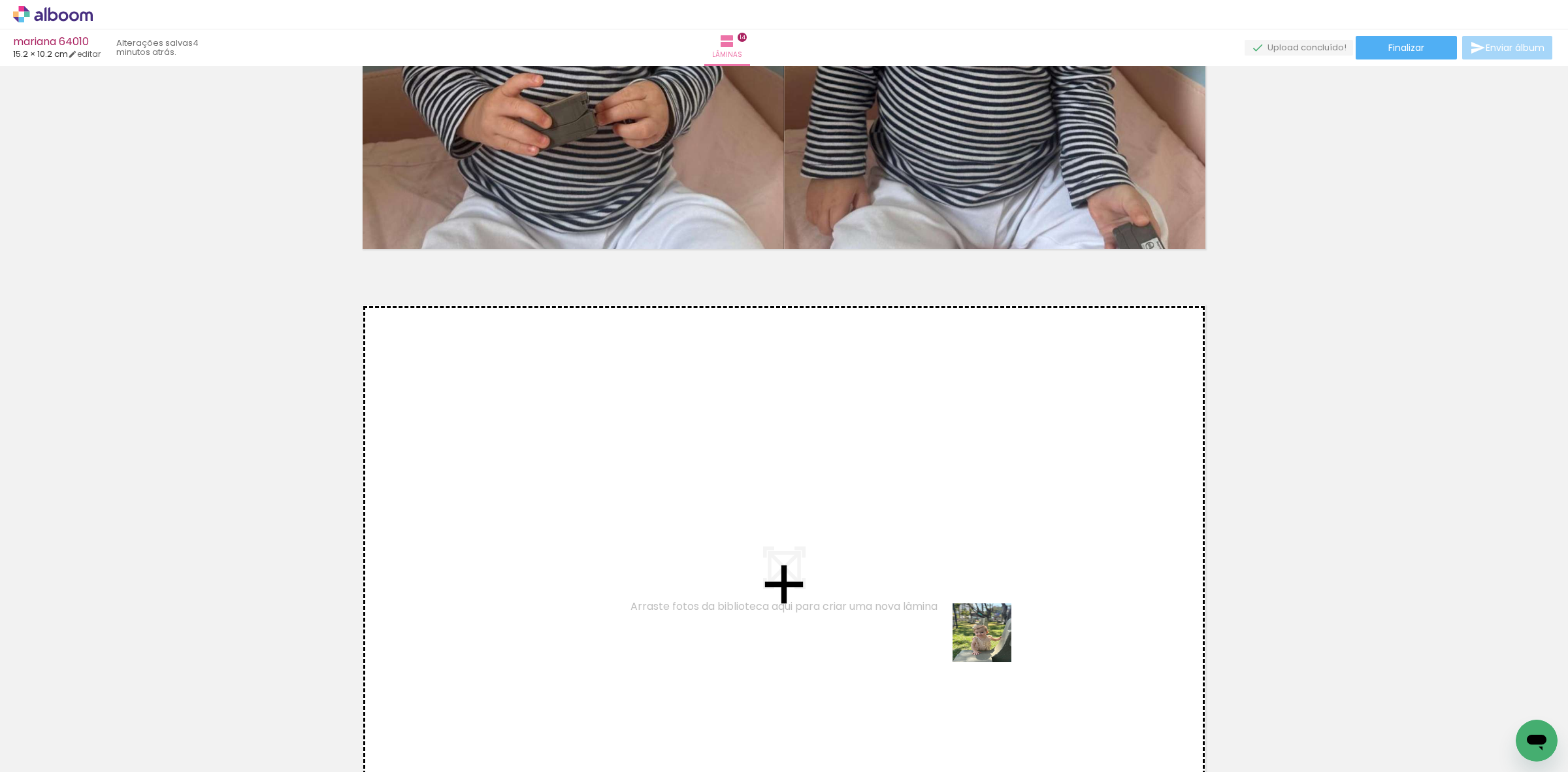
drag, startPoint x: 1419, startPoint y: 742, endPoint x: 1095, endPoint y: 699, distance: 326.8
click at [965, 635] on quentale-workspace at bounding box center [784, 386] width 1568 height 772
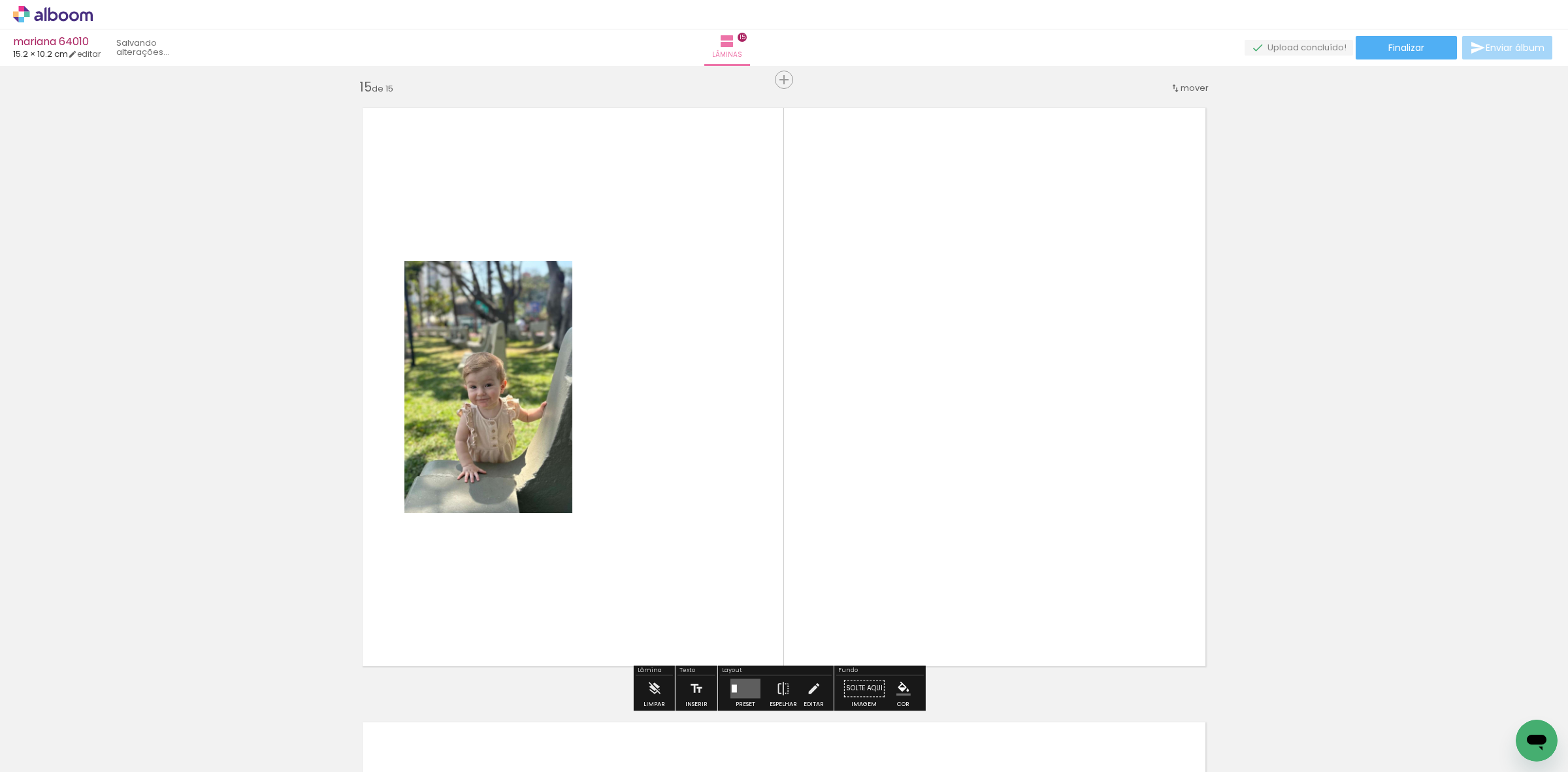
scroll to position [8618, 0]
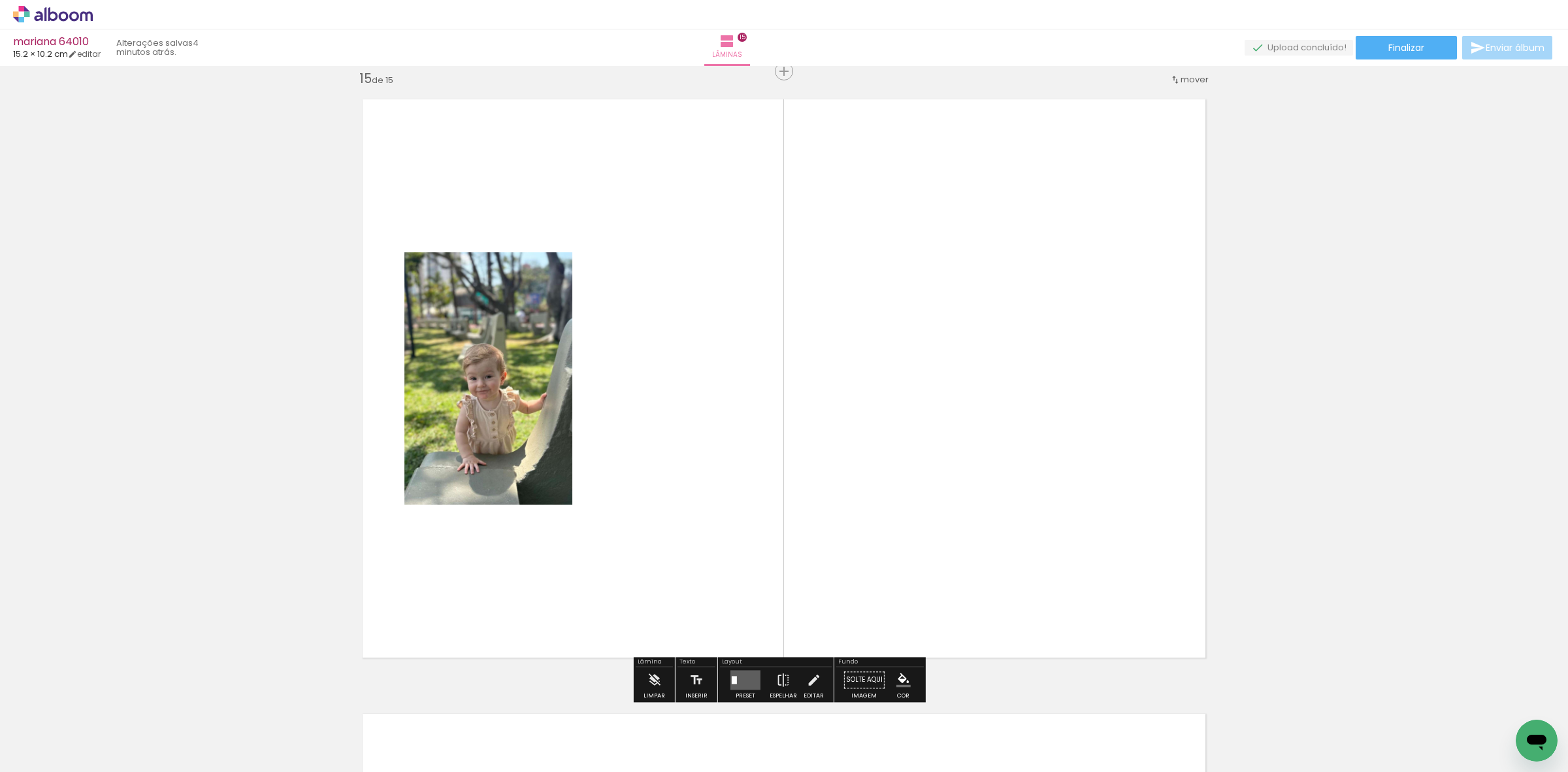
drag, startPoint x: 1476, startPoint y: 688, endPoint x: 589, endPoint y: 517, distance: 903.3
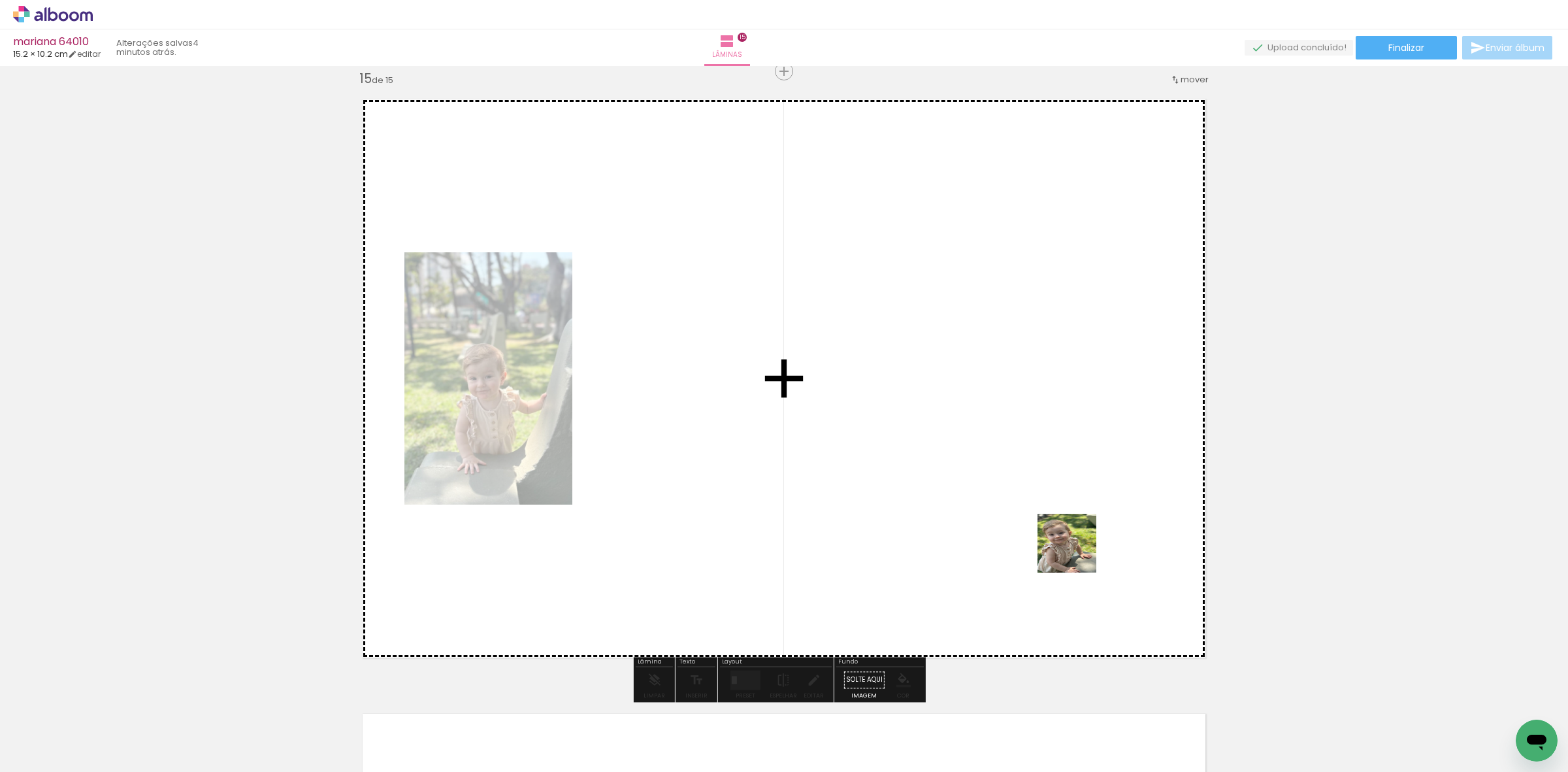
drag, startPoint x: 1389, startPoint y: 609, endPoint x: 586, endPoint y: 603, distance: 803.0
click at [708, 538] on quentale-workspace at bounding box center [784, 386] width 1568 height 772
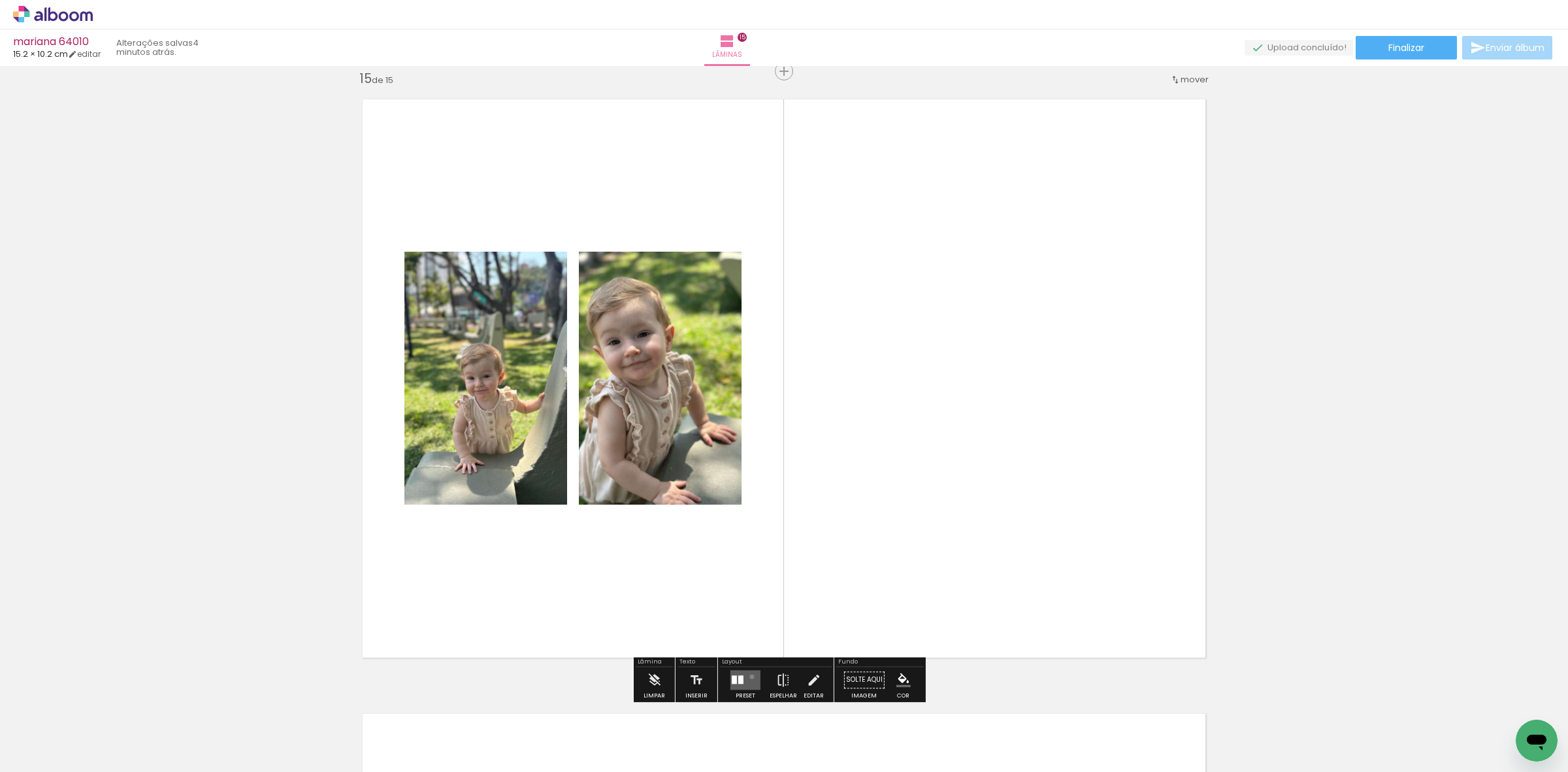
click at [749, 676] on quentale-layouter at bounding box center [745, 680] width 30 height 19
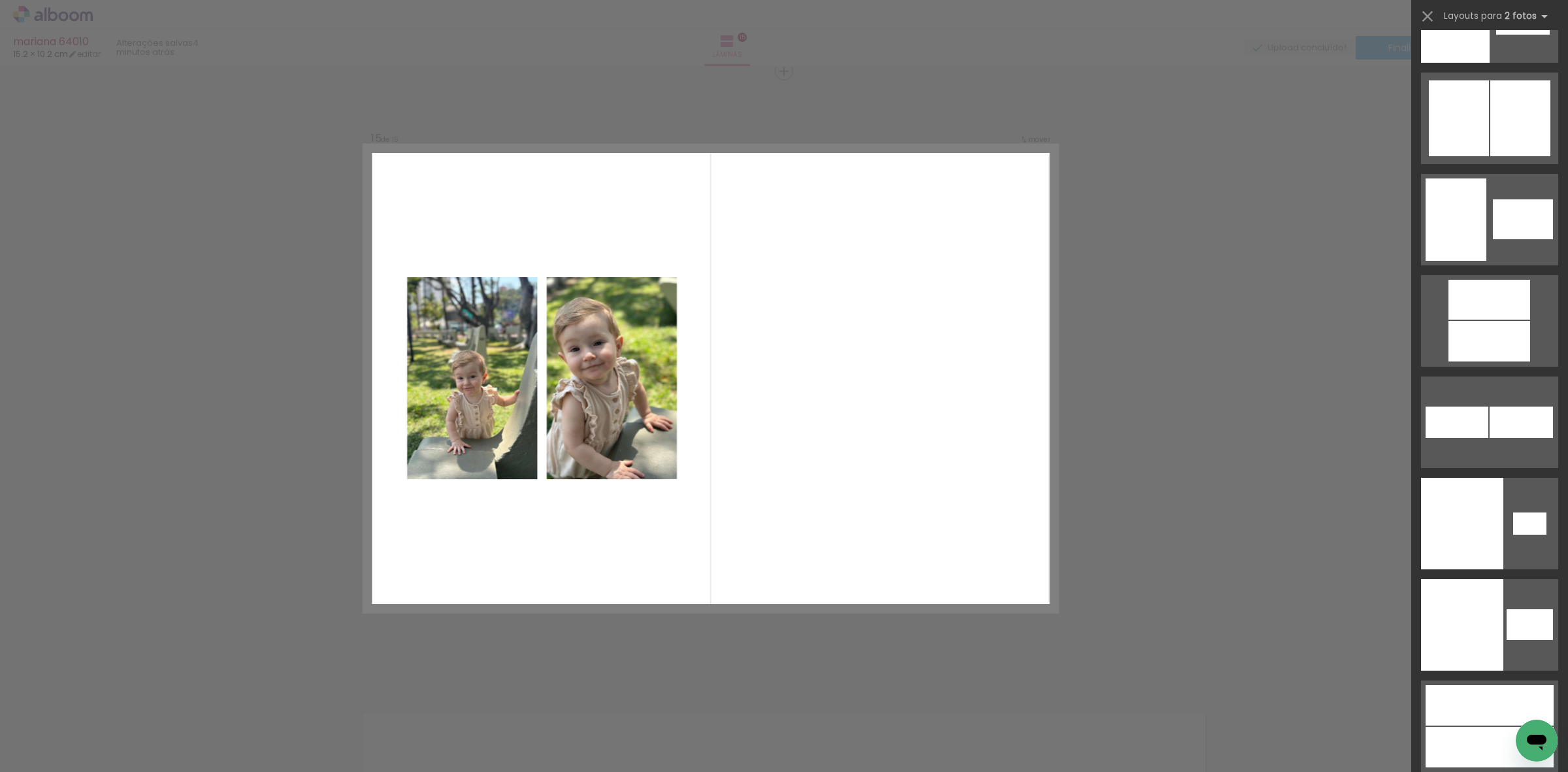
scroll to position [4515, 0]
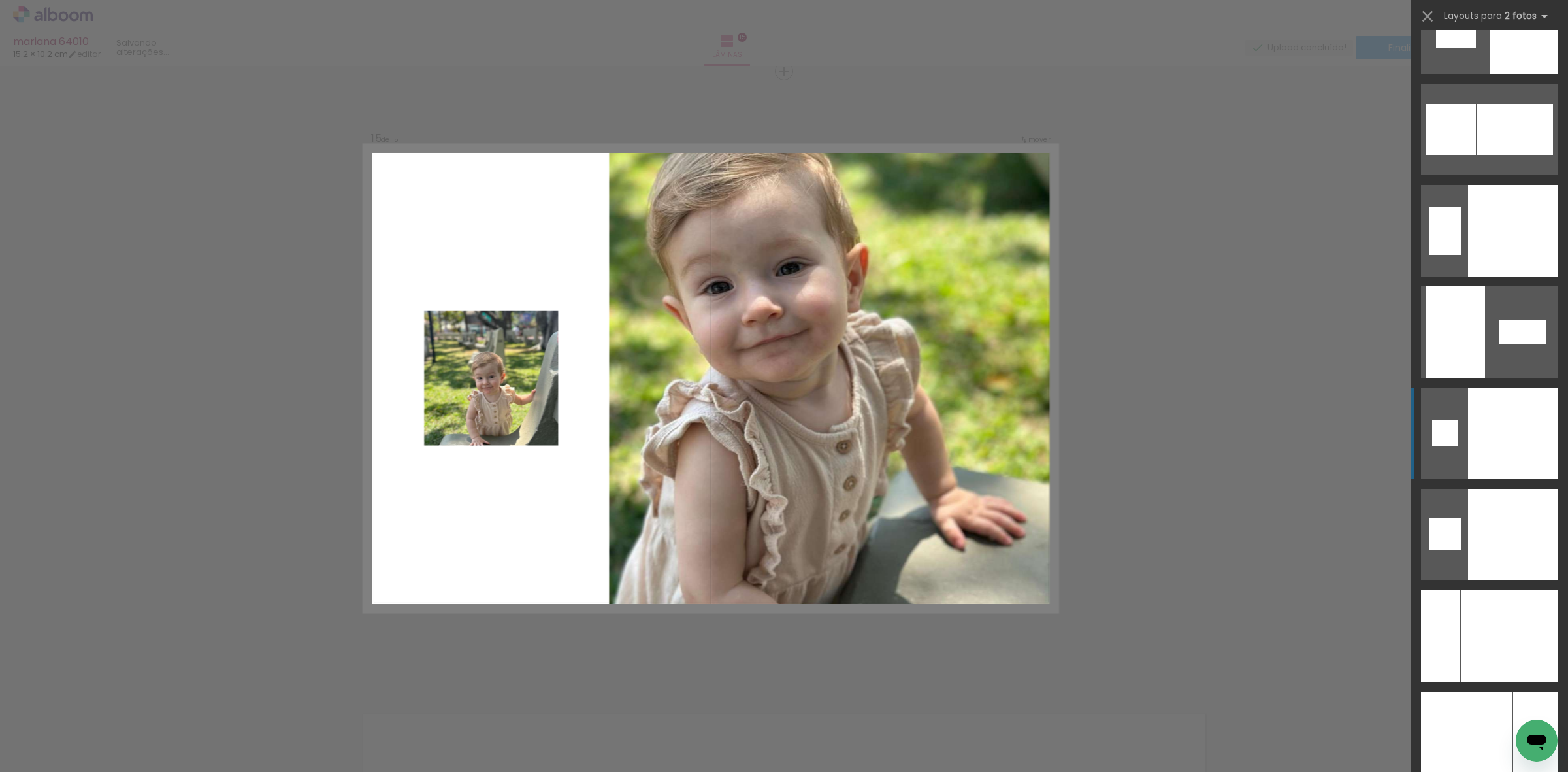
click at [1549, 389] on div at bounding box center [1513, 433] width 90 height 92
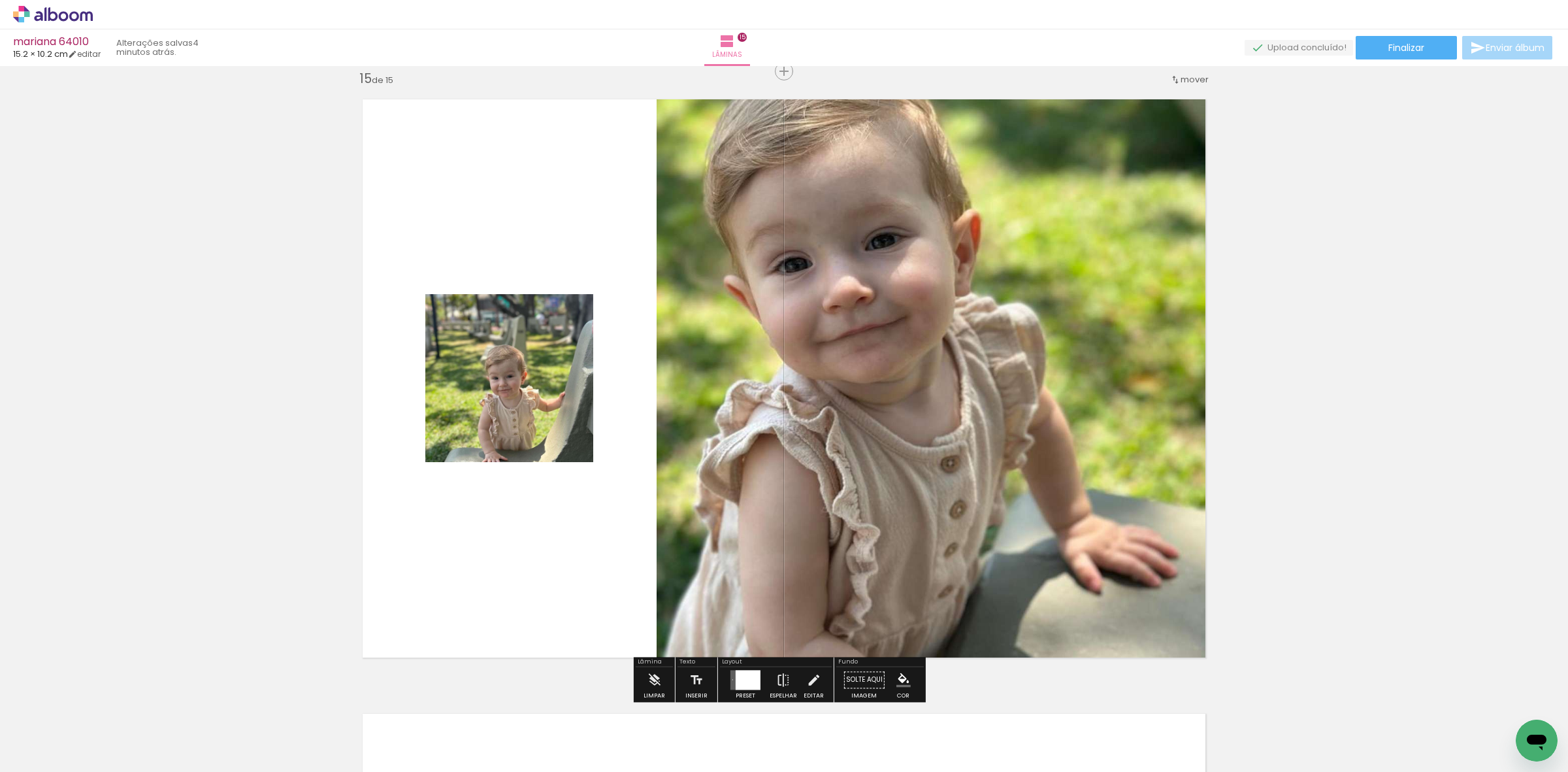
click at [743, 680] on div at bounding box center [748, 680] width 25 height 19
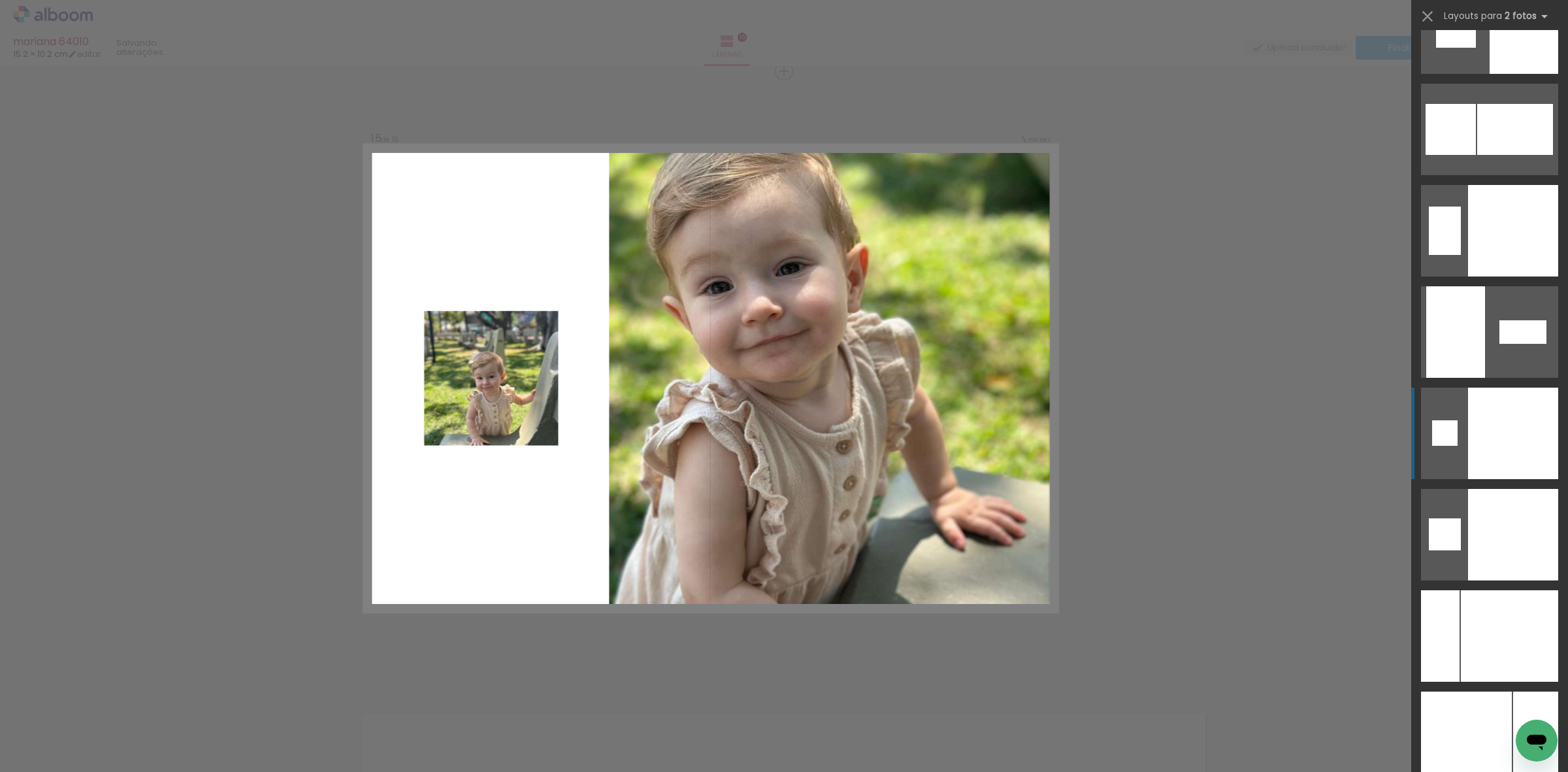
scroll to position [4862, 0]
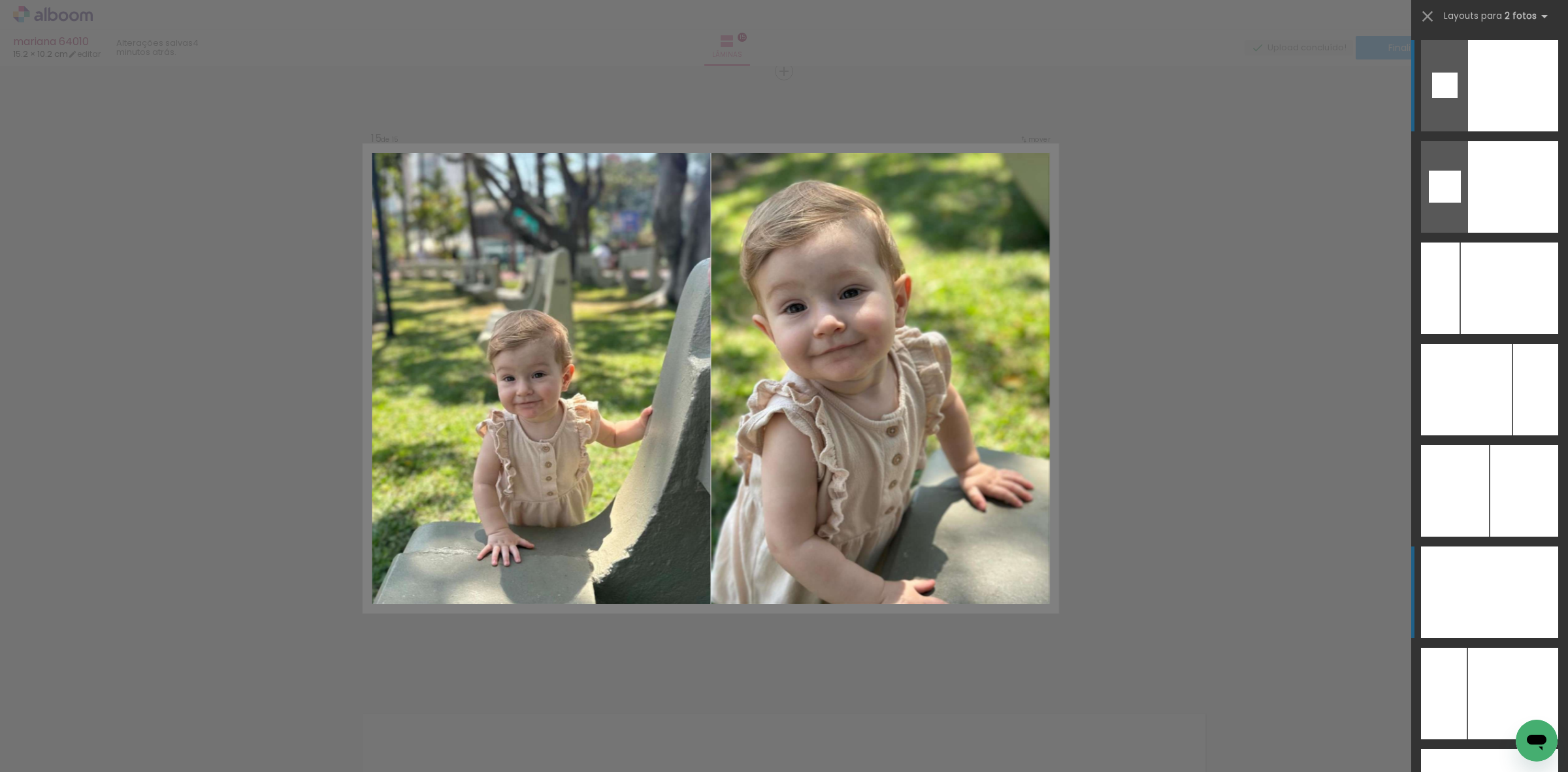
click at [1521, 573] on div at bounding box center [1524, 592] width 69 height 92
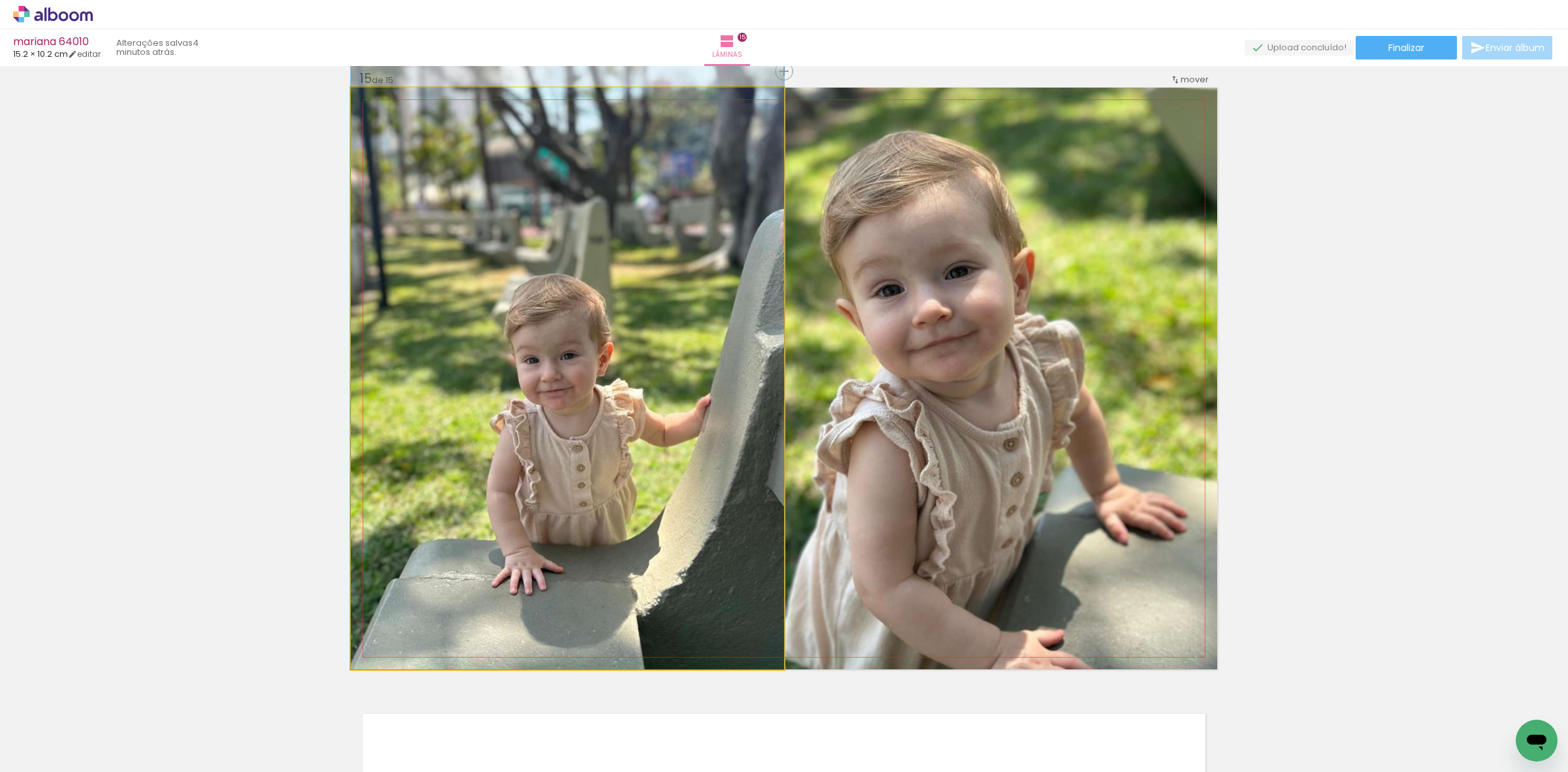
drag, startPoint x: 674, startPoint y: 570, endPoint x: 653, endPoint y: 464, distance: 108.1
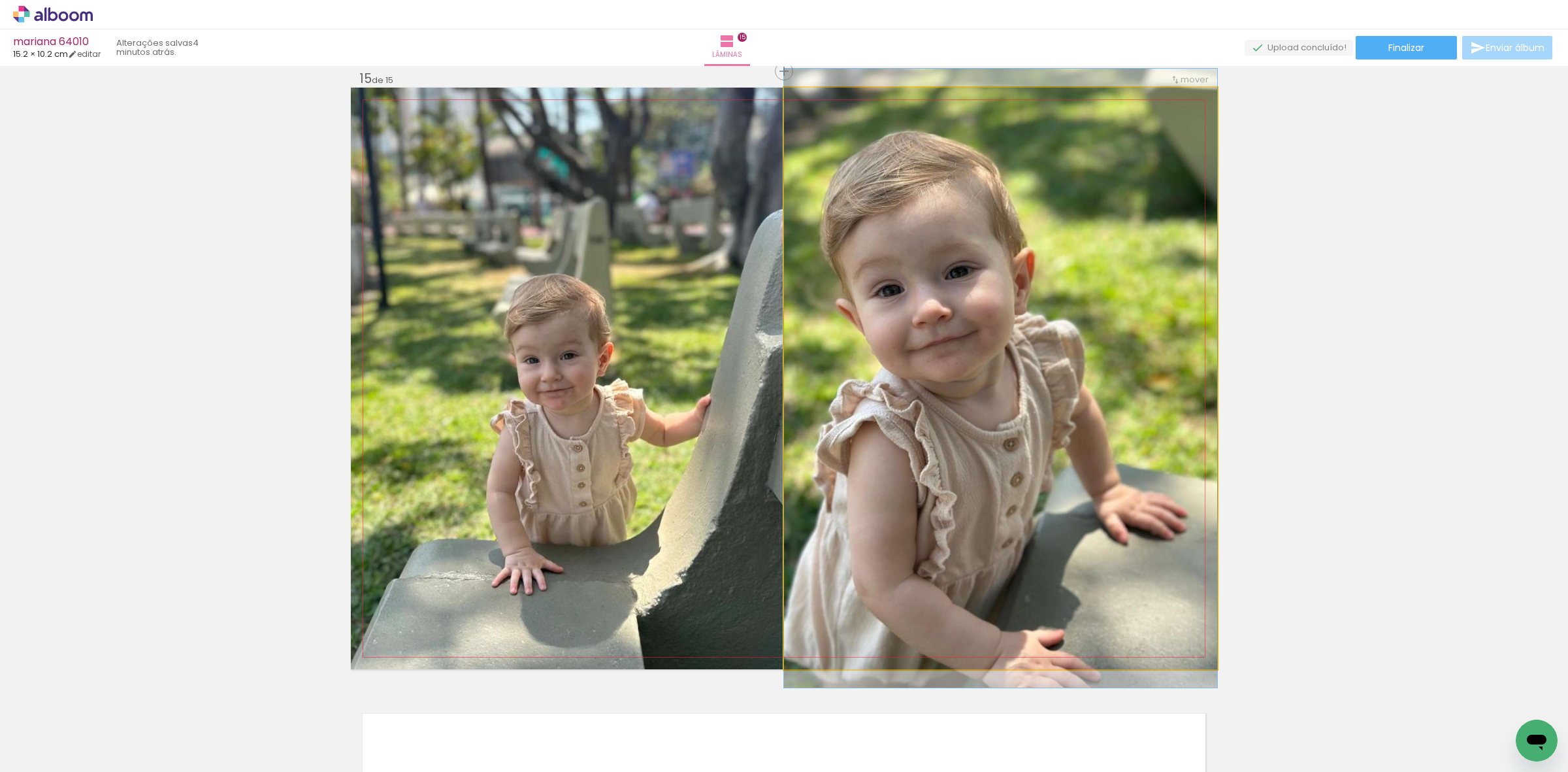
drag, startPoint x: 995, startPoint y: 455, endPoint x: 1016, endPoint y: 373, distance: 84.6
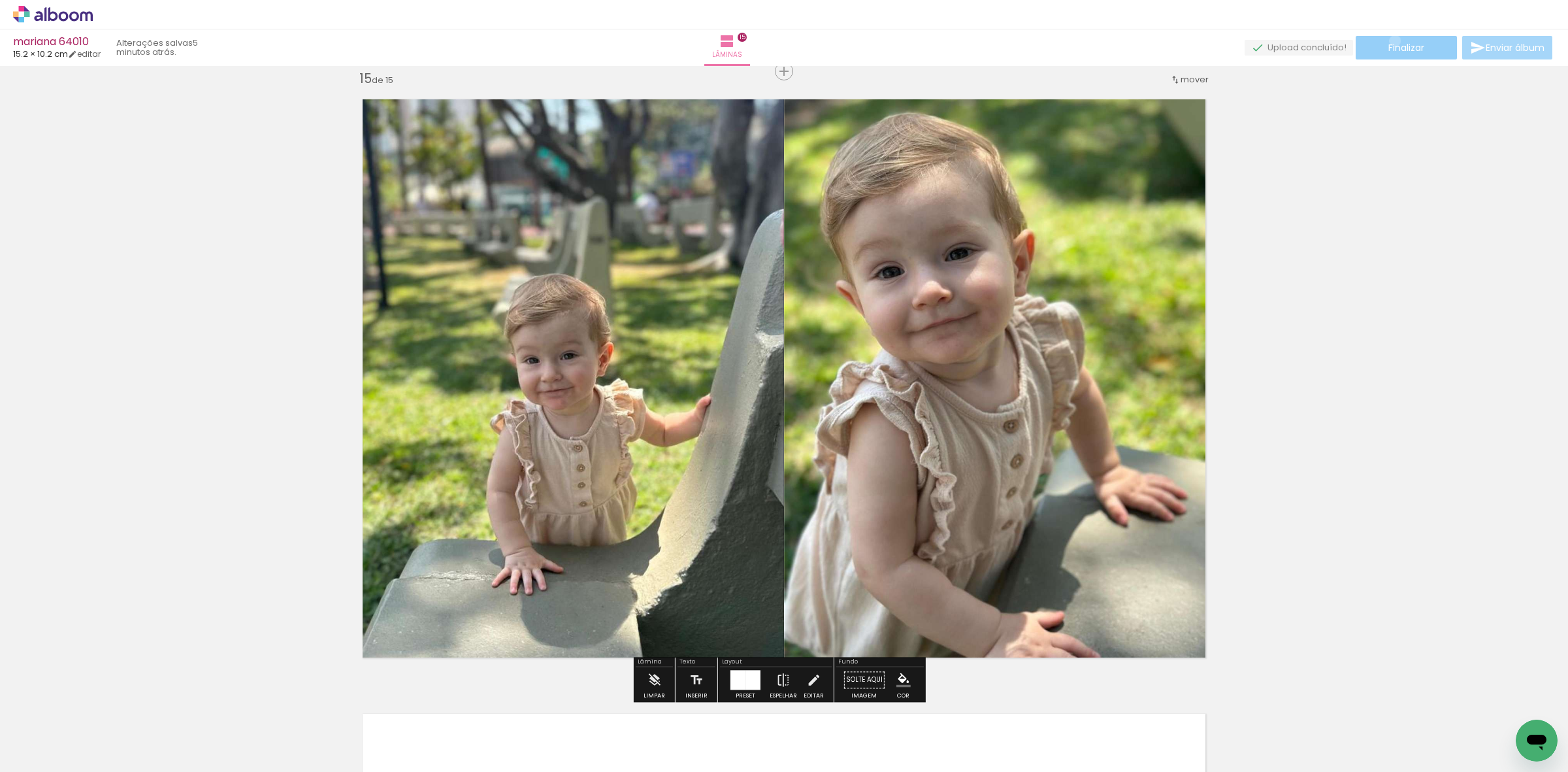
click at [1390, 43] on span "Finalizar" at bounding box center [1407, 47] width 36 height 9
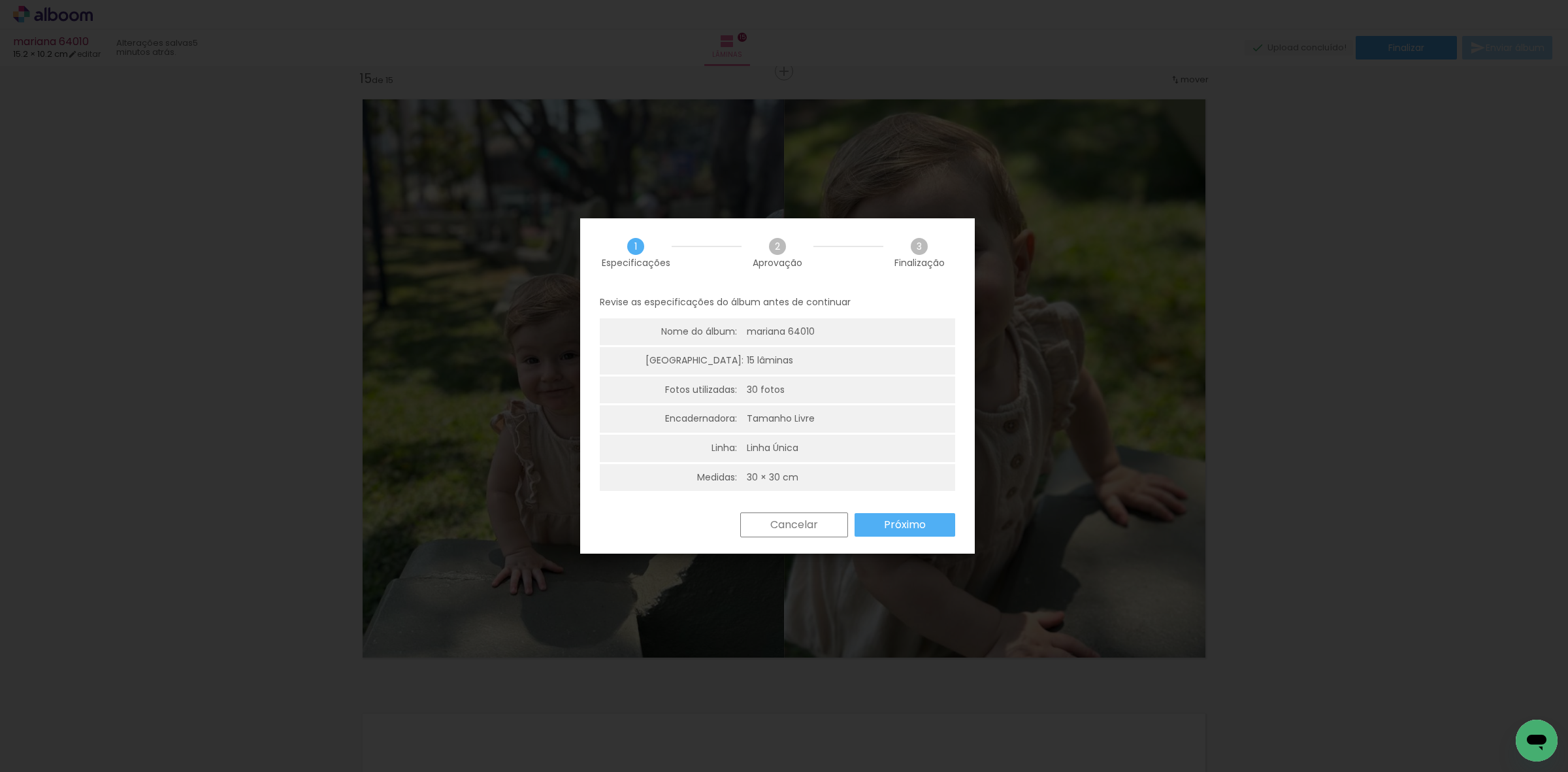
click at [895, 513] on div "Cancelar Próximo" at bounding box center [844, 525] width 221 height 25
click at [969, 551] on div "Cancelar Próximo" at bounding box center [778, 534] width 395 height 45
click at [898, 513] on div "Cancelar Próximo" at bounding box center [844, 525] width 221 height 25
click at [0, 0] on slot "Próximo" at bounding box center [0, 0] width 0 height 0
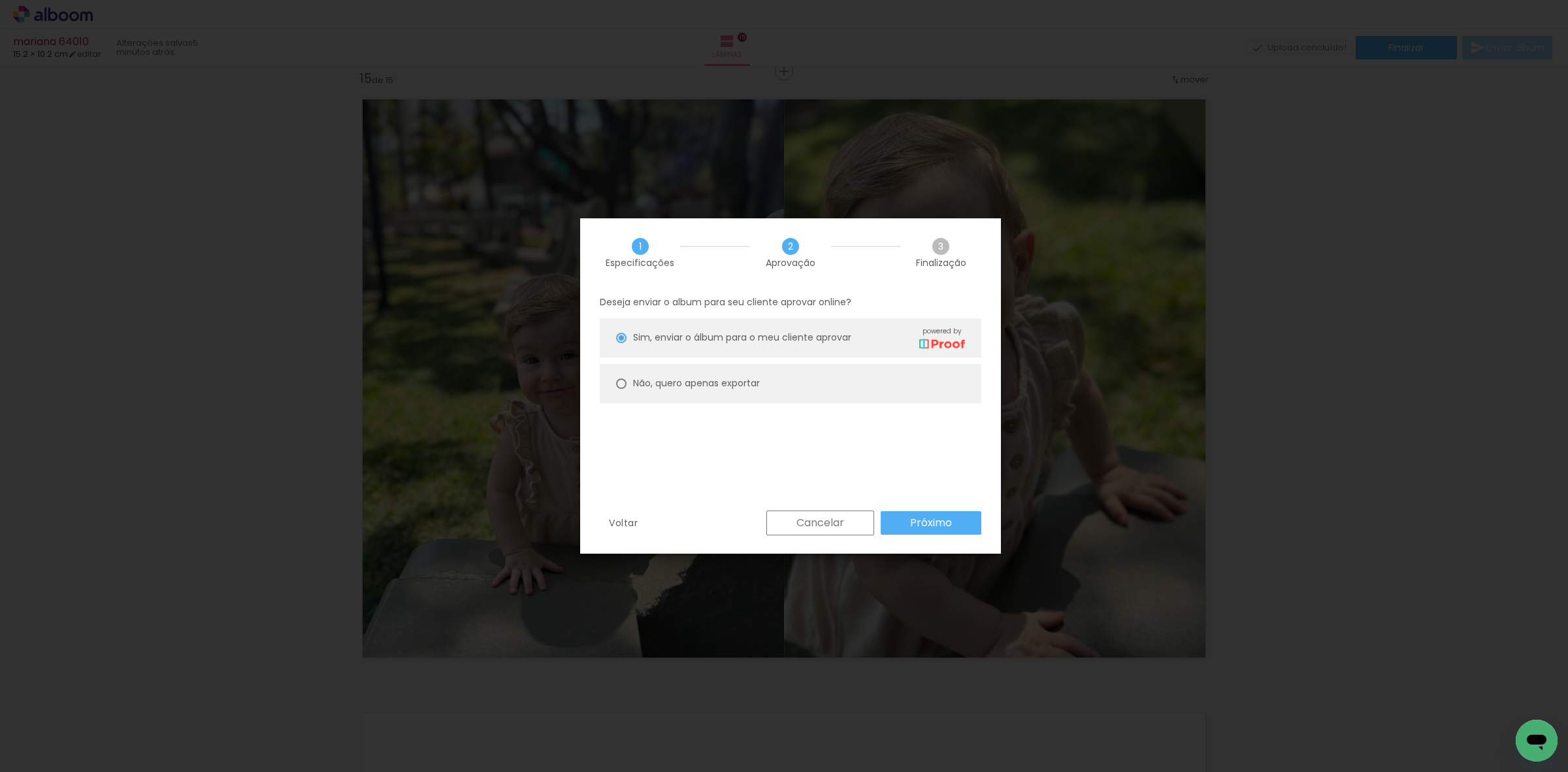
click at [785, 403] on paper-radio-group "Sim, enviar o álbum para o meu cliente aprovar powered by Não, quero apenas exp…" at bounding box center [790, 364] width 382 height 92
click at [899, 400] on paper-radio-button "Não, quero apenas exportar" at bounding box center [790, 384] width 382 height 39
type paper-radio-button "on"
click at [0, 0] on slot "Próximo" at bounding box center [0, 0] width 0 height 0
type input "Alta, 300 DPI"
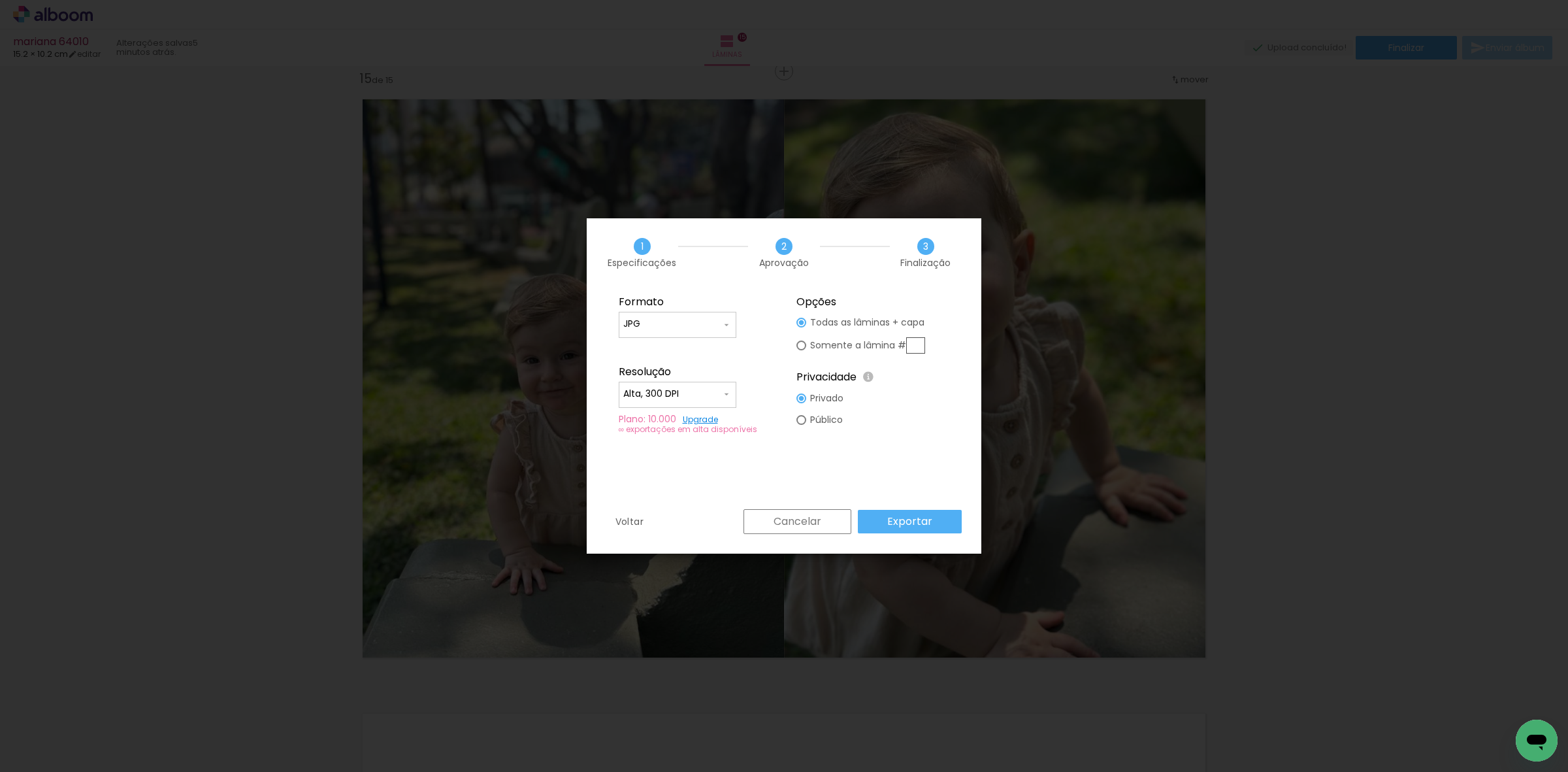
click at [949, 523] on paper-button "Exportar" at bounding box center [910, 521] width 104 height 24
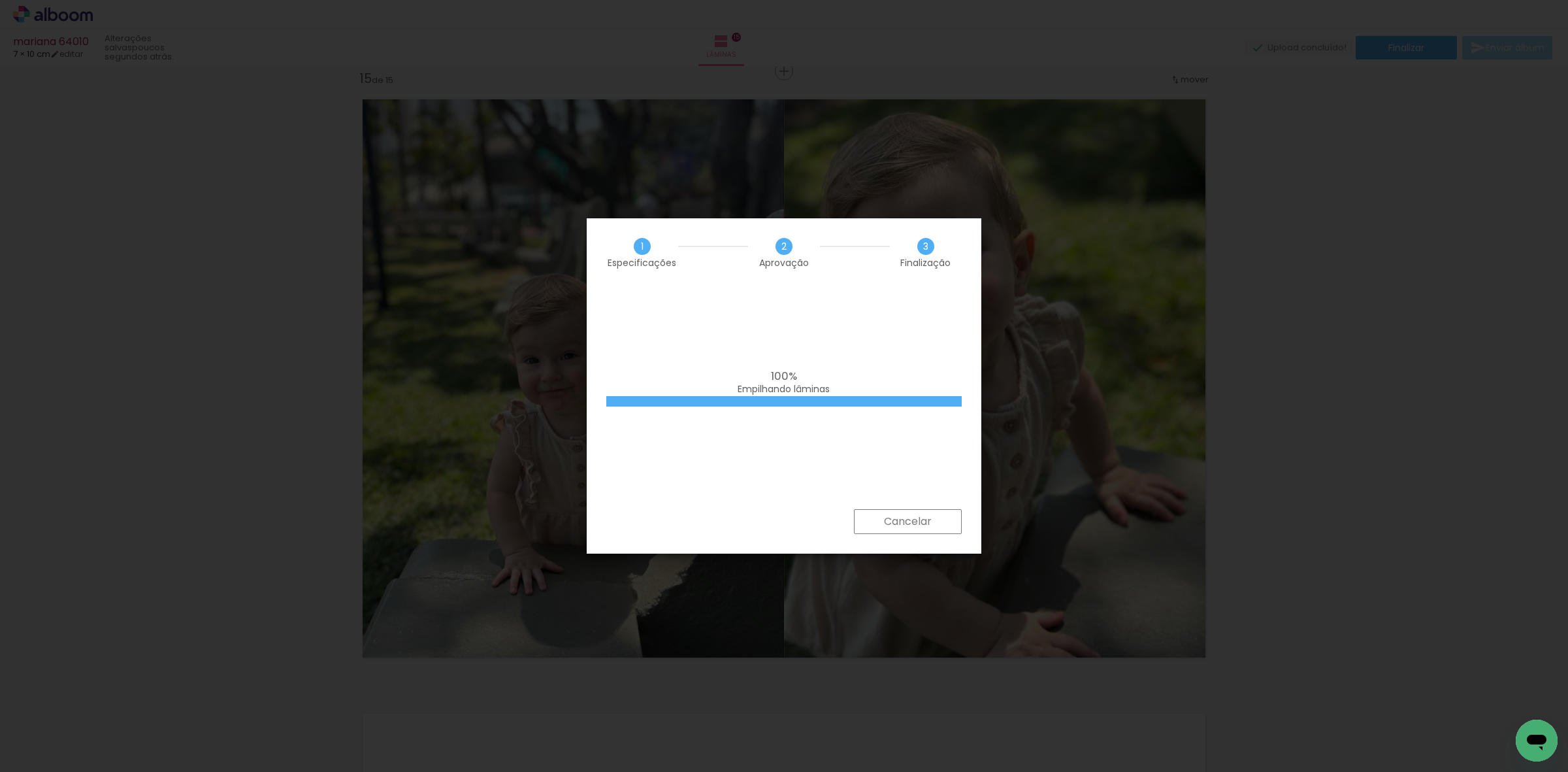
scroll to position [0, 739]
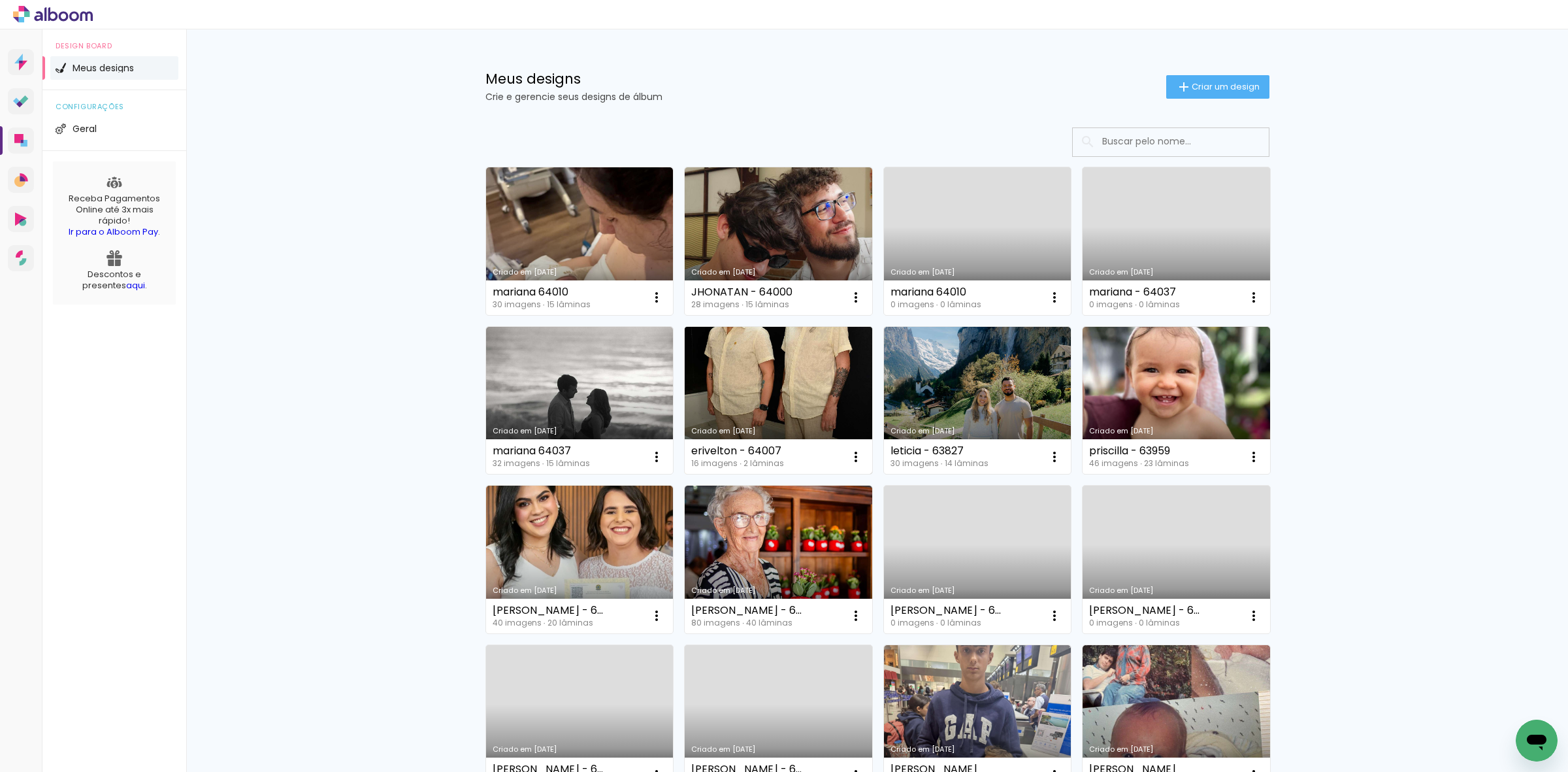
click at [762, 402] on link "Criado em [DATE]" at bounding box center [778, 401] width 187 height 148
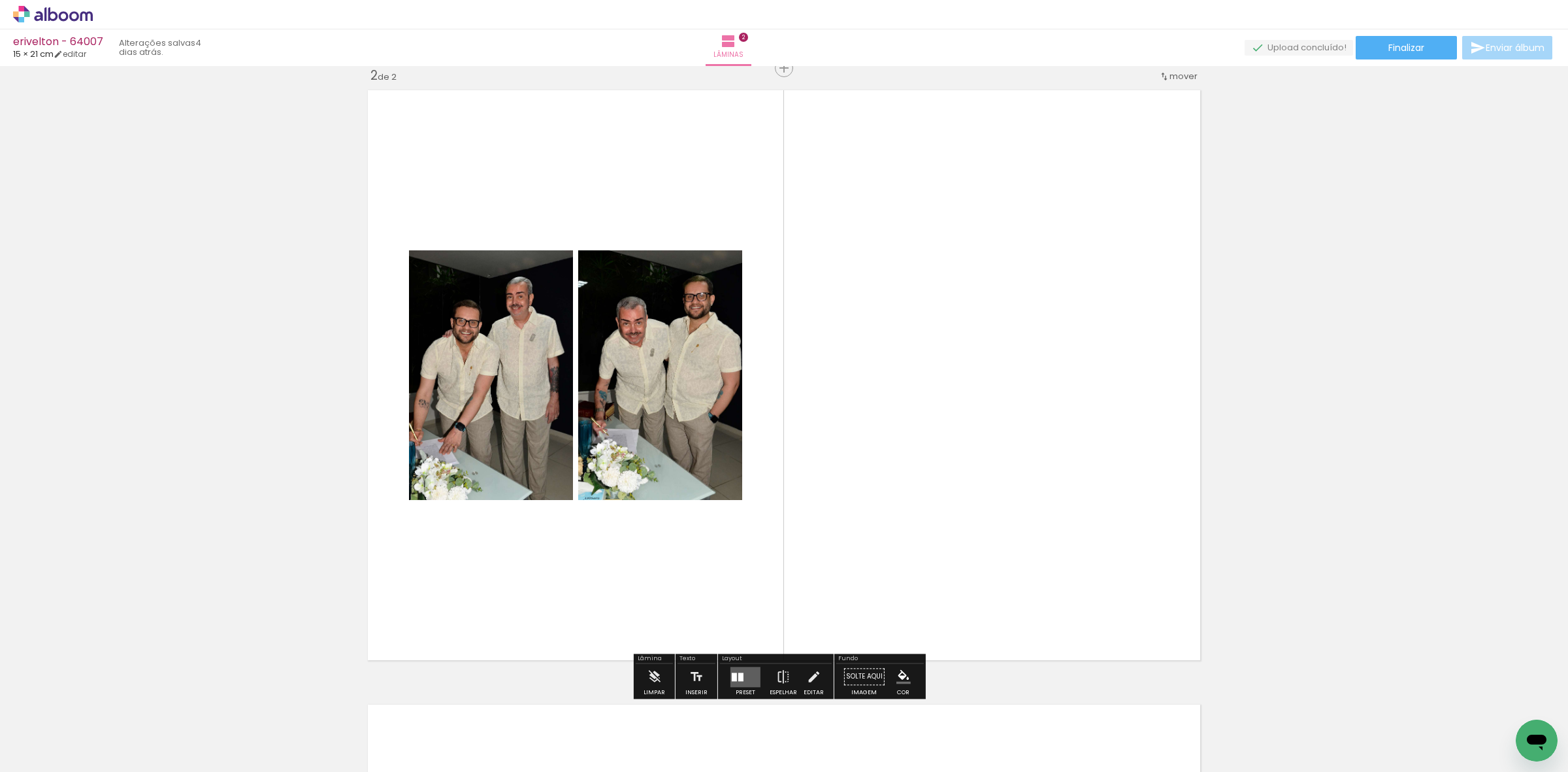
scroll to position [654, 0]
